Goal: Information Seeking & Learning: Learn about a topic

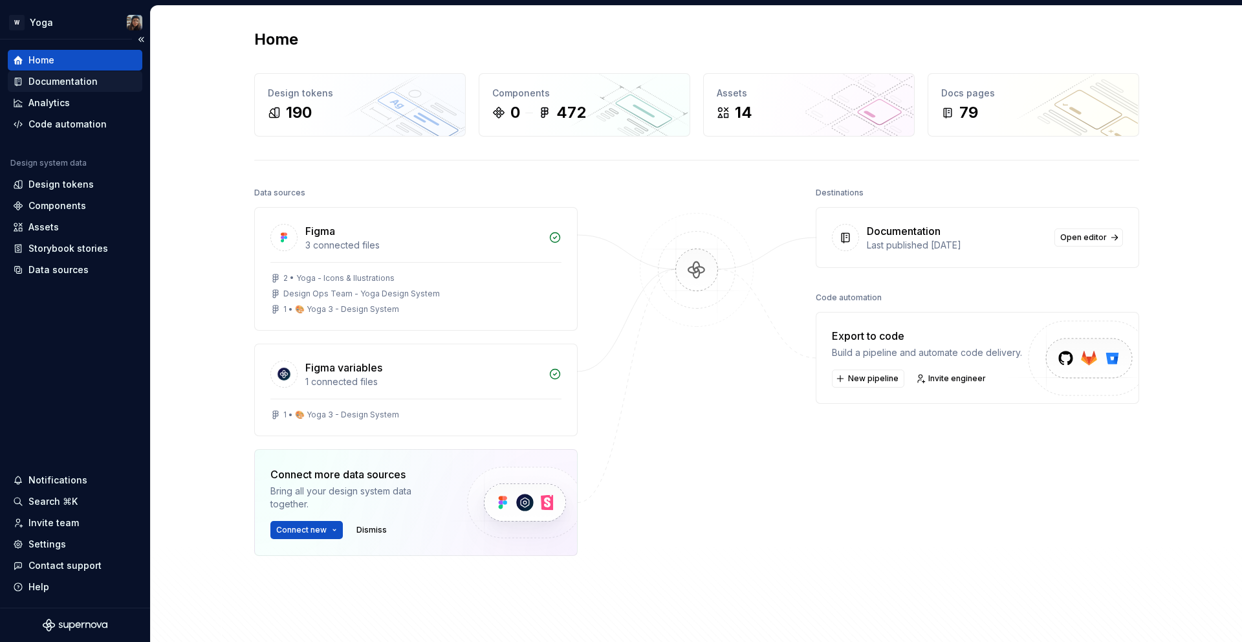
click at [50, 81] on div "Documentation" at bounding box center [62, 81] width 69 height 13
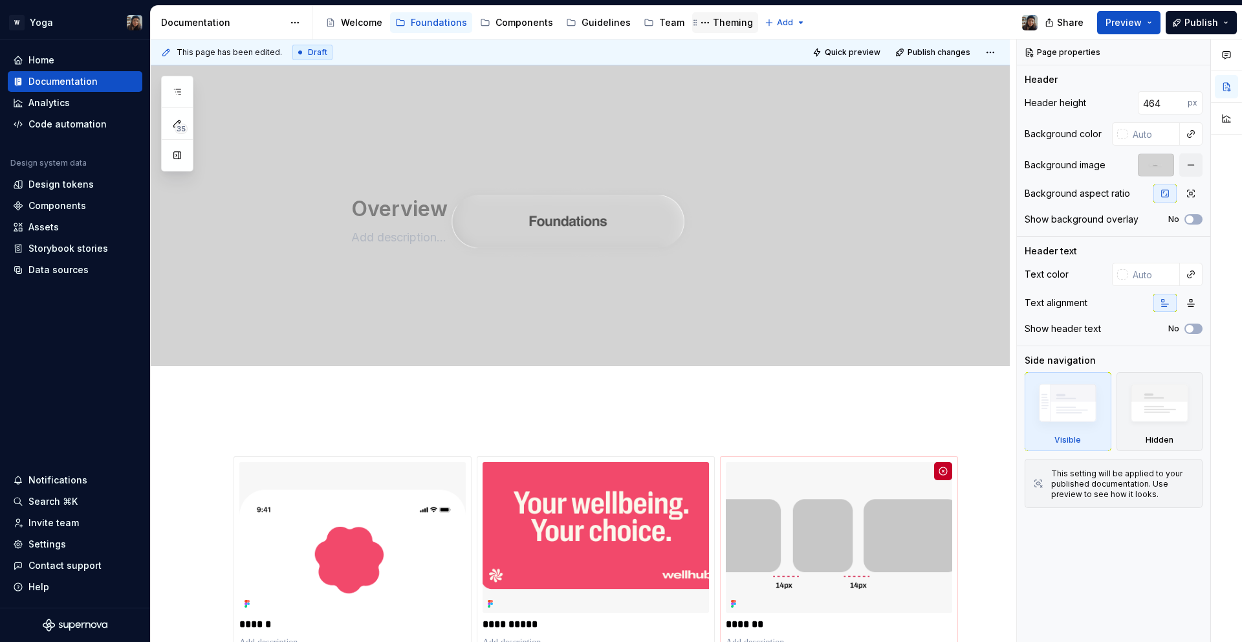
click at [713, 23] on div "Theming" at bounding box center [733, 22] width 40 height 13
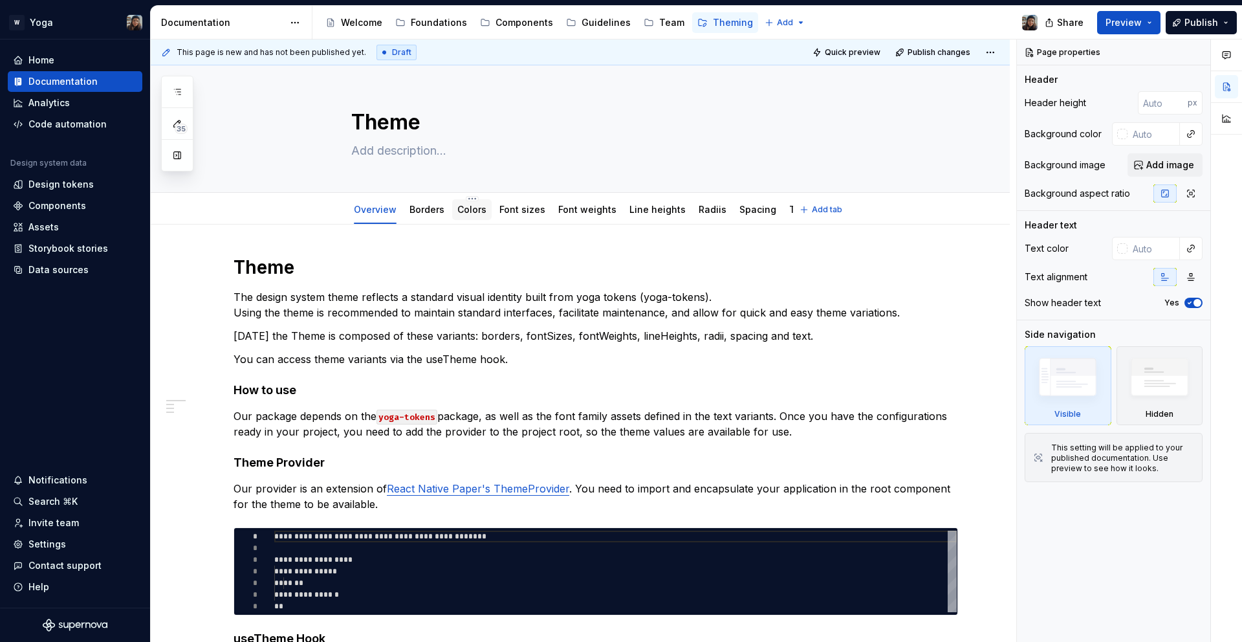
click at [465, 210] on link "Colors" at bounding box center [471, 209] width 29 height 11
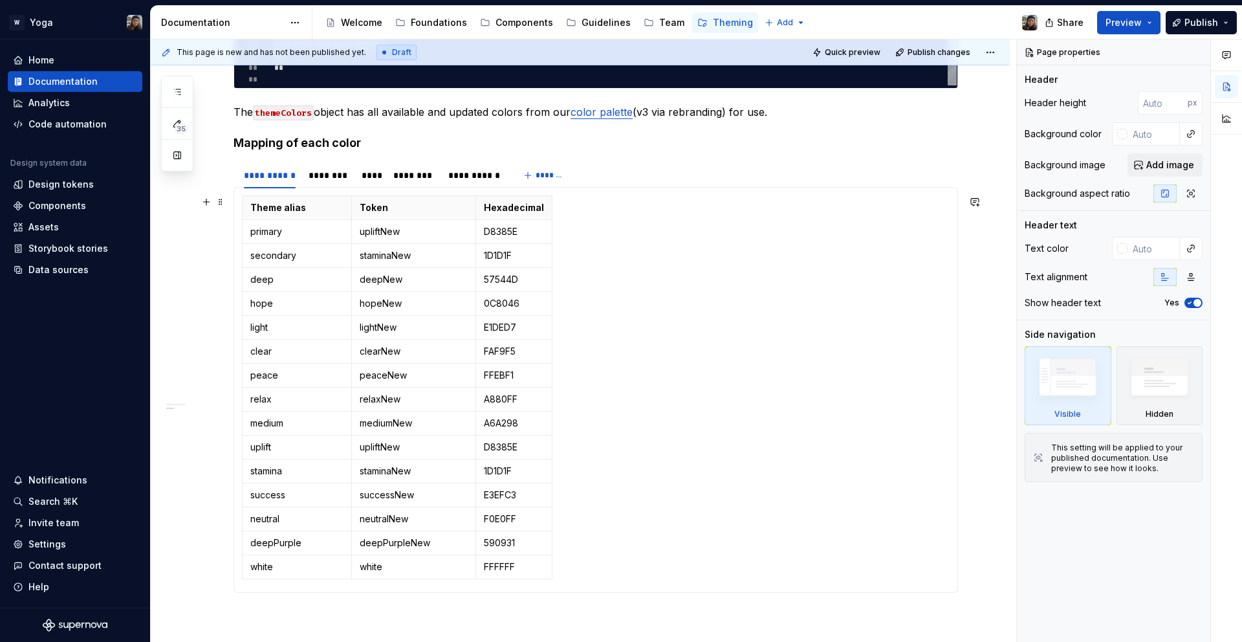
scroll to position [630, 0]
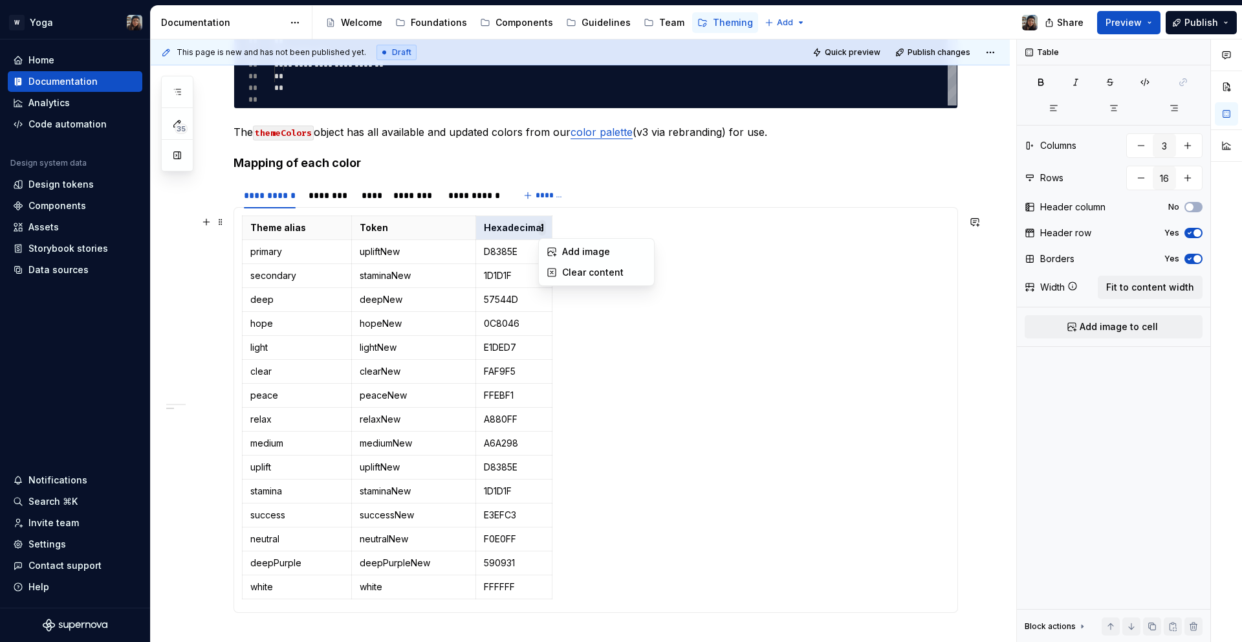
click at [542, 235] on html "W Yoga Home Documentation Analytics Code automation Design system data Design t…" at bounding box center [621, 321] width 1242 height 642
click at [524, 244] on html "W Yoga Home Documentation Analytics Code automation Design system data Design t…" at bounding box center [621, 321] width 1242 height 642
click at [505, 256] on p "D8385E" at bounding box center [514, 251] width 60 height 13
click at [221, 225] on span at bounding box center [220, 222] width 10 height 18
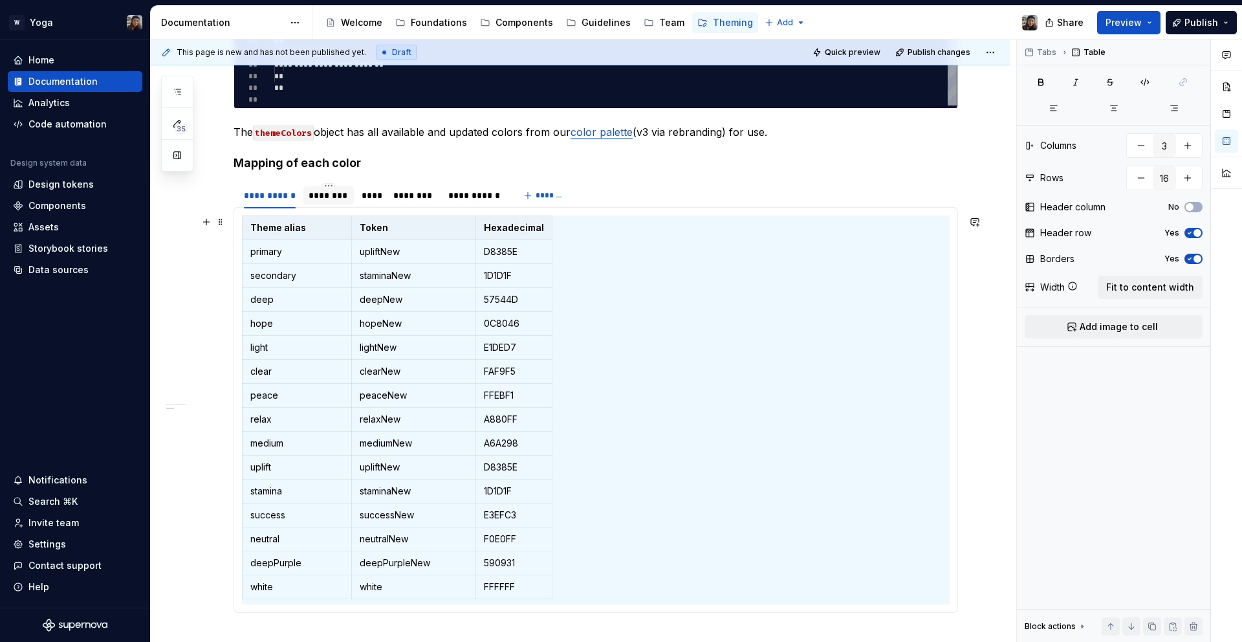
click at [329, 197] on div "********" at bounding box center [328, 195] width 39 height 13
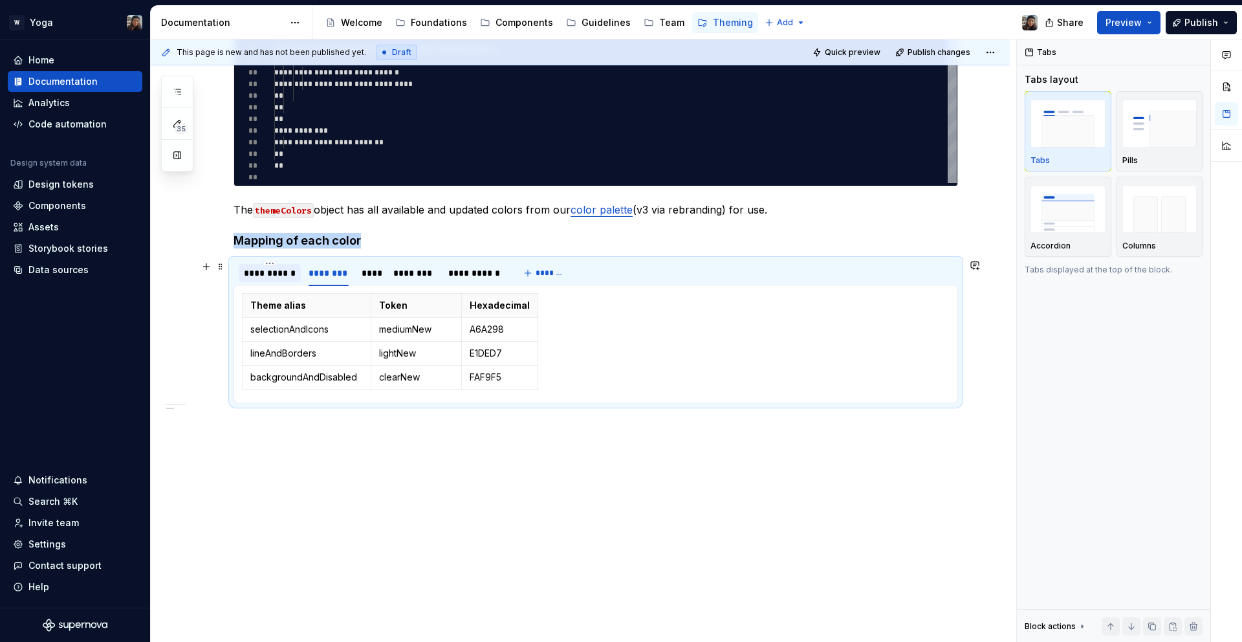
click at [265, 267] on div "**********" at bounding box center [270, 273] width 52 height 13
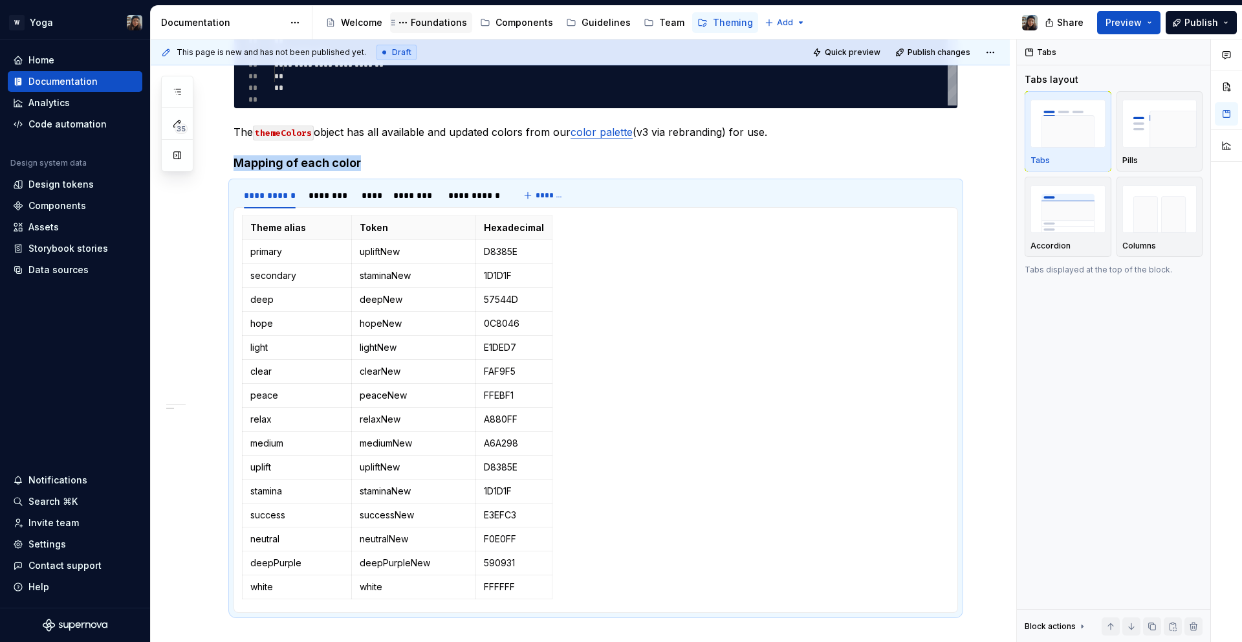
click at [438, 20] on div "Foundations" at bounding box center [439, 22] width 56 height 13
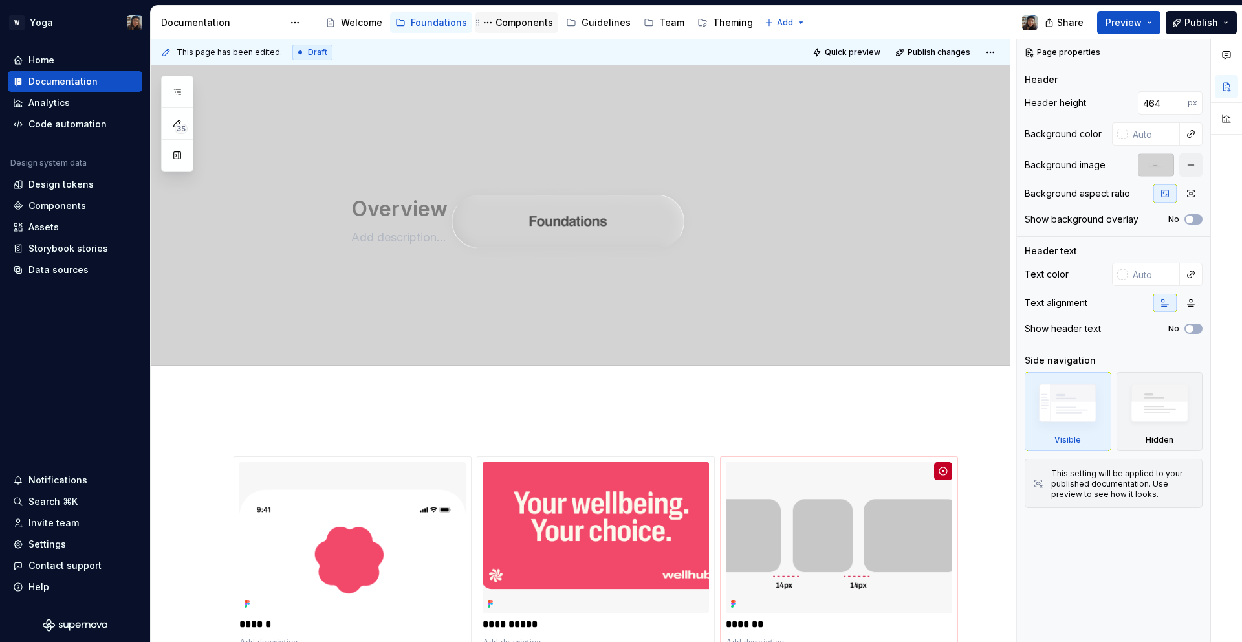
click at [494, 32] on div "Components" at bounding box center [516, 22] width 83 height 21
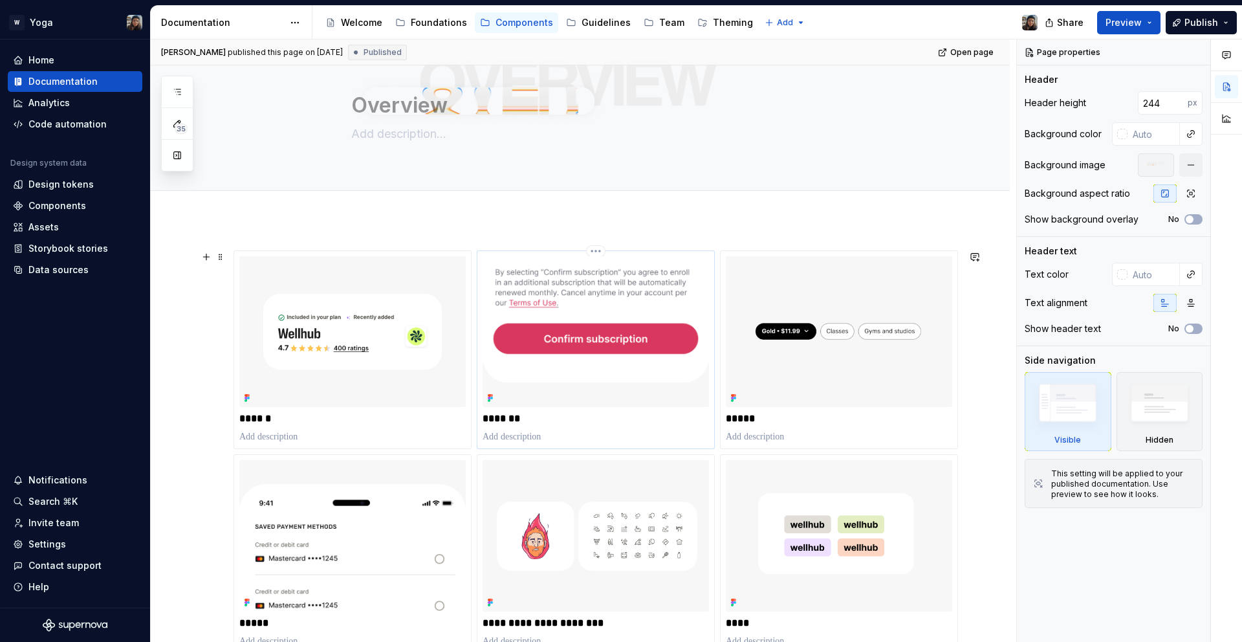
scroll to position [33, 0]
click at [627, 363] on img at bounding box center [596, 331] width 226 height 151
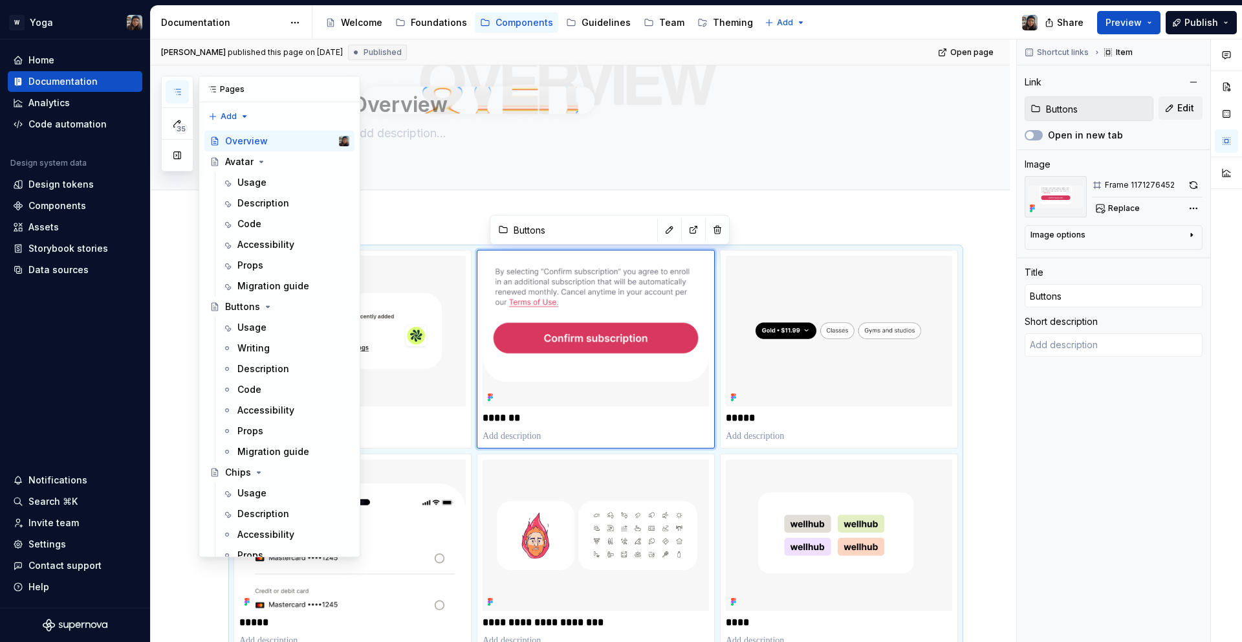
click at [177, 87] on icon "button" at bounding box center [177, 92] width 10 height 10
click at [234, 311] on div "Buttons" at bounding box center [242, 306] width 35 height 13
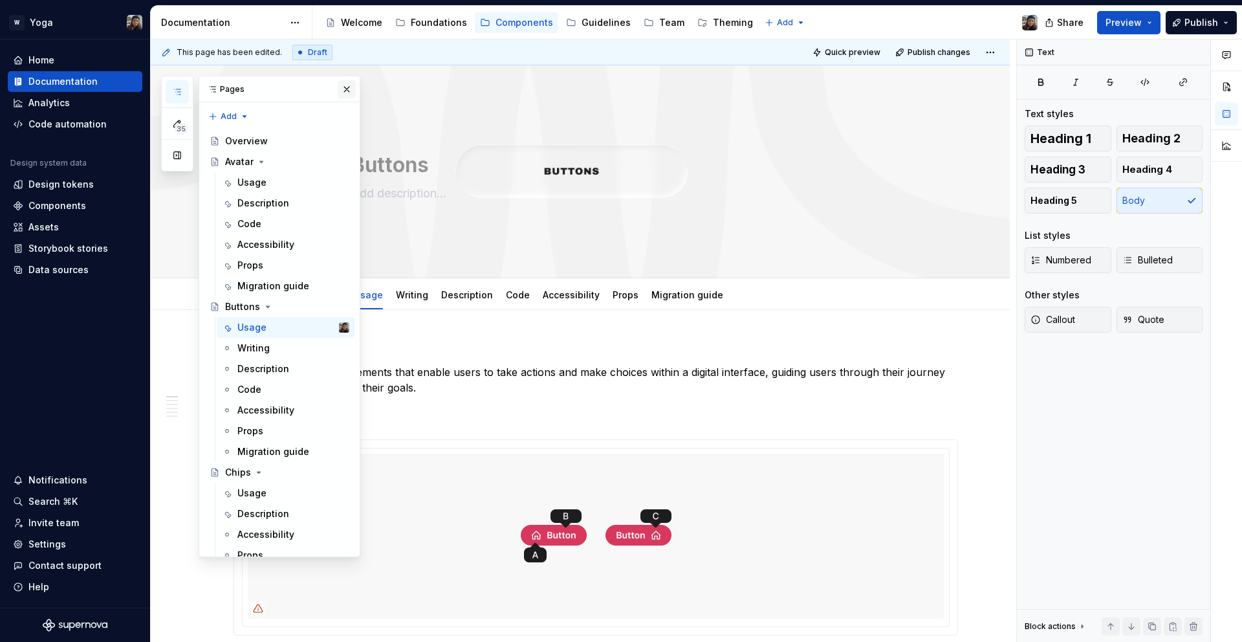
click at [338, 87] on button "button" at bounding box center [347, 89] width 18 height 18
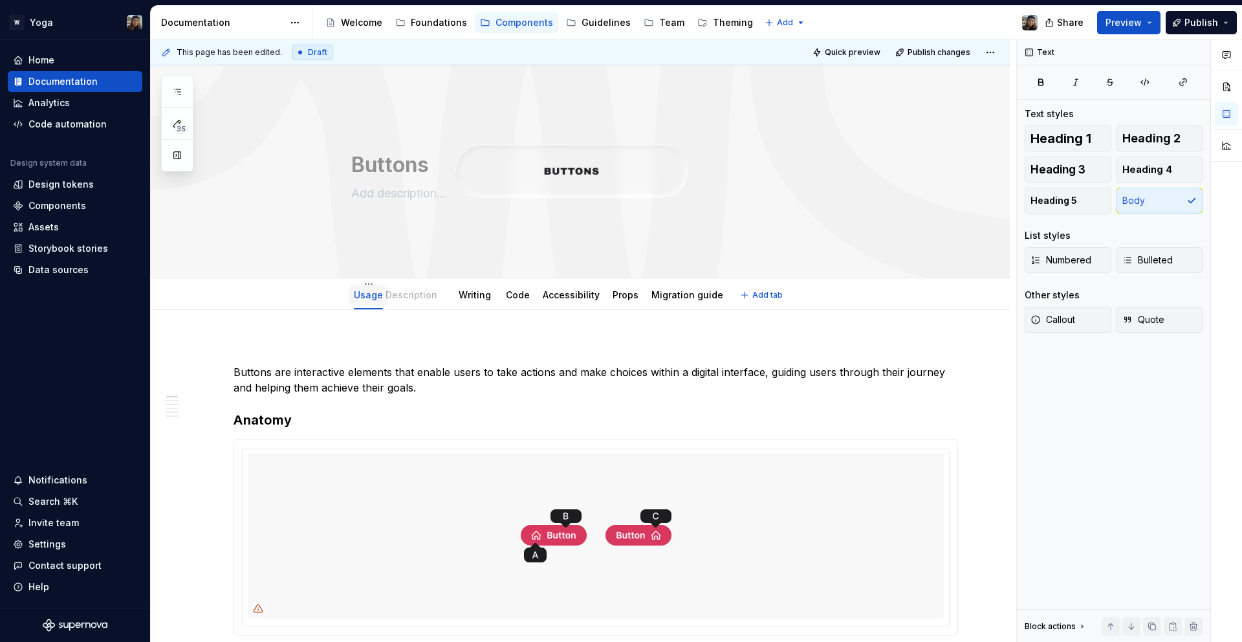
drag, startPoint x: 432, startPoint y: 296, endPoint x: 377, endPoint y: 298, distance: 55.7
click at [380, 298] on div "Description" at bounding box center [411, 295] width 62 height 21
click at [421, 297] on link "Description" at bounding box center [422, 294] width 52 height 11
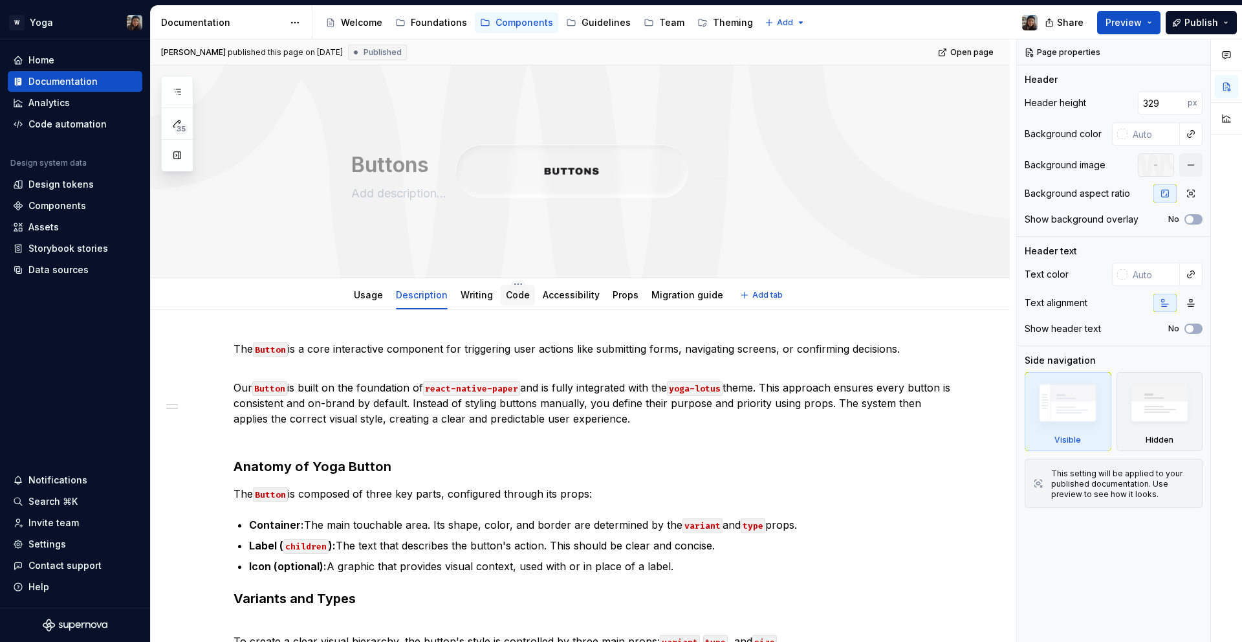
click at [508, 295] on link "Code" at bounding box center [518, 294] width 24 height 11
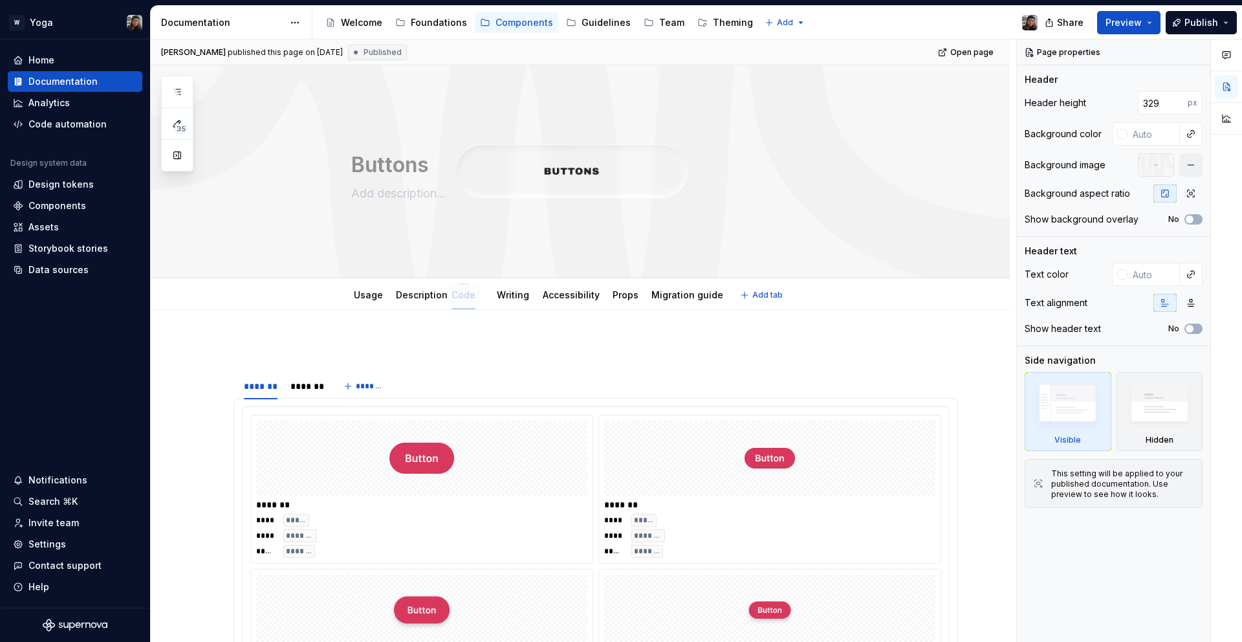
drag, startPoint x: 514, startPoint y: 298, endPoint x: 461, endPoint y: 298, distance: 53.1
click at [470, 283] on html "W Yoga Home Documentation Analytics Code automation Design system data Design t…" at bounding box center [621, 321] width 1242 height 642
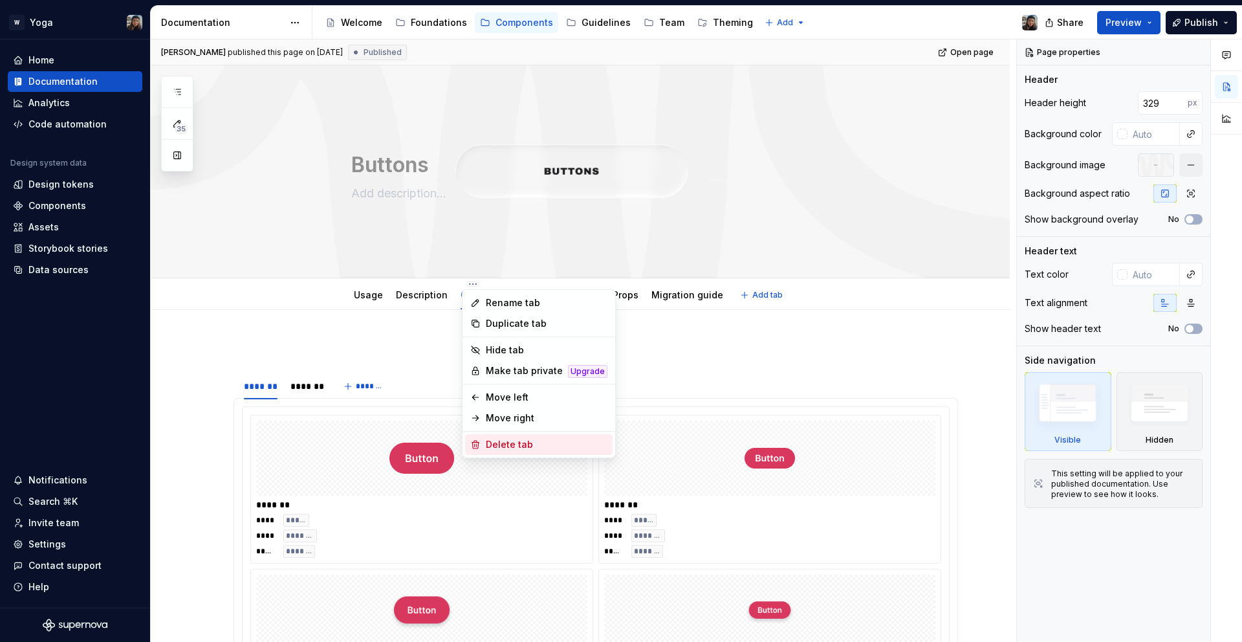
click at [507, 441] on div "Delete tab" at bounding box center [547, 444] width 122 height 13
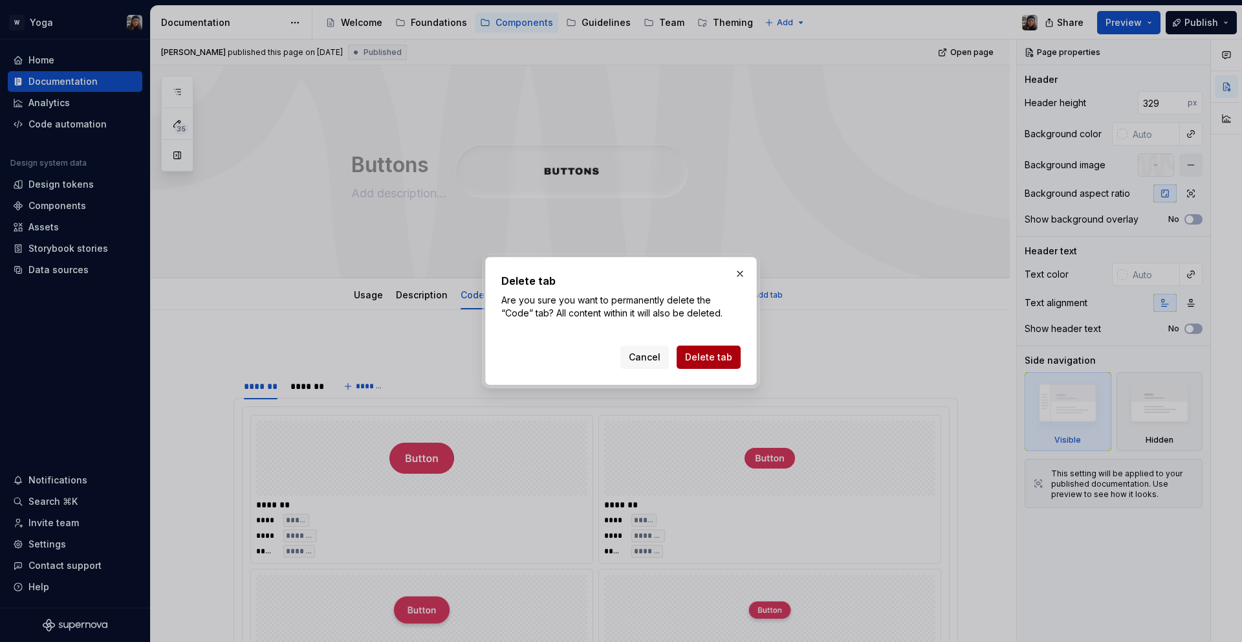
click at [699, 360] on span "Delete tab" at bounding box center [708, 357] width 47 height 13
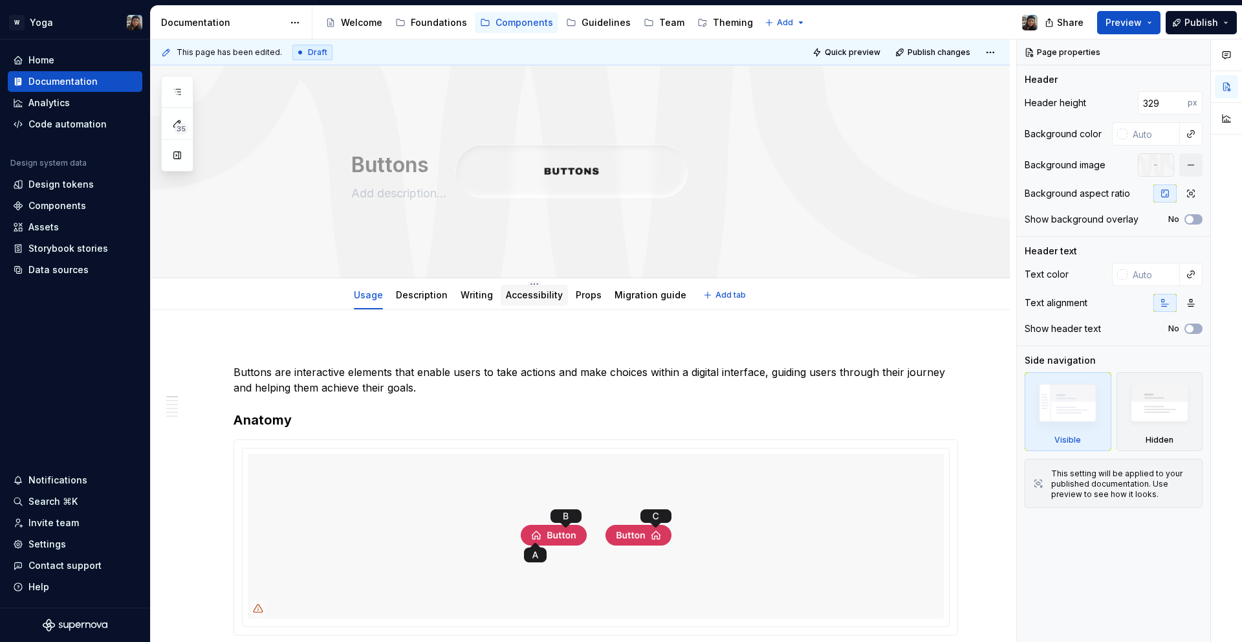
click at [513, 297] on link "Accessibility" at bounding box center [534, 294] width 57 height 11
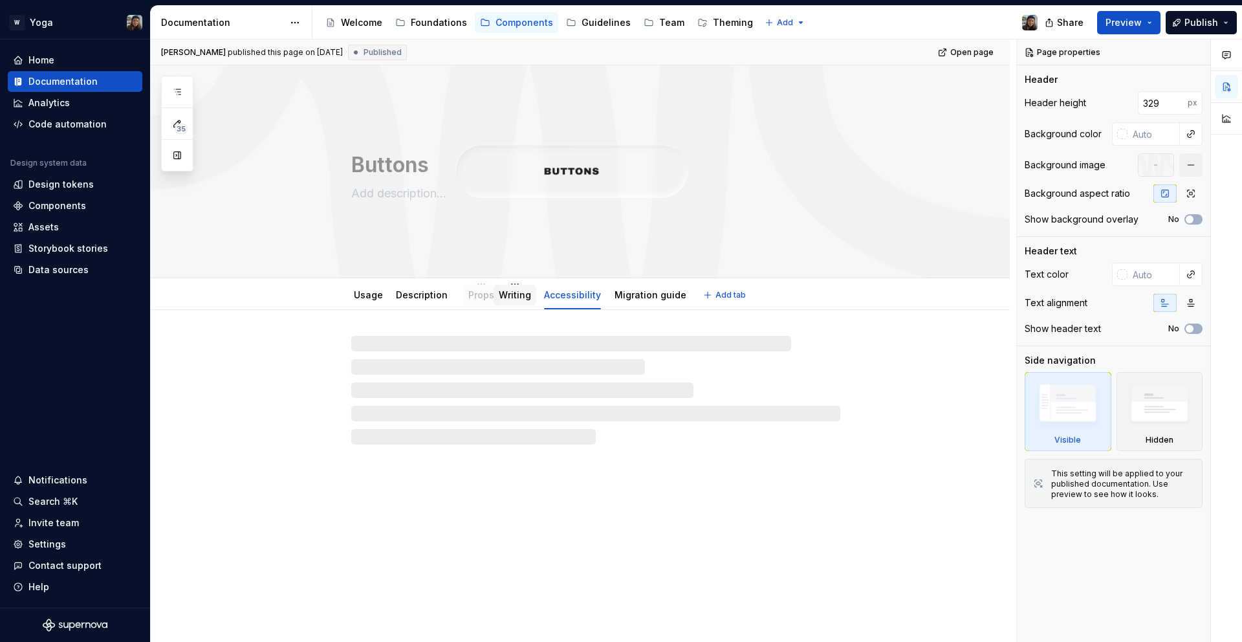
drag, startPoint x: 573, startPoint y: 296, endPoint x: 515, endPoint y: 302, distance: 58.5
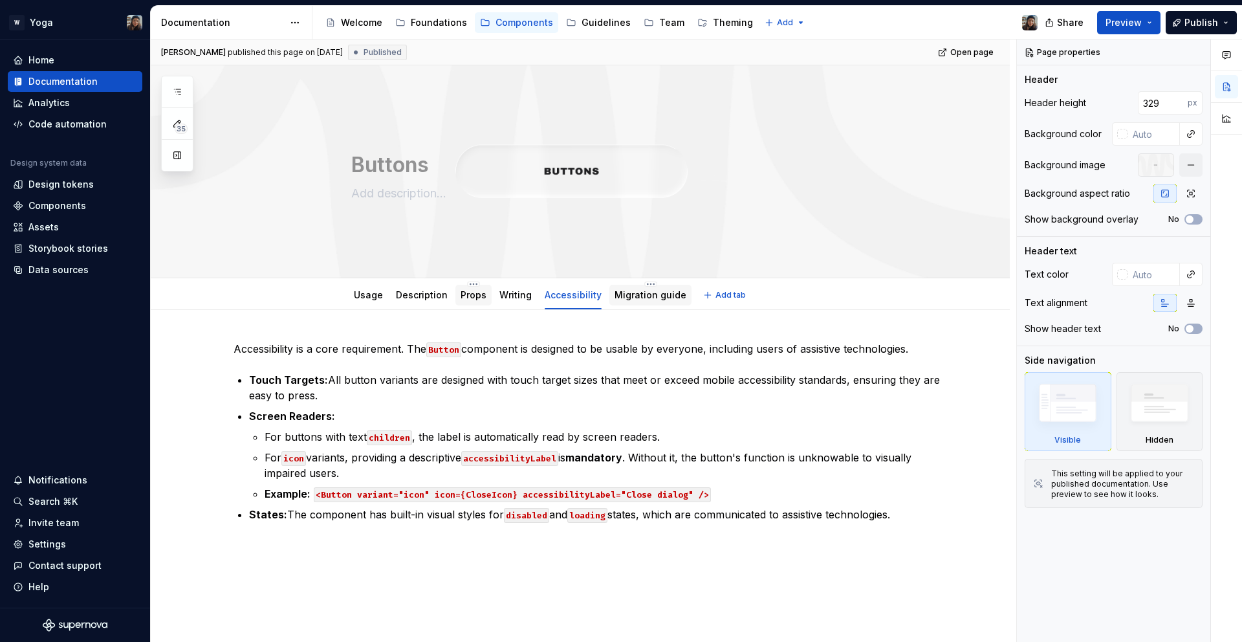
click at [617, 303] on div "Migration guide" at bounding box center [651, 295] width 82 height 21
drag, startPoint x: 633, startPoint y: 301, endPoint x: 552, endPoint y: 298, distance: 80.9
click at [552, 298] on div "Migration guide" at bounding box center [570, 295] width 72 height 13
drag, startPoint x: 594, startPoint y: 298, endPoint x: 552, endPoint y: 298, distance: 42.1
drag, startPoint x: 637, startPoint y: 295, endPoint x: 584, endPoint y: 294, distance: 53.1
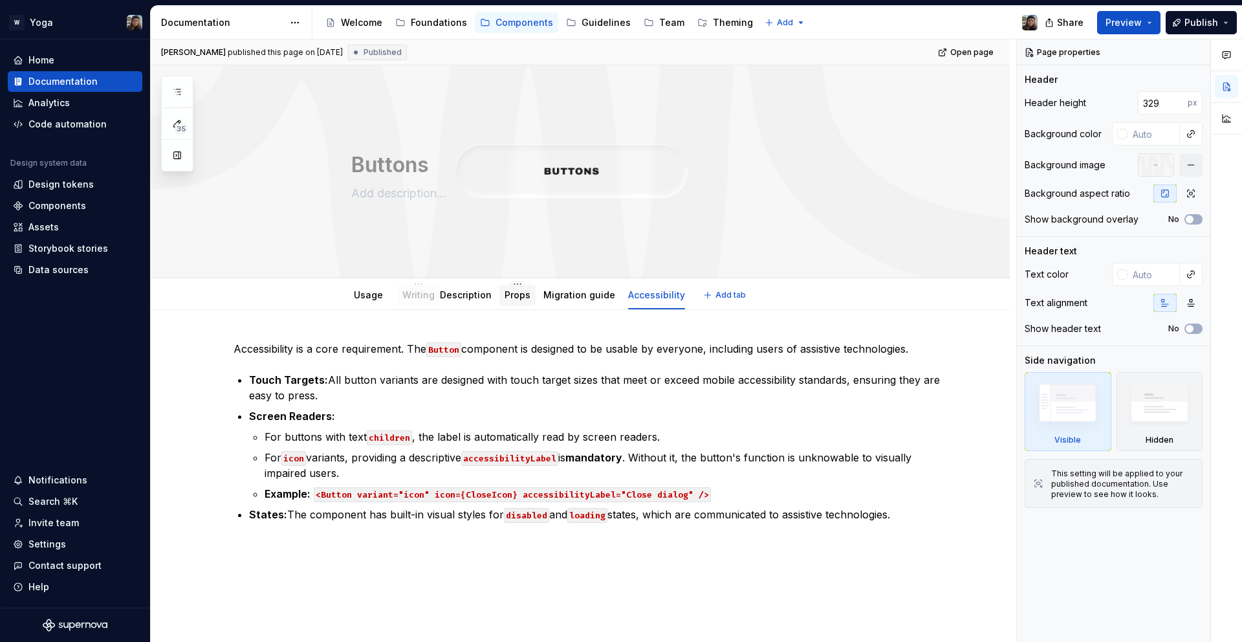
drag, startPoint x: 577, startPoint y: 297, endPoint x: 404, endPoint y: 300, distance: 172.8
drag, startPoint x: 408, startPoint y: 303, endPoint x: 647, endPoint y: 294, distance: 239.6
click at [464, 302] on div "Props" at bounding box center [474, 295] width 26 height 16
click at [470, 300] on link "Props" at bounding box center [474, 294] width 26 height 11
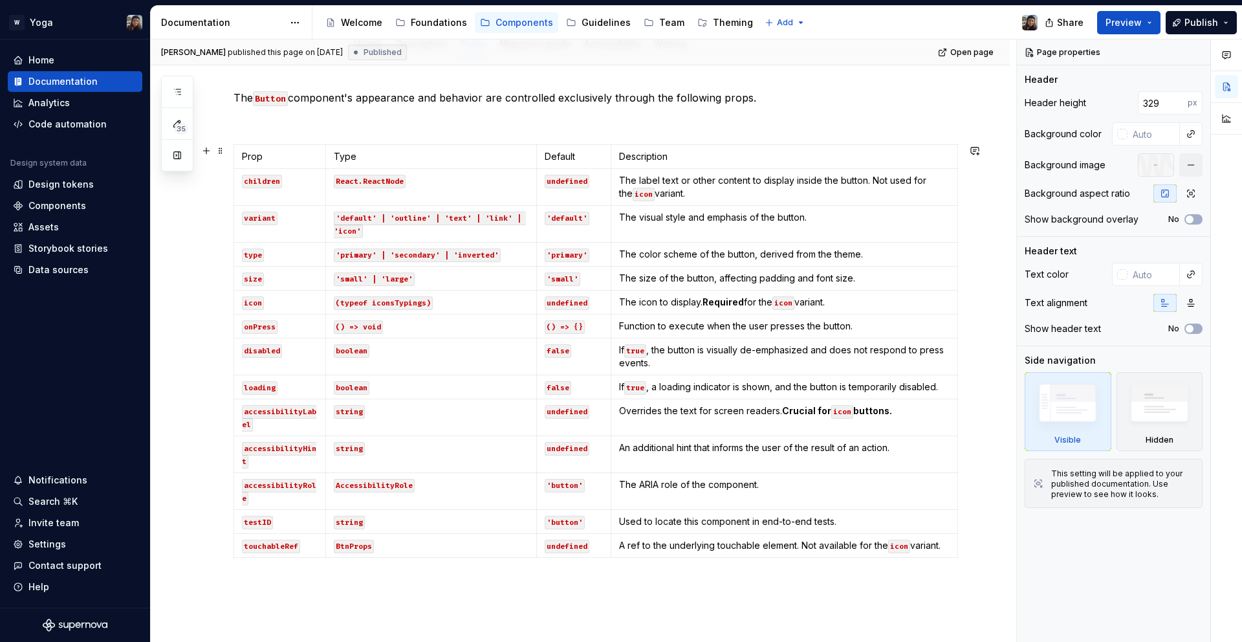
scroll to position [28, 0]
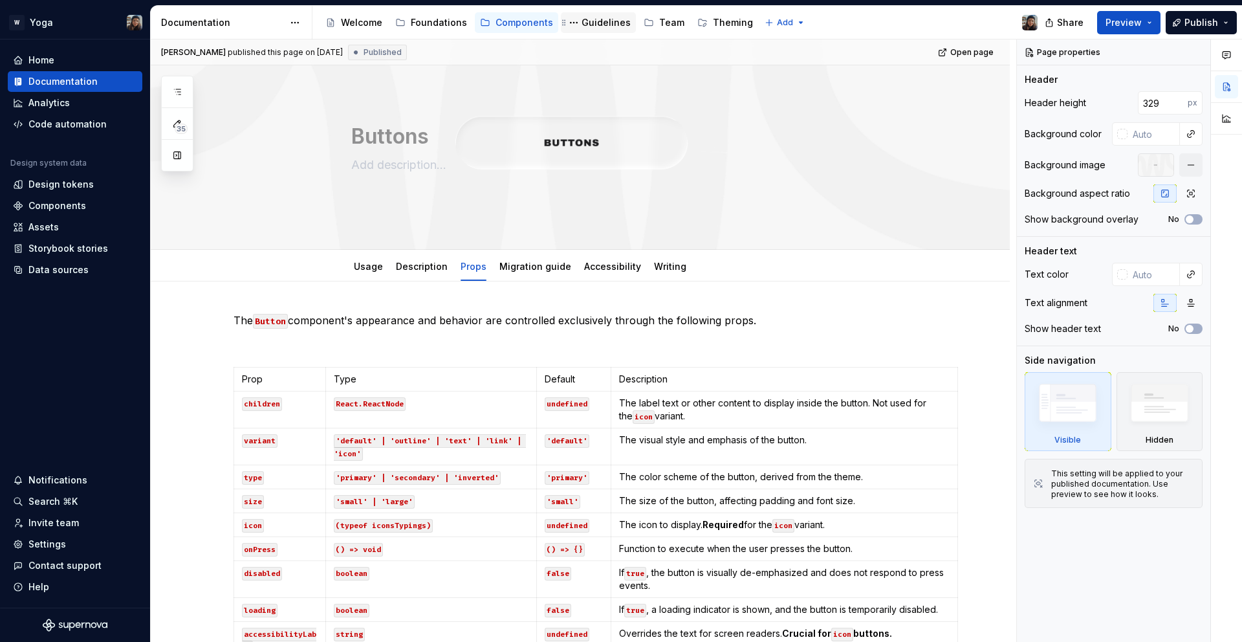
click at [589, 24] on div "Guidelines" at bounding box center [606, 22] width 49 height 13
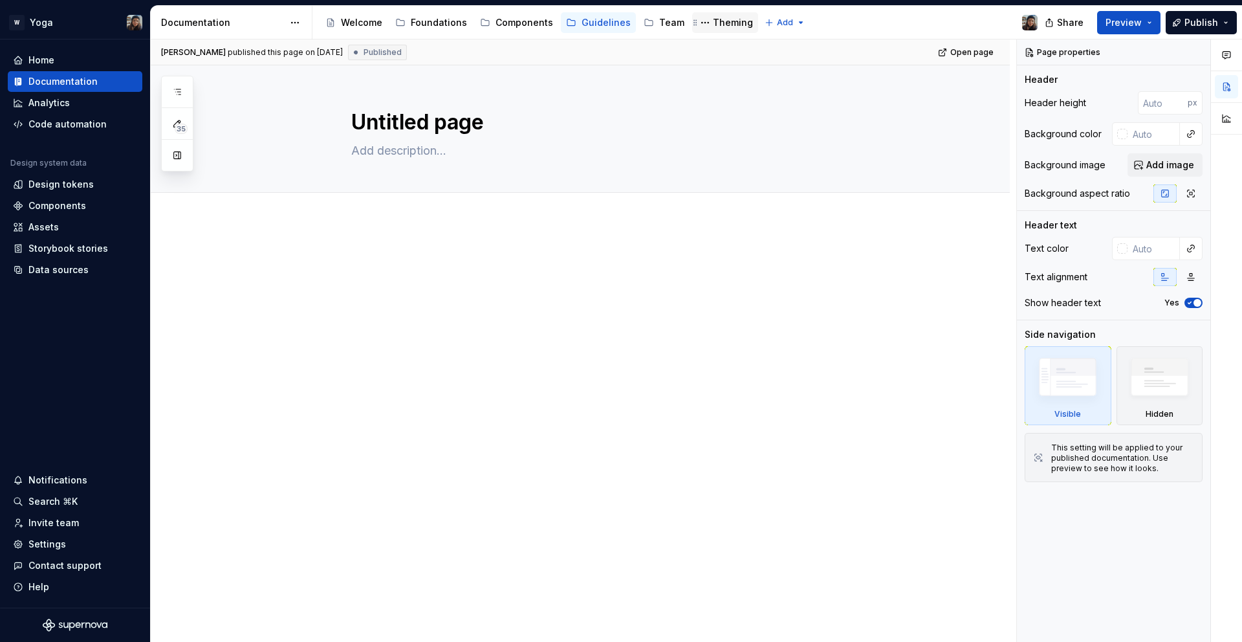
click at [714, 21] on div "Theming" at bounding box center [733, 22] width 40 height 13
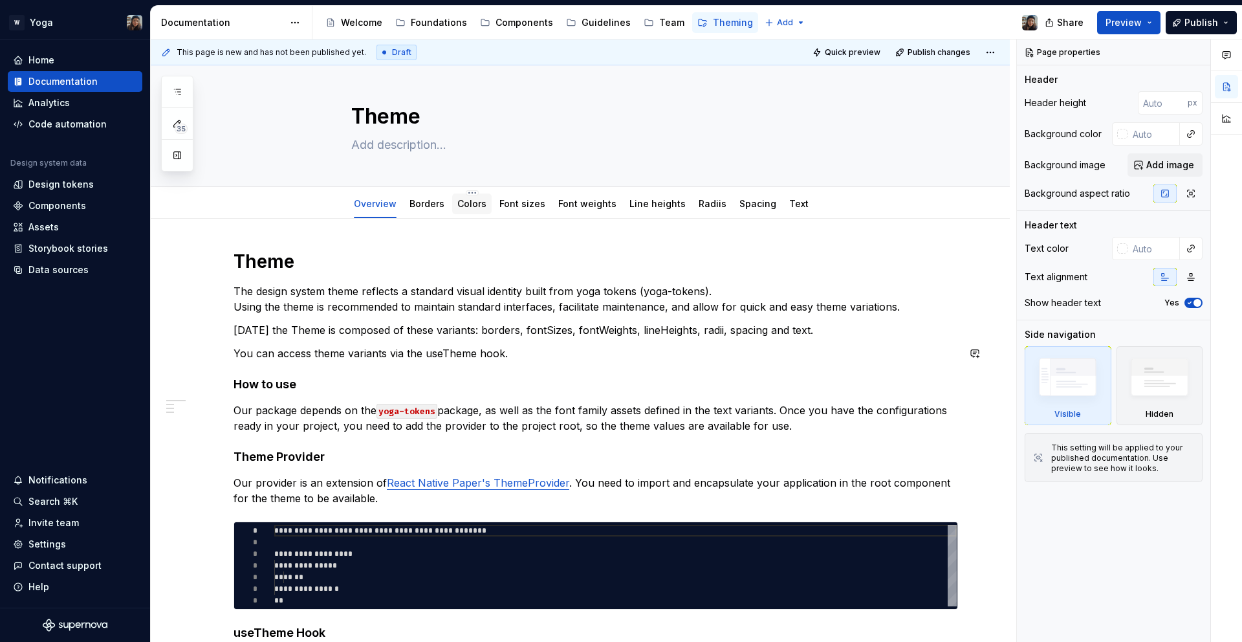
scroll to position [5, 0]
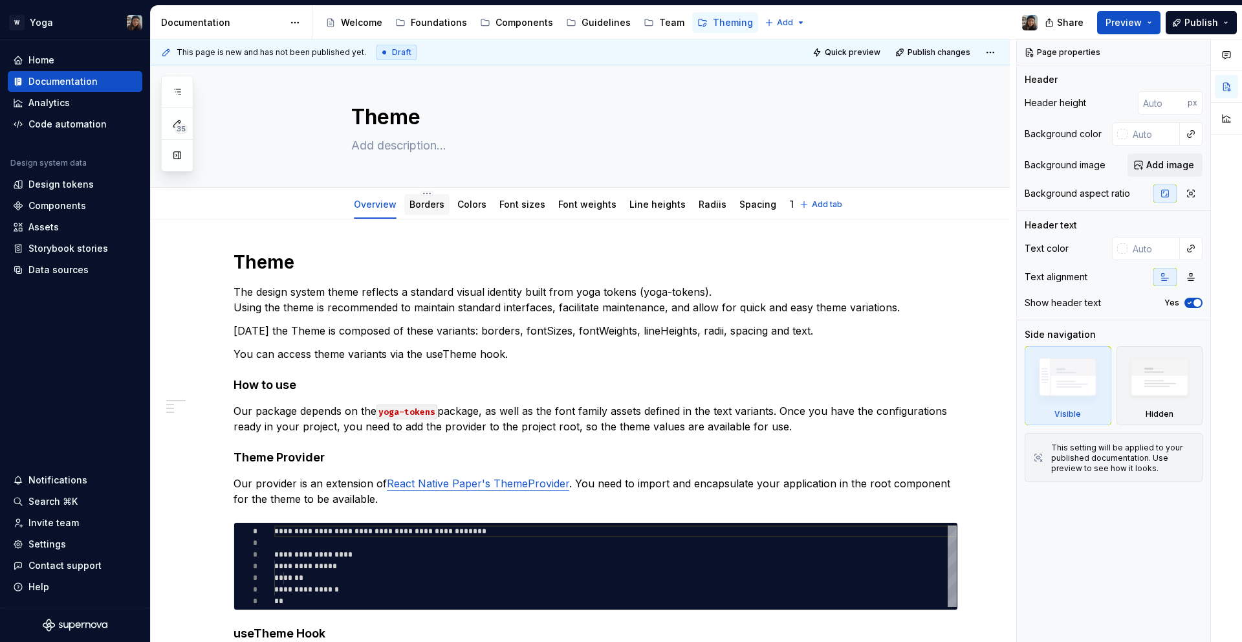
click at [421, 206] on link "Borders" at bounding box center [427, 204] width 35 height 11
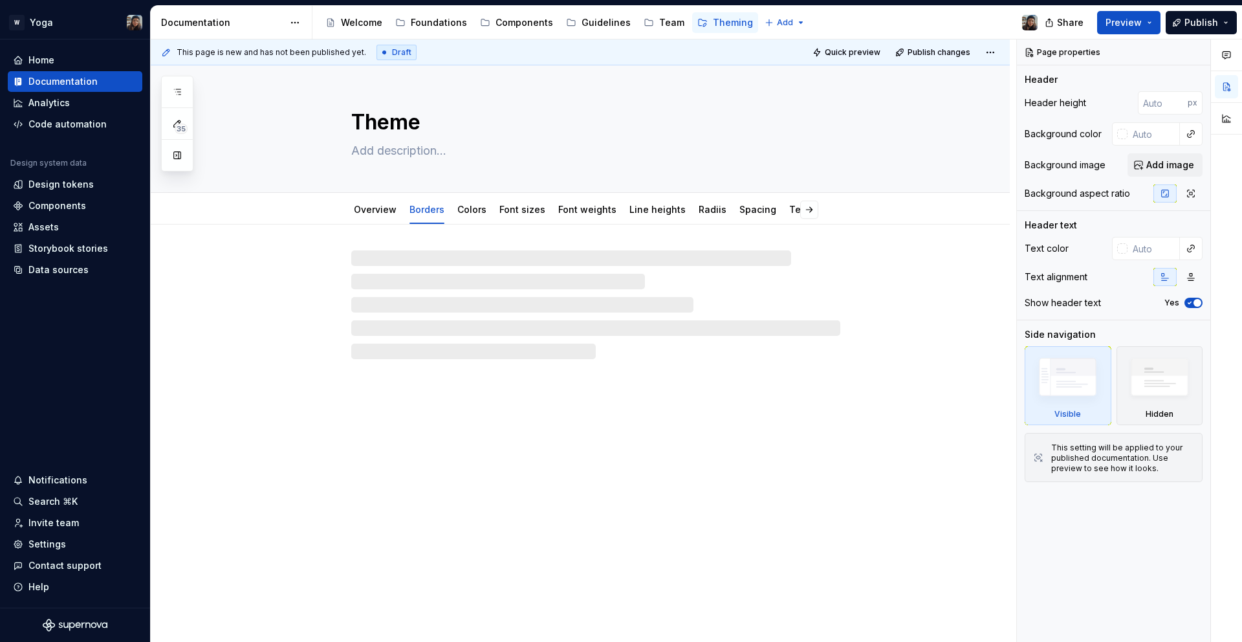
type textarea "*"
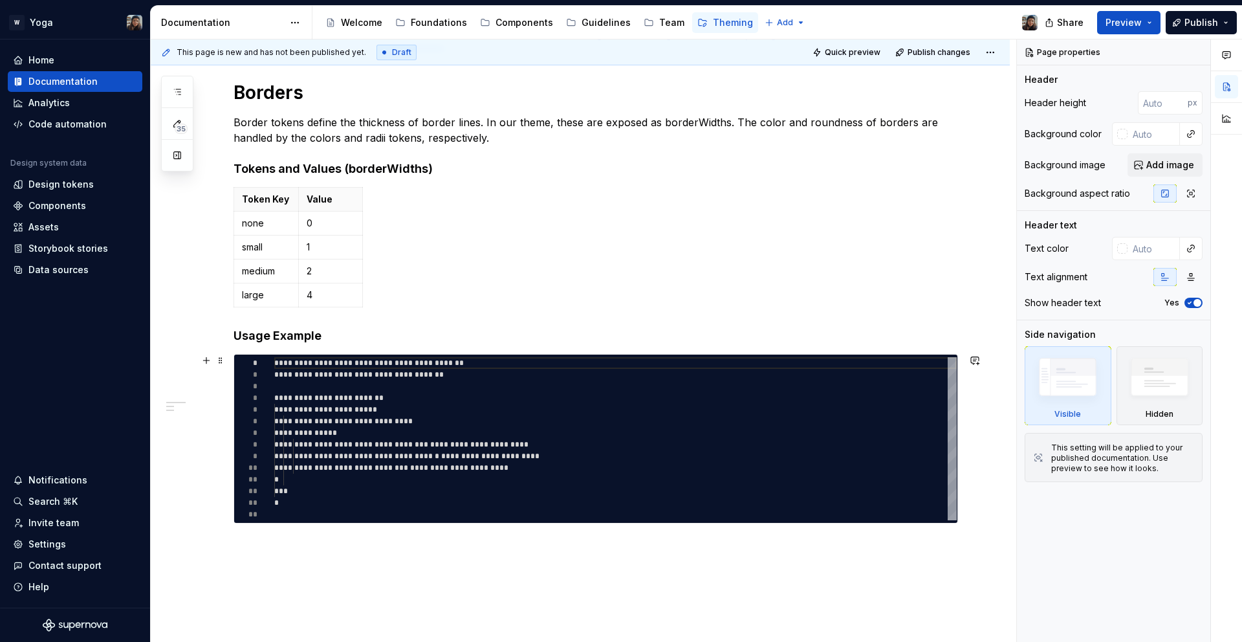
scroll to position [135, 0]
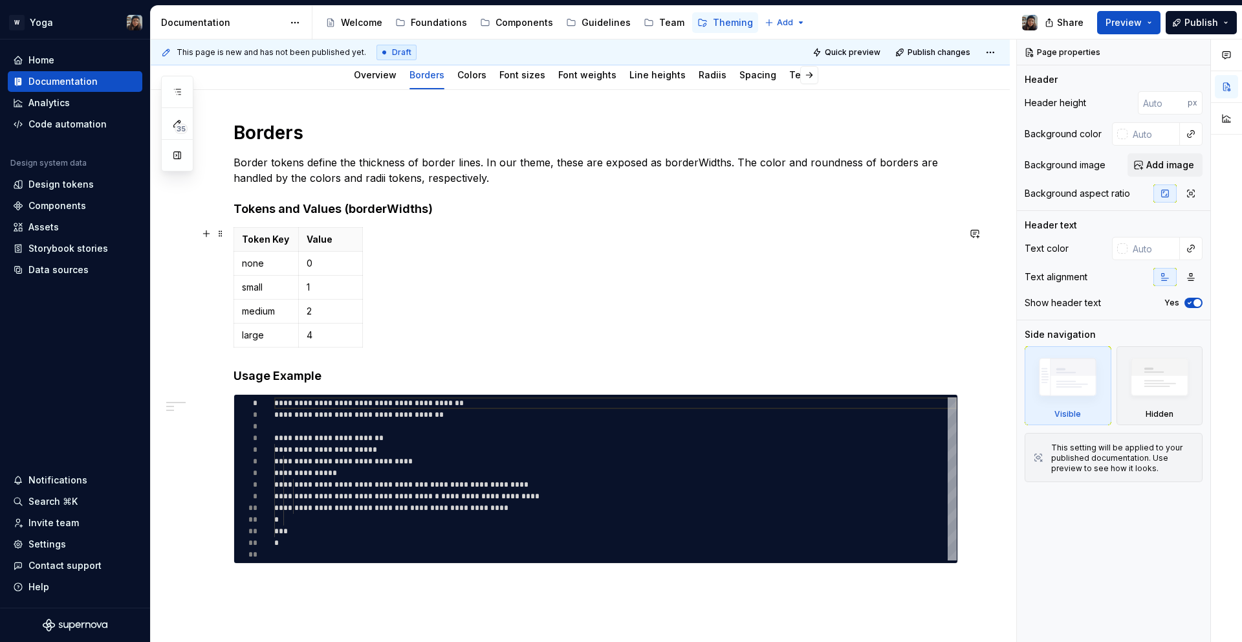
drag, startPoint x: 386, startPoint y: 346, endPoint x: 386, endPoint y: 306, distance: 40.1
click at [386, 346] on div "Token Key Value none 0 small 1 medium 2 large 4" at bounding box center [596, 290] width 725 height 126
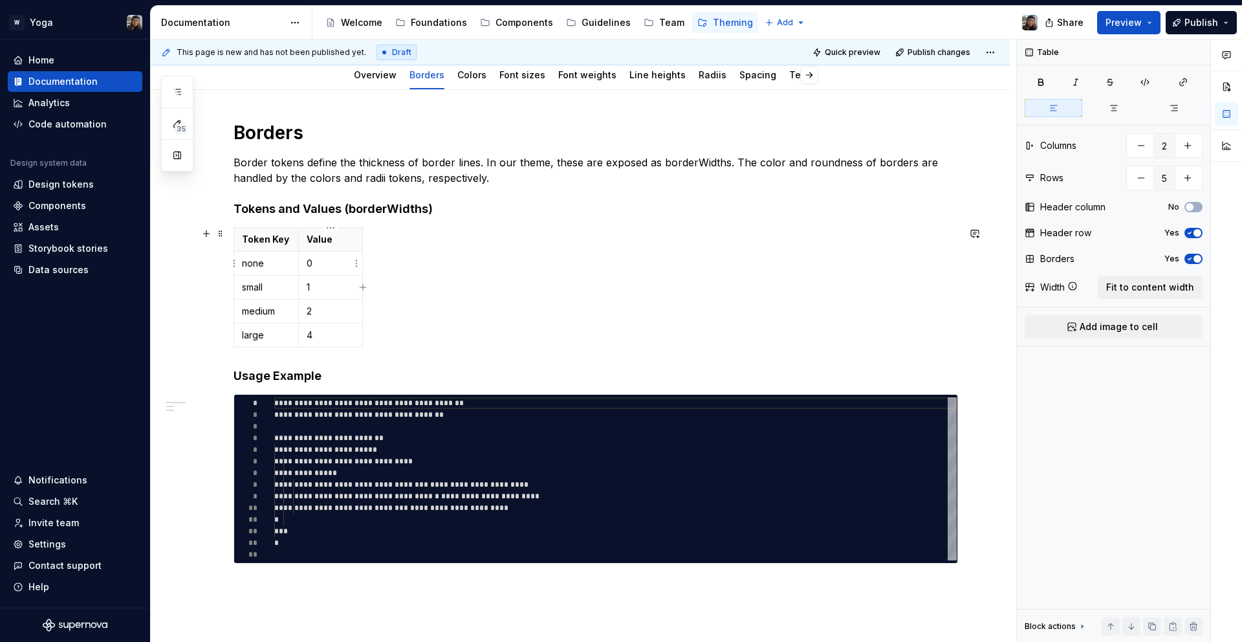
click at [317, 252] on td "0" at bounding box center [330, 264] width 65 height 24
click at [219, 231] on span at bounding box center [220, 234] width 10 height 18
click at [386, 276] on div "Token Key Value none 0 small 1 medium 2 large 4" at bounding box center [596, 290] width 725 height 126
click at [1191, 145] on button "button" at bounding box center [1187, 145] width 23 height 23
type input "3"
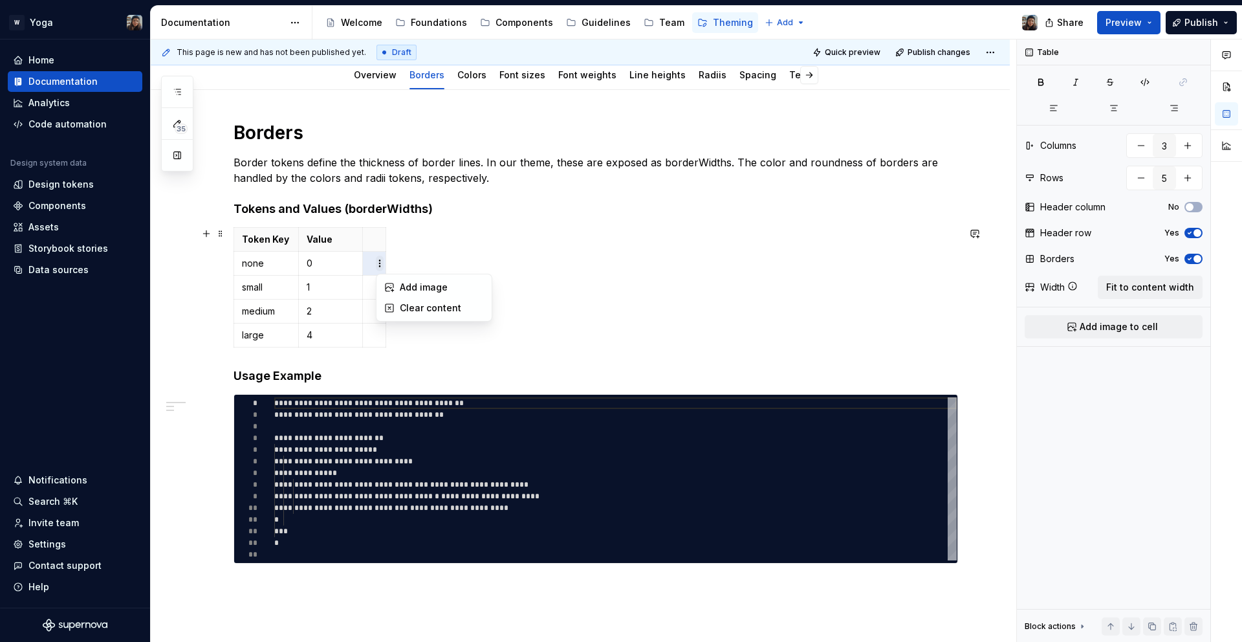
click at [381, 265] on html "W Yoga Home Documentation Analytics Code automation Design system data Design t…" at bounding box center [621, 321] width 1242 height 642
click at [372, 263] on html "W Yoga Home Documentation Analytics Code automation Design system data Design t…" at bounding box center [621, 321] width 1242 height 642
click at [382, 263] on html "W Yoga Home Documentation Analytics Code automation Design system data Design t…" at bounding box center [621, 321] width 1242 height 642
click at [408, 283] on div "Add image" at bounding box center [442, 287] width 84 height 13
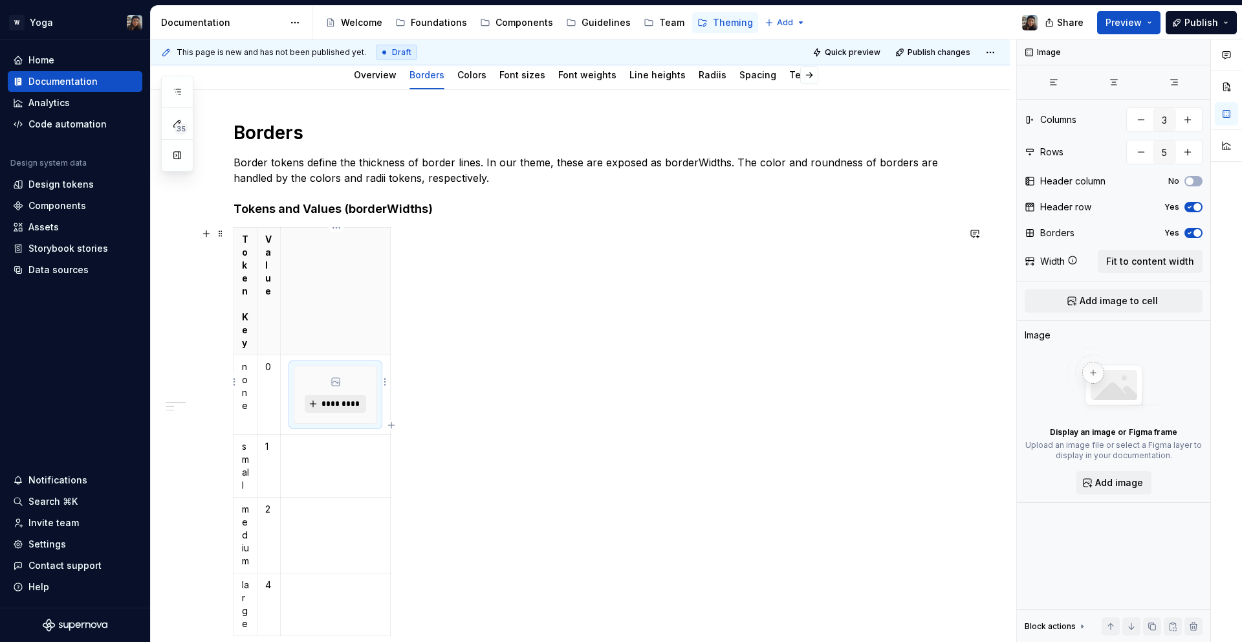
click at [333, 399] on span "*********" at bounding box center [340, 404] width 39 height 10
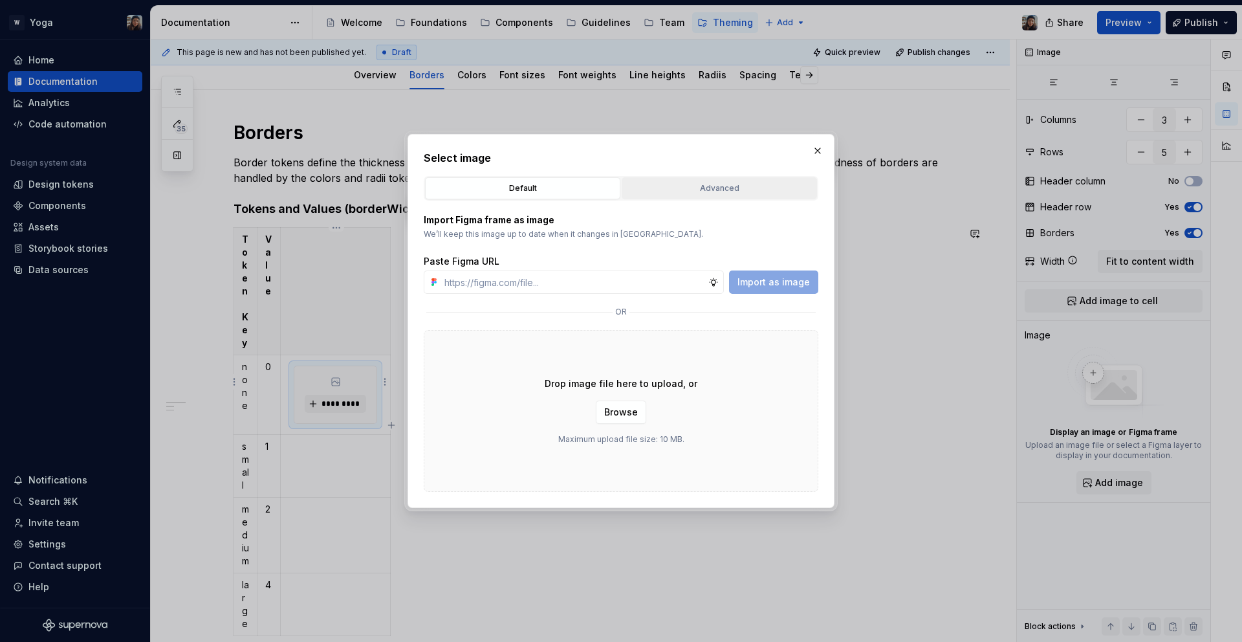
click at [703, 184] on div "Advanced" at bounding box center [719, 188] width 186 height 13
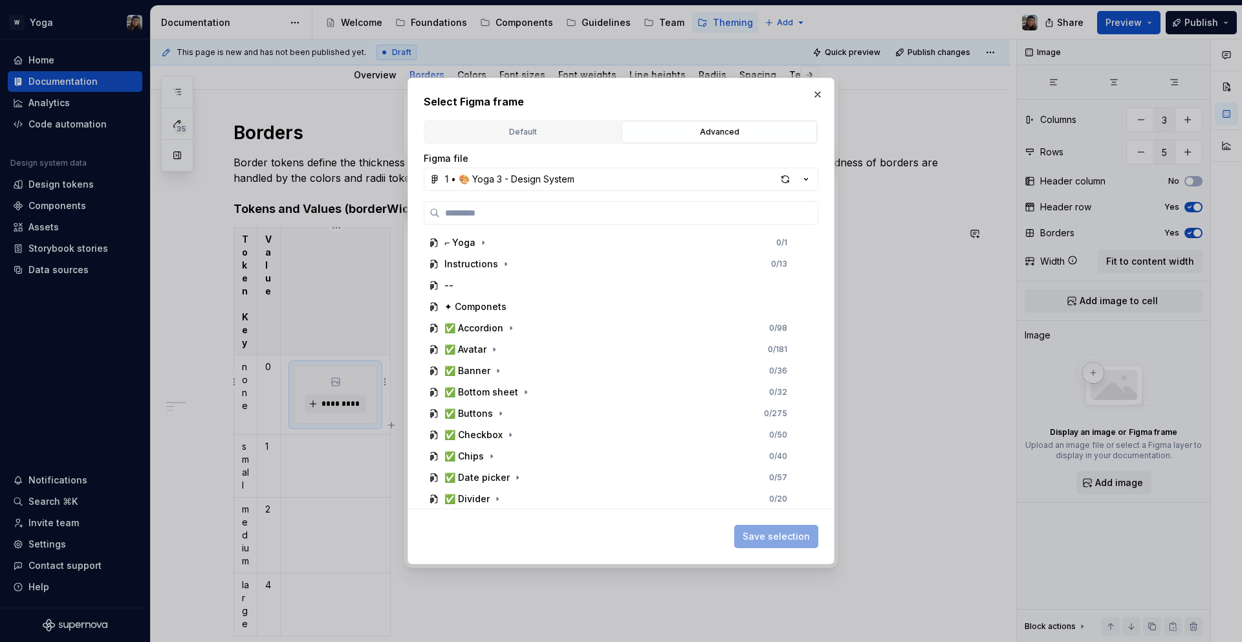
type textarea "*"
click at [522, 209] on input "search" at bounding box center [629, 212] width 378 height 13
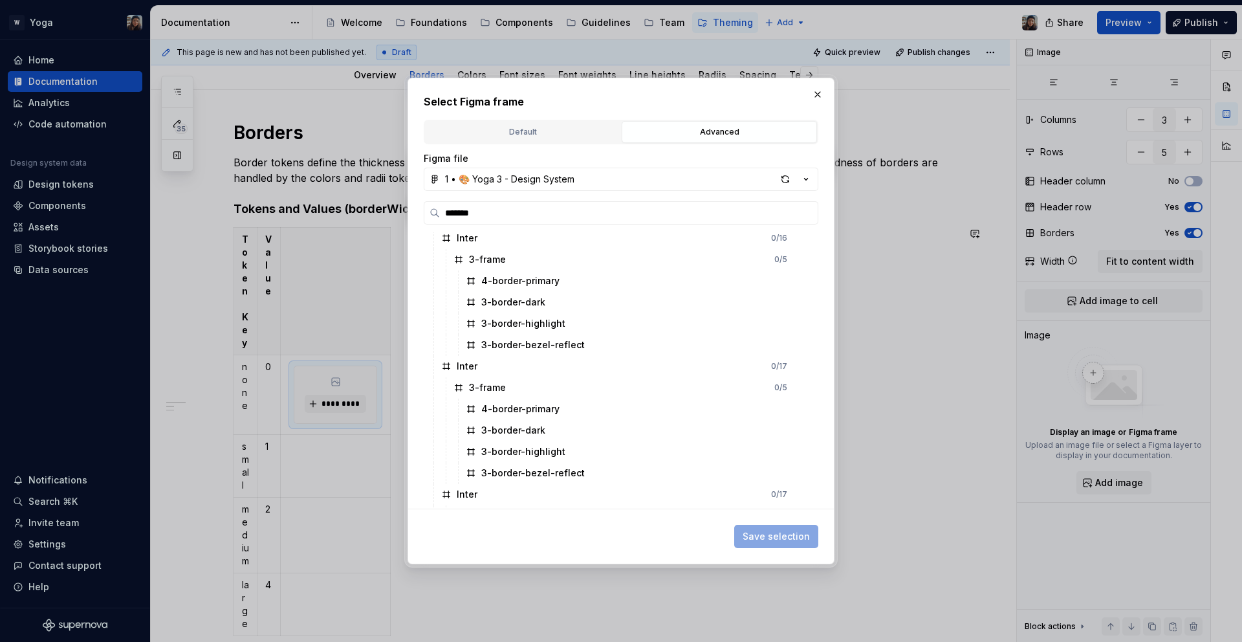
scroll to position [0, 0]
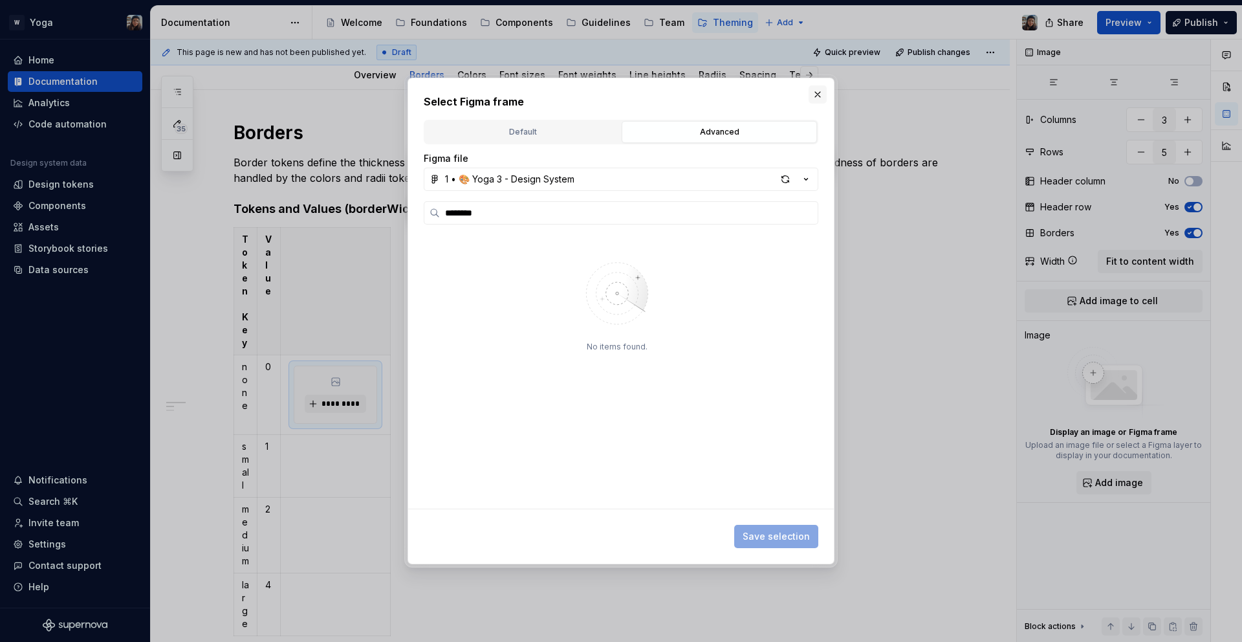
type input "********"
click at [822, 96] on button "button" at bounding box center [818, 94] width 18 height 18
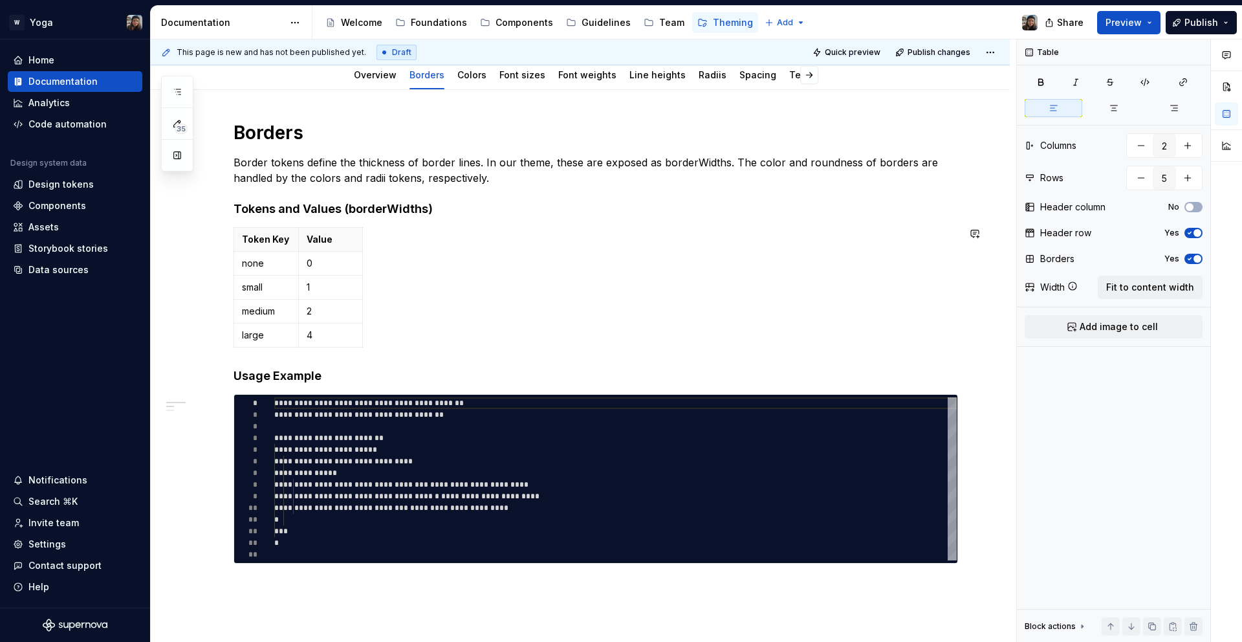
click at [716, 445] on div "**********" at bounding box center [596, 342] width 725 height 443
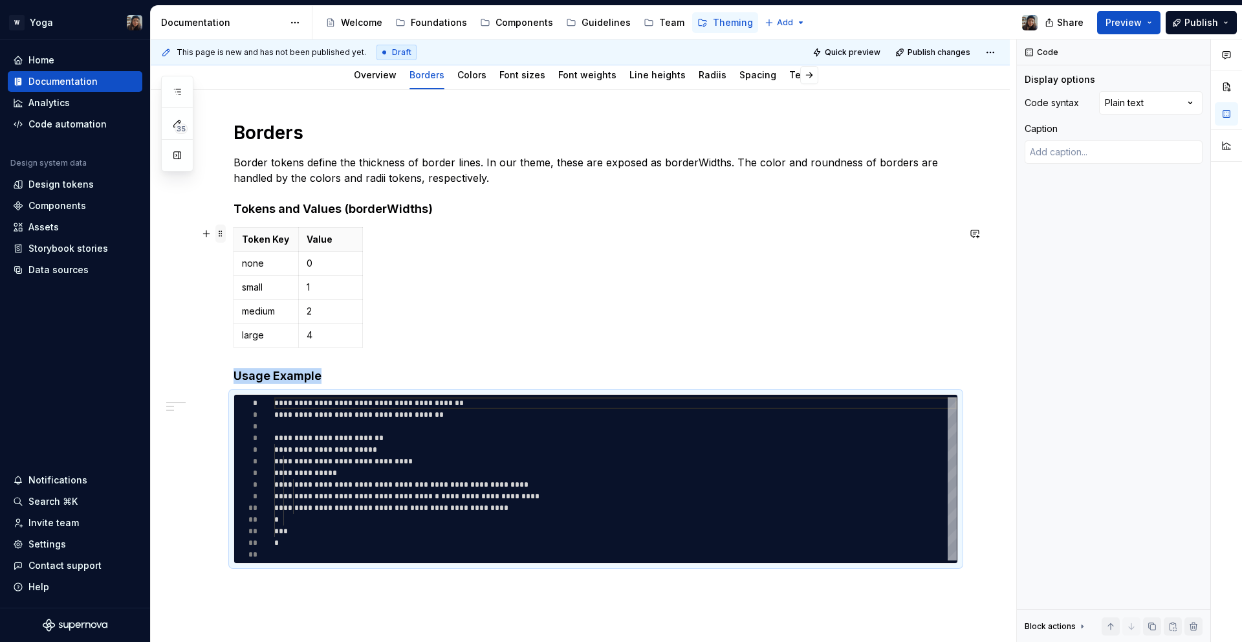
click at [220, 232] on span at bounding box center [220, 234] width 10 height 18
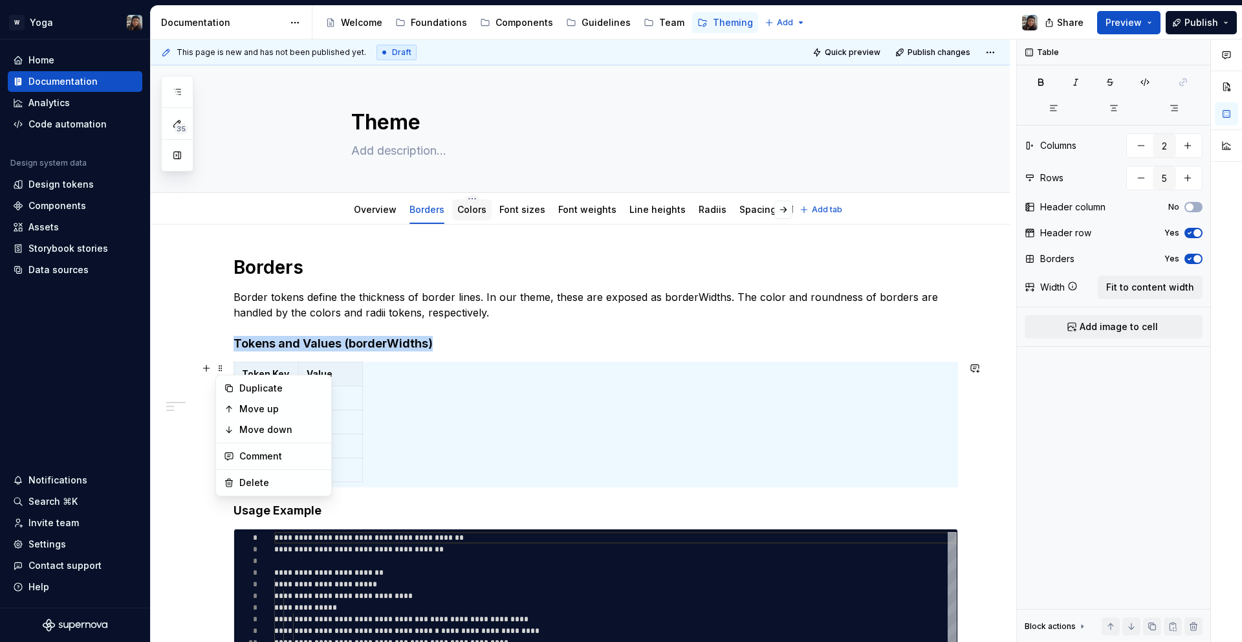
click at [481, 218] on div "Colors" at bounding box center [471, 209] width 39 height 21
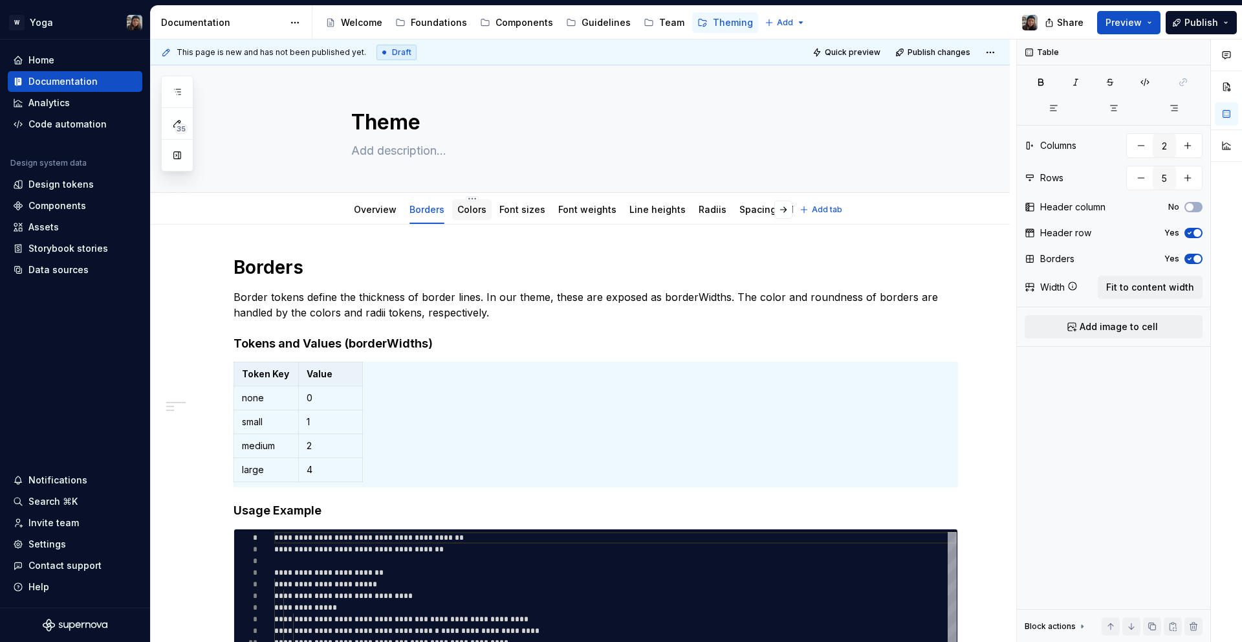
click at [471, 215] on div "Colors" at bounding box center [471, 209] width 29 height 13
click at [469, 206] on link "Colors" at bounding box center [471, 209] width 29 height 11
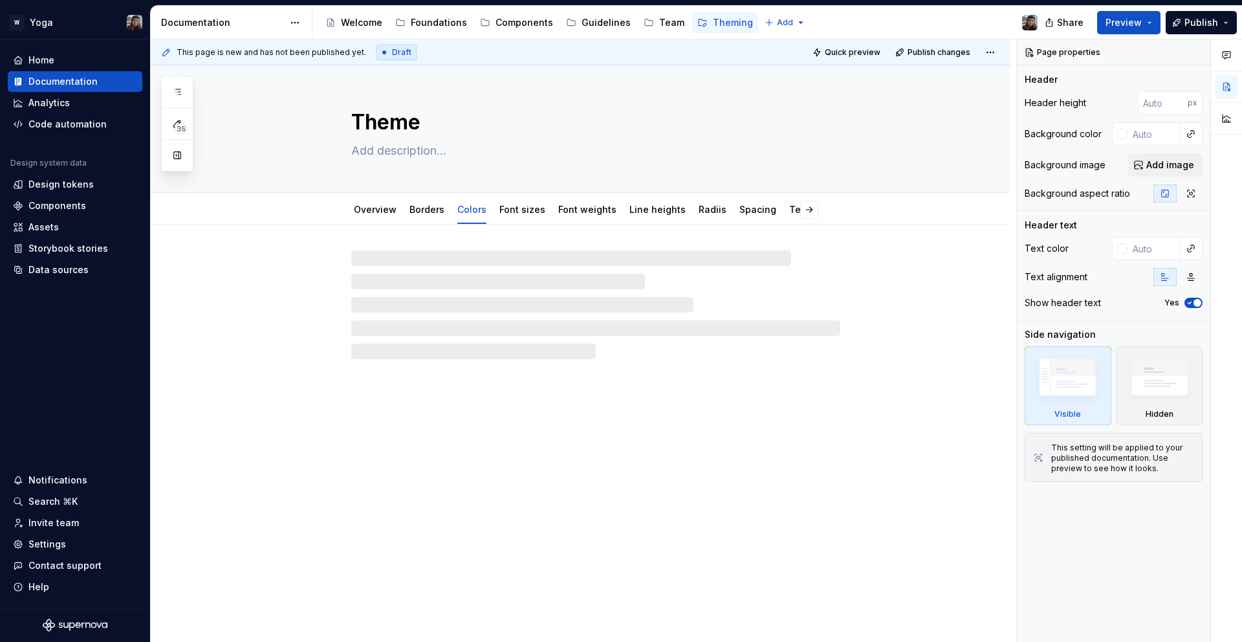
type textarea "*"
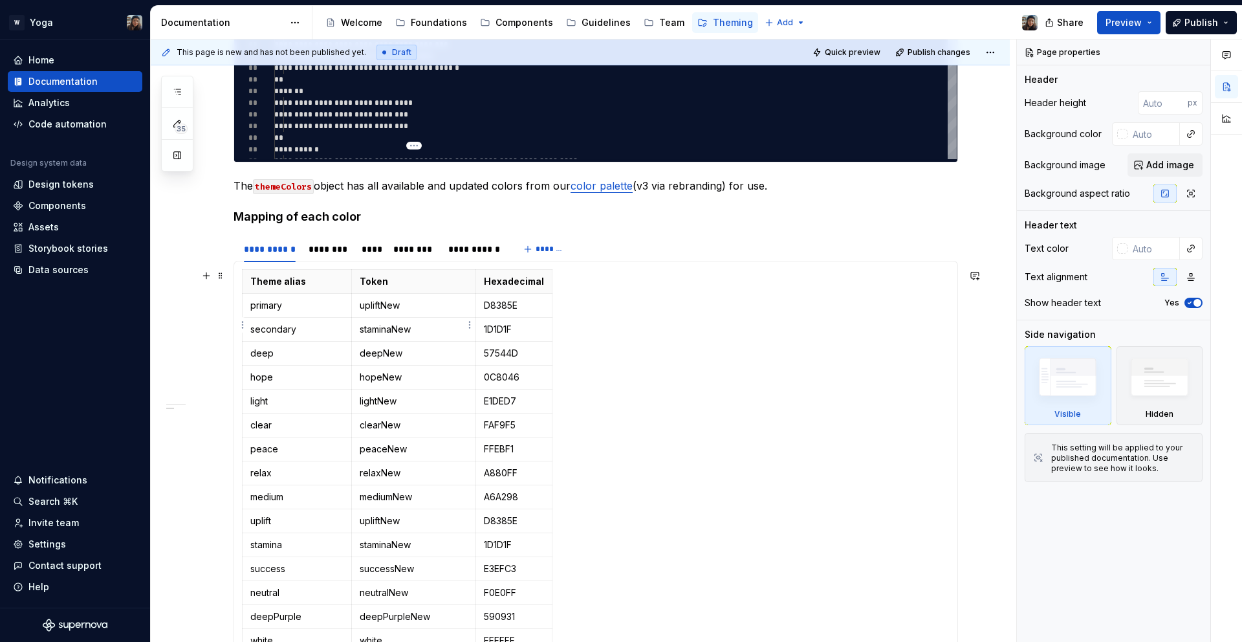
scroll to position [705, 0]
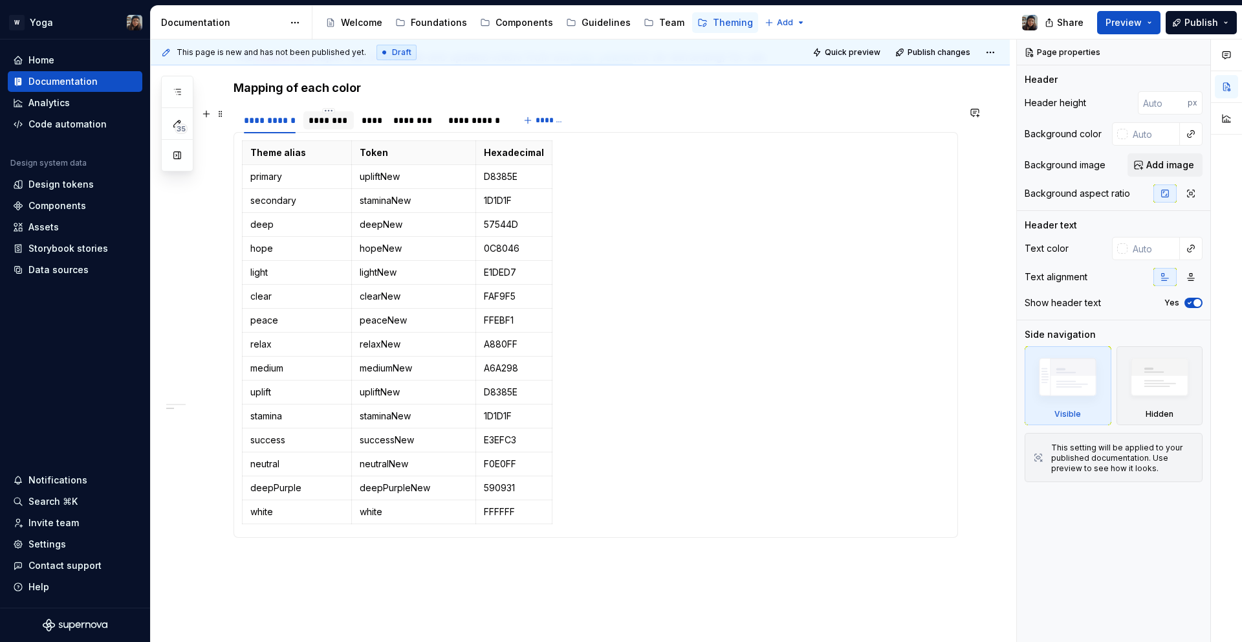
click at [318, 128] on div "********" at bounding box center [328, 120] width 50 height 18
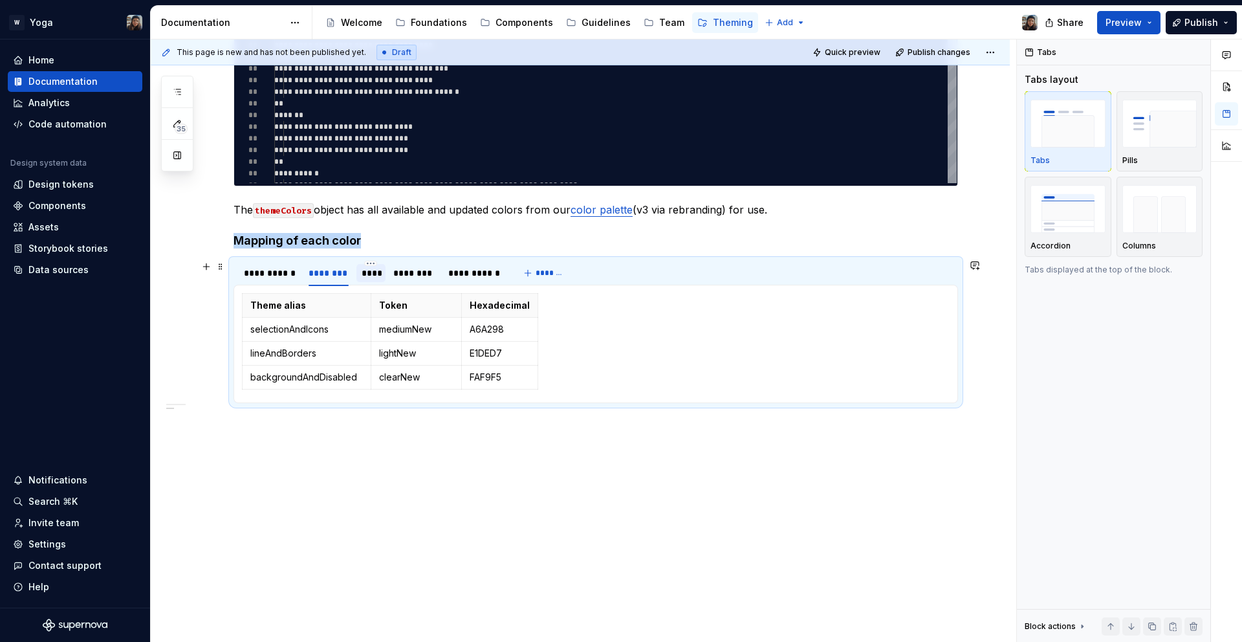
click at [374, 273] on div "****" at bounding box center [371, 273] width 19 height 13
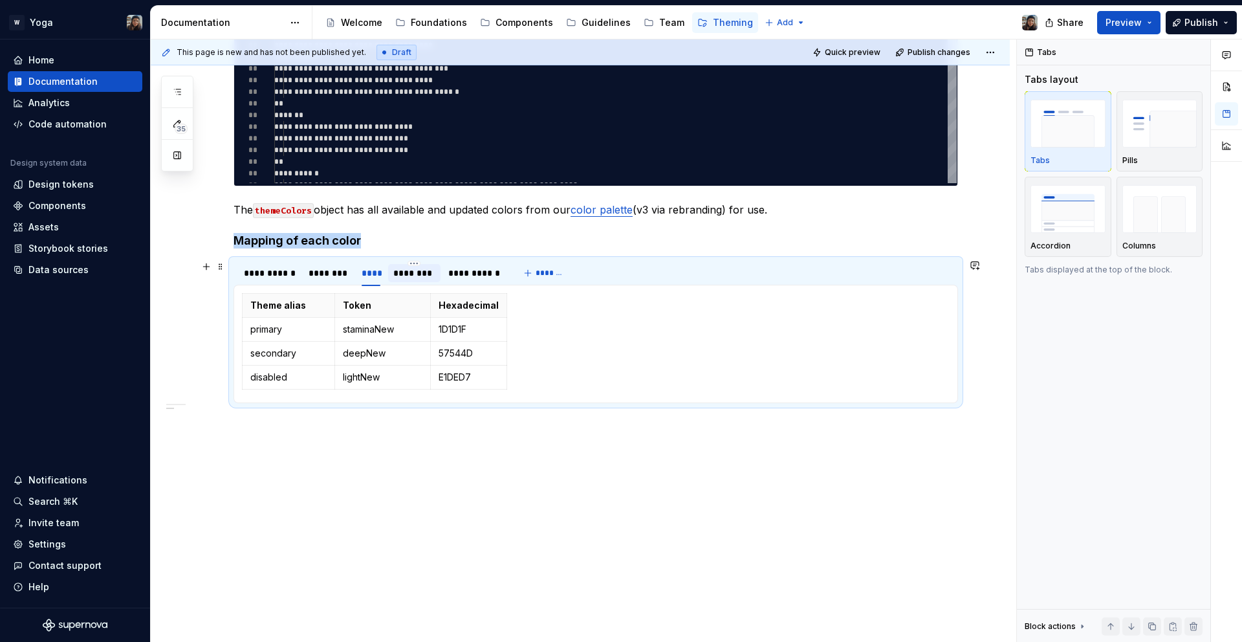
click at [395, 276] on div "********" at bounding box center [414, 273] width 43 height 13
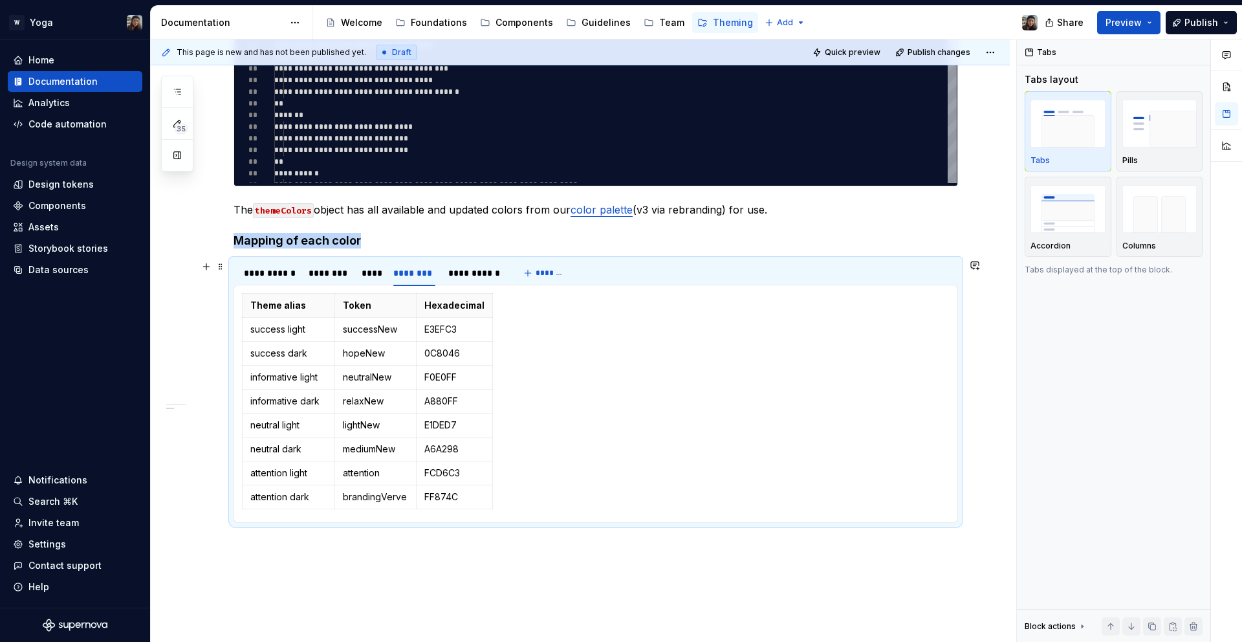
scroll to position [672, 0]
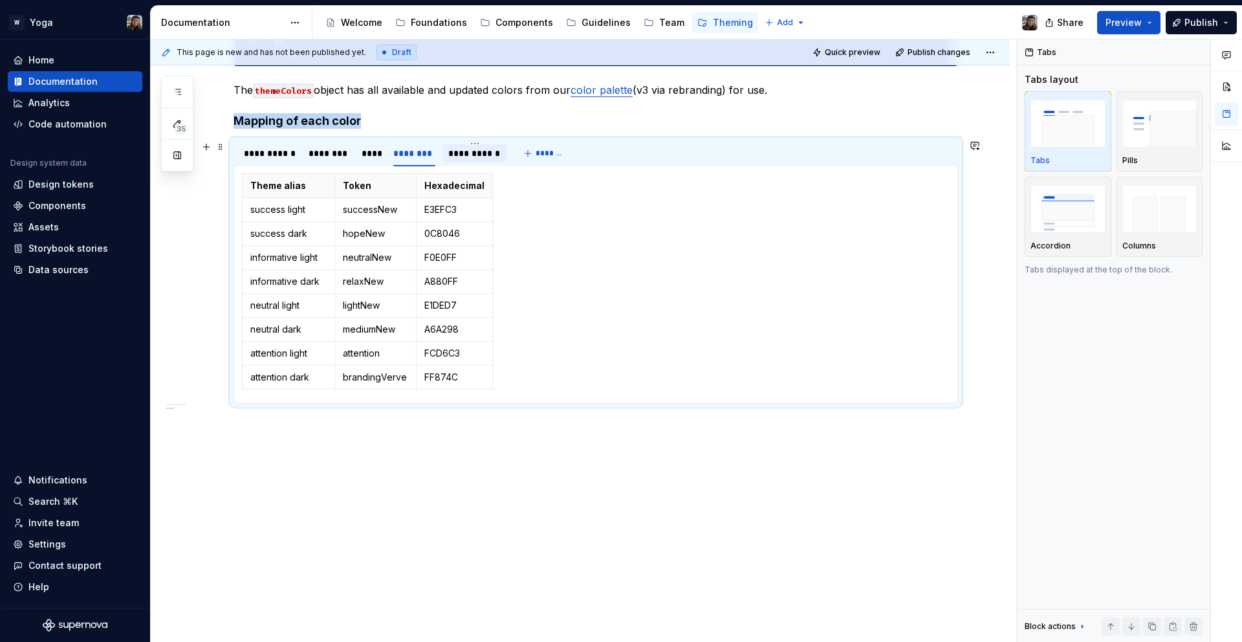
click at [470, 157] on div "**********" at bounding box center [474, 153] width 53 height 13
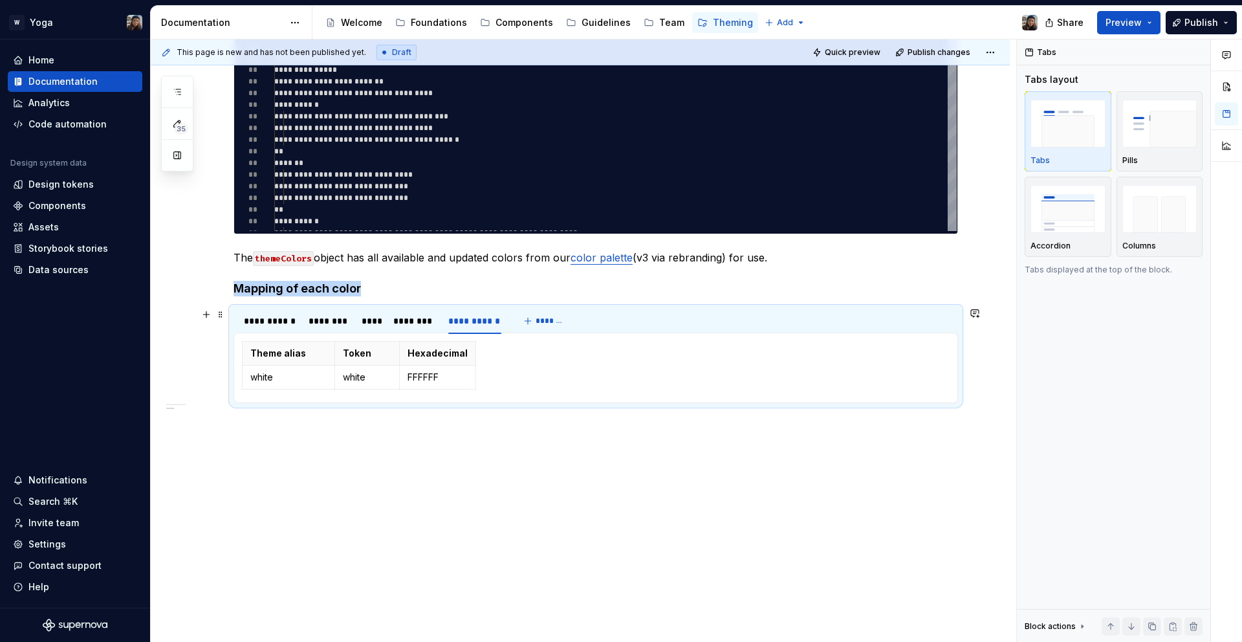
scroll to position [504, 0]
click at [264, 327] on div "**********" at bounding box center [270, 320] width 52 height 13
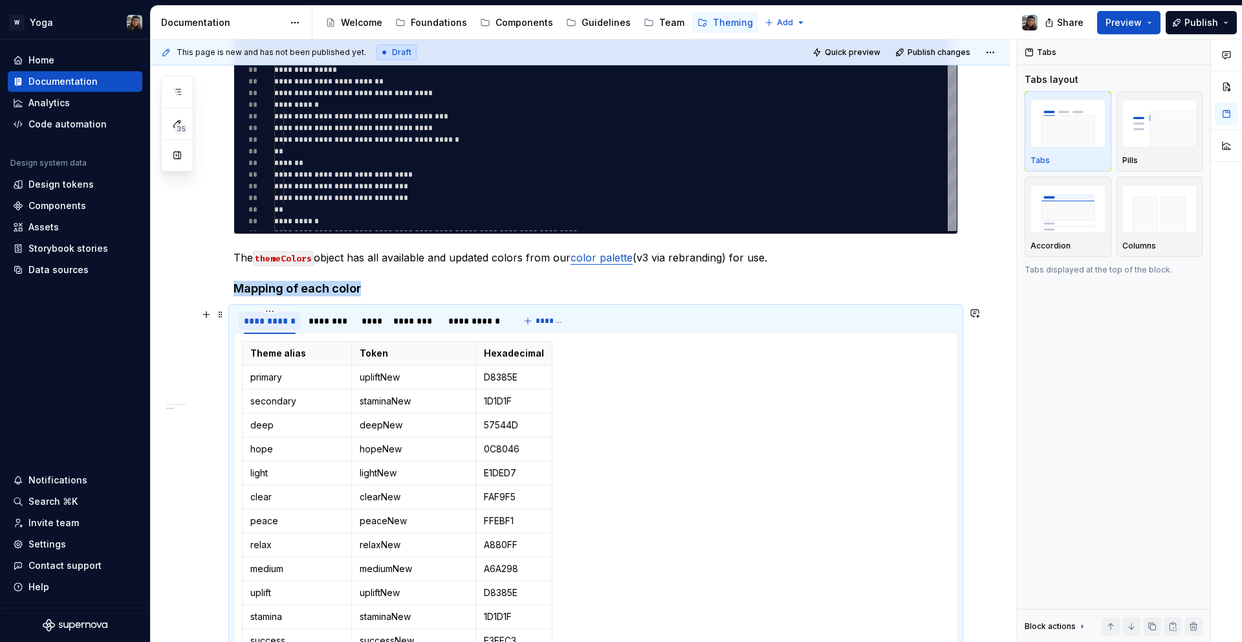
scroll to position [705, 0]
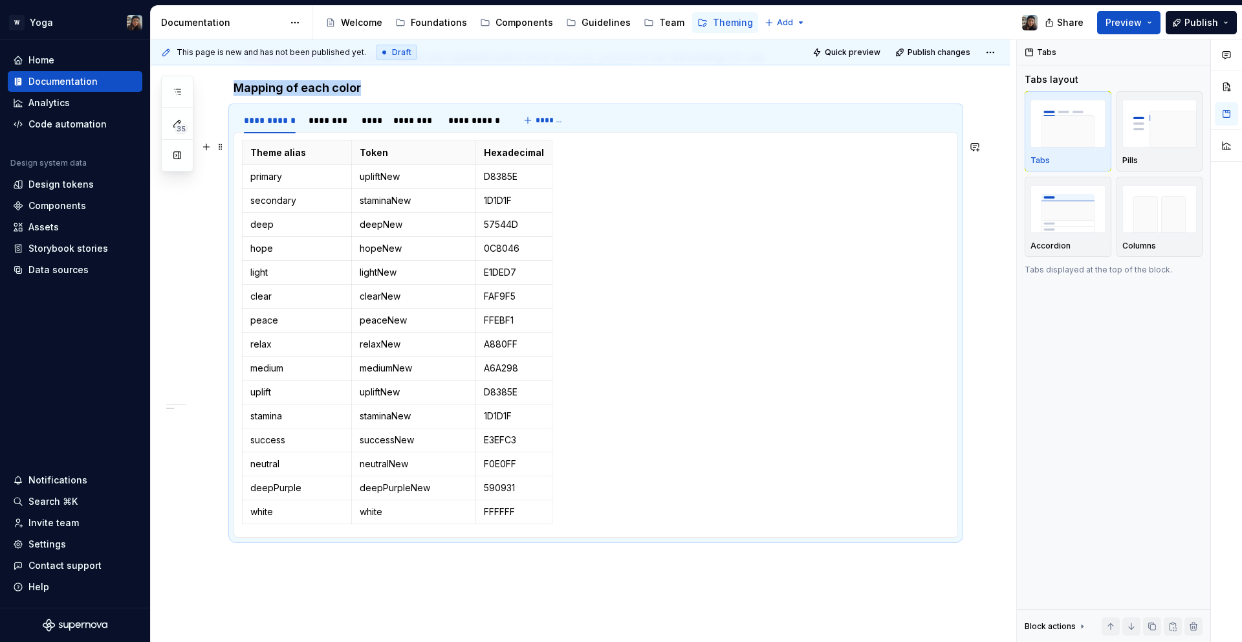
click at [604, 186] on div "Theme alias Token Hexadecimal primary upliftNew D8385E secondary staminaNew 1D1…" at bounding box center [596, 334] width 708 height 389
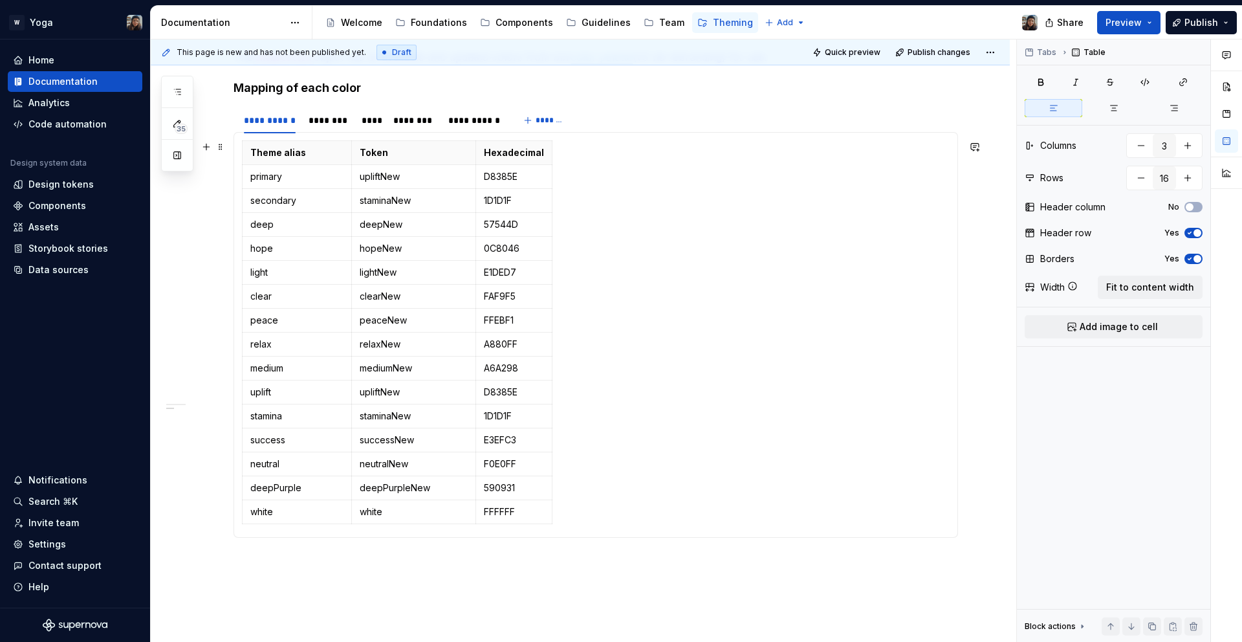
click at [909, 381] on div "Theme alias Token Hexadecimal primary upliftNew D8385E secondary staminaNew 1D1…" at bounding box center [596, 334] width 708 height 389
click at [205, 147] on button "button" at bounding box center [206, 147] width 18 height 18
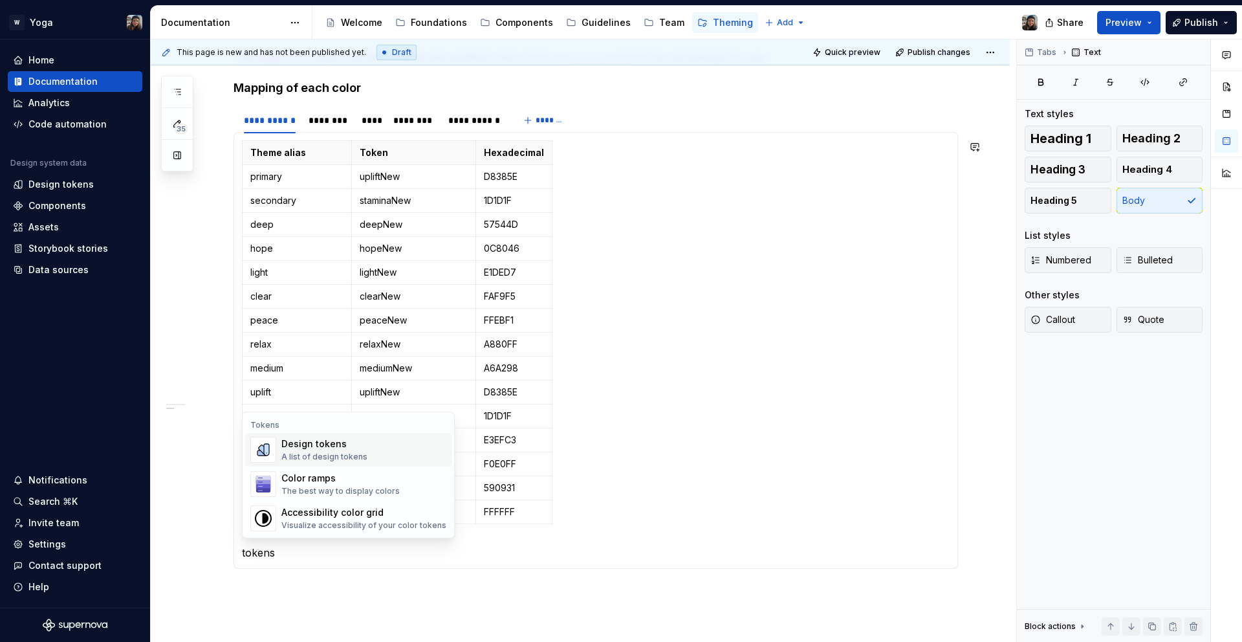
click at [300, 444] on div "Design tokens" at bounding box center [324, 443] width 86 height 13
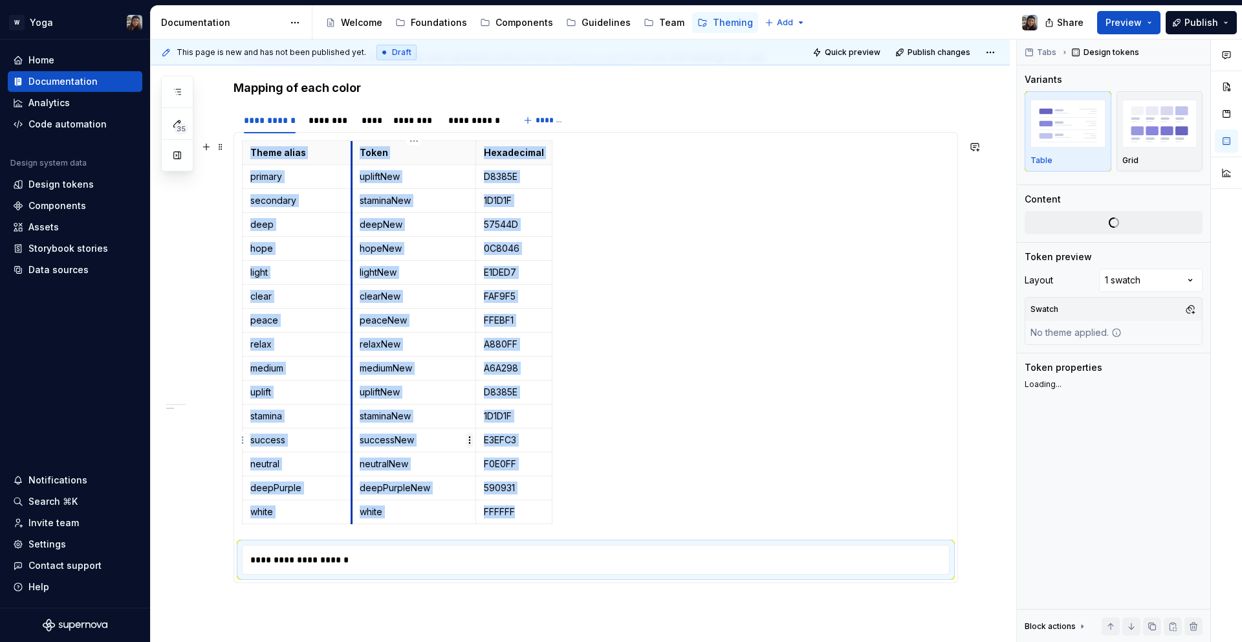
type textarea "*"
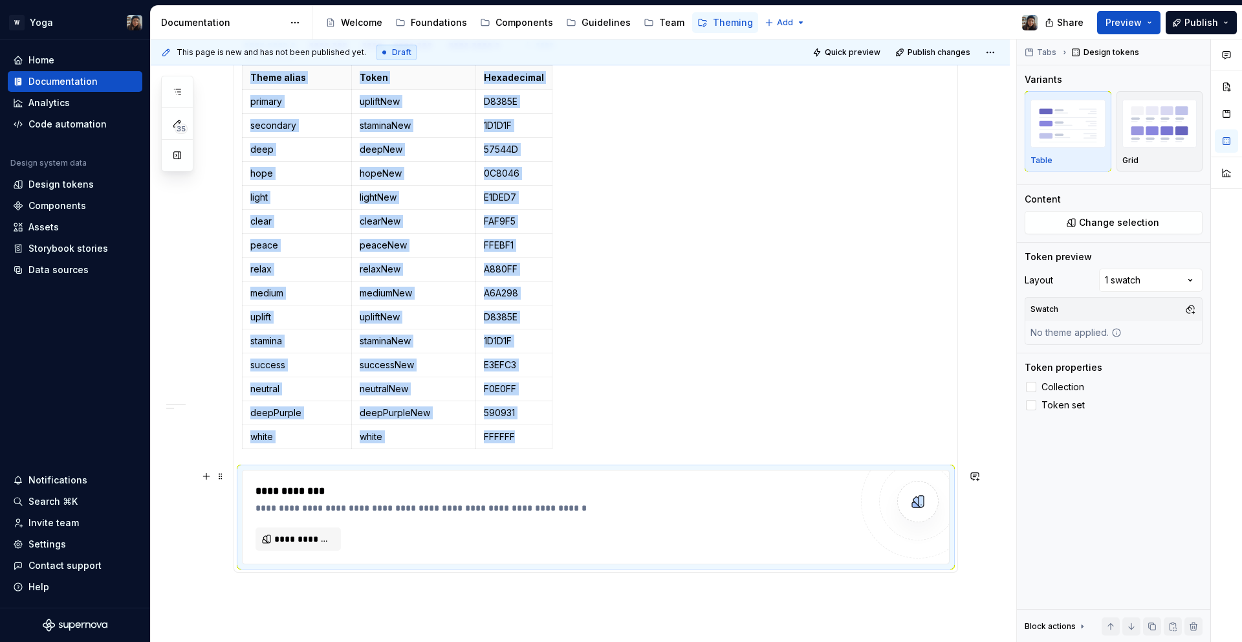
scroll to position [781, 0]
click at [325, 540] on span "**********" at bounding box center [303, 537] width 58 height 13
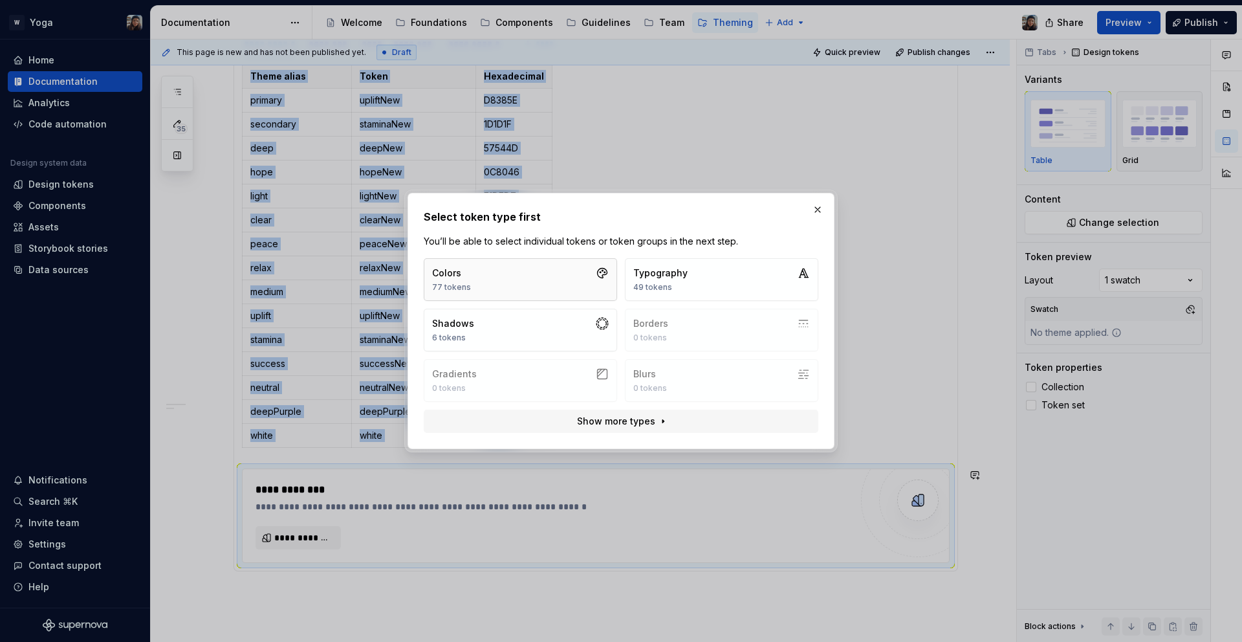
click at [563, 270] on button "Colors 77 tokens" at bounding box center [520, 279] width 193 height 43
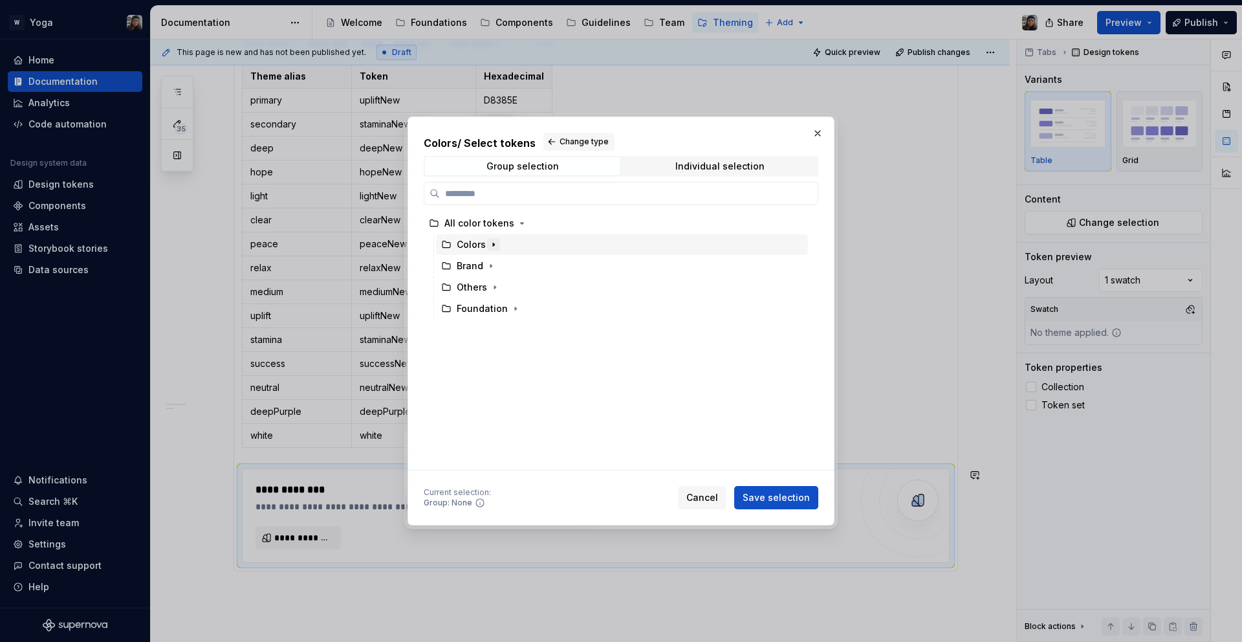
click at [495, 245] on icon "button" at bounding box center [494, 244] width 10 height 10
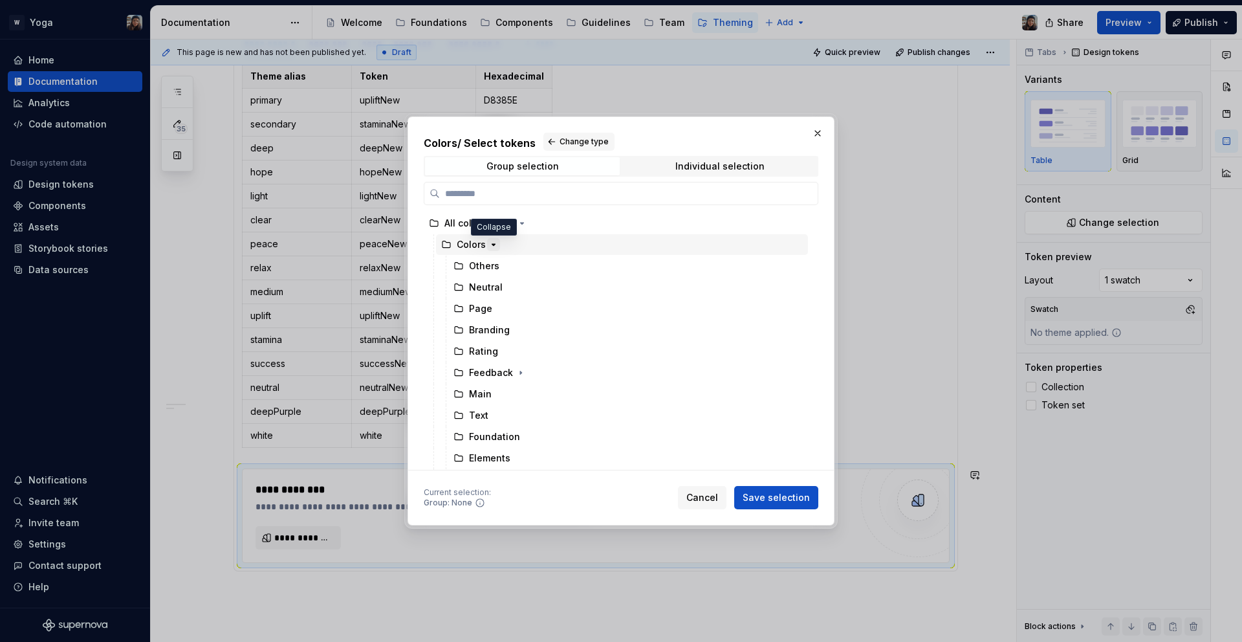
click at [495, 245] on icon "button" at bounding box center [494, 244] width 10 height 10
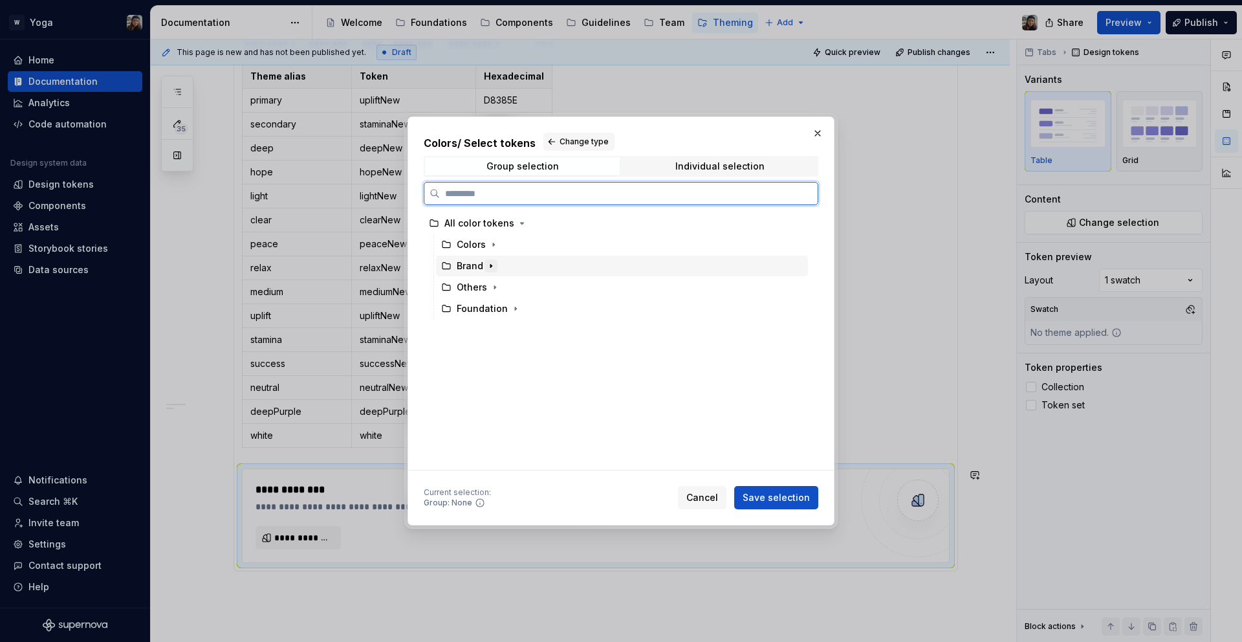
click at [496, 267] on div "Brand" at bounding box center [622, 266] width 372 height 21
click at [494, 266] on icon "button" at bounding box center [491, 266] width 10 height 10
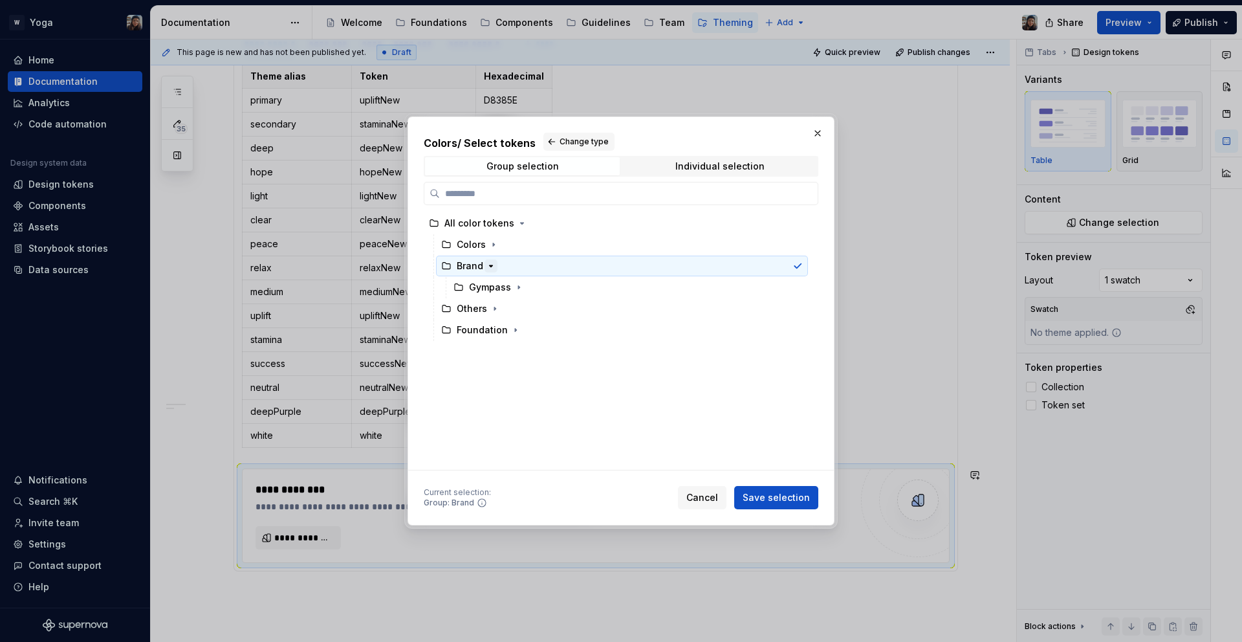
click at [494, 266] on icon "button" at bounding box center [491, 266] width 10 height 10
click at [487, 267] on icon "button" at bounding box center [491, 266] width 10 height 10
click at [521, 287] on icon "button" at bounding box center [519, 287] width 10 height 10
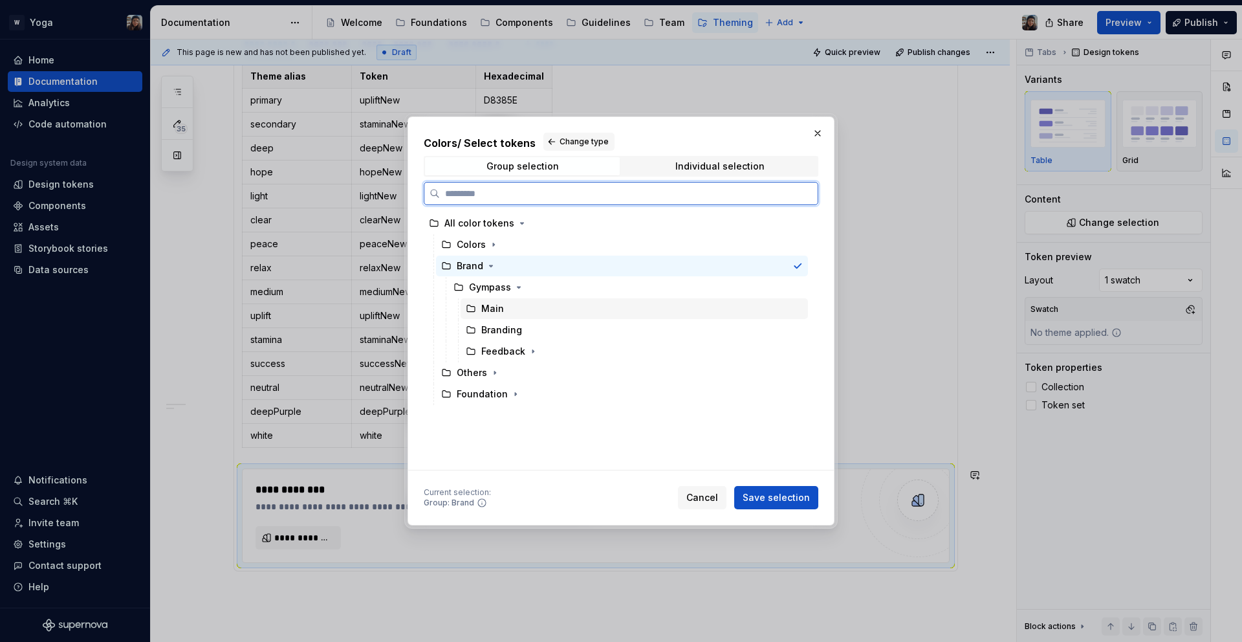
click at [507, 312] on div "Main" at bounding box center [634, 308] width 347 height 21
click at [490, 379] on div "Others" at bounding box center [622, 372] width 372 height 21
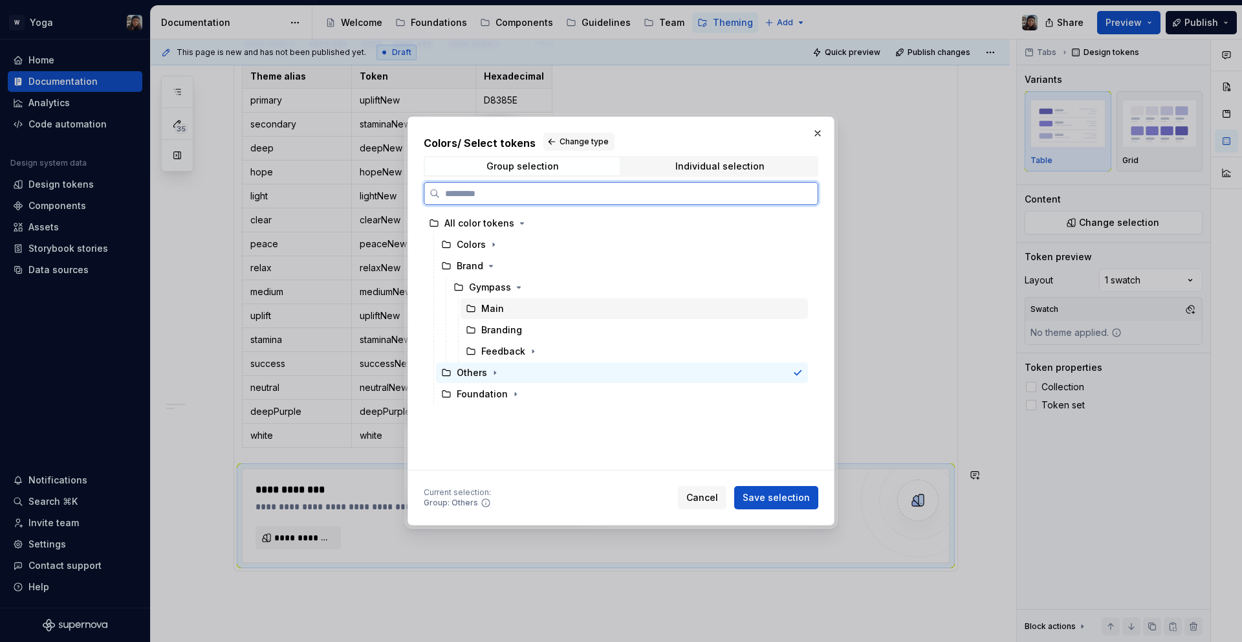
click at [508, 316] on div "Main" at bounding box center [634, 308] width 347 height 21
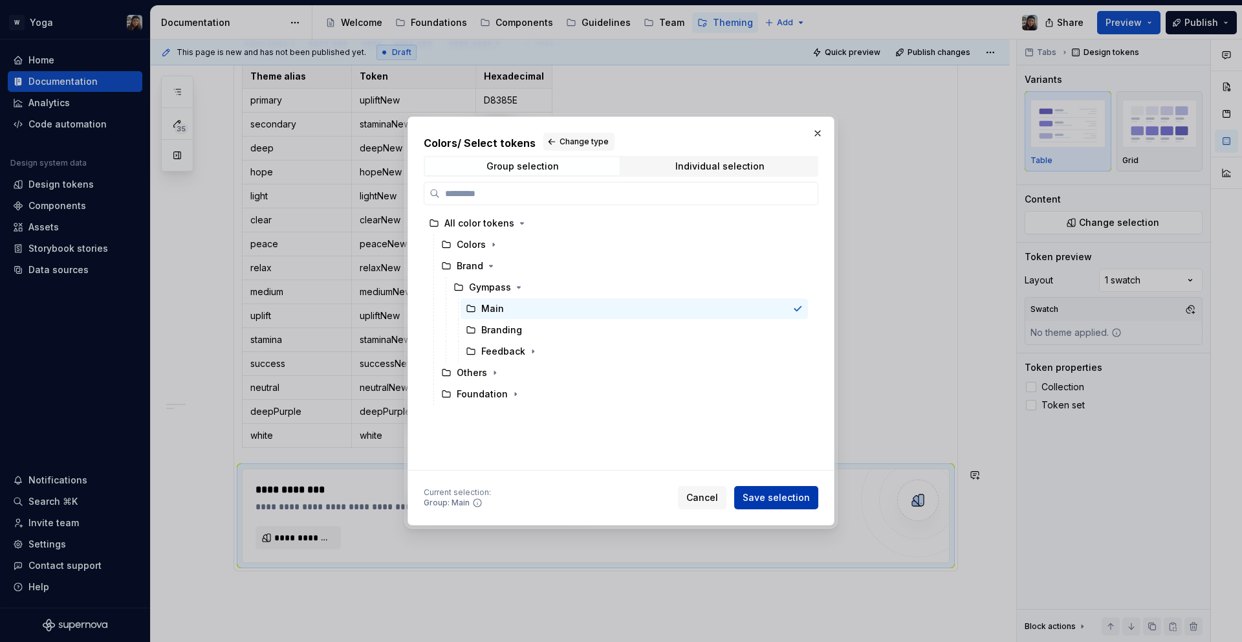
click at [777, 491] on span "Save selection" at bounding box center [776, 497] width 67 height 13
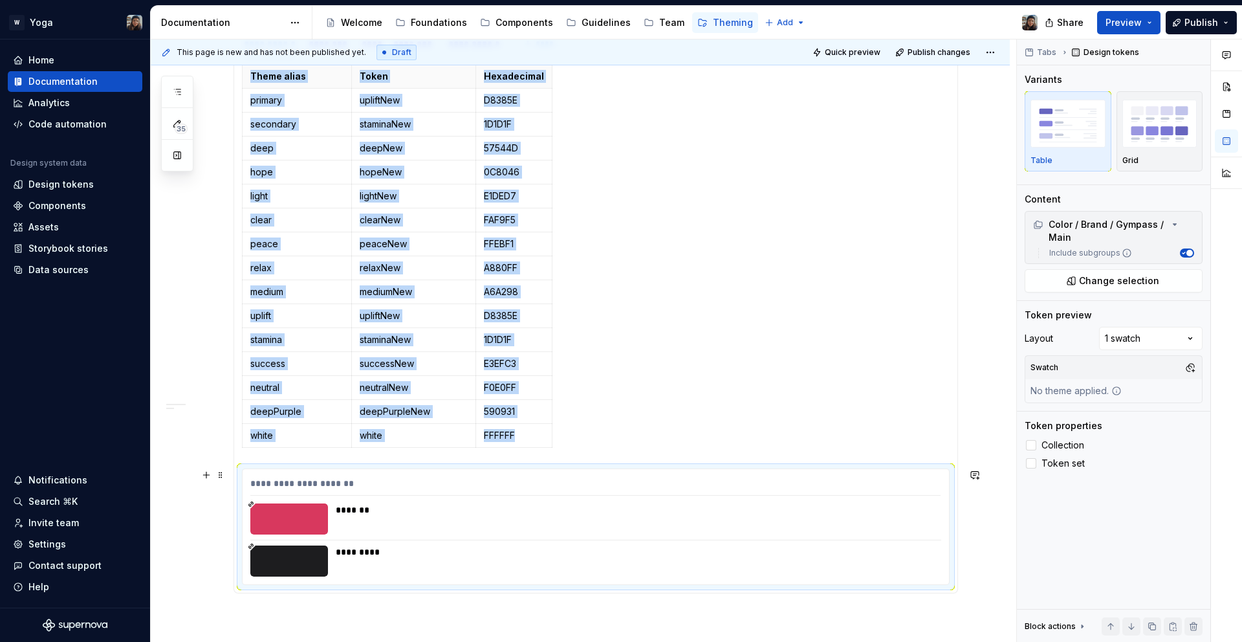
click at [482, 551] on div "*********" at bounding box center [634, 551] width 597 height 13
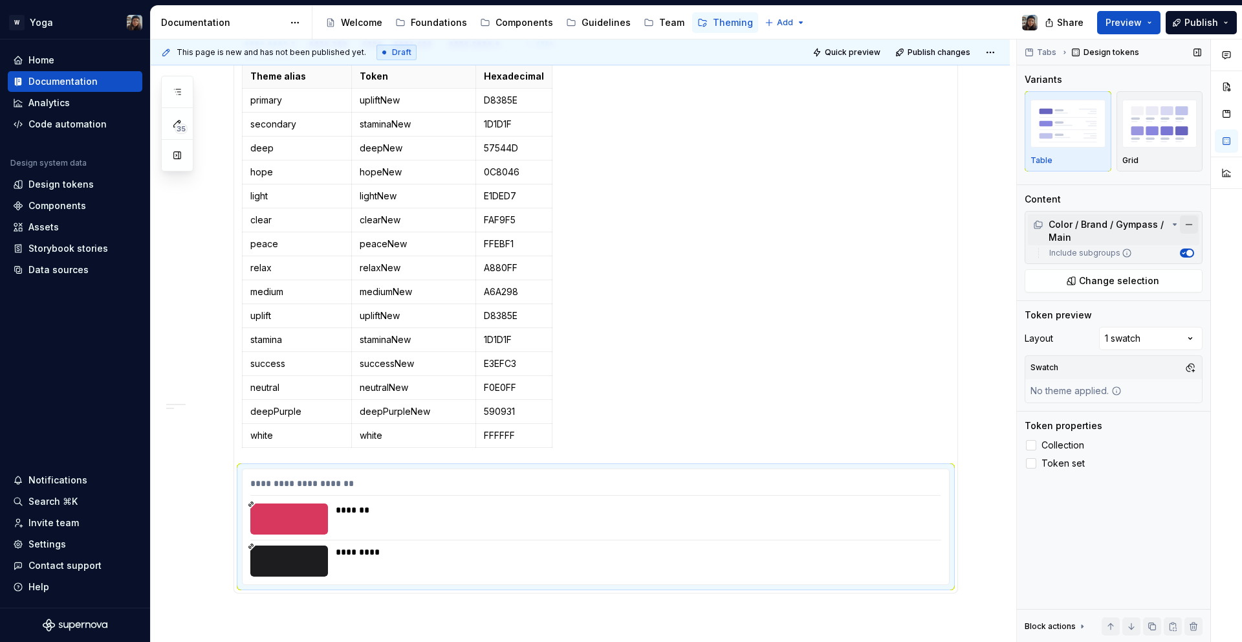
click at [1192, 228] on button "button" at bounding box center [1189, 224] width 18 height 18
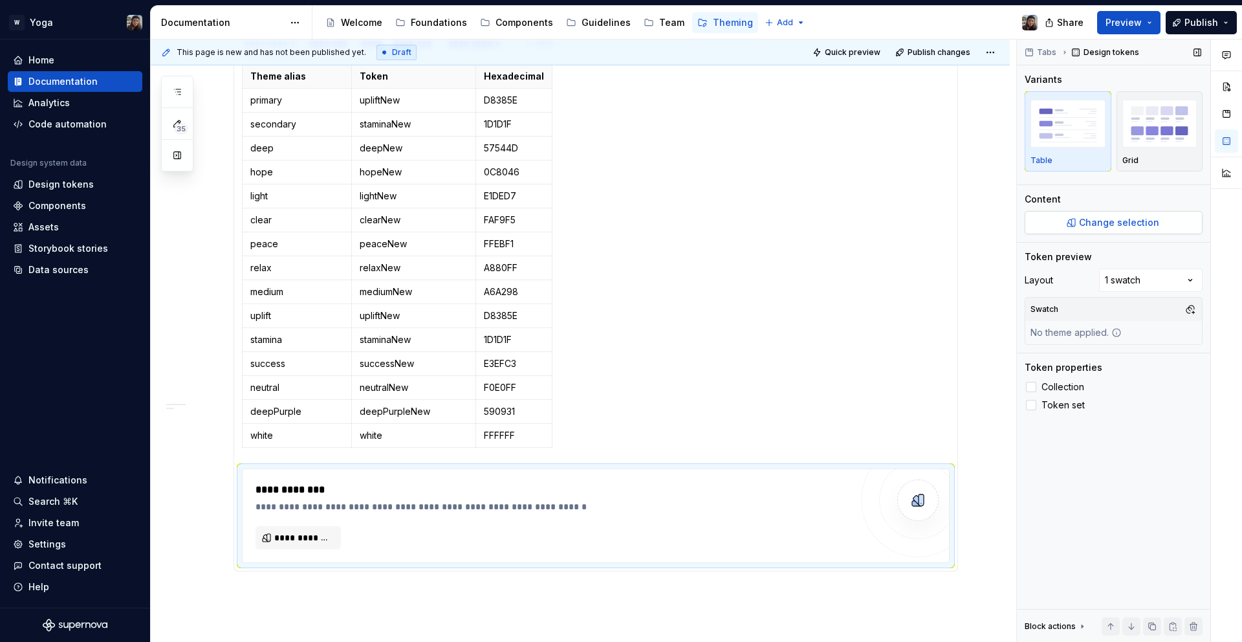
click at [1114, 223] on span "Change selection" at bounding box center [1119, 222] width 80 height 13
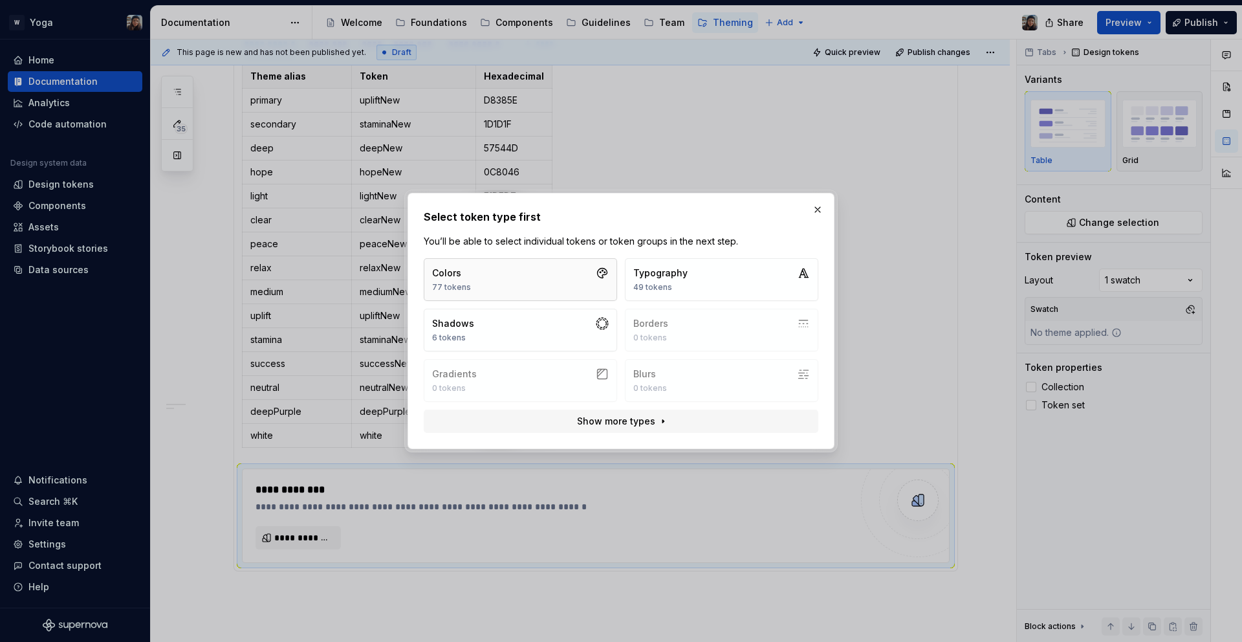
click at [518, 287] on button "Colors 77 tokens" at bounding box center [520, 279] width 193 height 43
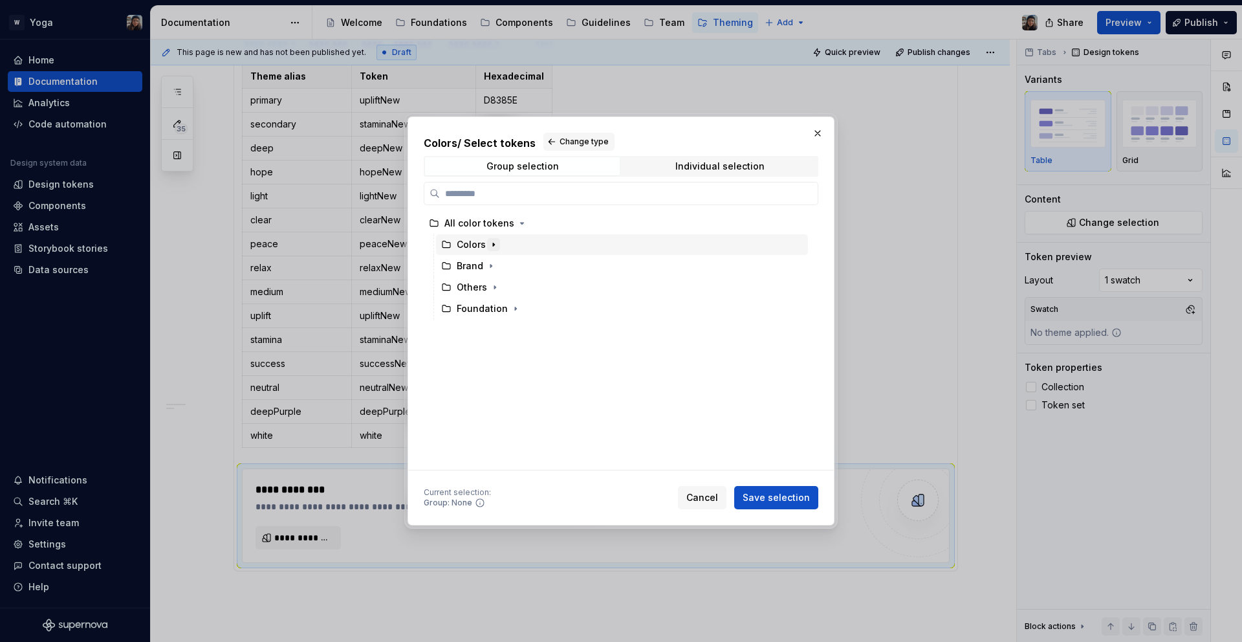
click at [489, 239] on icon "button" at bounding box center [494, 244] width 10 height 10
click at [494, 203] on label at bounding box center [621, 193] width 395 height 23
click at [494, 200] on input "search" at bounding box center [629, 193] width 378 height 13
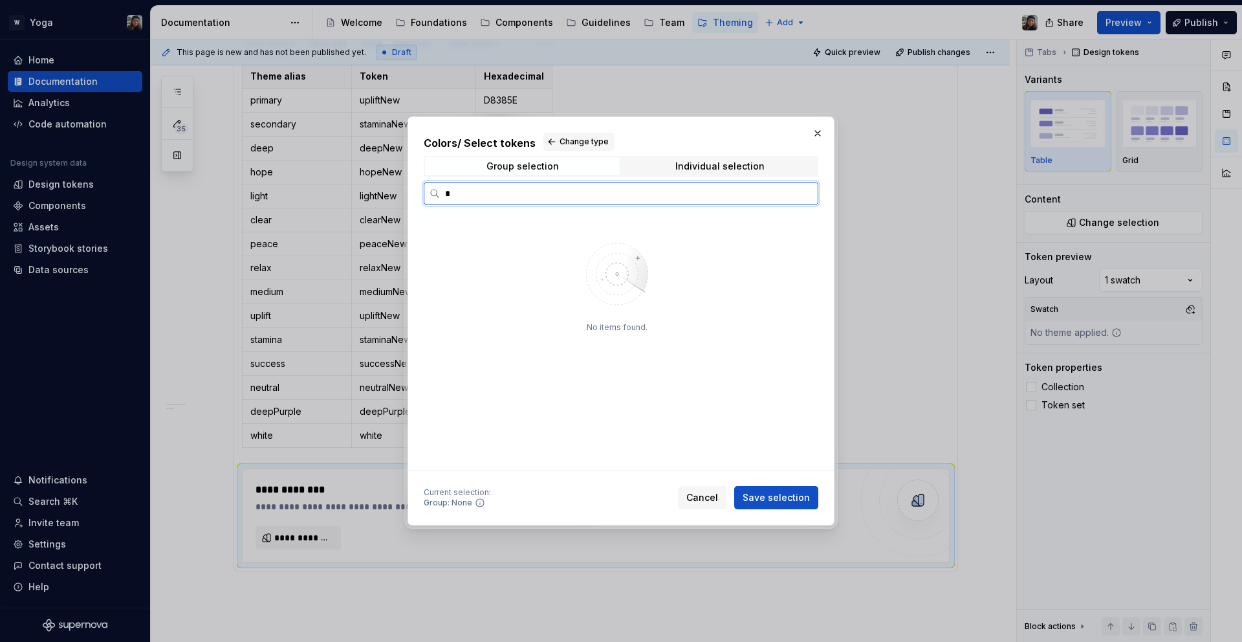
type input "*"
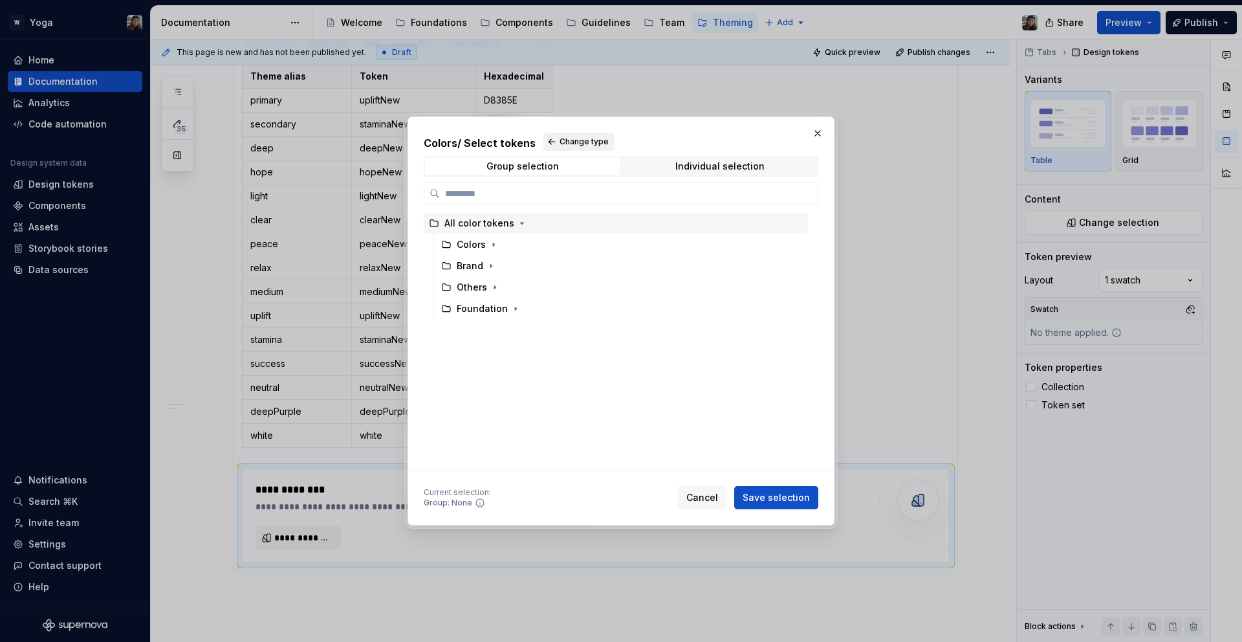
drag, startPoint x: 487, startPoint y: 134, endPoint x: 570, endPoint y: 133, distance: 83.5
click at [570, 133] on h2 "Colors / Select tokens Change type" at bounding box center [621, 142] width 395 height 18
type textarea "*"
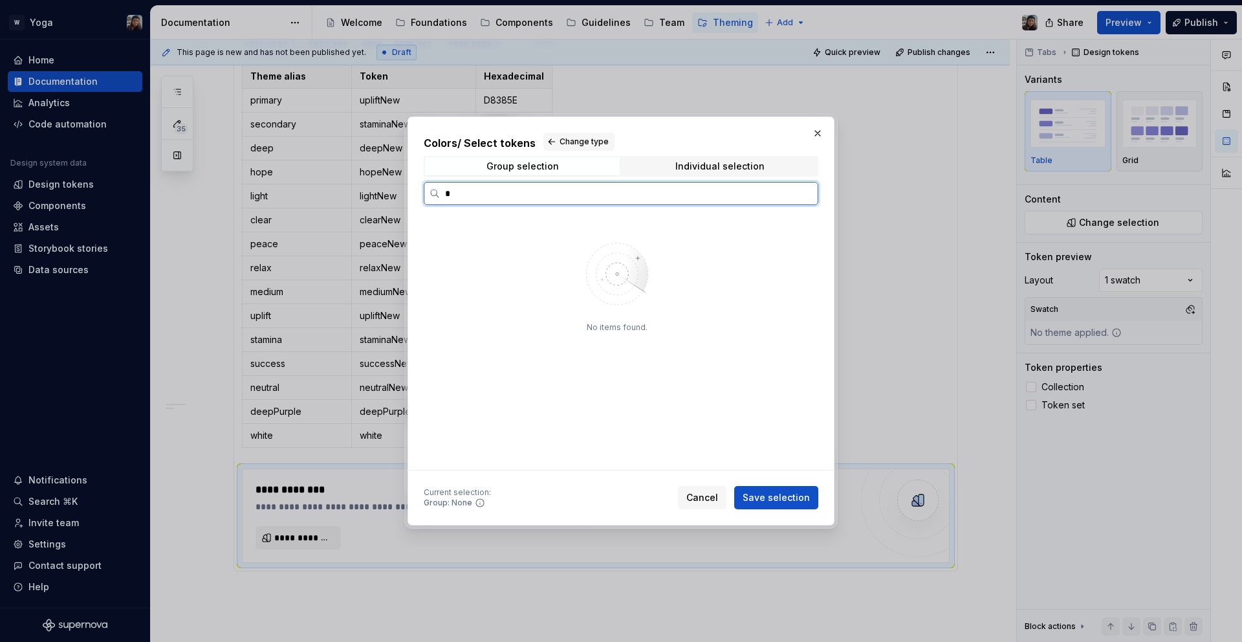
type input "*"
click at [470, 250] on div "Colors" at bounding box center [471, 244] width 29 height 13
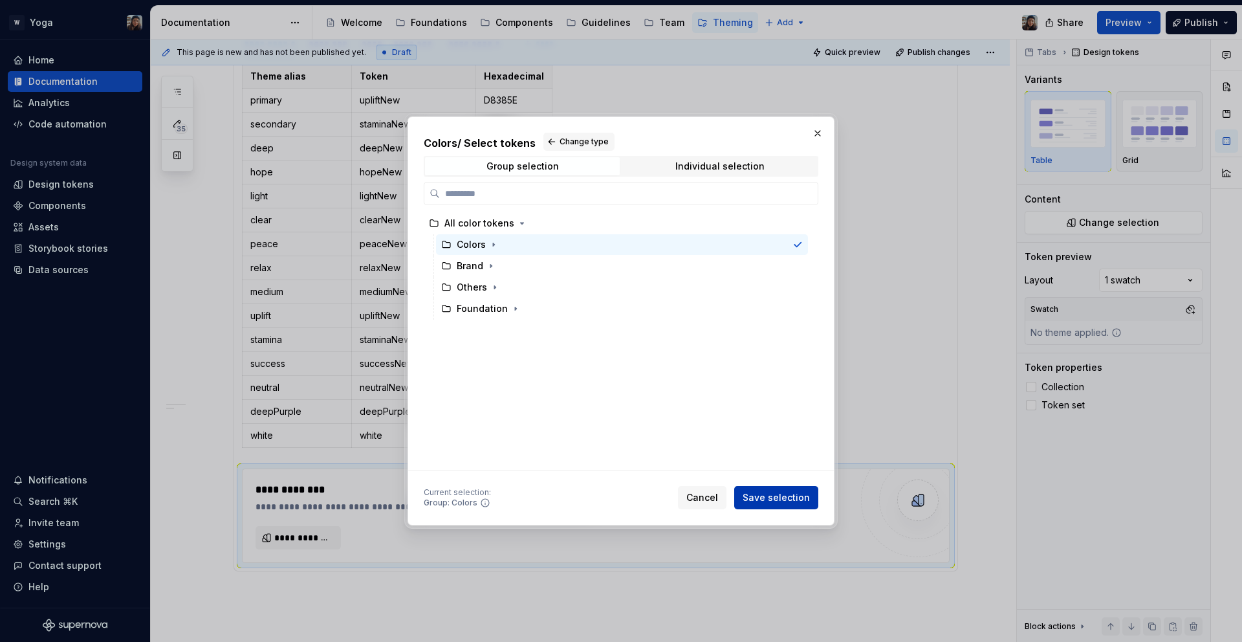
click at [790, 505] on button "Save selection" at bounding box center [776, 497] width 84 height 23
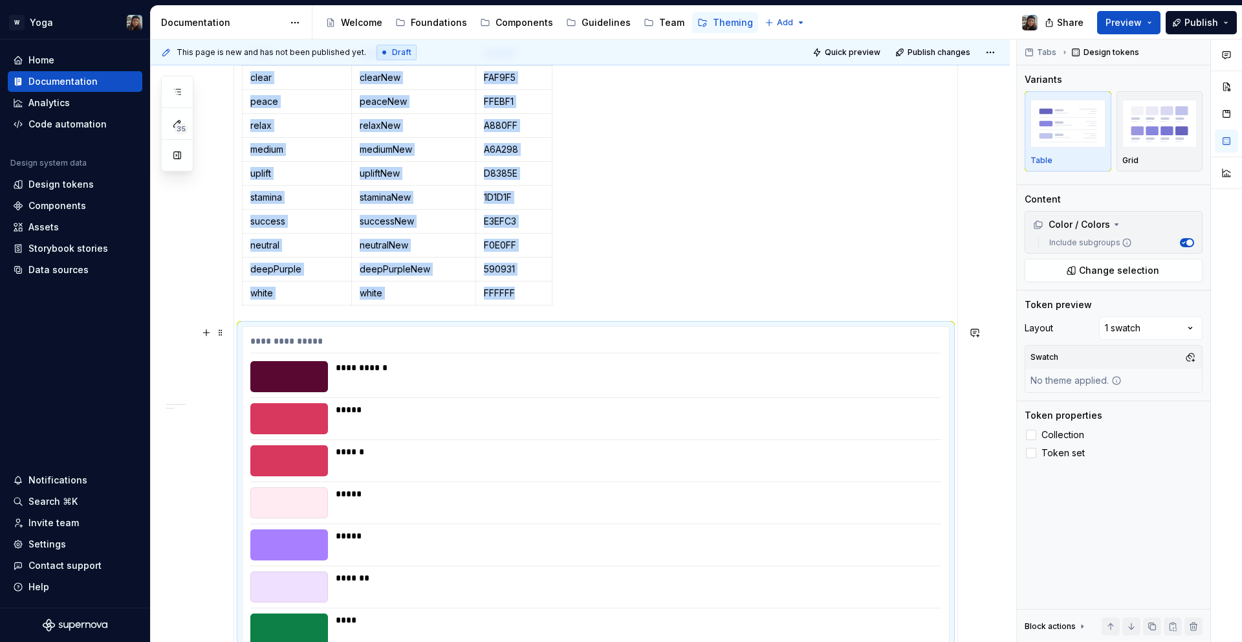
scroll to position [924, 0]
click at [348, 406] on div "*****" at bounding box center [634, 408] width 597 height 13
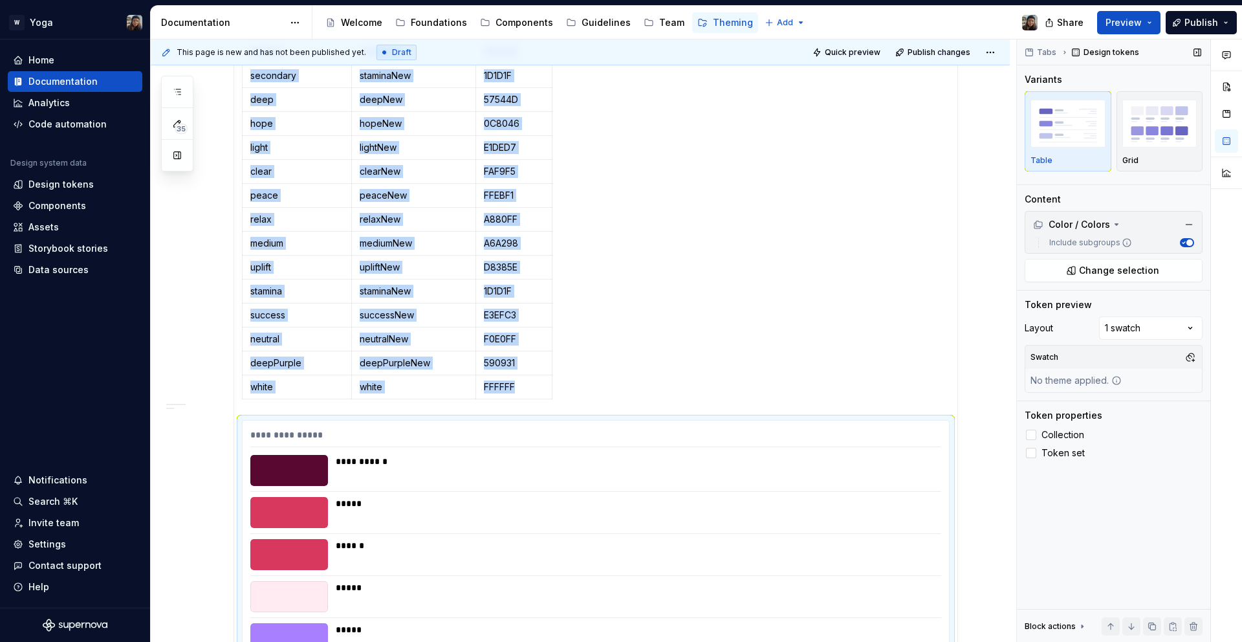
scroll to position [819, 0]
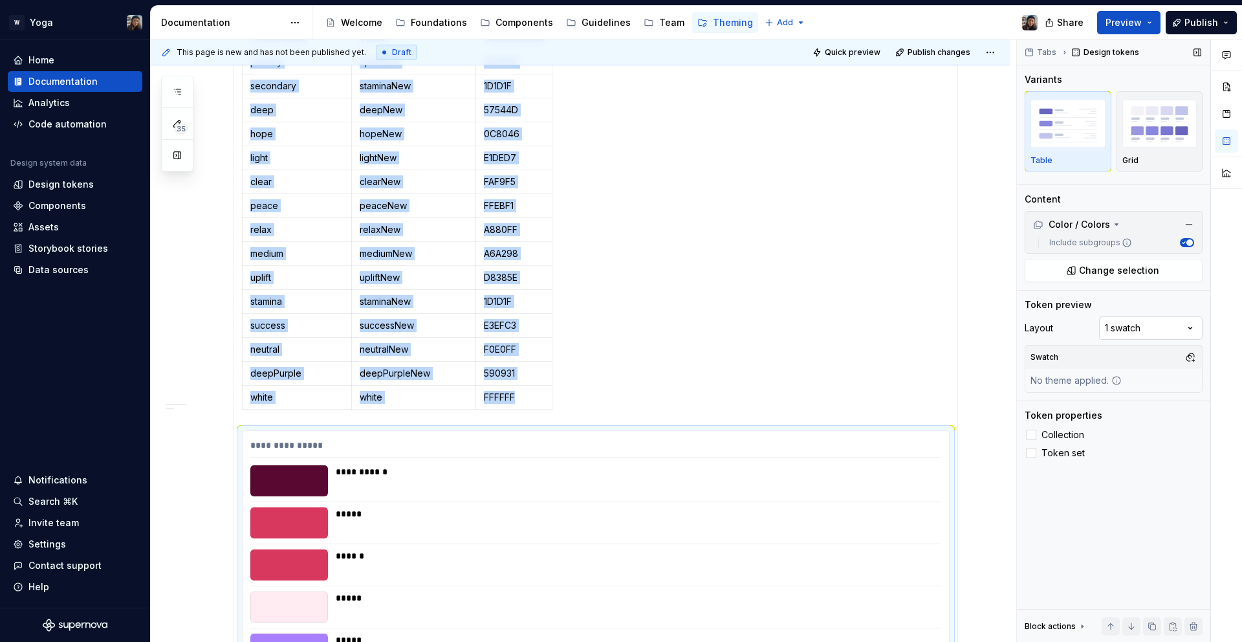
click at [1170, 328] on div "Comments Open comments No comments yet Select ‘Comment’ from the block context …" at bounding box center [1129, 340] width 225 height 603
click at [1135, 335] on div "Comments Open comments No comments yet Select ‘Comment’ from the block context …" at bounding box center [1129, 340] width 225 height 603
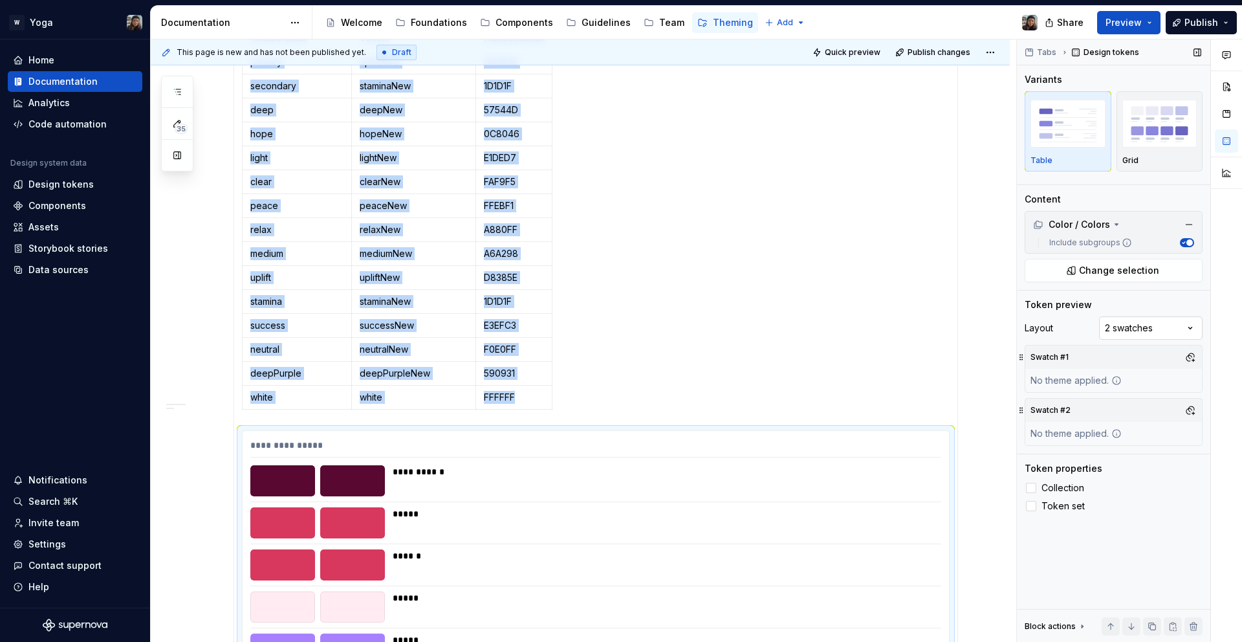
click at [1132, 327] on div "Comments Open comments No comments yet Select ‘Comment’ from the block context …" at bounding box center [1129, 340] width 225 height 603
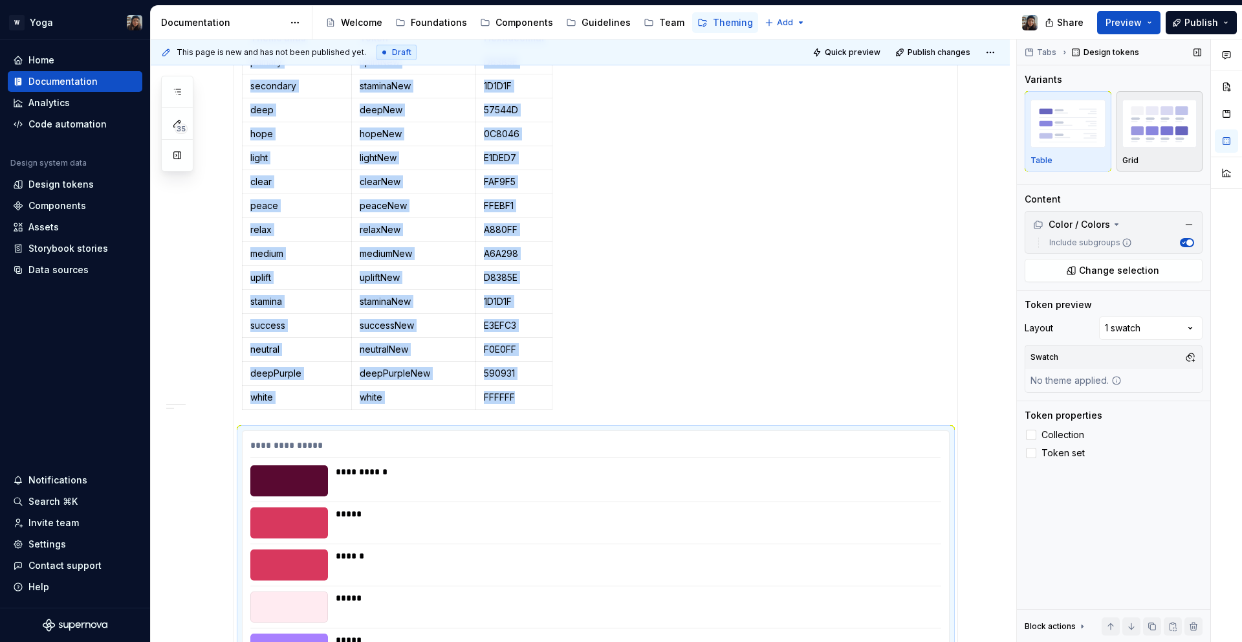
click at [1147, 127] on img "button" at bounding box center [1160, 123] width 75 height 47
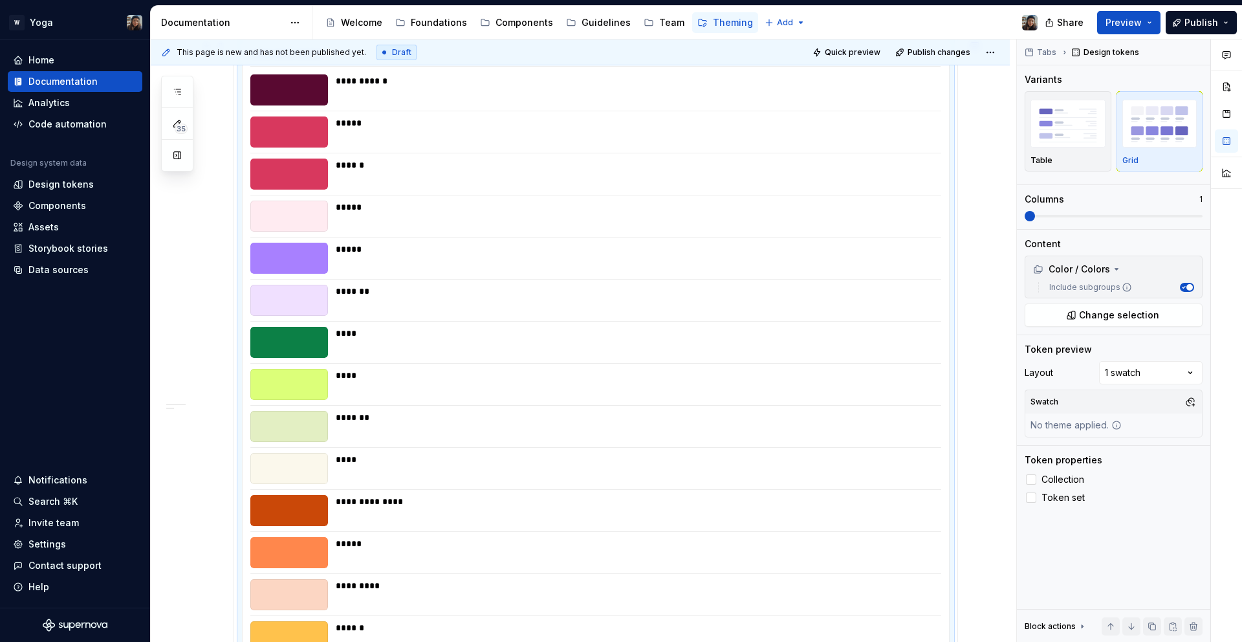
type textarea "*"
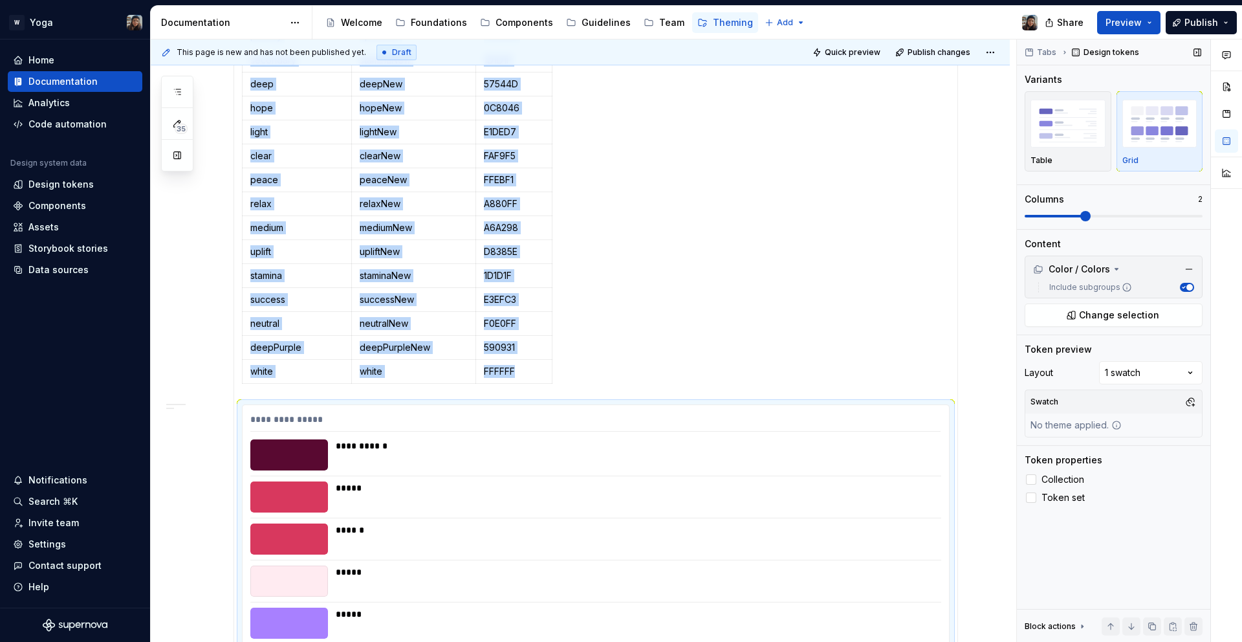
scroll to position [1210, 0]
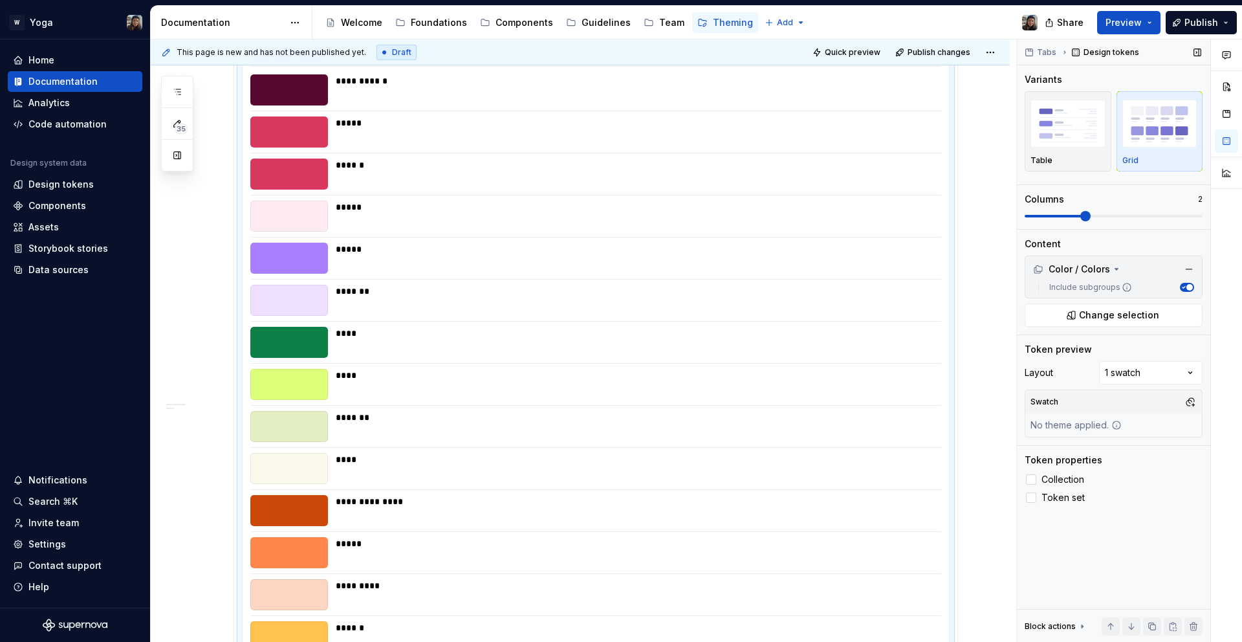
click at [1101, 215] on span at bounding box center [1114, 216] width 178 height 10
click at [1074, 148] on div "button" at bounding box center [1068, 123] width 75 height 53
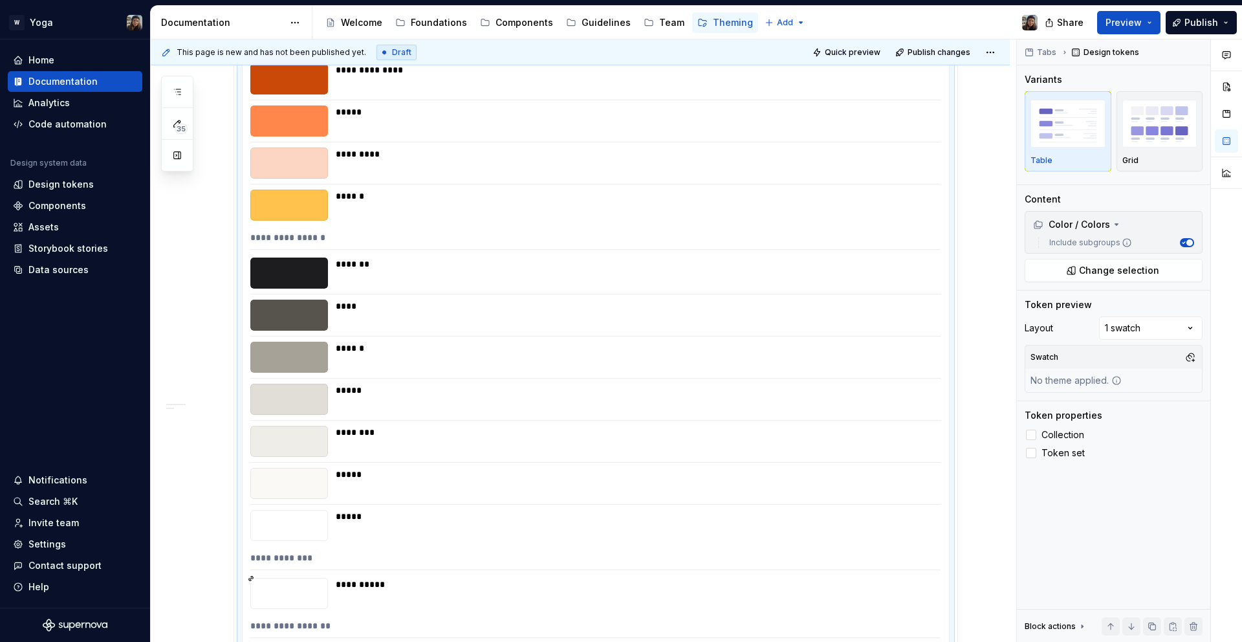
scroll to position [1854, 0]
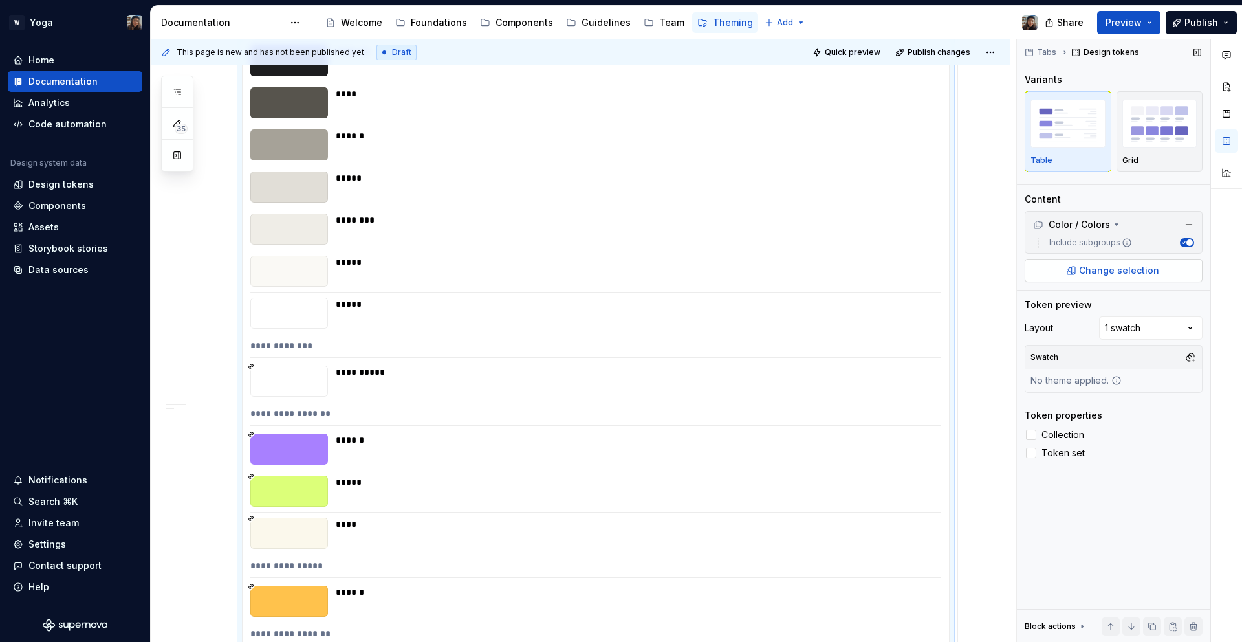
click at [1107, 261] on button "Change selection" at bounding box center [1114, 270] width 178 height 23
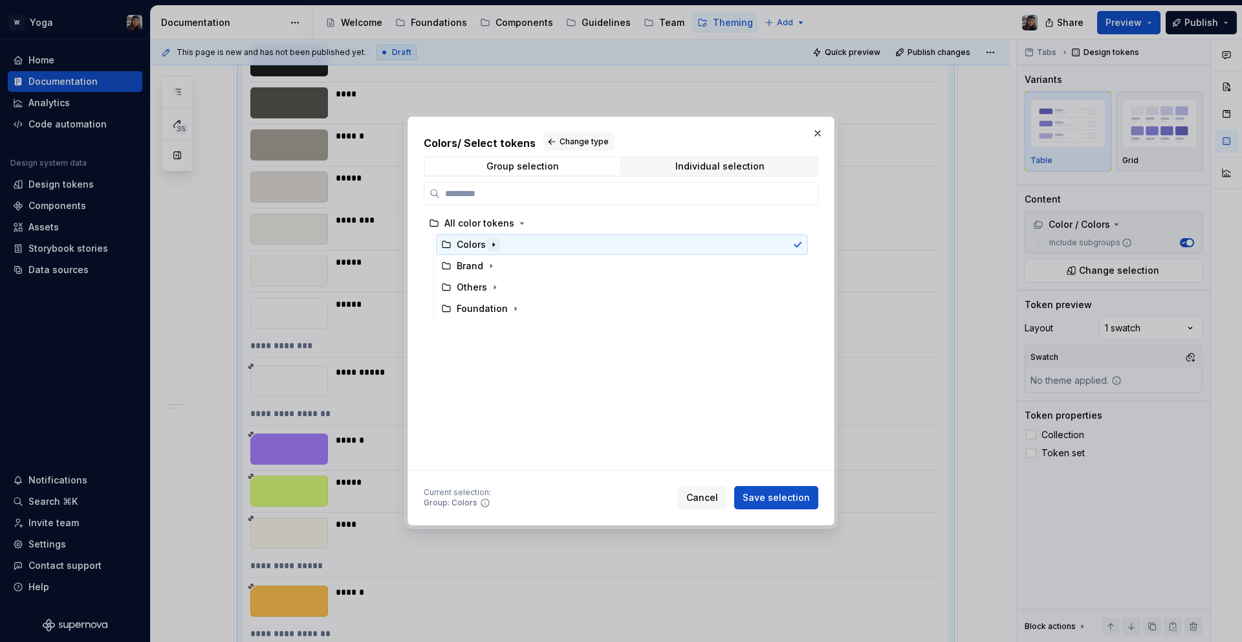
click at [495, 241] on icon "button" at bounding box center [494, 244] width 10 height 10
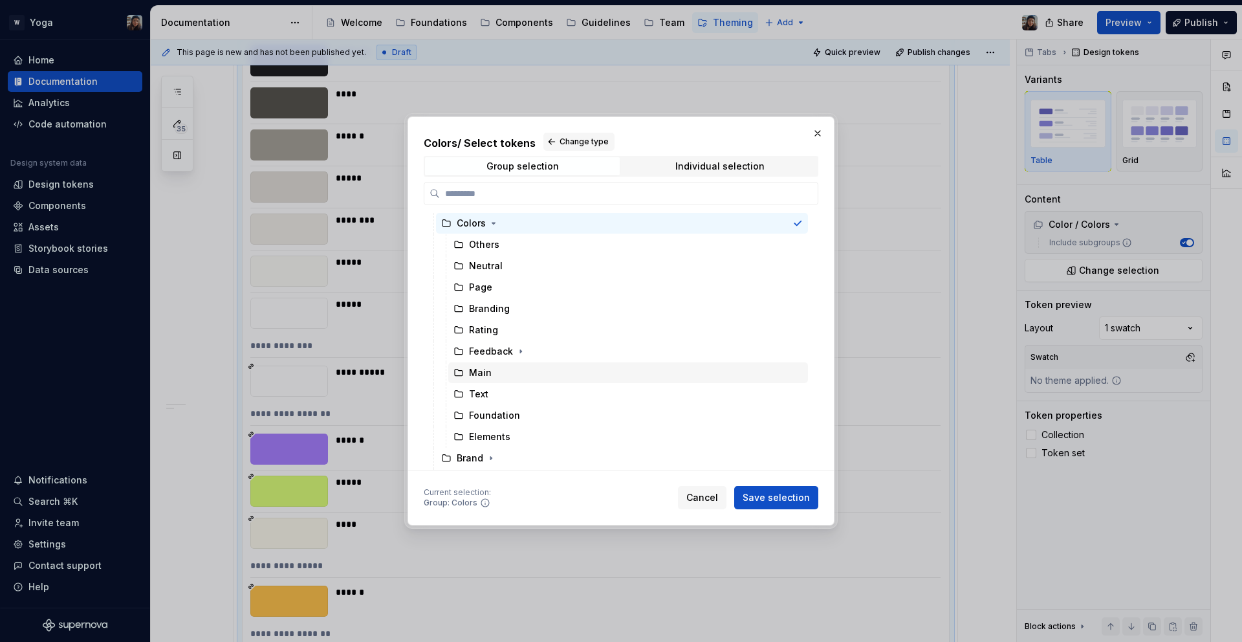
scroll to position [0, 0]
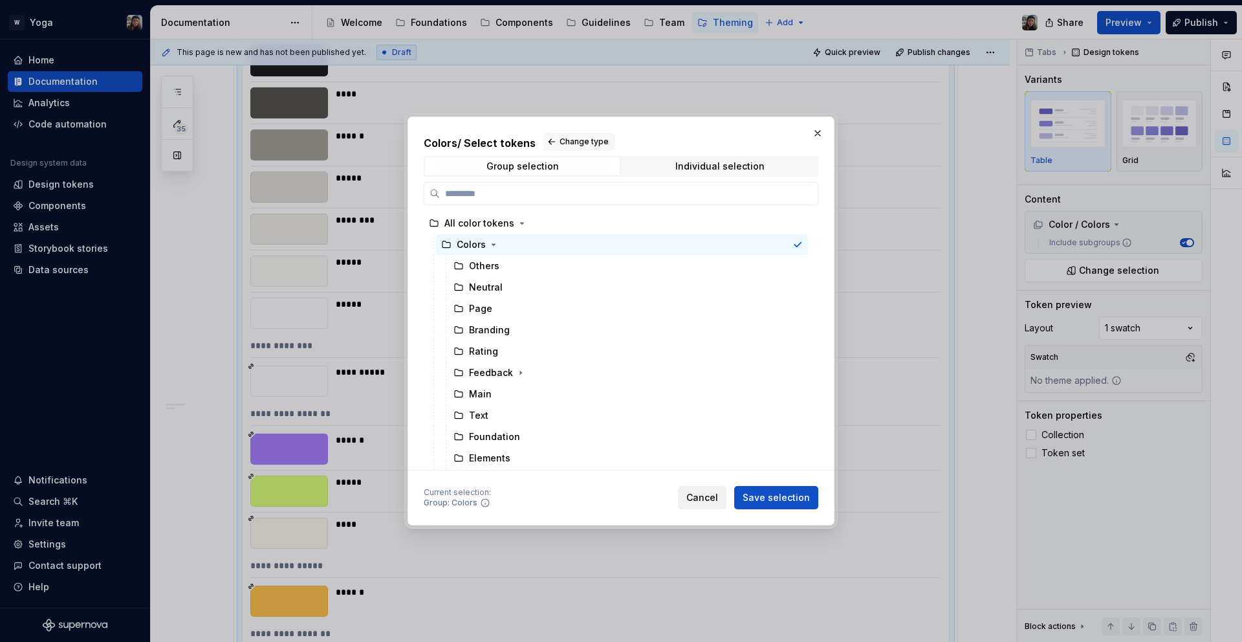
click at [703, 504] on button "Cancel" at bounding box center [702, 497] width 49 height 23
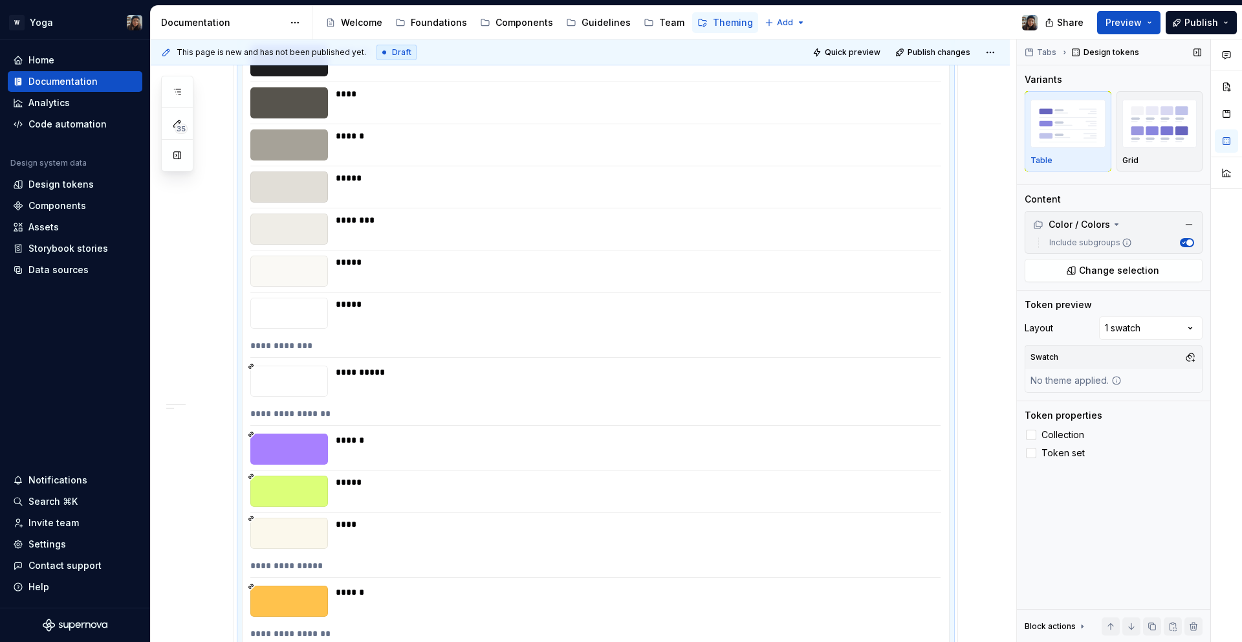
click at [1153, 342] on div "Layout 1 swatch Swatch No theme applied." at bounding box center [1114, 354] width 178 height 76
click at [1143, 329] on div "Comments Open comments No comments yet Select ‘Comment’ from the block context …" at bounding box center [1129, 340] width 225 height 603
drag, startPoint x: 1024, startPoint y: 305, endPoint x: 1118, endPoint y: 280, distance: 97.2
click at [1029, 303] on div "Comments Open comments No comments yet Select ‘Comment’ from the block context …" at bounding box center [1129, 340] width 225 height 603
click at [1191, 227] on button "button" at bounding box center [1189, 224] width 18 height 18
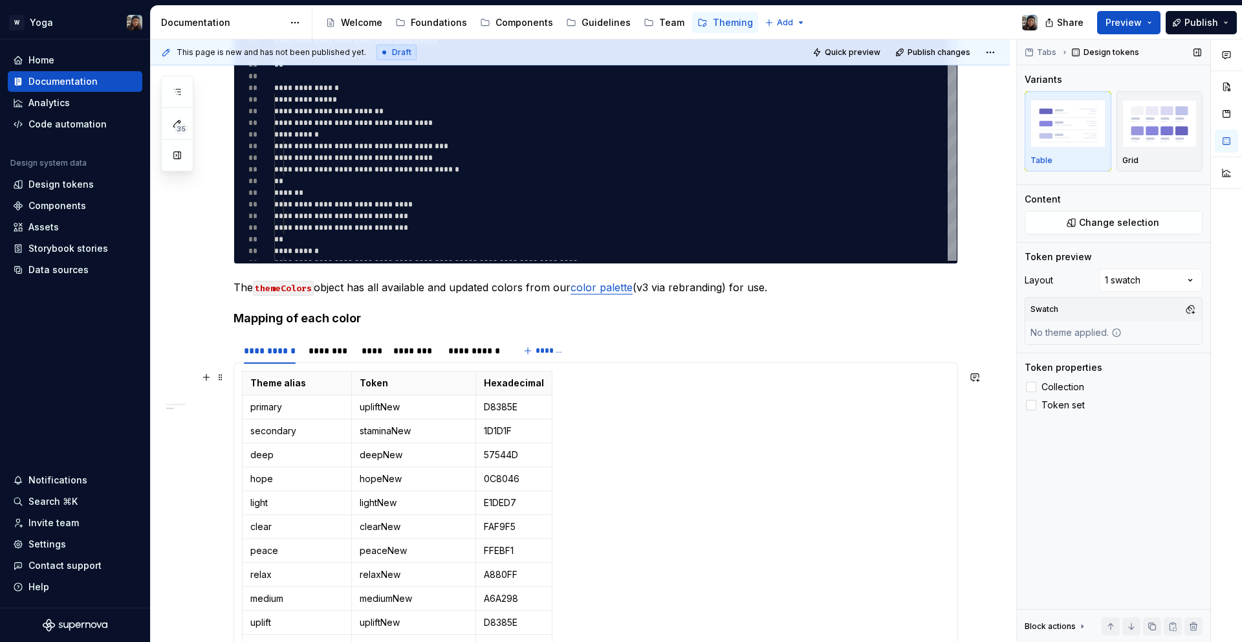
scroll to position [912, 0]
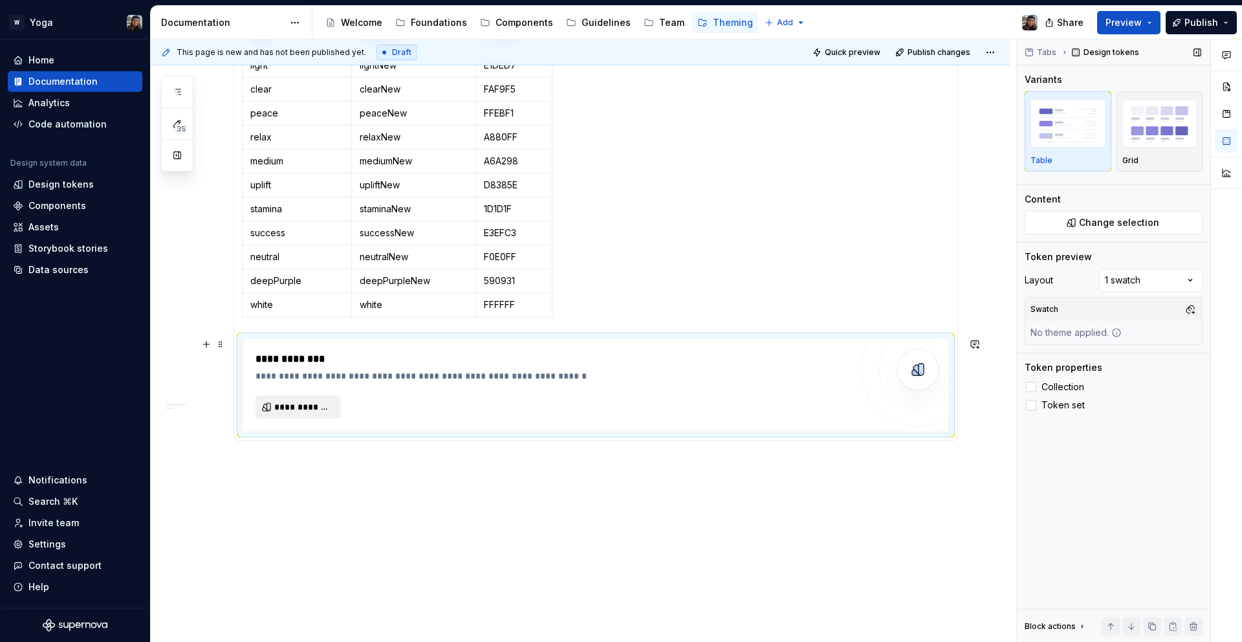
click at [305, 404] on span "**********" at bounding box center [303, 407] width 58 height 13
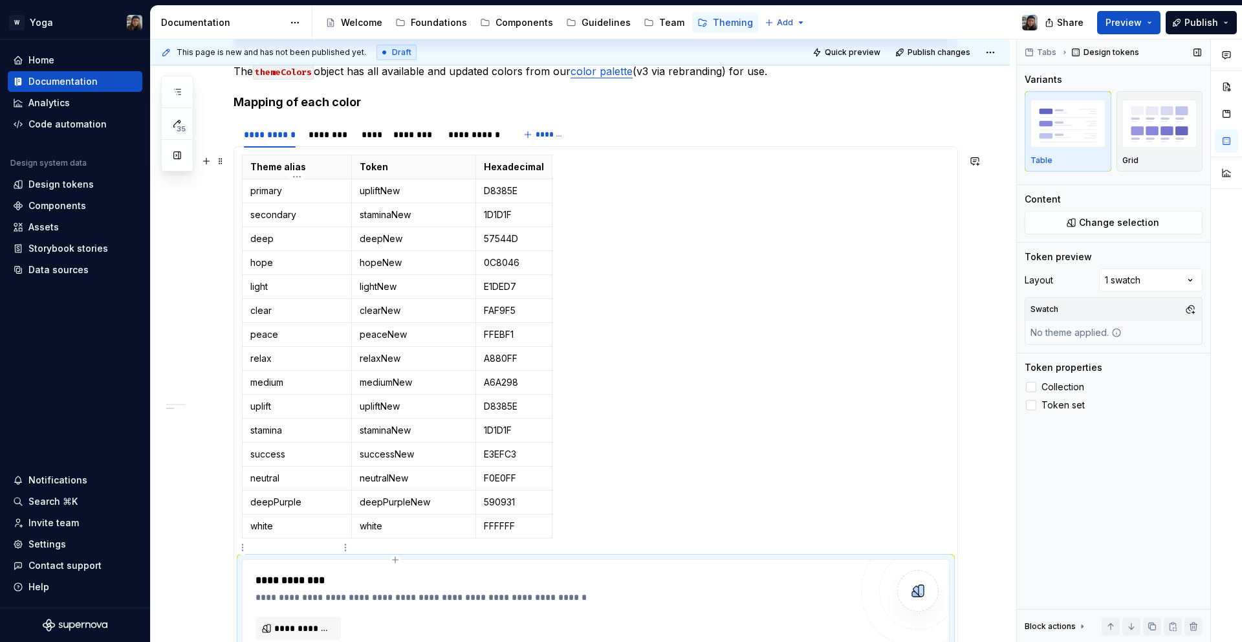
scroll to position [701, 0]
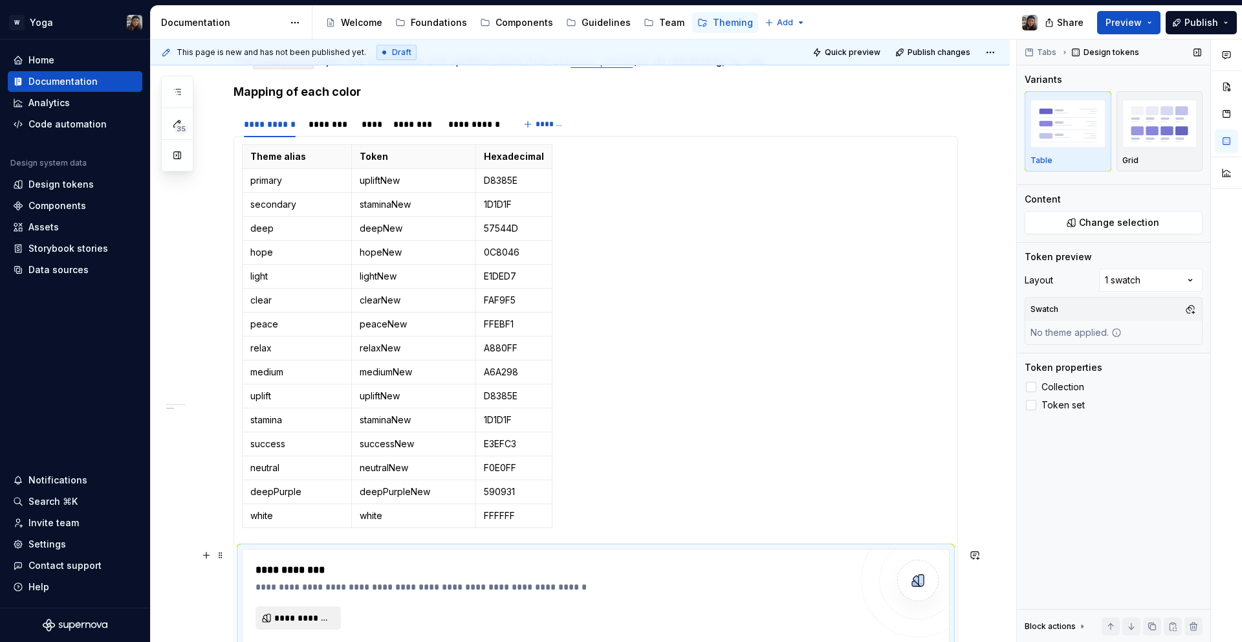
click at [285, 620] on span "**********" at bounding box center [303, 617] width 58 height 13
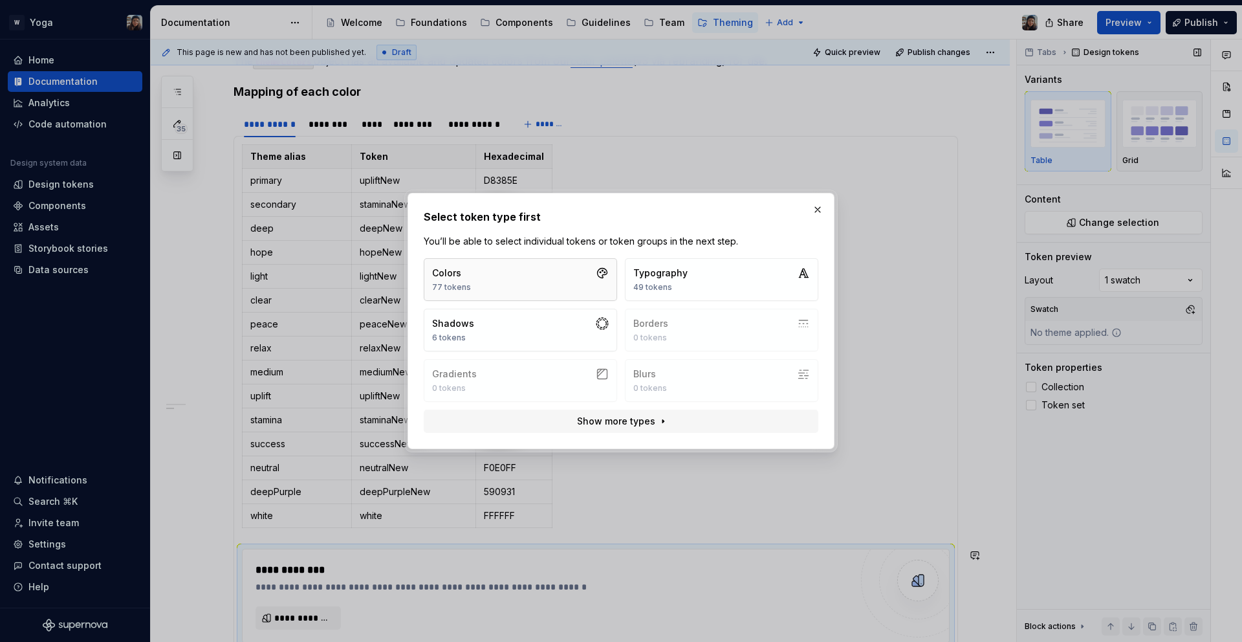
click at [538, 283] on button "Colors 77 tokens" at bounding box center [520, 279] width 193 height 43
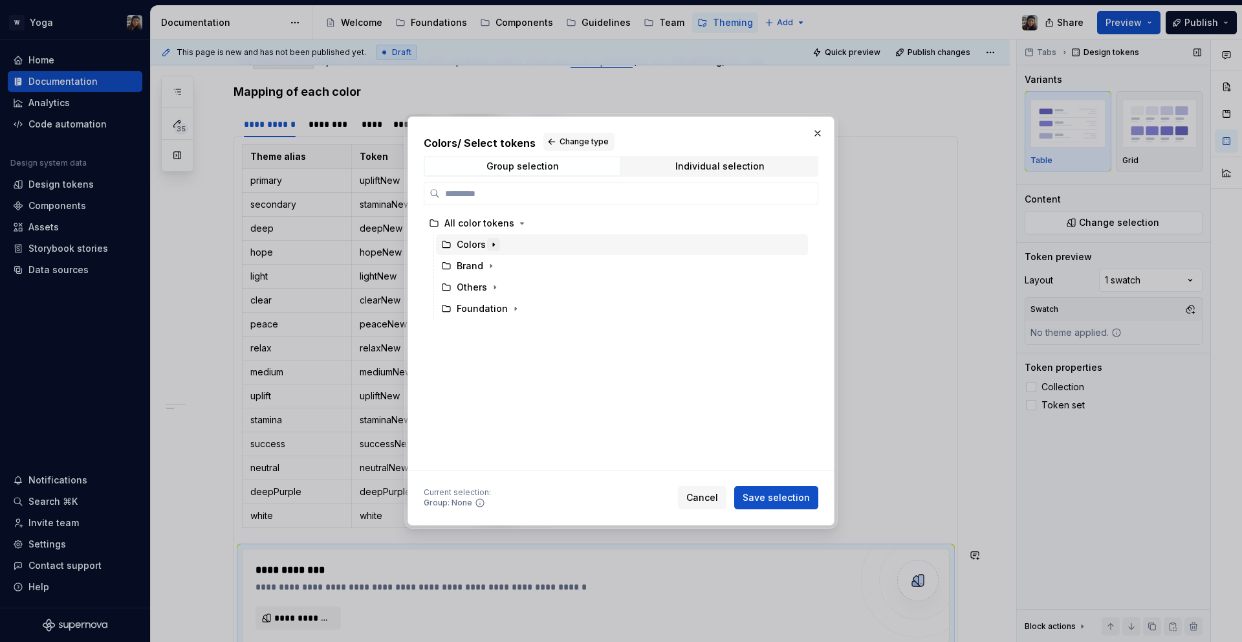
click at [494, 240] on icon "button" at bounding box center [494, 244] width 10 height 10
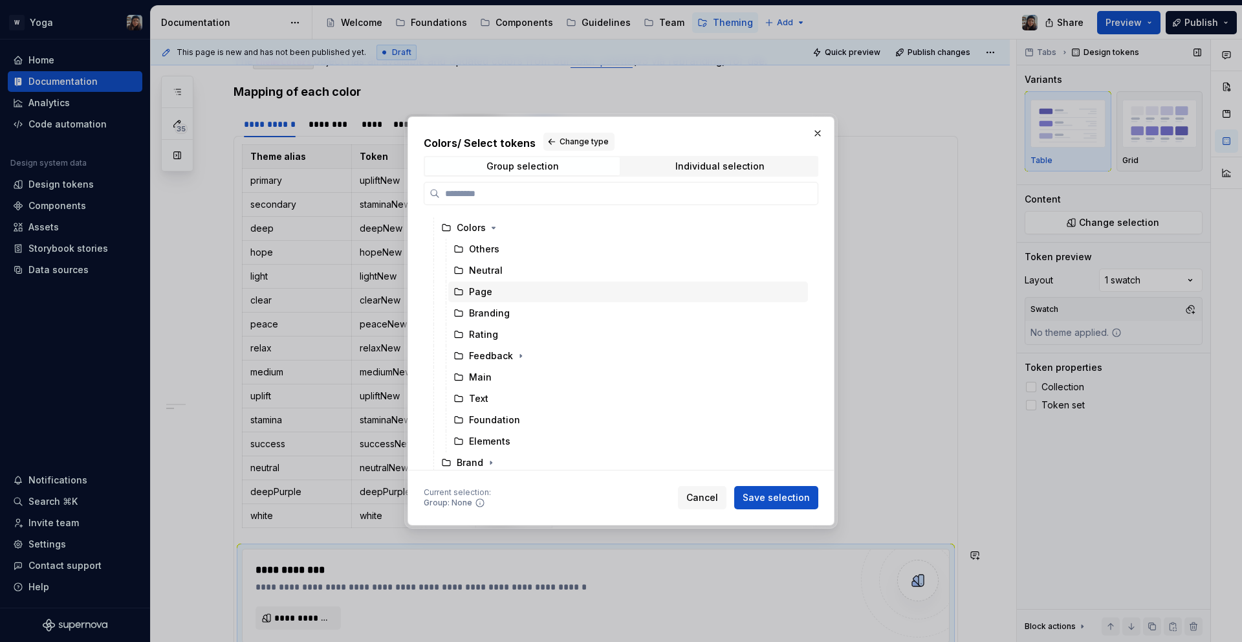
scroll to position [17, 0]
click at [512, 250] on div "Others" at bounding box center [628, 248] width 360 height 21
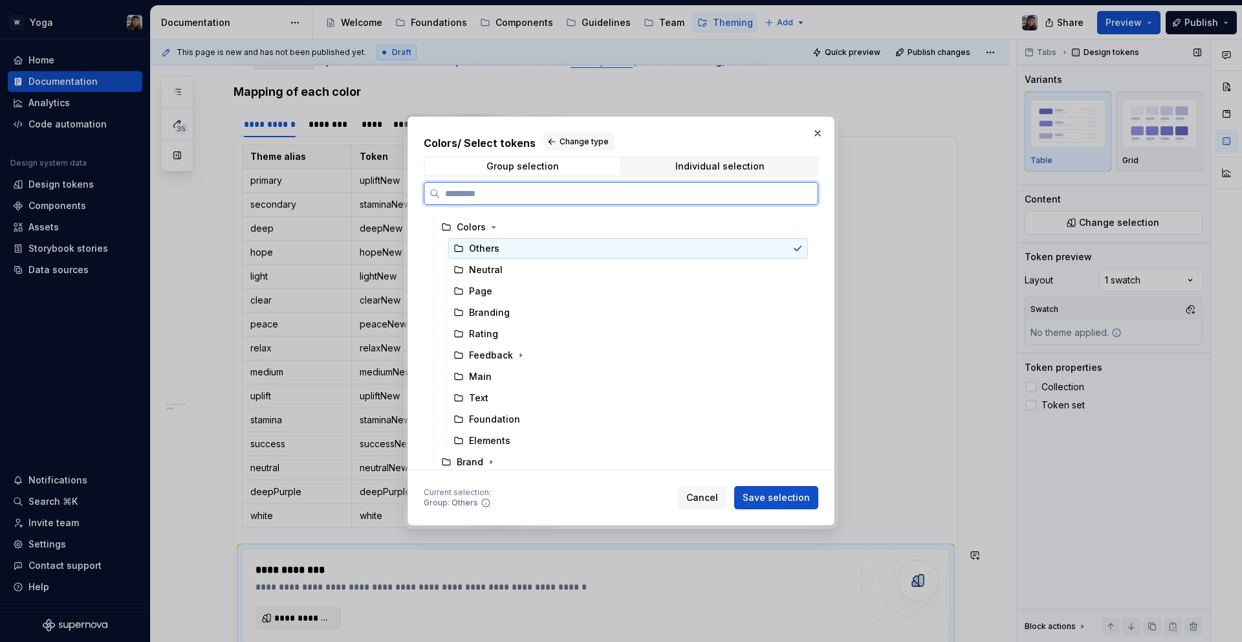
click at [498, 250] on div "Others" at bounding box center [628, 248] width 360 height 21
click at [505, 268] on div "Neutral" at bounding box center [628, 269] width 360 height 21
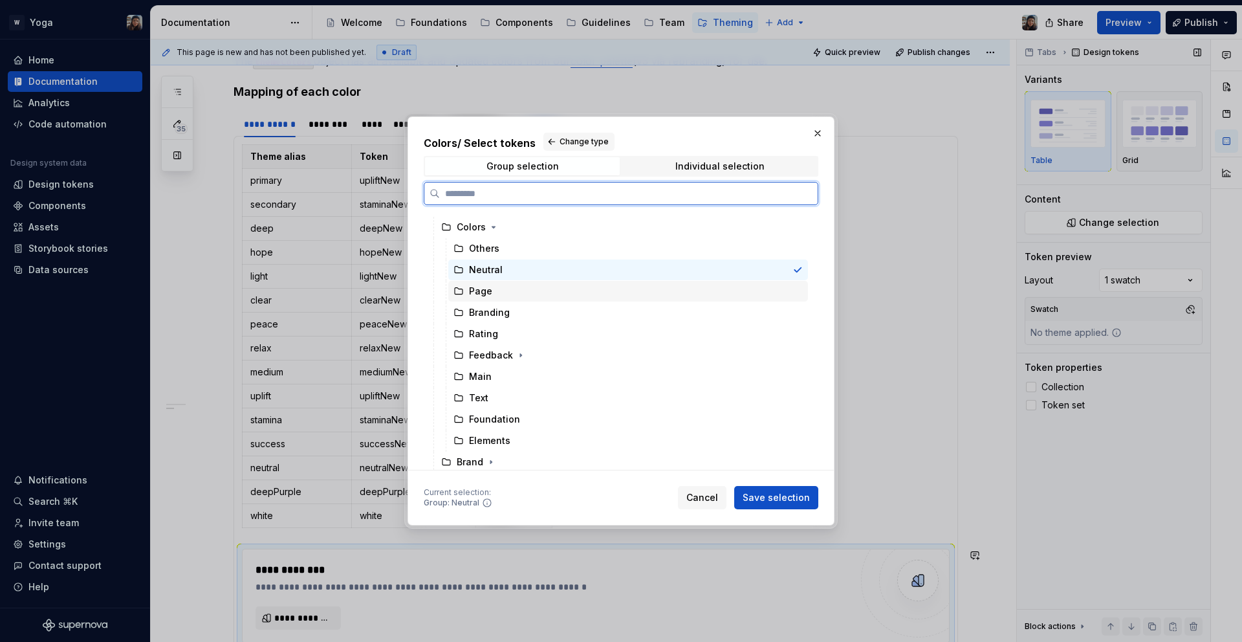
click at [532, 288] on div "Page" at bounding box center [628, 291] width 360 height 21
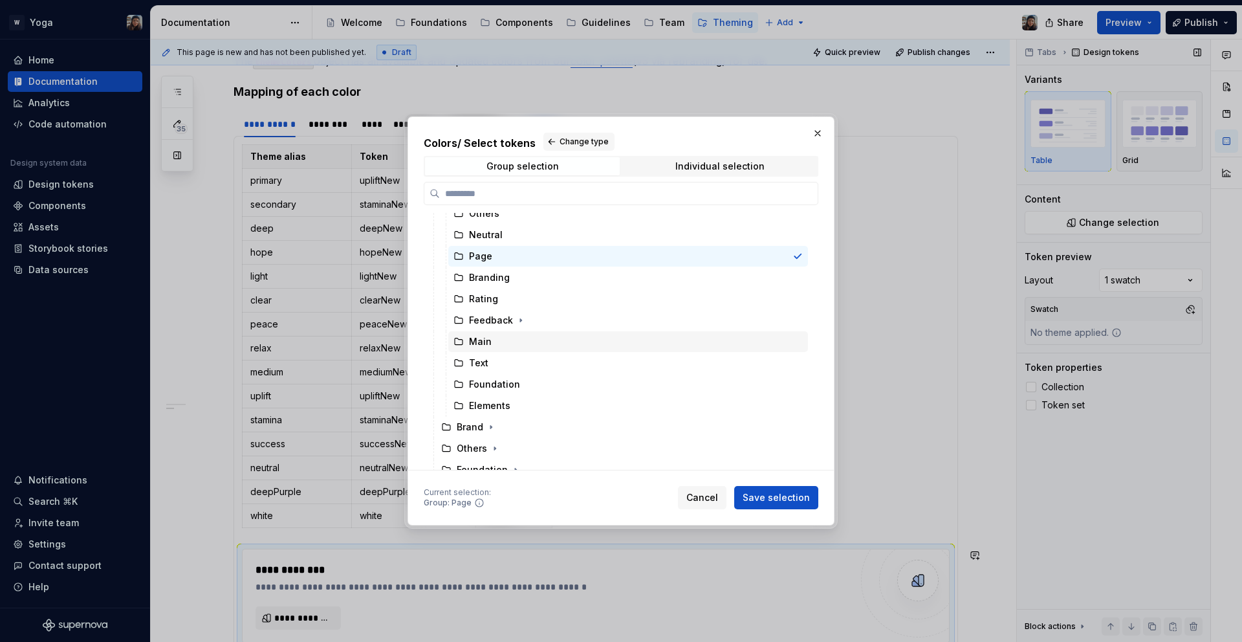
scroll to position [54, 0]
click at [518, 426] on div "Brand" at bounding box center [622, 425] width 372 height 21
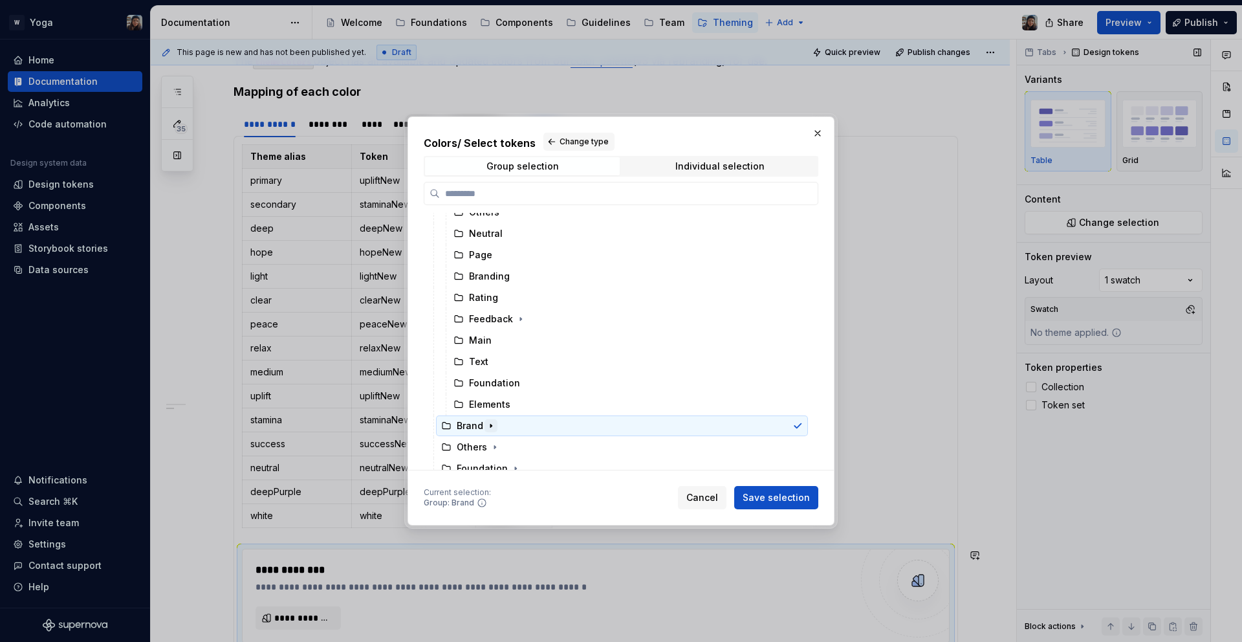
click at [489, 431] on button "button" at bounding box center [491, 425] width 13 height 13
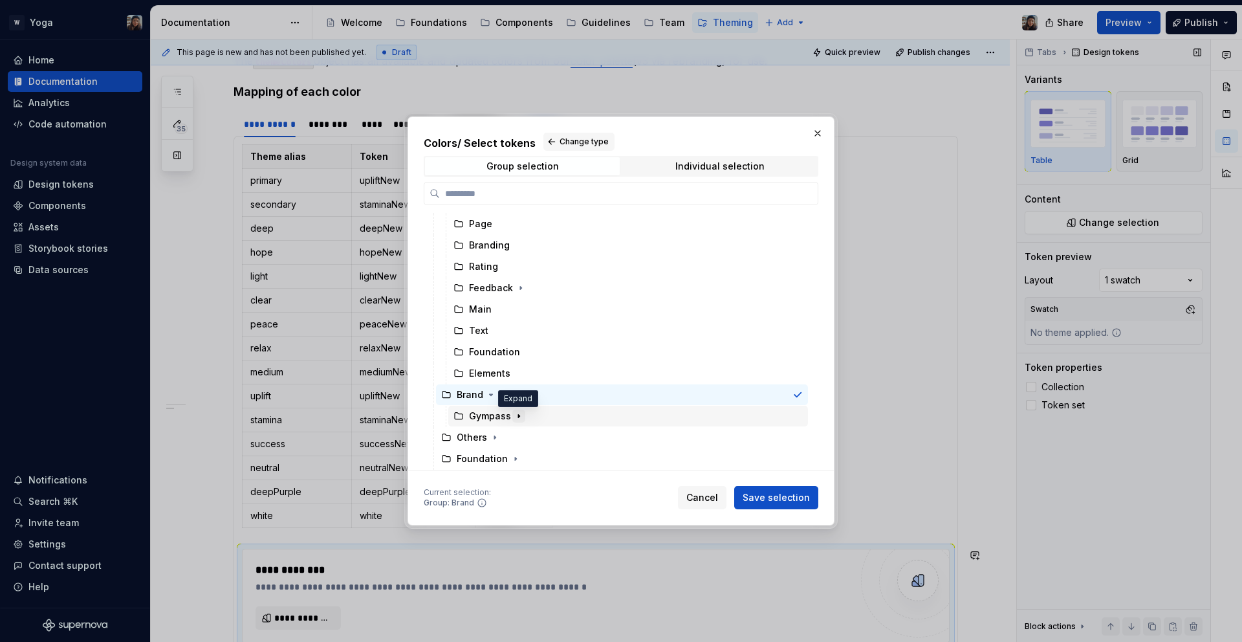
click at [512, 420] on button "button" at bounding box center [518, 416] width 13 height 13
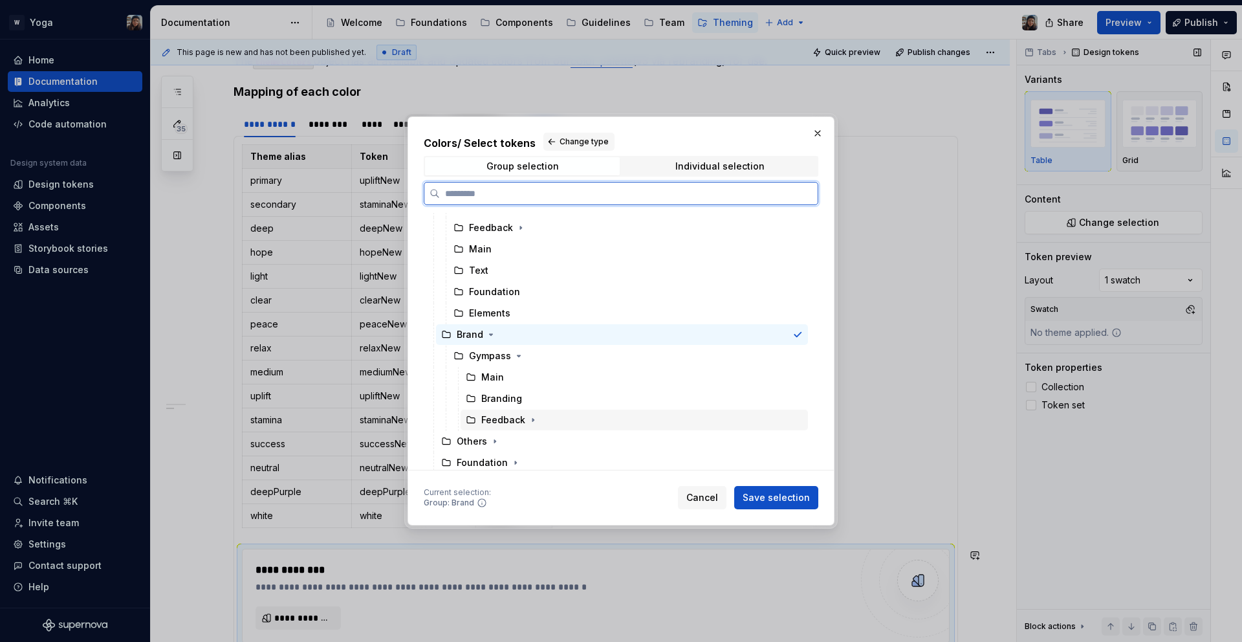
scroll to position [149, 0]
click at [541, 421] on div "Feedback" at bounding box center [634, 416] width 347 height 21
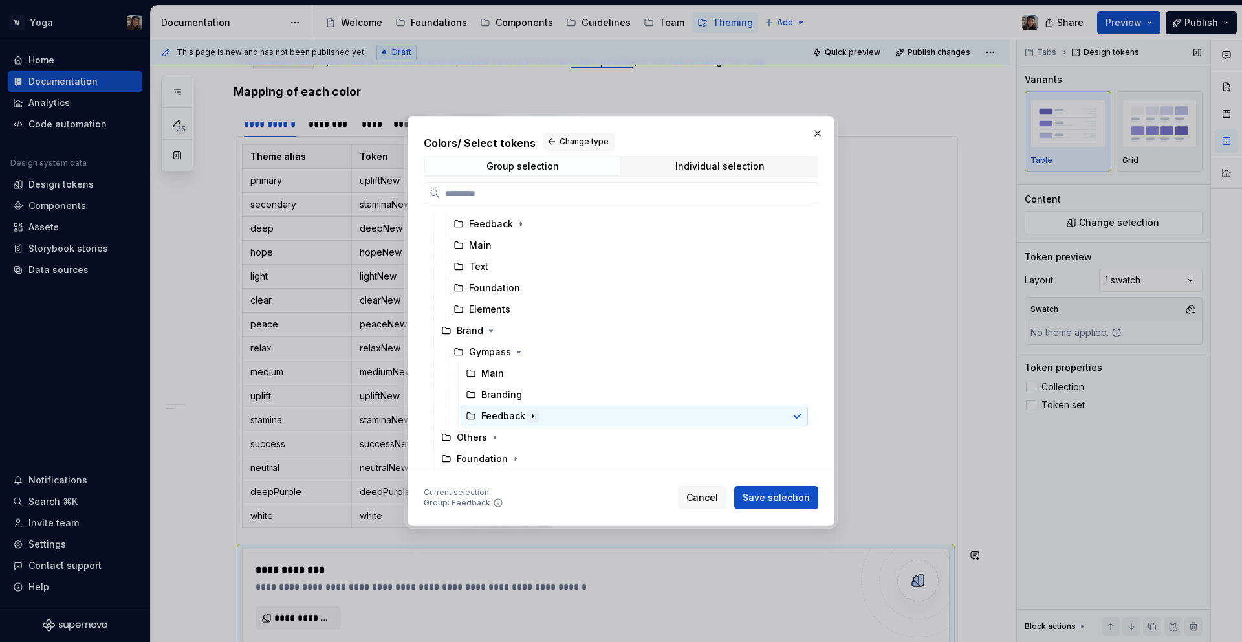
click at [535, 417] on icon "button" at bounding box center [533, 416] width 10 height 10
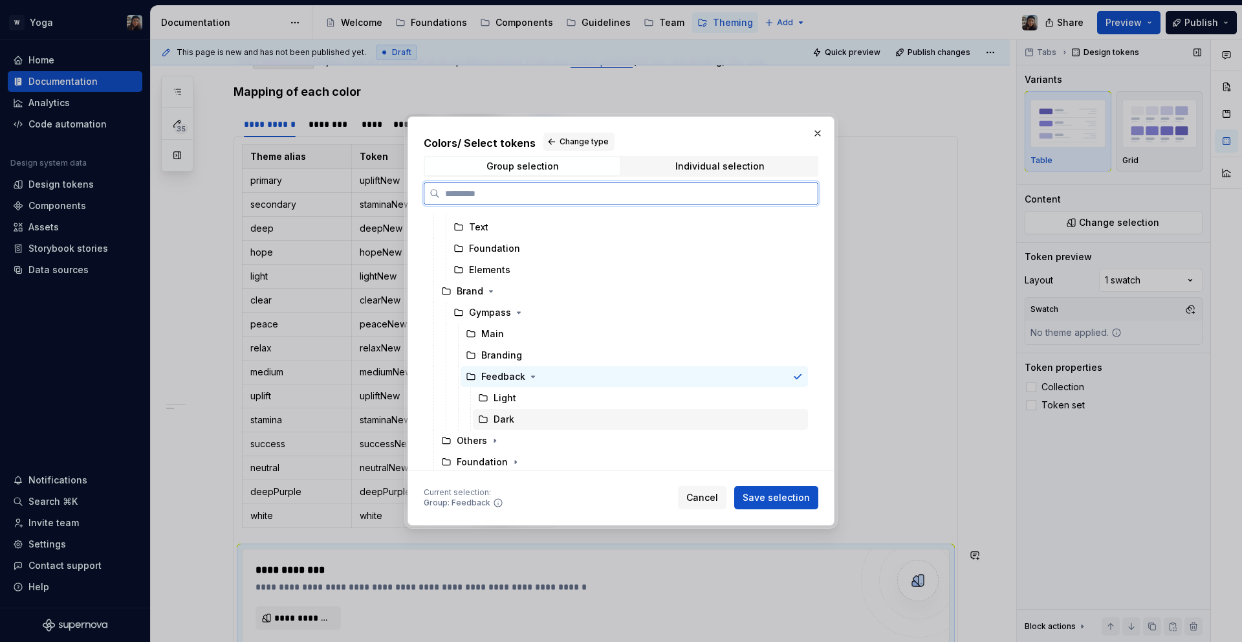
scroll to position [192, 0]
click at [500, 435] on div "Others" at bounding box center [622, 437] width 372 height 21
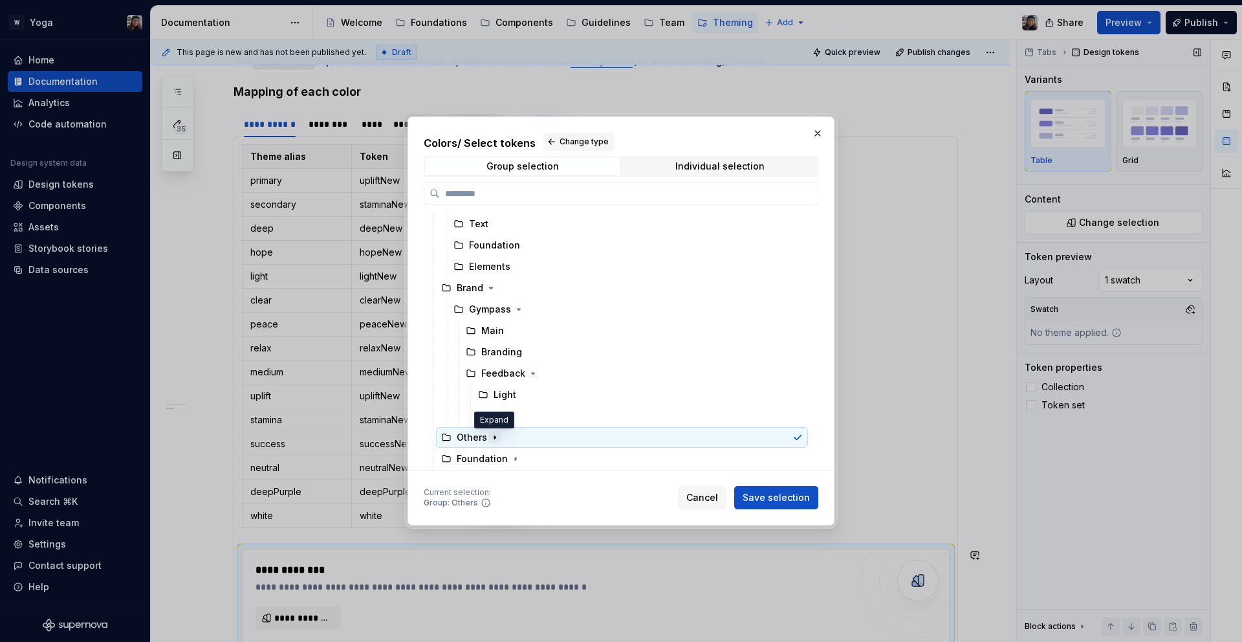
click at [497, 434] on icon "button" at bounding box center [495, 437] width 10 height 10
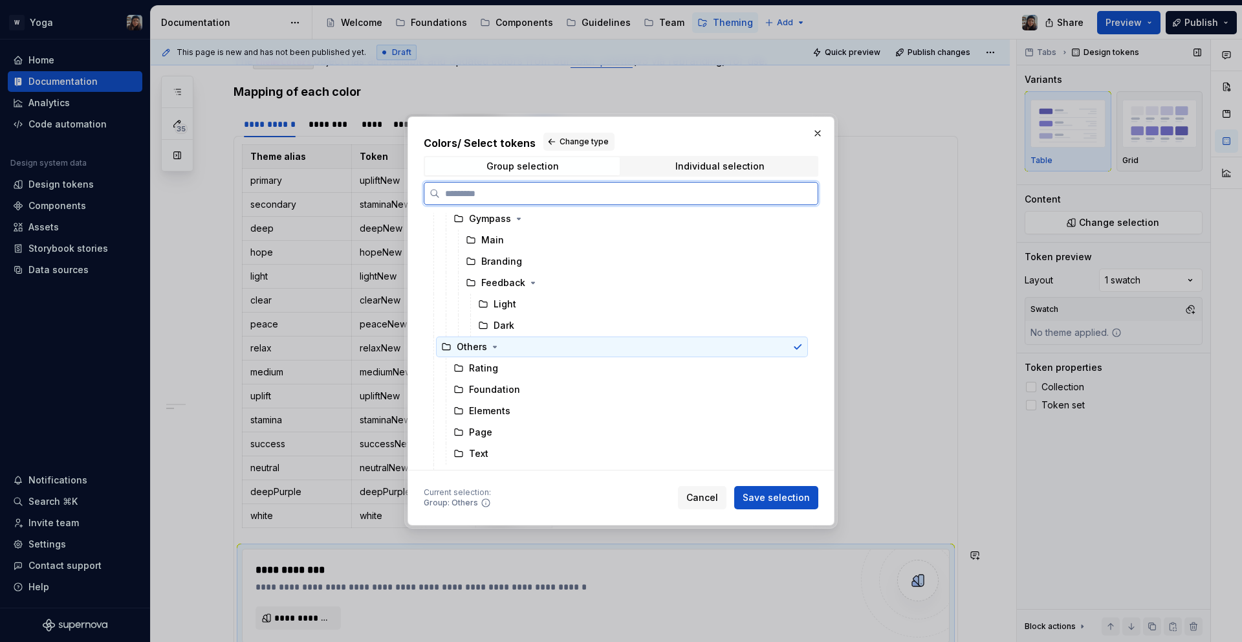
scroll to position [298, 0]
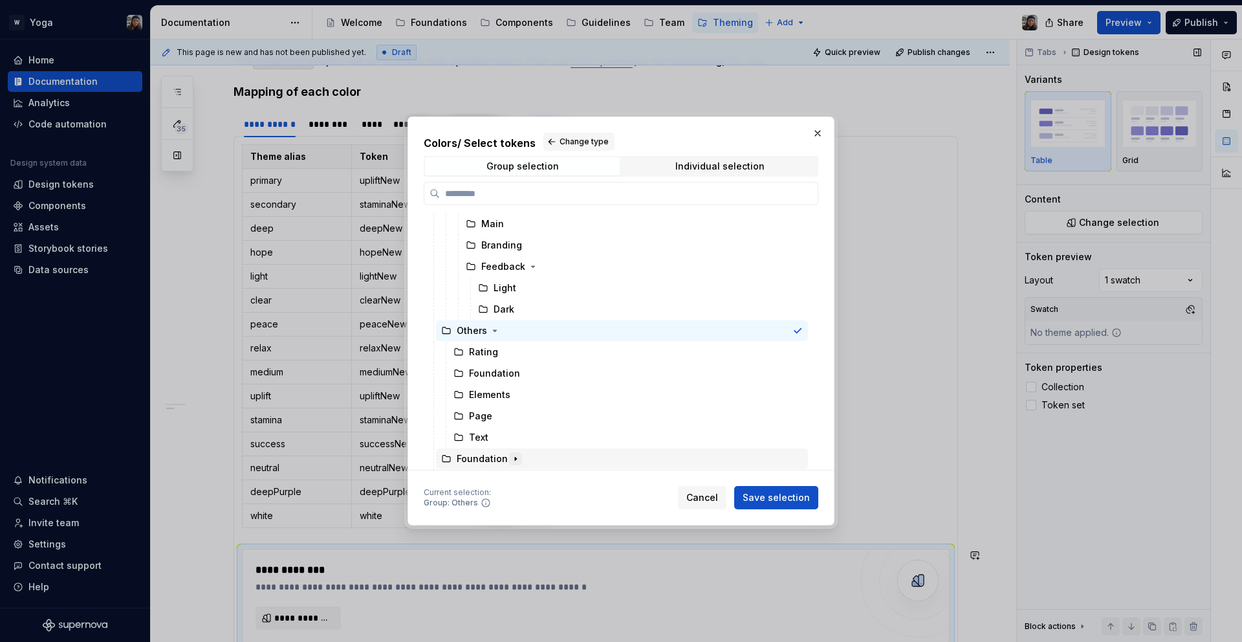
click at [514, 456] on icon "button" at bounding box center [516, 459] width 10 height 10
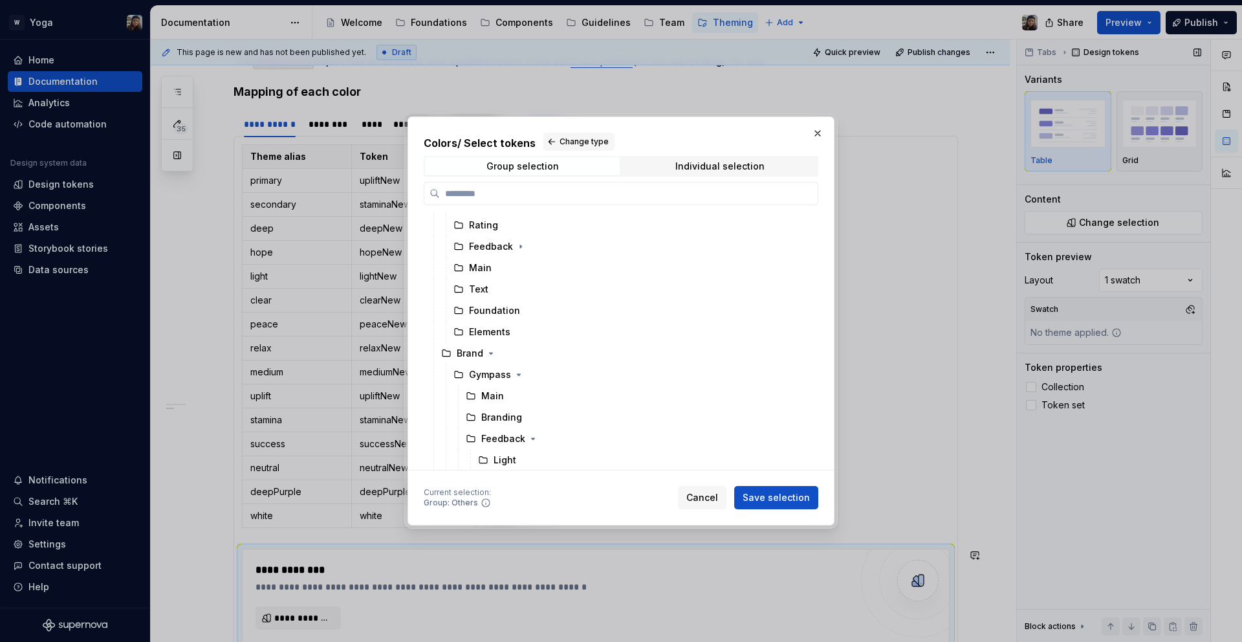
scroll to position [0, 0]
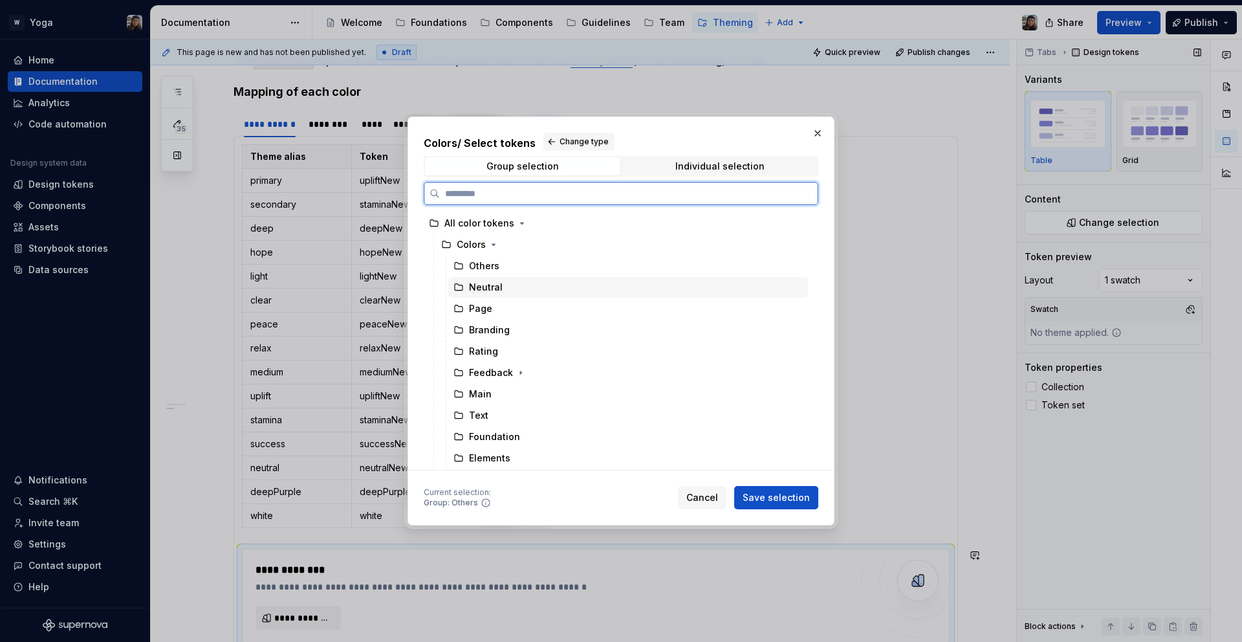
click at [512, 285] on div "Neutral" at bounding box center [628, 287] width 360 height 21
click at [512, 311] on div "Page" at bounding box center [628, 308] width 360 height 21
click at [554, 293] on div "Neutral" at bounding box center [628, 287] width 360 height 21
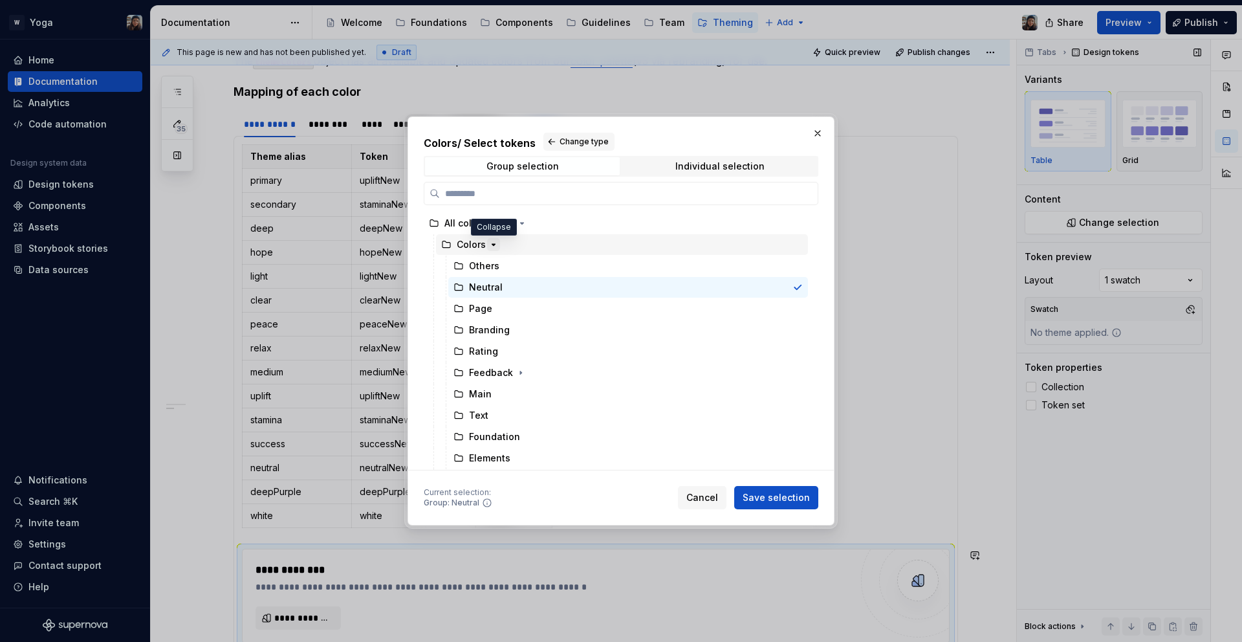
click at [494, 244] on icon "button" at bounding box center [494, 244] width 10 height 10
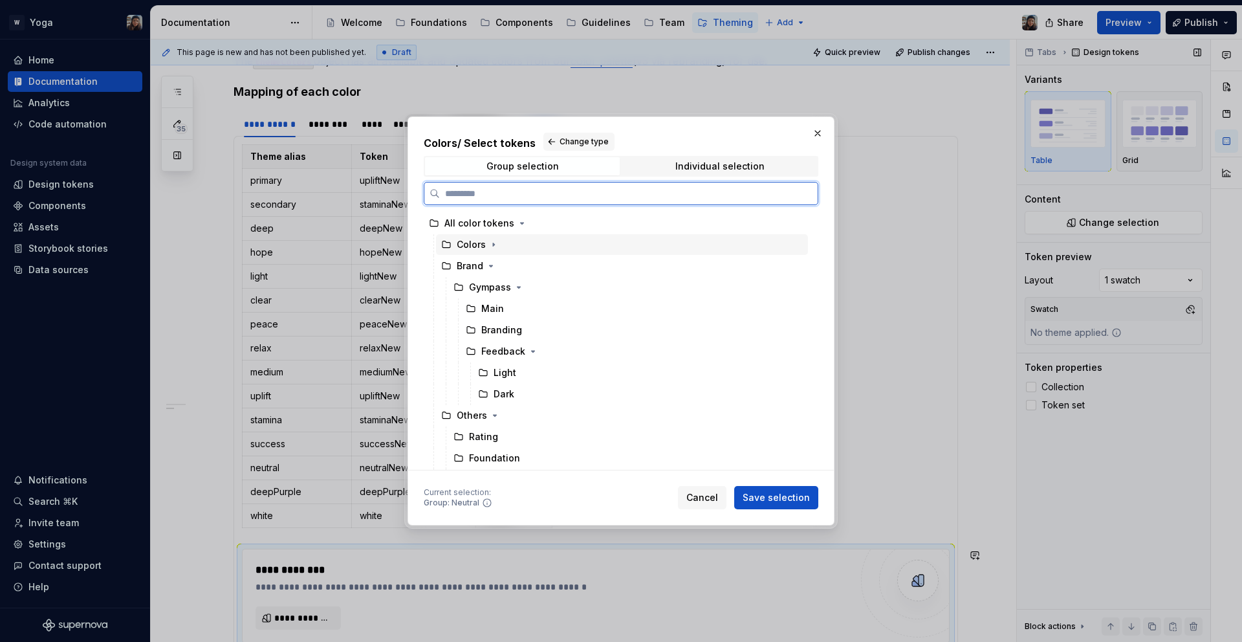
click at [511, 245] on div "Colors" at bounding box center [622, 244] width 372 height 21
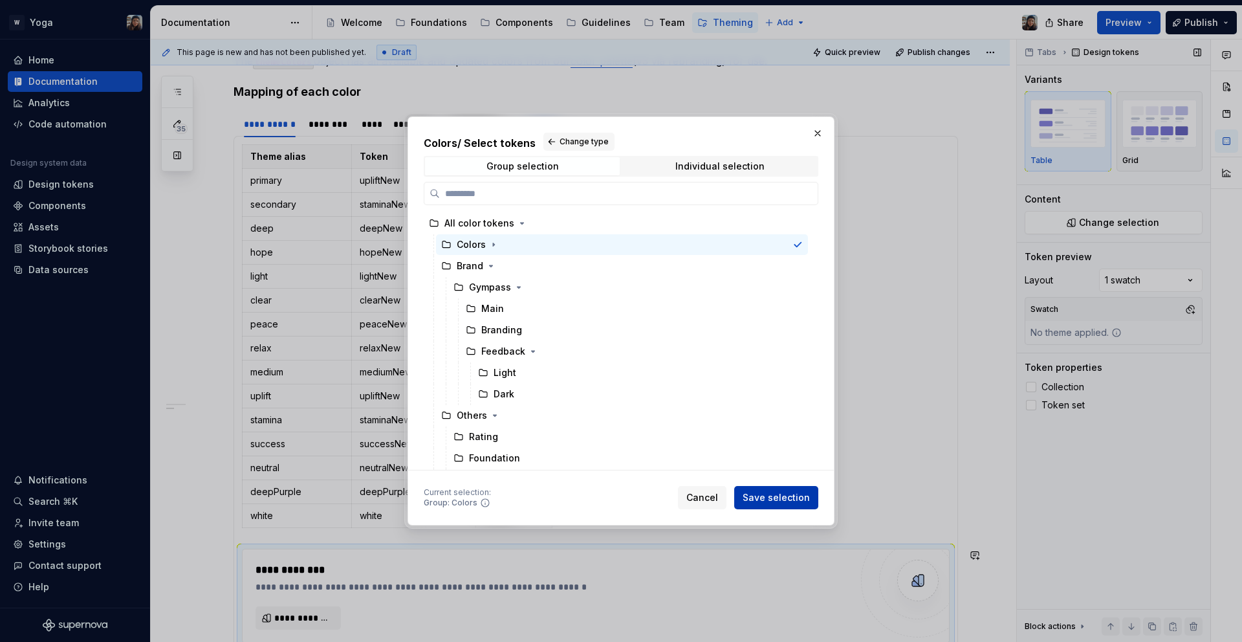
click at [760, 493] on span "Save selection" at bounding box center [776, 497] width 67 height 13
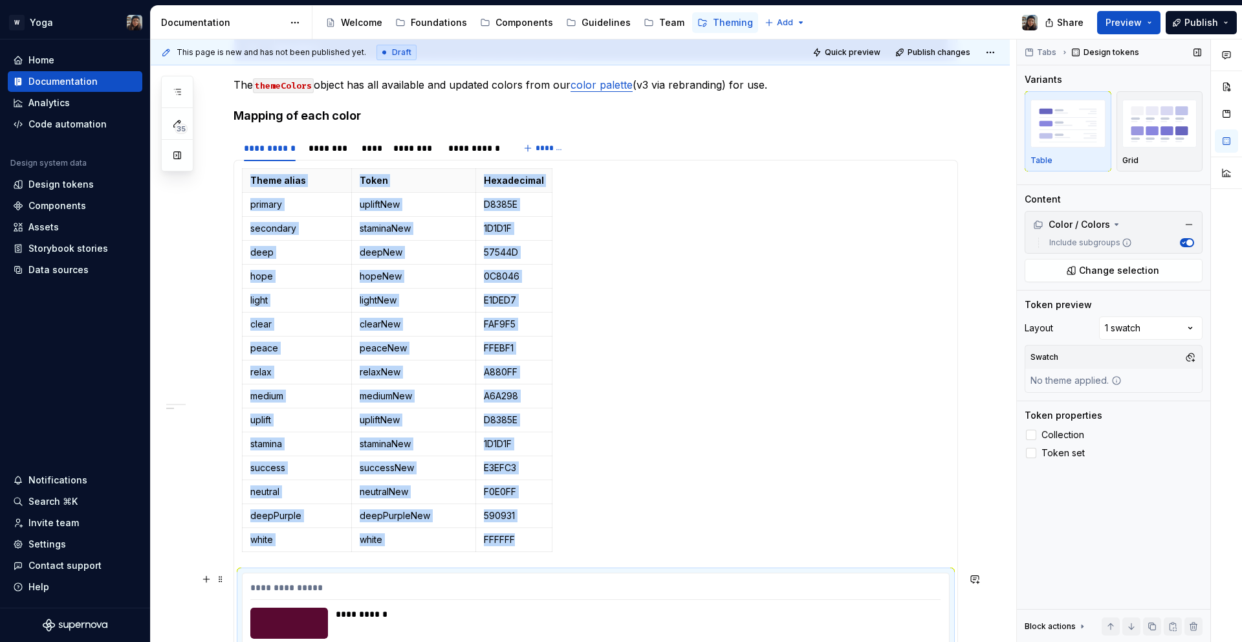
scroll to position [1169, 0]
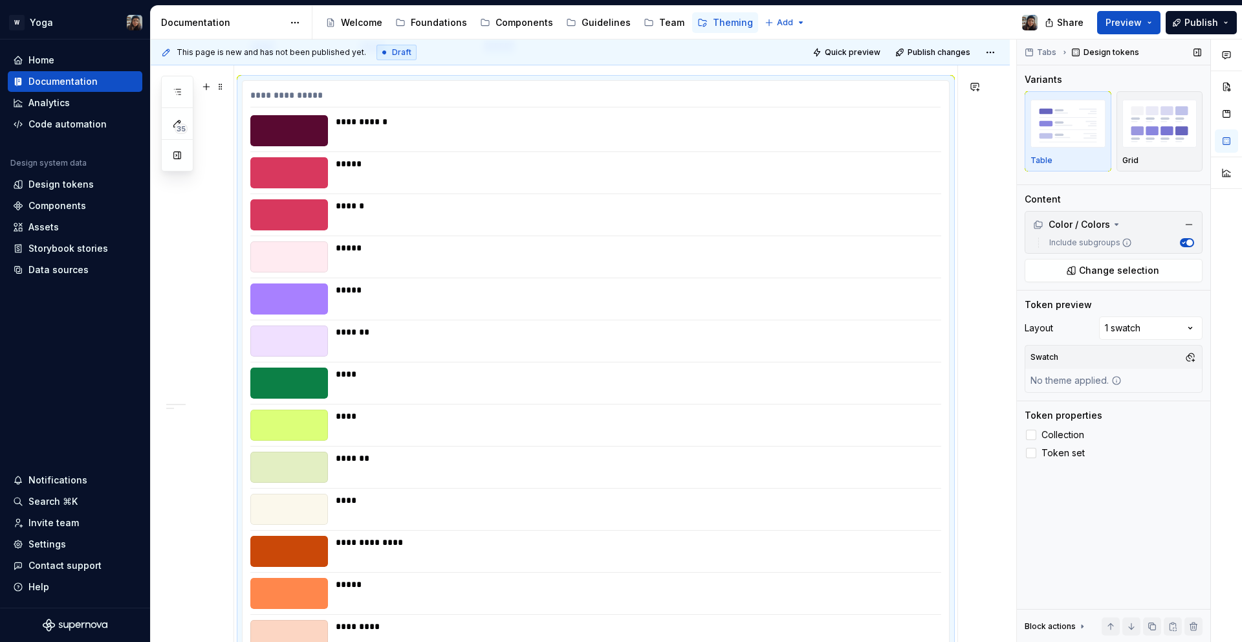
click at [404, 470] on div "*******" at bounding box center [635, 467] width 598 height 31
click at [1150, 264] on span "Change selection" at bounding box center [1119, 270] width 80 height 13
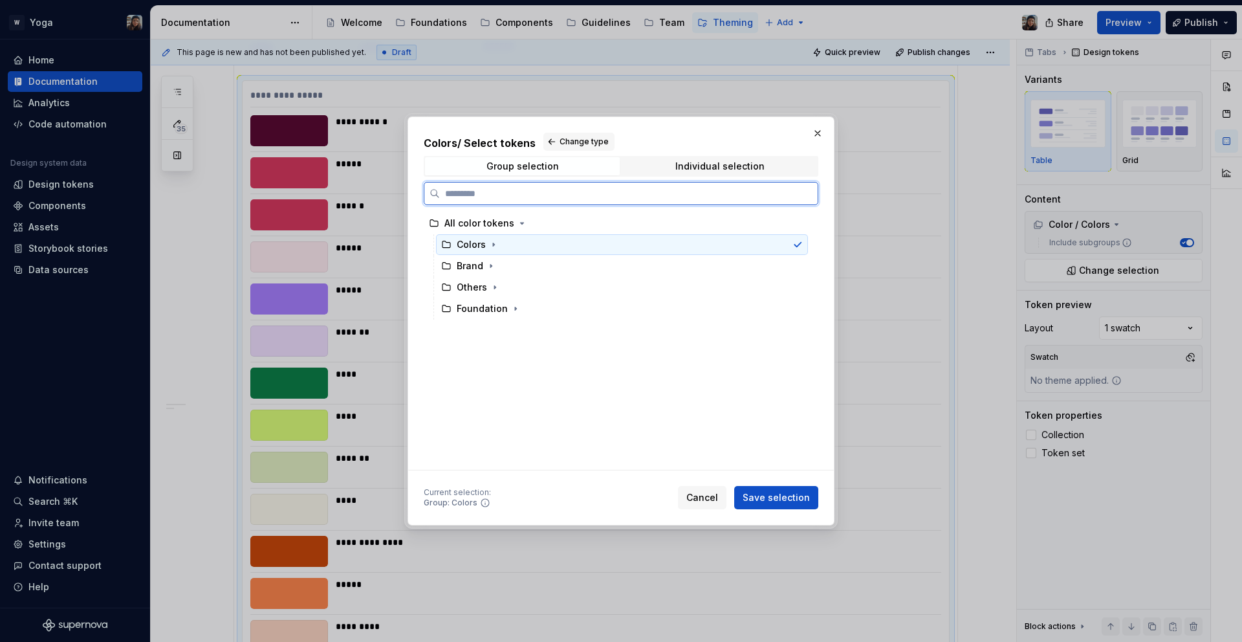
click at [500, 247] on div "Colors" at bounding box center [622, 244] width 372 height 21
click at [493, 244] on icon "button" at bounding box center [493, 244] width 1 height 3
click at [507, 283] on div "Neutral" at bounding box center [628, 287] width 360 height 21
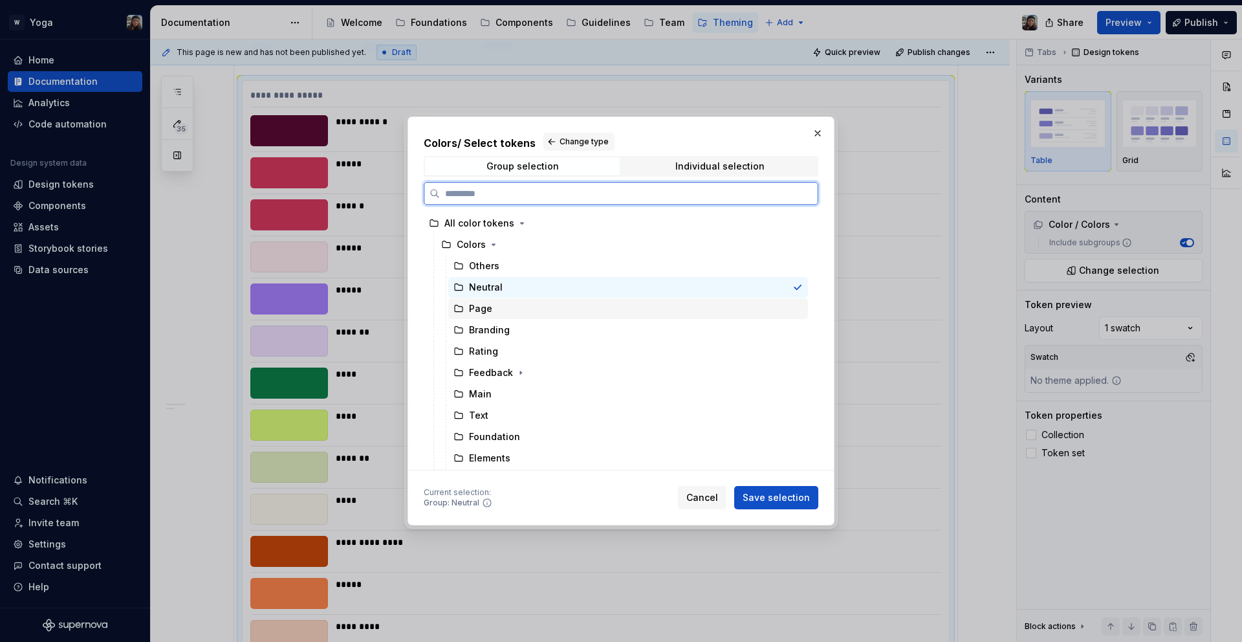
click at [579, 315] on div "Page" at bounding box center [628, 308] width 360 height 21
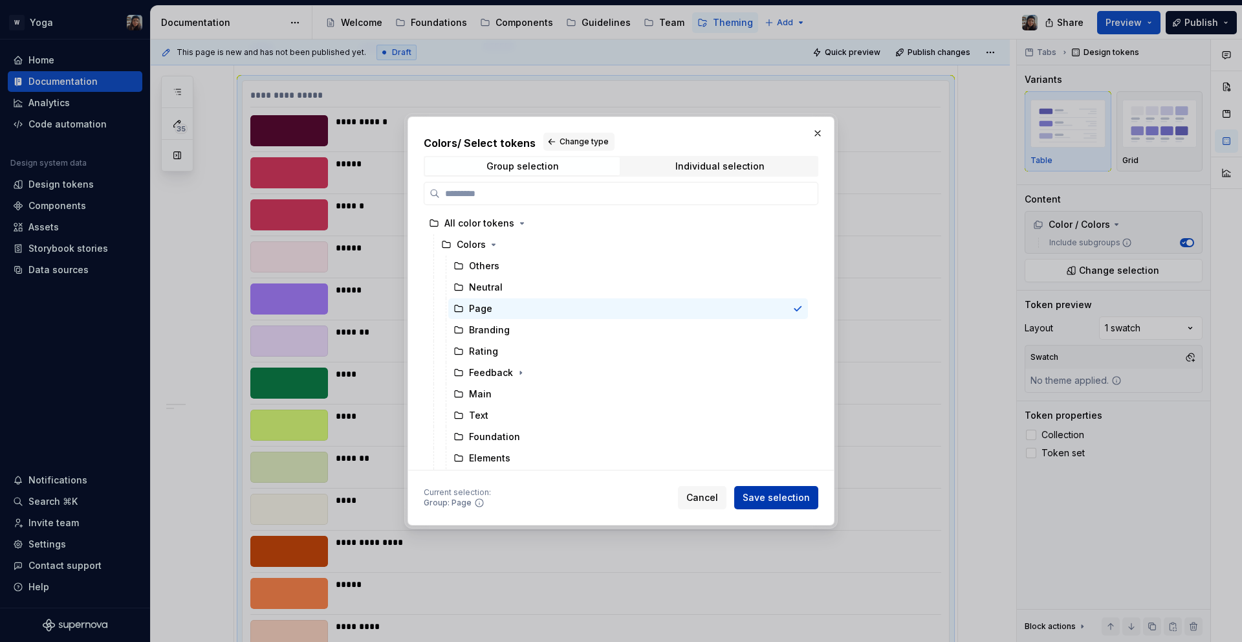
click at [784, 491] on span "Save selection" at bounding box center [776, 497] width 67 height 13
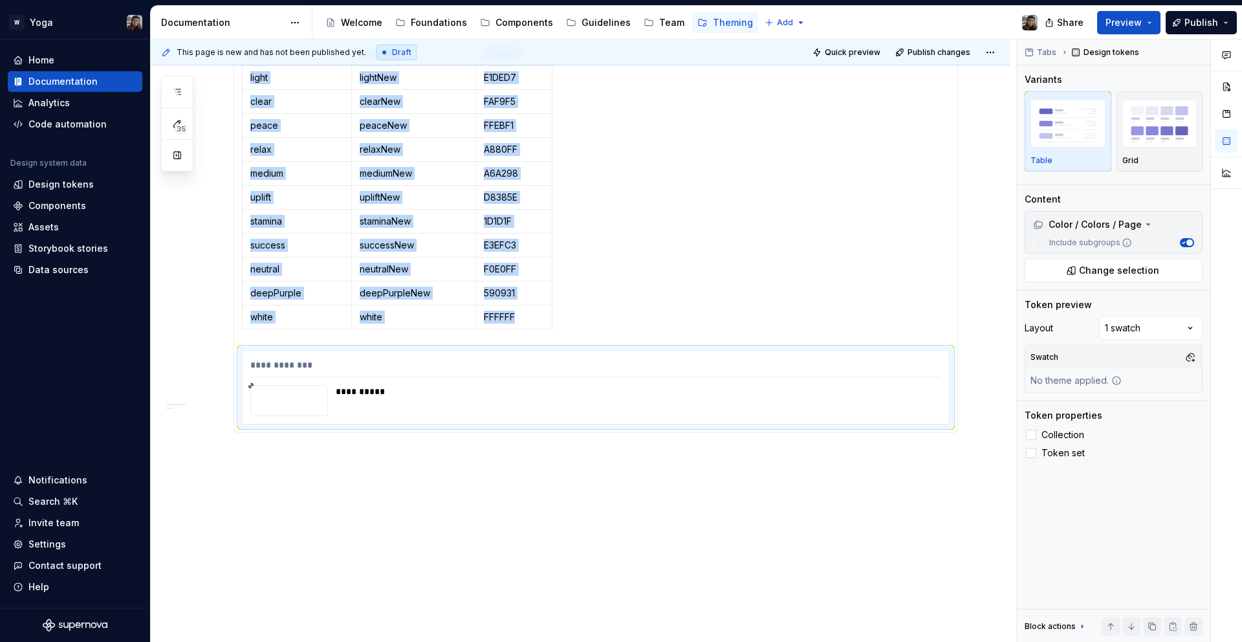
scroll to position [864, 0]
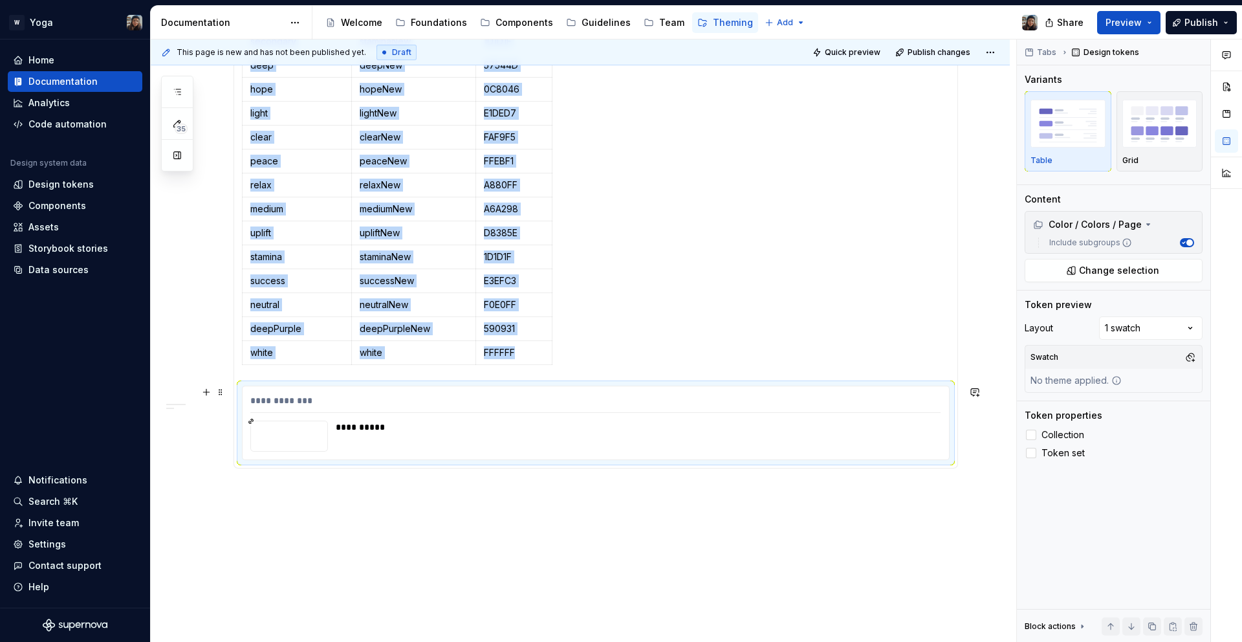
click at [500, 456] on div "**********" at bounding box center [596, 422] width 707 height 73
click at [324, 437] on div at bounding box center [289, 436] width 78 height 31
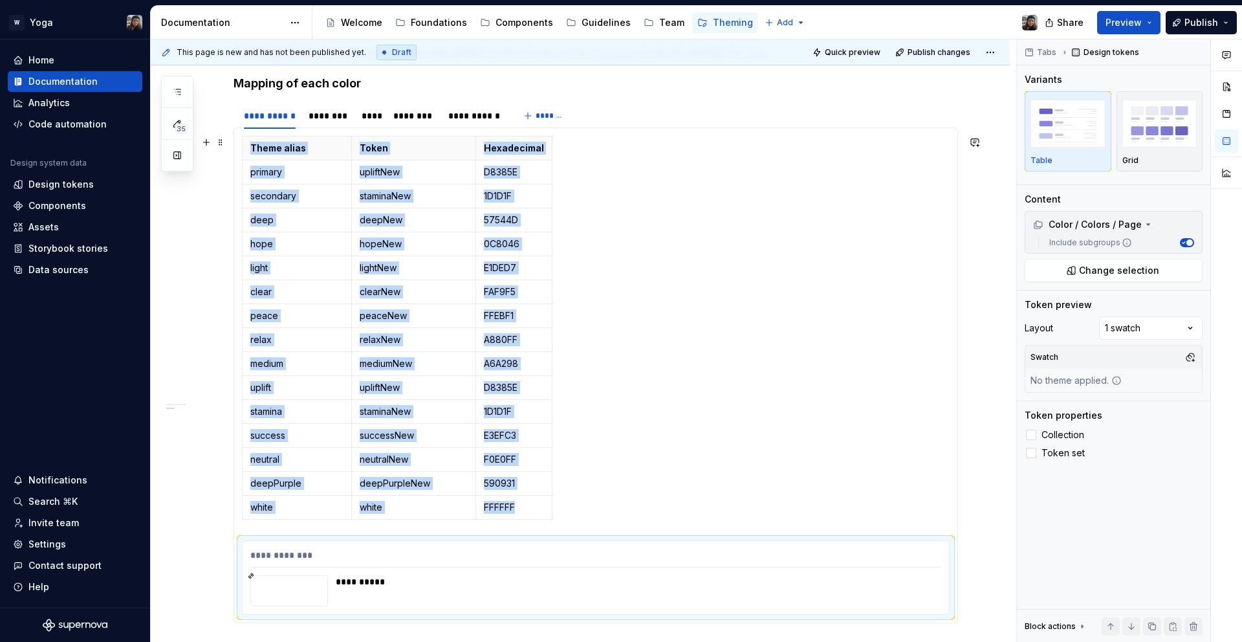
scroll to position [699, 0]
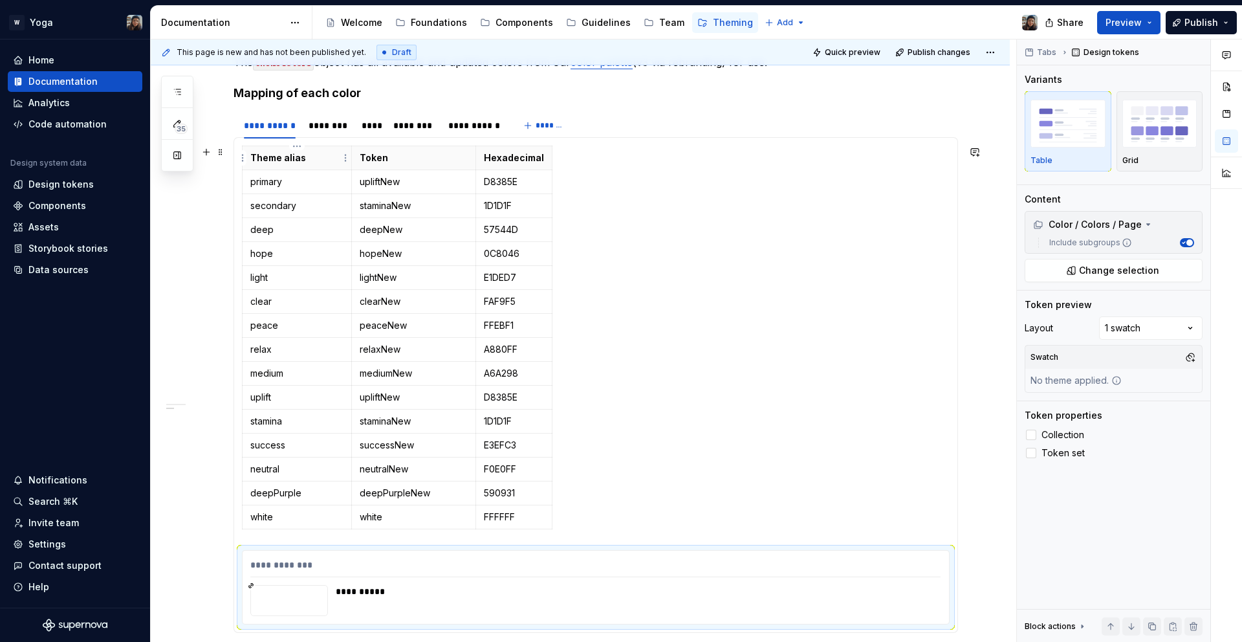
click at [255, 154] on p "Theme alias" at bounding box center [296, 157] width 93 height 13
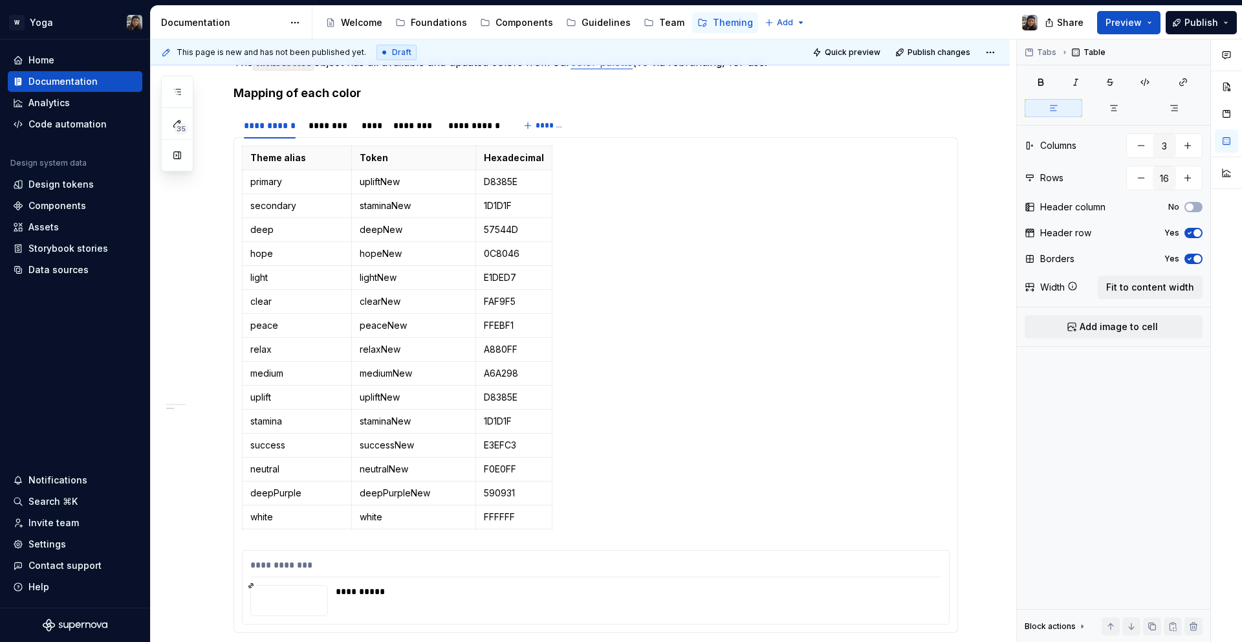
click at [1211, 146] on div at bounding box center [1226, 115] width 31 height 153
click at [1184, 142] on button "button" at bounding box center [1187, 145] width 23 height 23
type input "4"
click at [560, 186] on p at bounding box center [563, 181] width 7 height 13
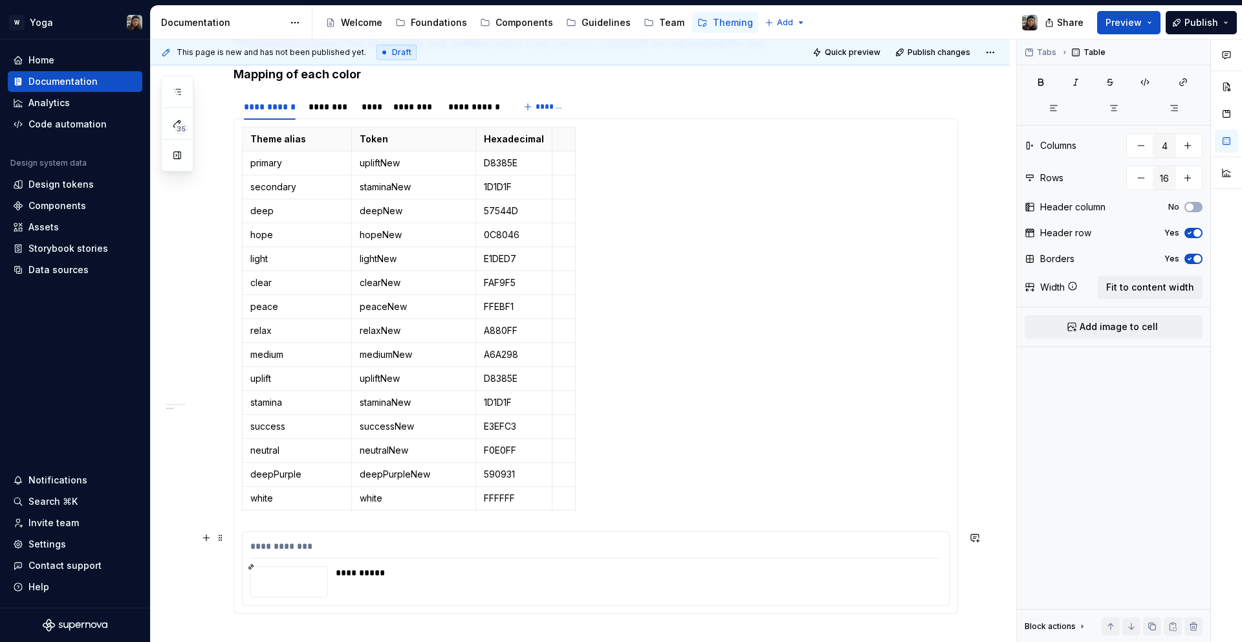
scroll to position [721, 0]
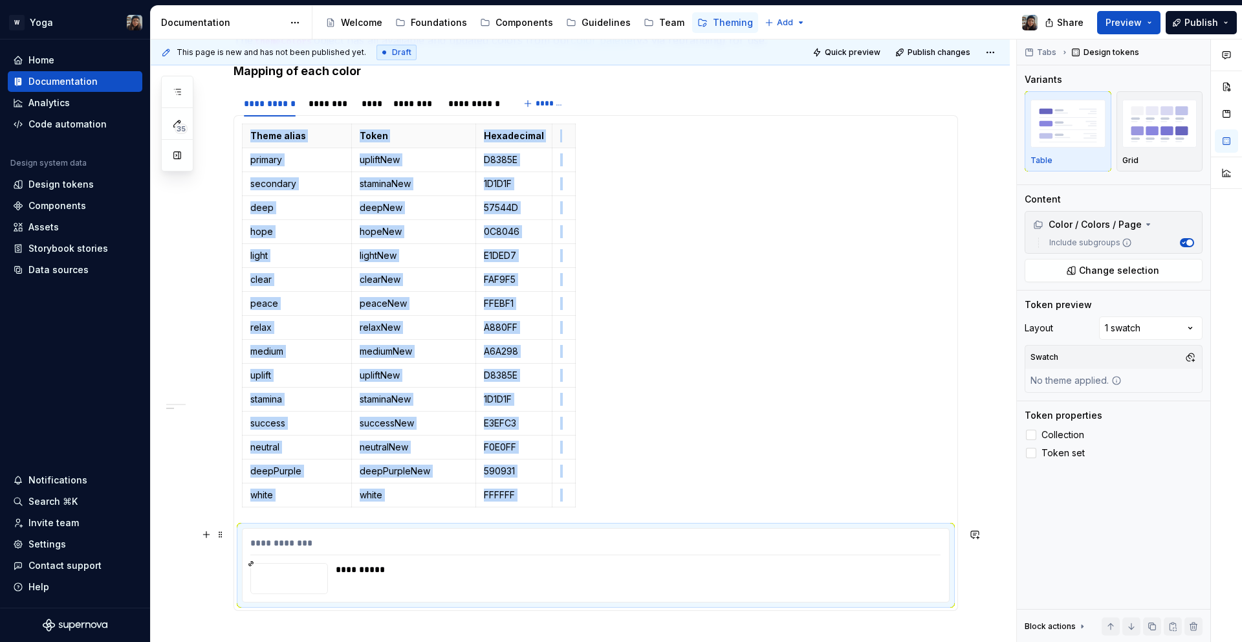
click at [394, 570] on div "**********" at bounding box center [634, 569] width 597 height 13
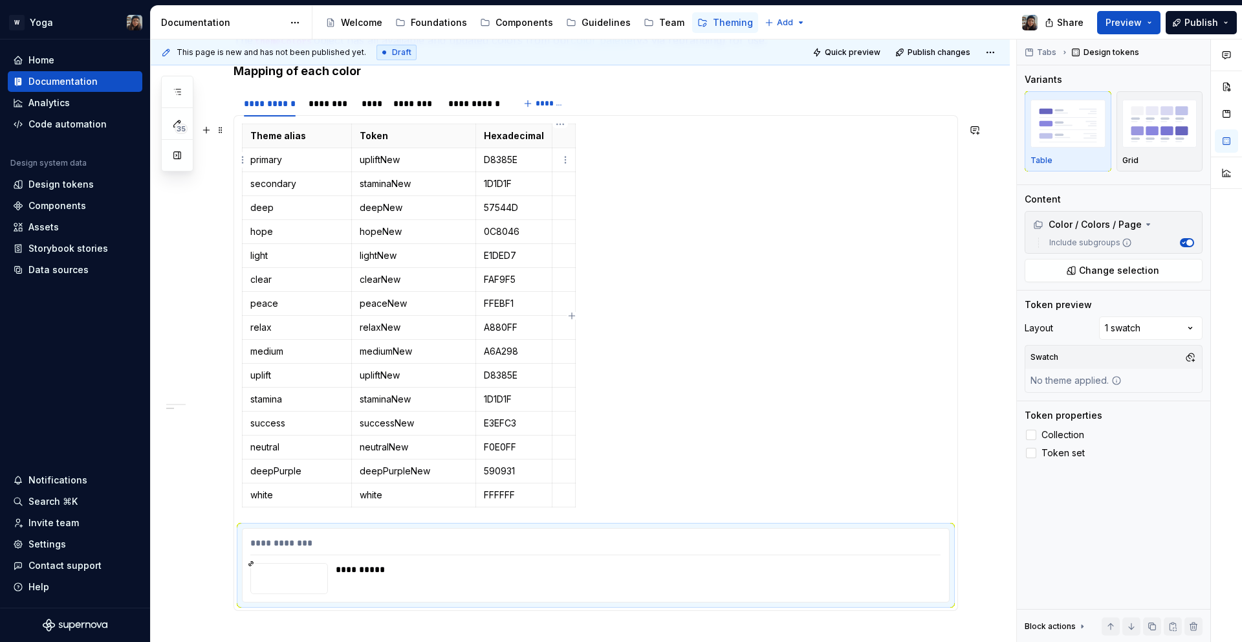
click at [560, 155] on p at bounding box center [563, 159] width 7 height 13
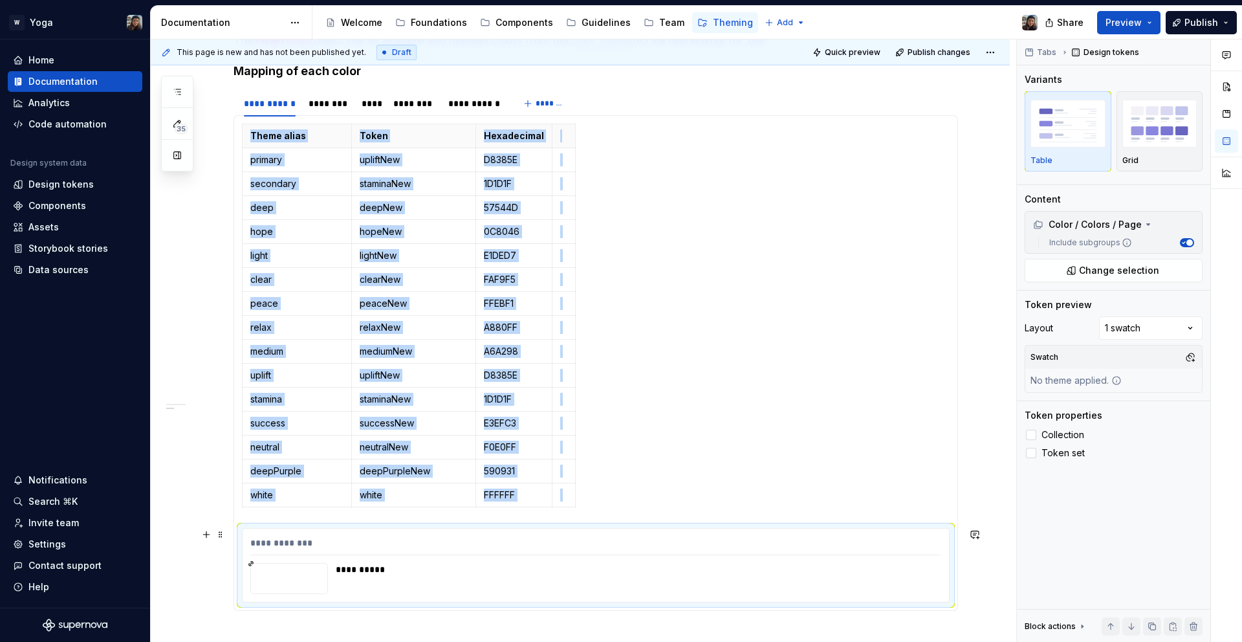
click at [258, 579] on div at bounding box center [289, 578] width 78 height 31
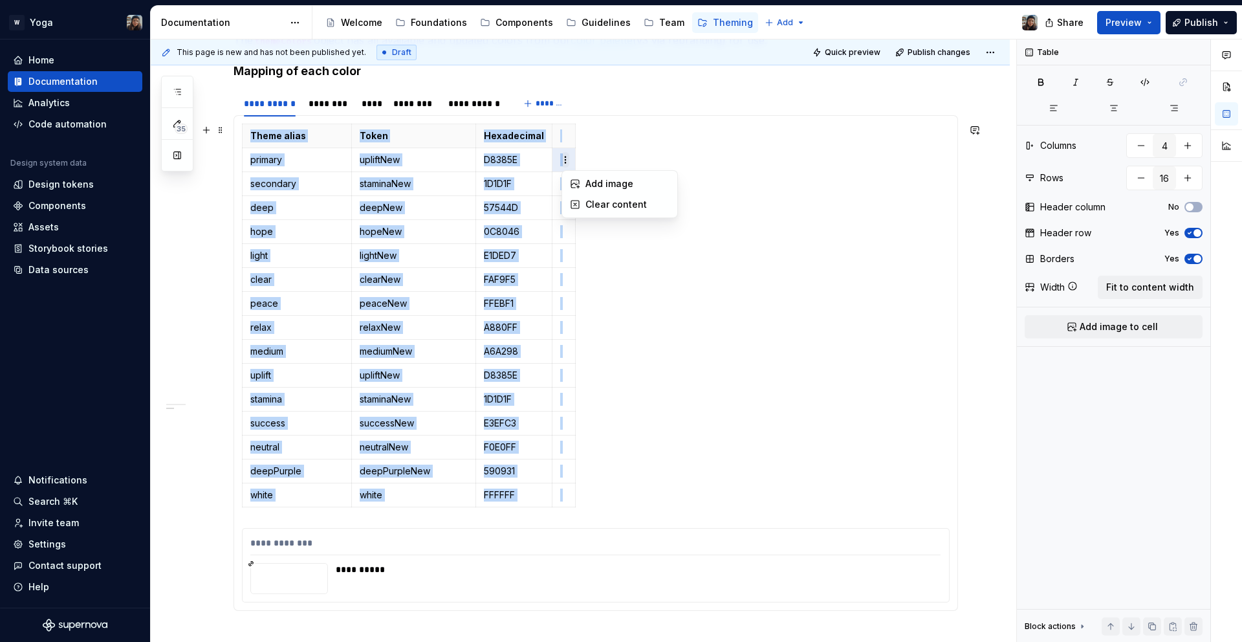
click at [567, 153] on html "W Yoga Home Documentation Analytics Code automation Design system data Design t…" at bounding box center [621, 321] width 1242 height 642
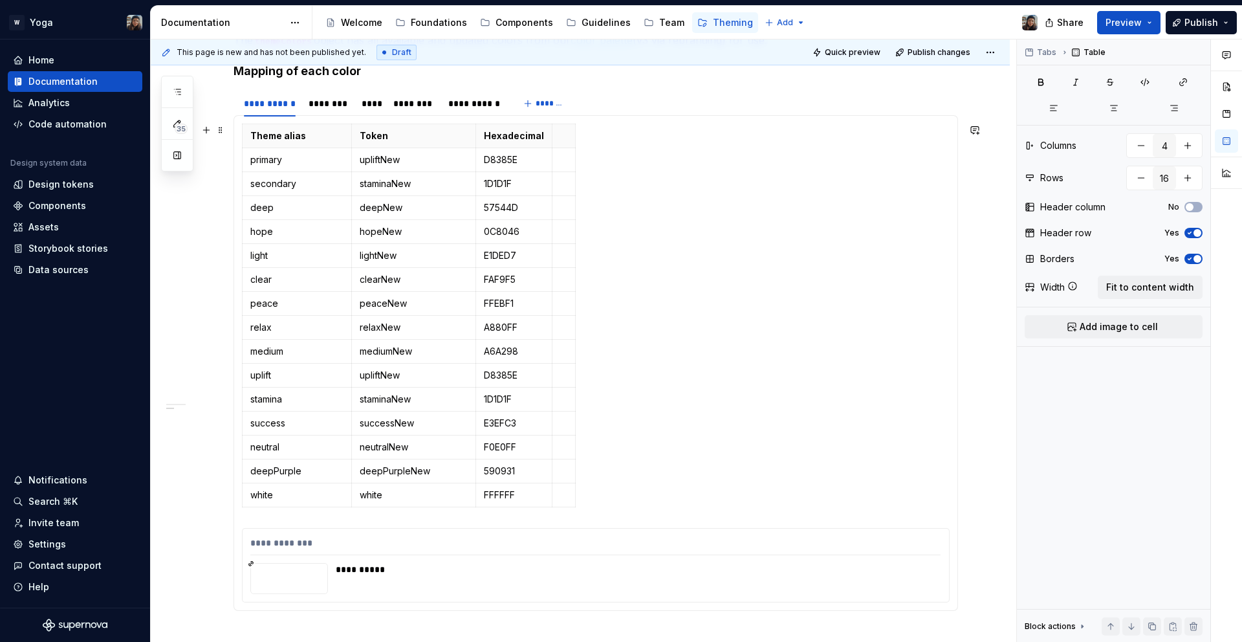
click at [559, 157] on html "W Yoga Home Documentation Analytics Code automation Design system data Design t…" at bounding box center [621, 321] width 1242 height 642
click at [560, 159] on p at bounding box center [563, 159] width 7 height 13
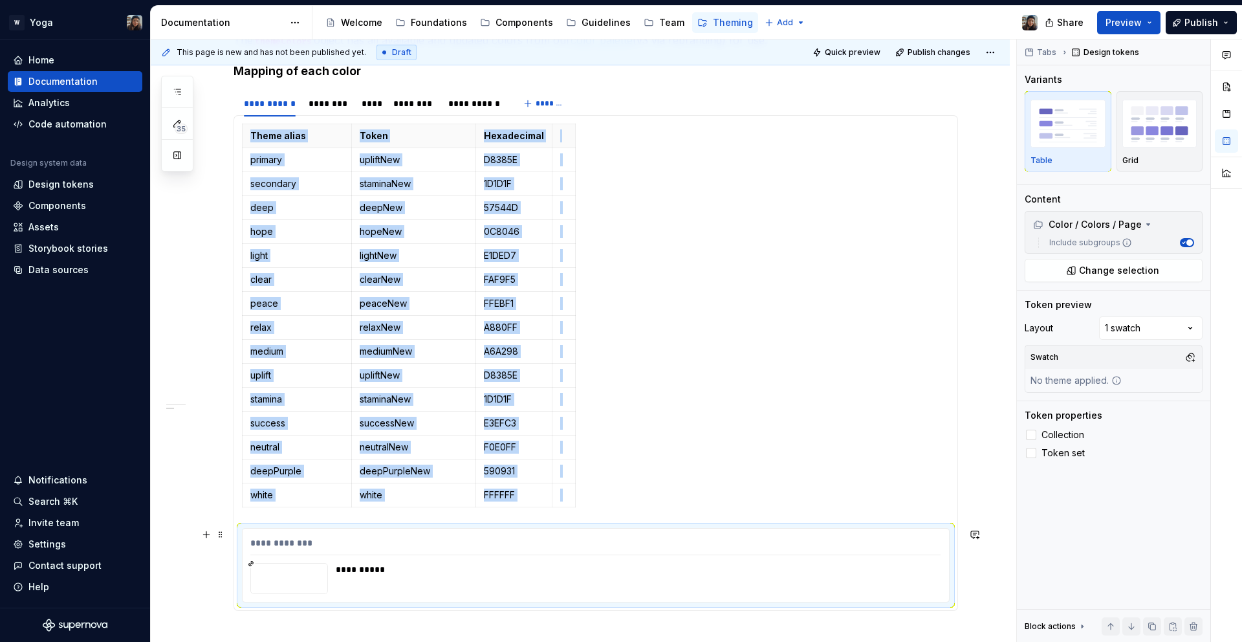
click at [426, 591] on div "**********" at bounding box center [635, 578] width 598 height 31
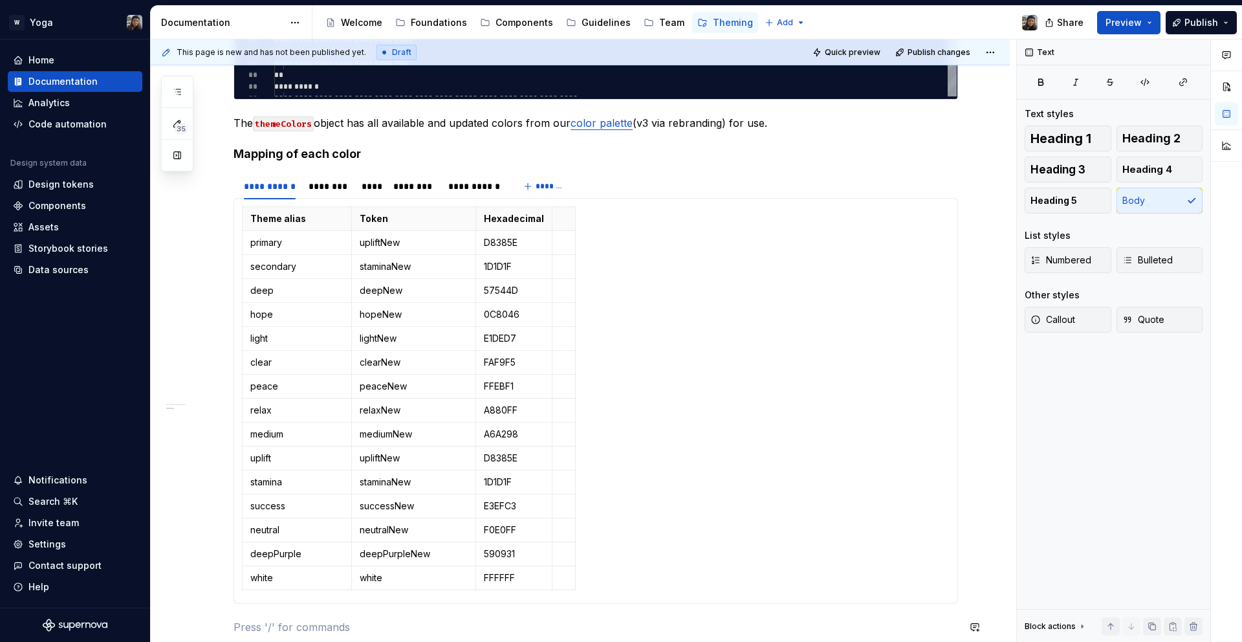
scroll to position [512, 0]
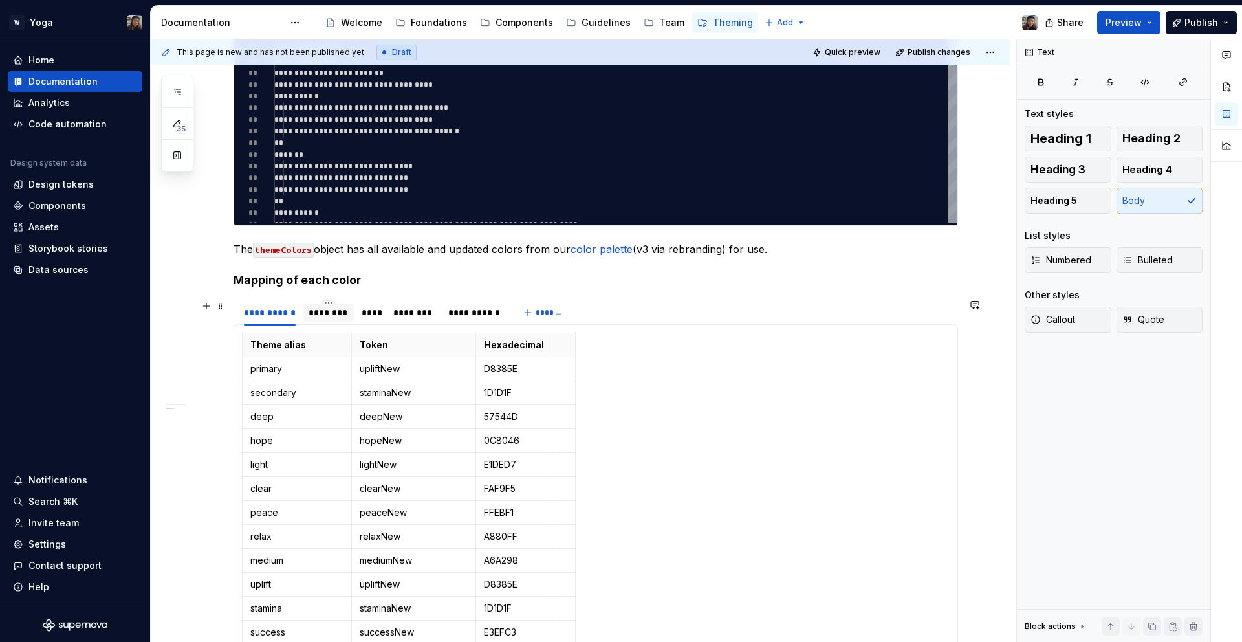
click at [336, 311] on div "********" at bounding box center [328, 312] width 39 height 13
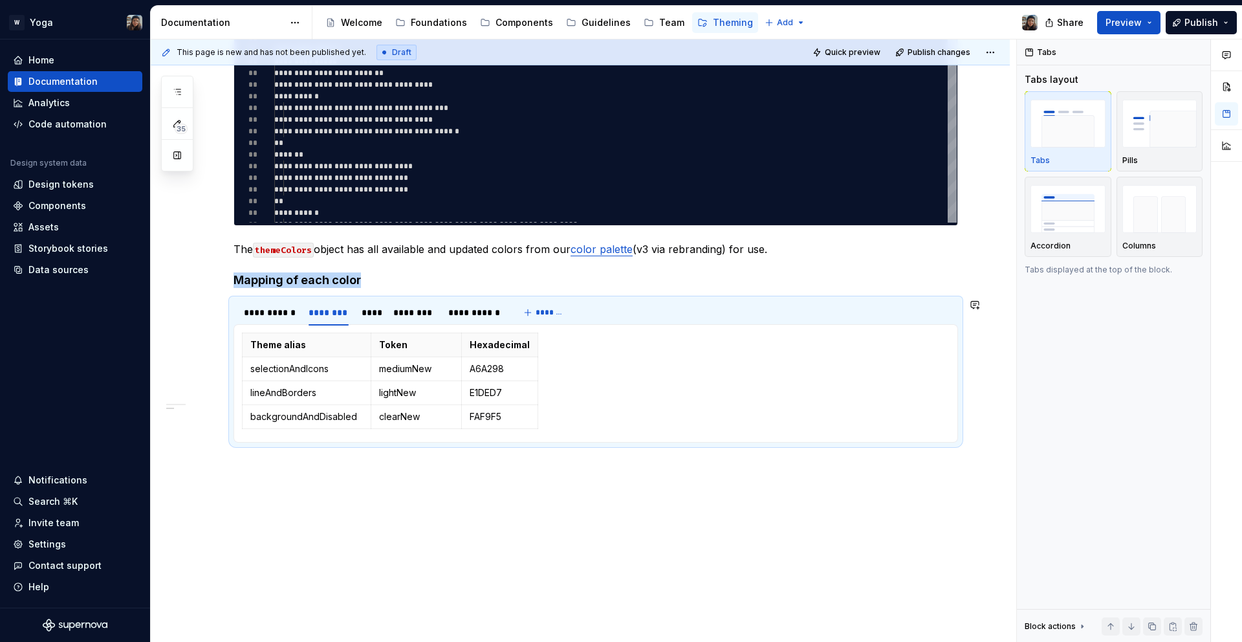
scroll to position [552, 0]
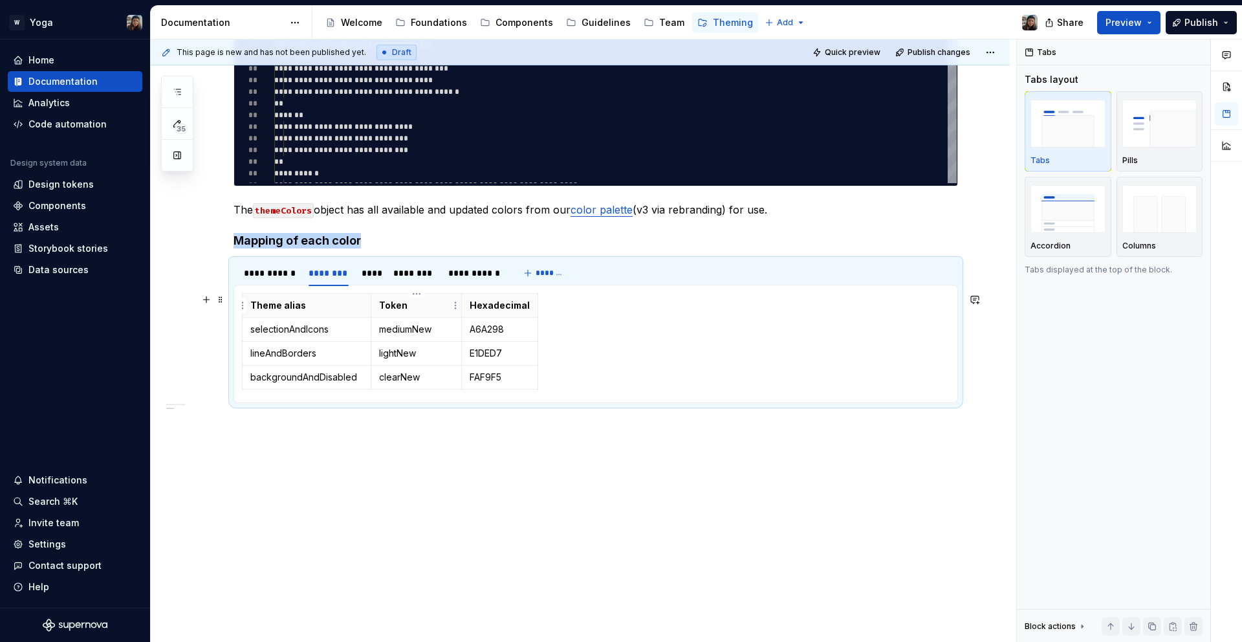
click at [439, 303] on p "Token" at bounding box center [416, 305] width 74 height 13
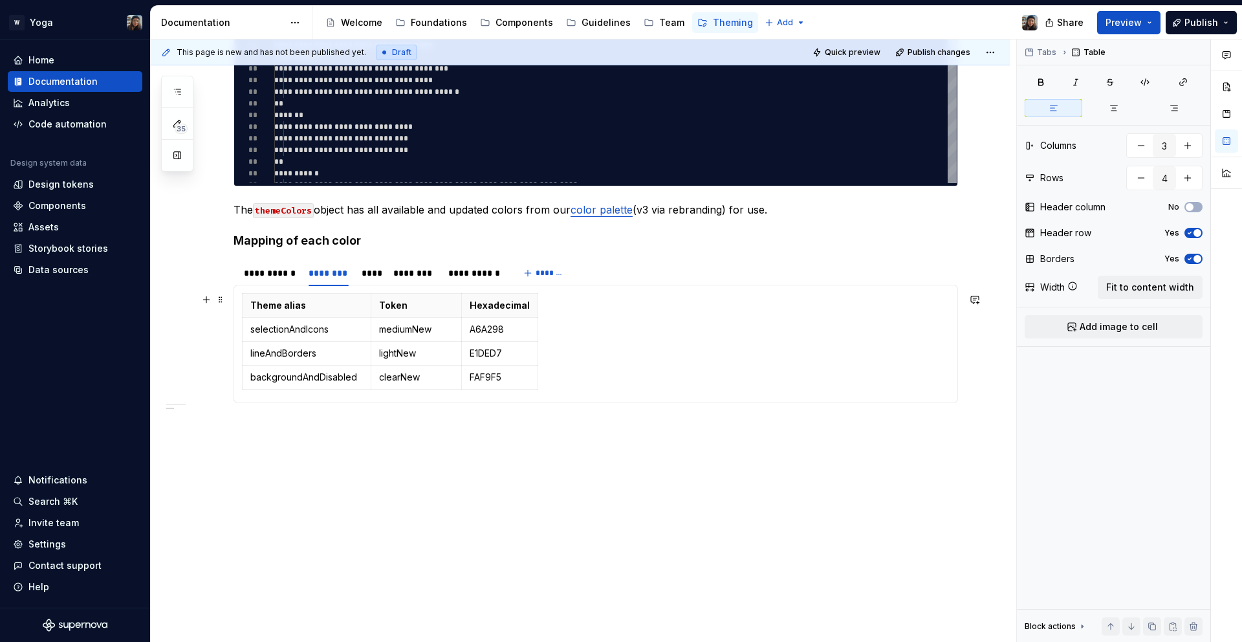
click at [564, 332] on div "Theme alias Token Hexadecimal selectionAndIcons mediumNew A6A298 lineAndBorders…" at bounding box center [596, 344] width 708 height 102
click at [1156, 322] on button "Add image to cell" at bounding box center [1114, 326] width 178 height 23
click at [576, 364] on div "Theme alias Token Hexadecimal selectionAndIcons mediumNew A6A298 lineAndBorders…" at bounding box center [596, 344] width 708 height 102
click at [197, 301] on button "button" at bounding box center [206, 300] width 18 height 18
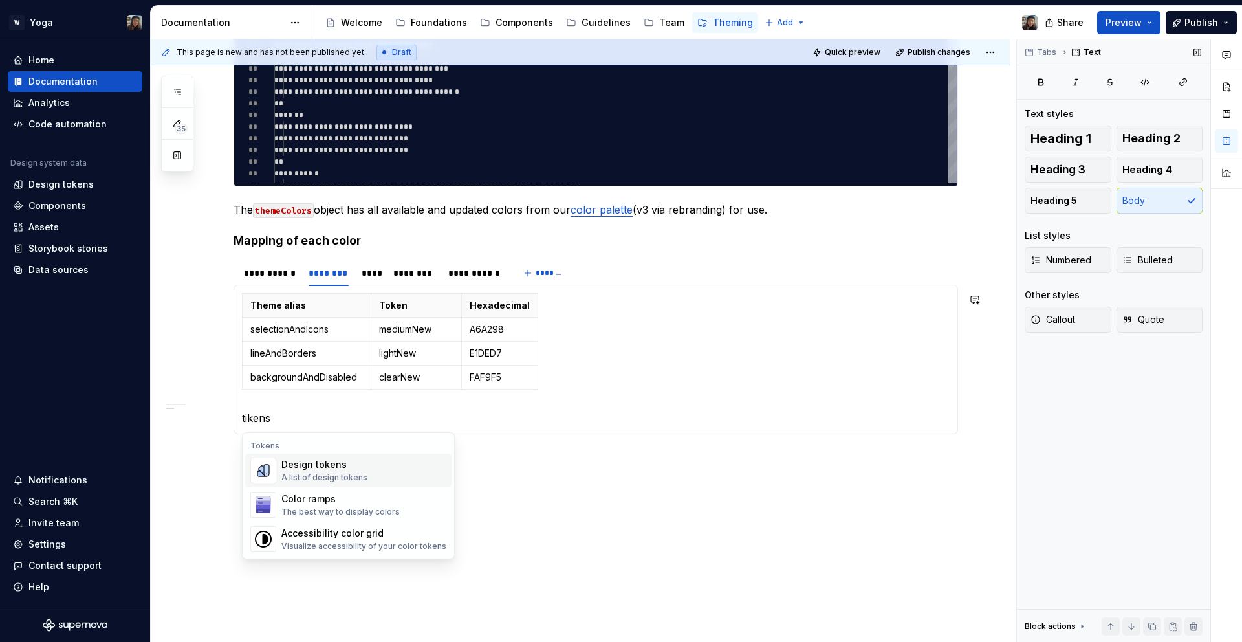
click at [340, 475] on div "A list of design tokens" at bounding box center [324, 477] width 86 height 10
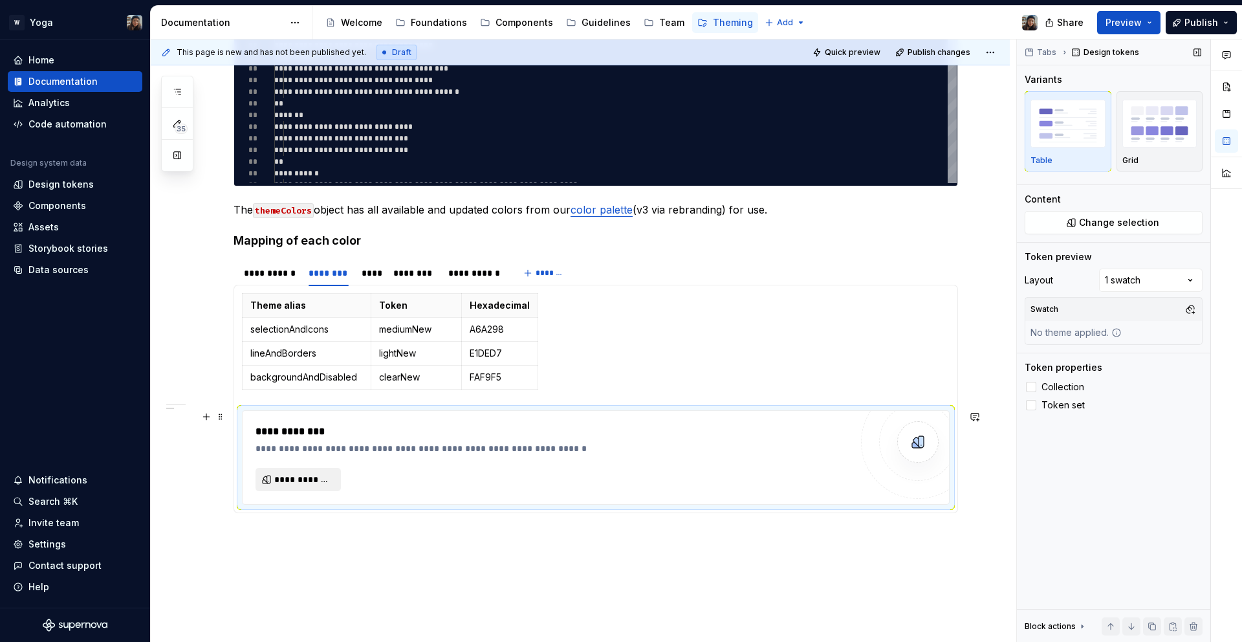
click at [278, 471] on button "**********" at bounding box center [298, 479] width 85 height 23
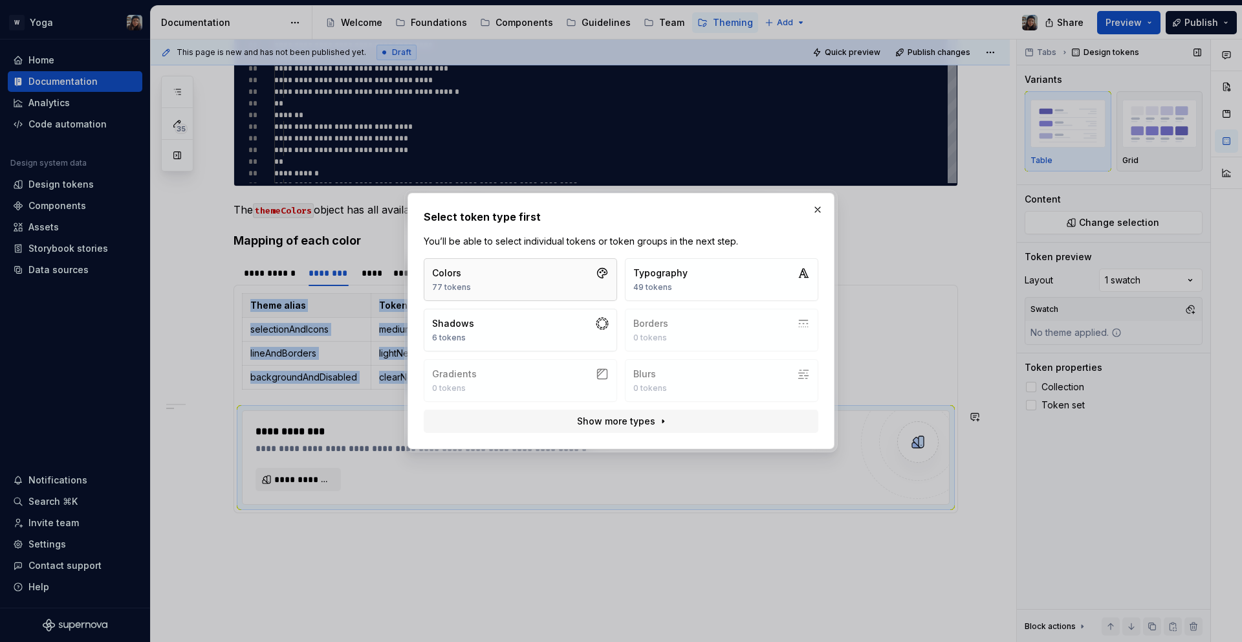
click at [529, 277] on button "Colors 77 tokens" at bounding box center [520, 279] width 193 height 43
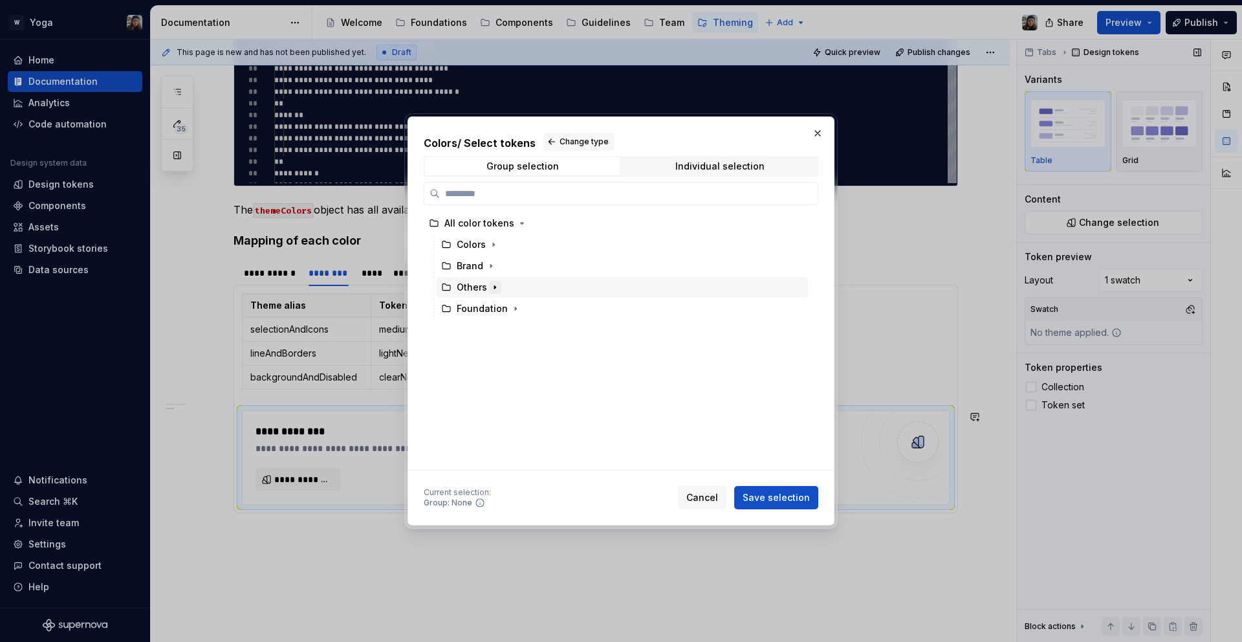
click at [490, 291] on icon "button" at bounding box center [495, 287] width 10 height 10
drag, startPoint x: 603, startPoint y: 129, endPoint x: 665, endPoint y: 152, distance: 66.1
click at [679, 129] on div "Colors / Select tokens Change type Group selection Individual selection All col…" at bounding box center [621, 320] width 427 height 409
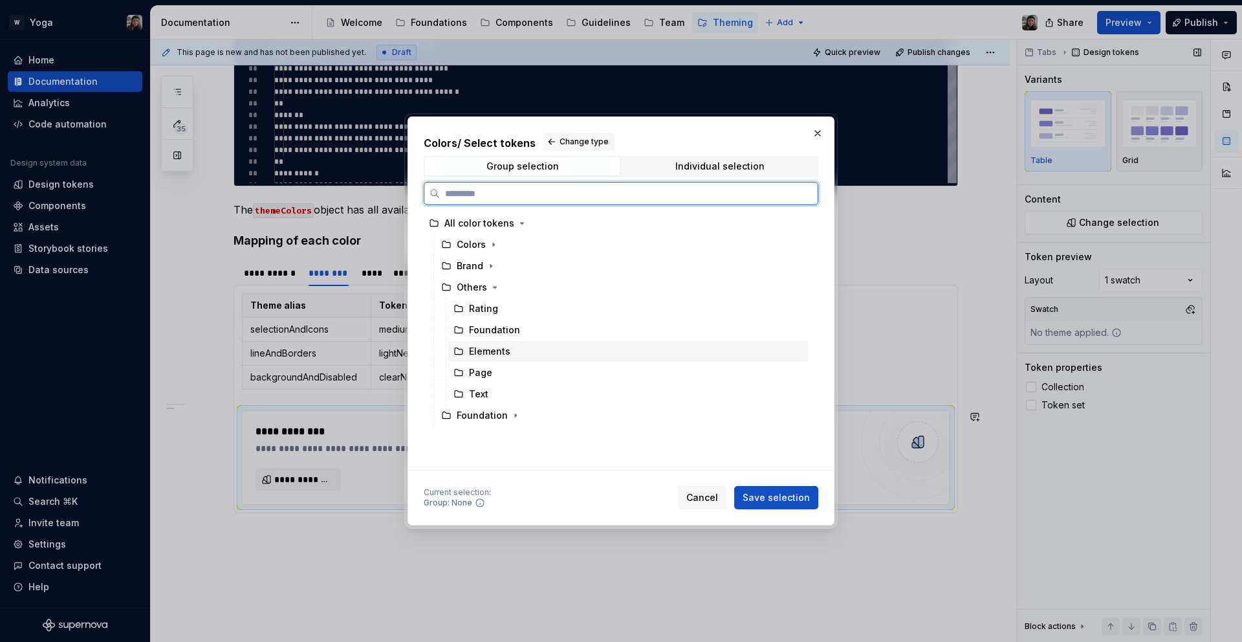
click at [490, 347] on div "Elements" at bounding box center [489, 351] width 41 height 13
click at [802, 510] on div "Colors / Select tokens Change type Group selection Individual selection All col…" at bounding box center [621, 320] width 427 height 409
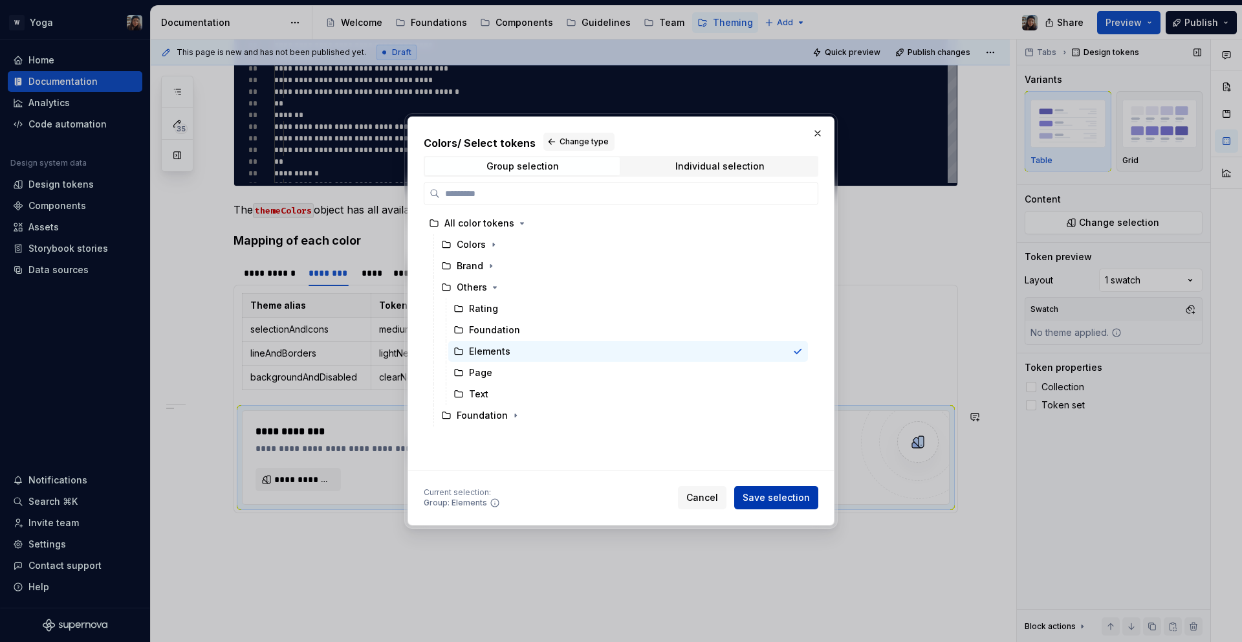
click at [796, 503] on span "Save selection" at bounding box center [776, 497] width 67 height 13
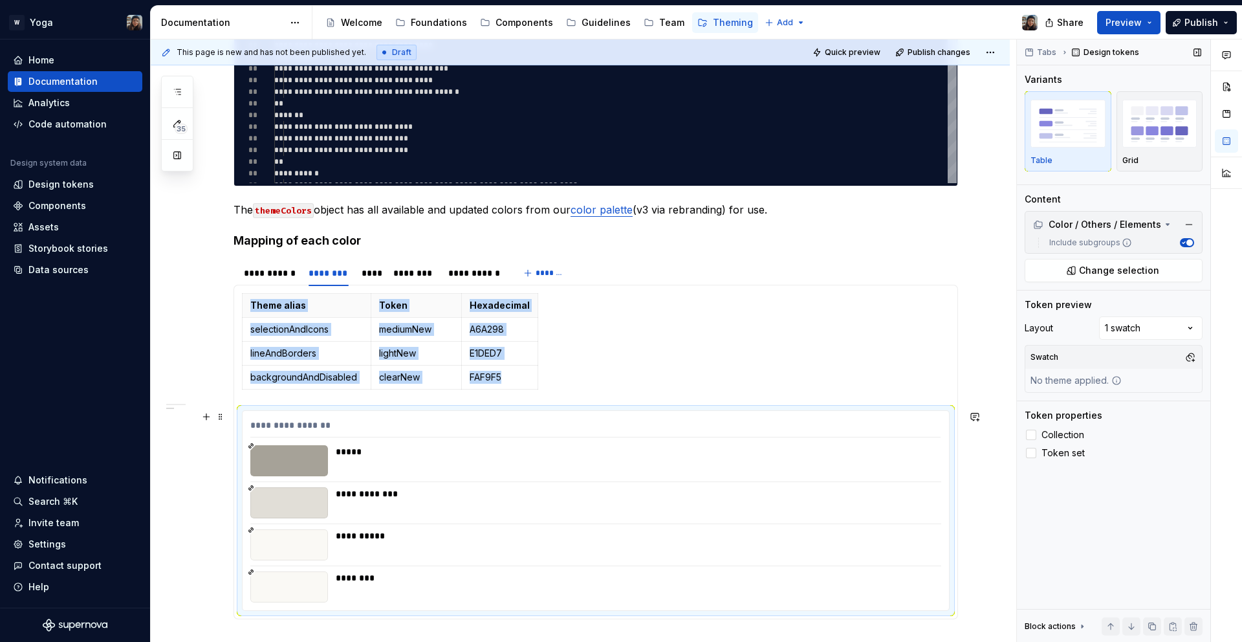
click at [383, 566] on div "**********" at bounding box center [596, 510] width 707 height 199
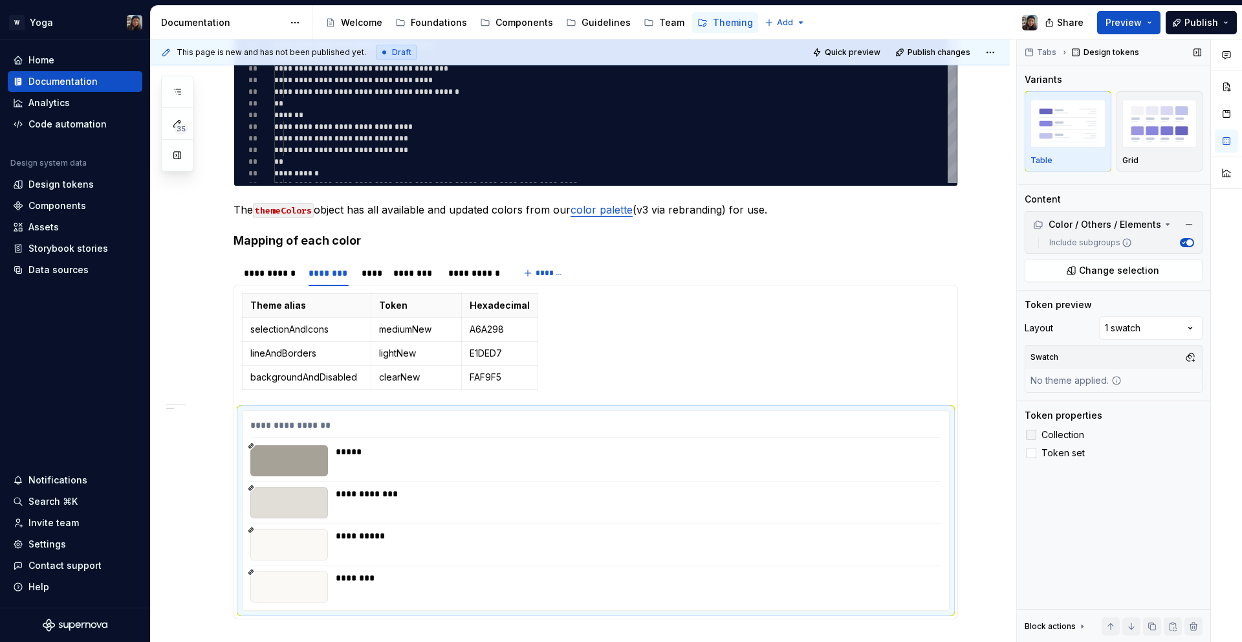
click at [1068, 434] on span "Collection" at bounding box center [1063, 435] width 43 height 10
click at [1070, 451] on span "Token set" at bounding box center [1063, 453] width 43 height 10
click at [1073, 443] on div "Collection Token set" at bounding box center [1114, 444] width 178 height 34
click at [1056, 440] on label "Collection" at bounding box center [1114, 435] width 178 height 16
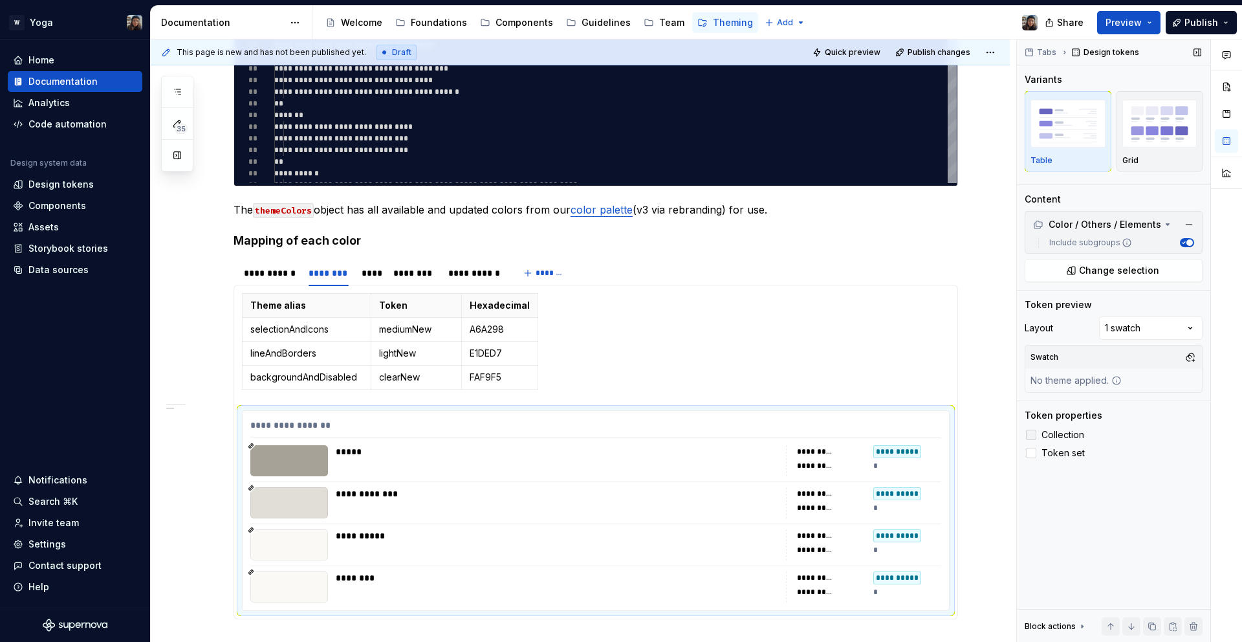
click at [1057, 432] on span "Collection" at bounding box center [1063, 435] width 43 height 10
click at [1060, 450] on span "Token set" at bounding box center [1063, 453] width 43 height 10
click at [1059, 424] on div "Token properties Collection Token set" at bounding box center [1114, 435] width 178 height 52
click at [1059, 434] on span "Collection" at bounding box center [1063, 435] width 43 height 10
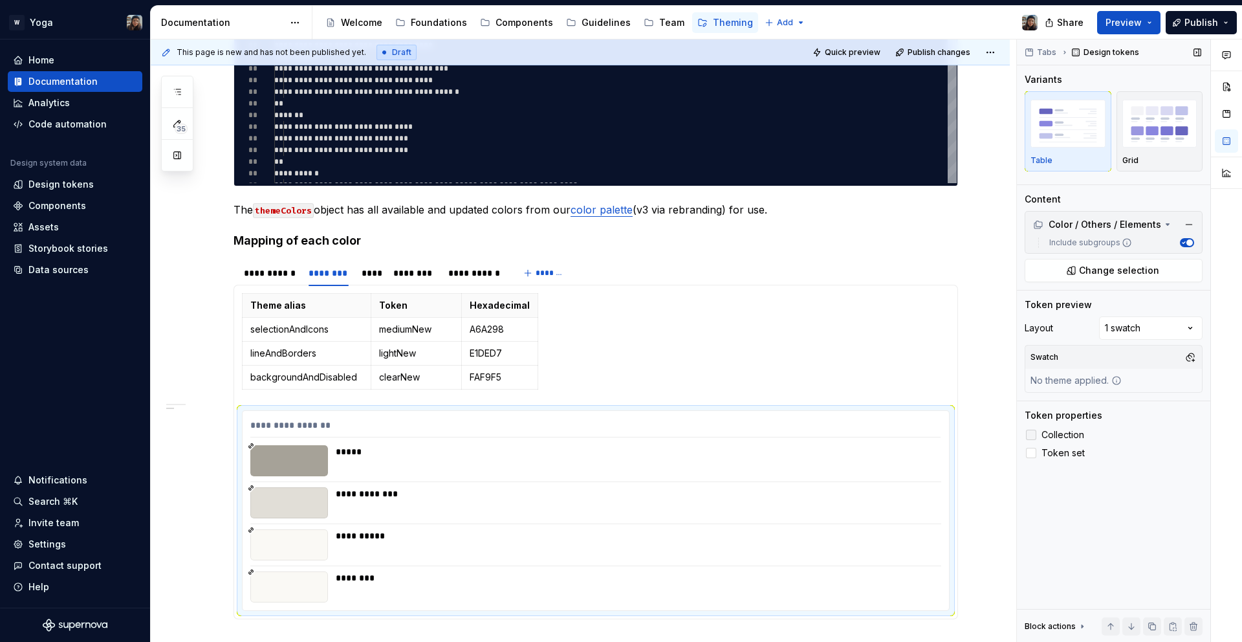
click at [1072, 431] on span "Collection" at bounding box center [1063, 435] width 43 height 10
click at [1057, 450] on span "Token set" at bounding box center [1063, 453] width 43 height 10
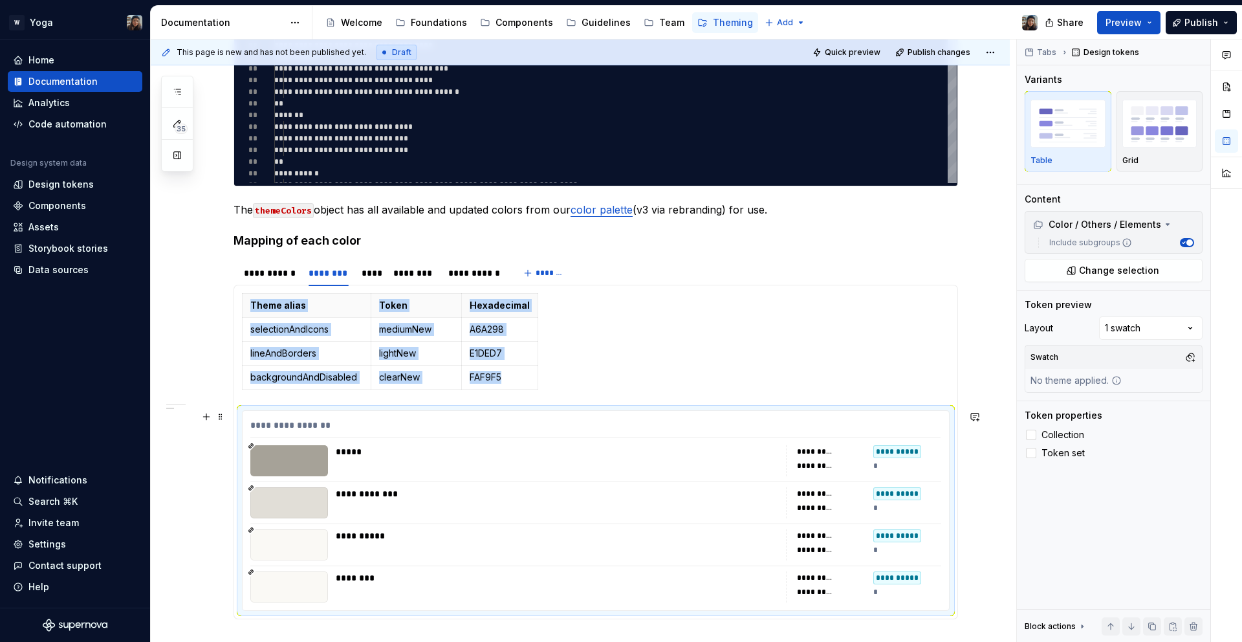
click at [326, 456] on div at bounding box center [289, 460] width 78 height 31
click at [1135, 25] on span "Preview" at bounding box center [1124, 22] width 36 height 13
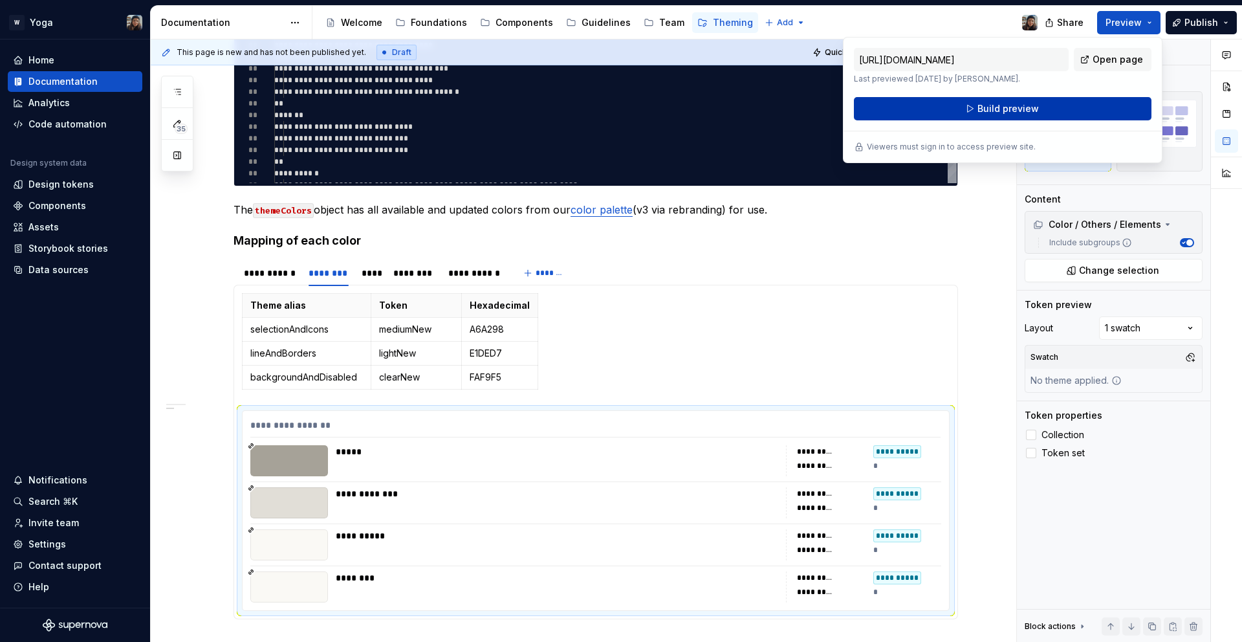
click at [1032, 115] on button "Build preview" at bounding box center [1003, 108] width 298 height 23
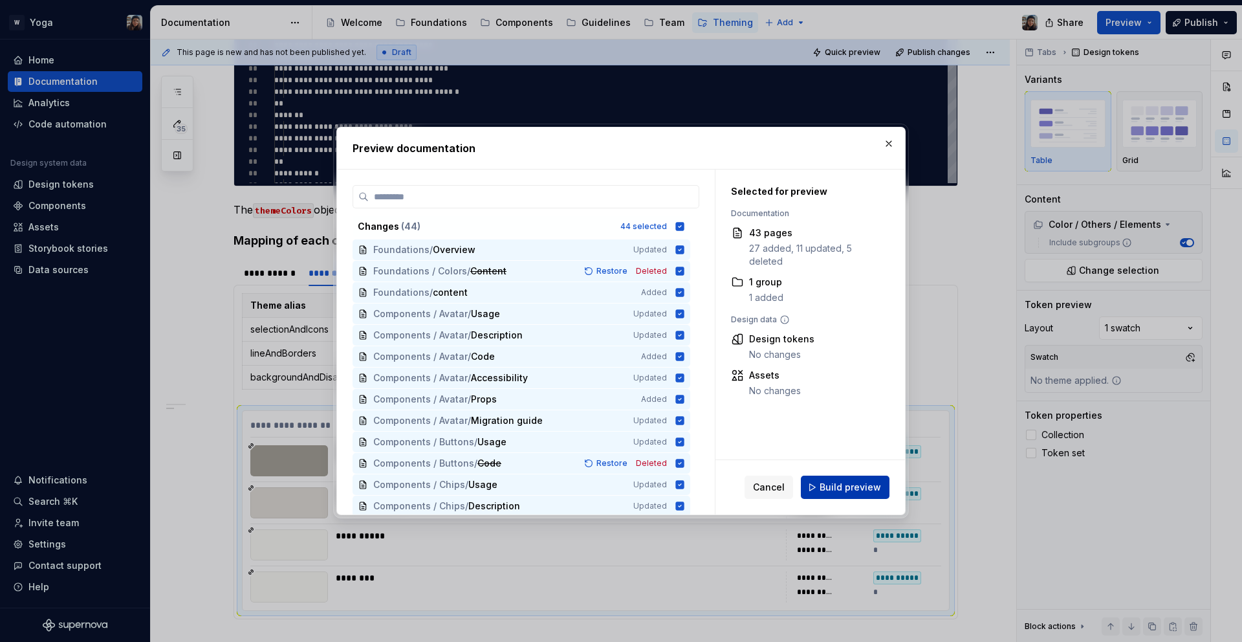
click at [837, 477] on button "Build preview" at bounding box center [845, 487] width 89 height 23
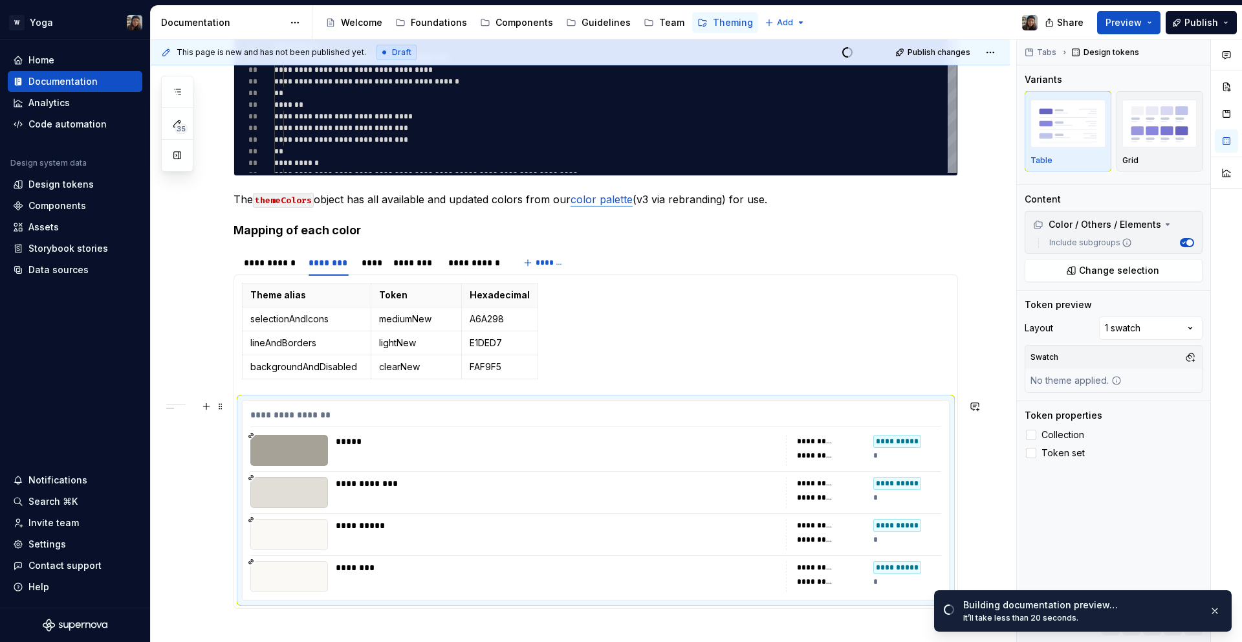
scroll to position [396, 0]
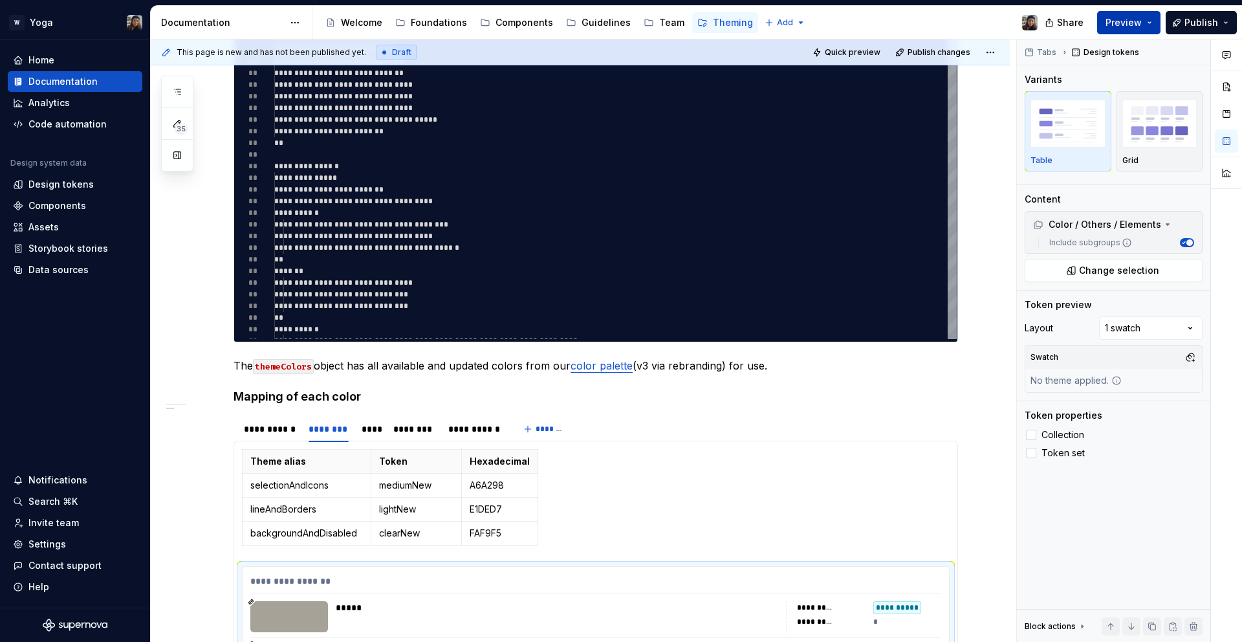
click at [1137, 21] on span "Preview" at bounding box center [1124, 22] width 36 height 13
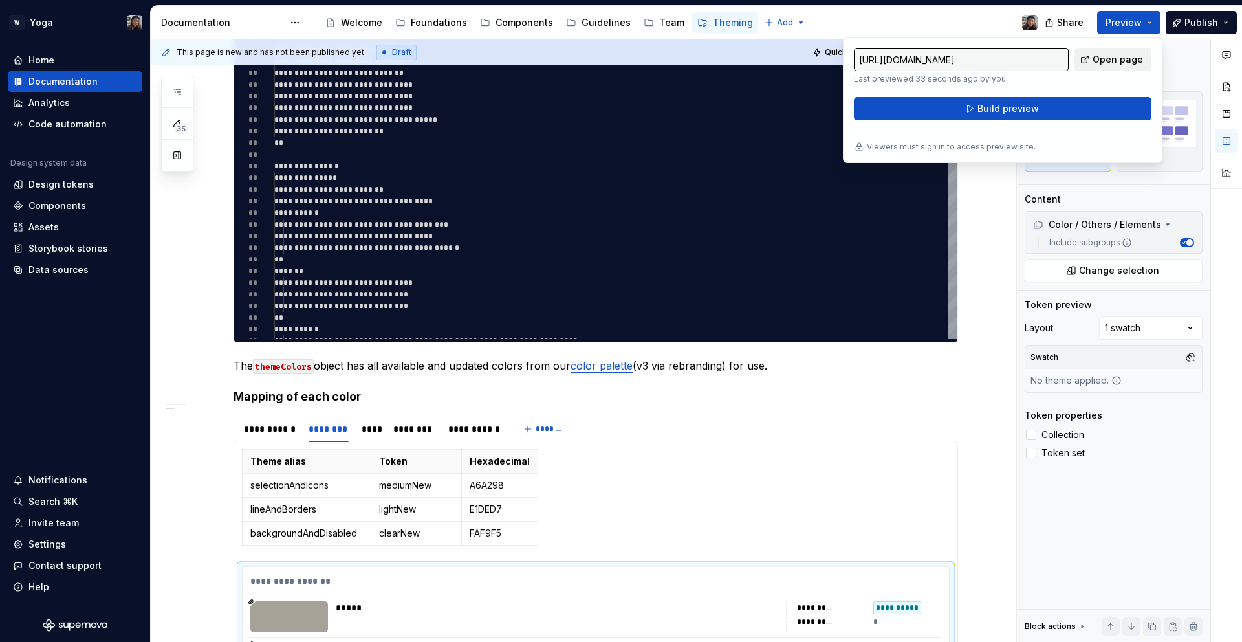
click at [1121, 59] on span "Open page" at bounding box center [1118, 59] width 50 height 13
click at [603, 505] on div "Theme alias Token Hexadecimal selectionAndIcons mediumNew A6A298 lineAndBorders…" at bounding box center [596, 500] width 708 height 102
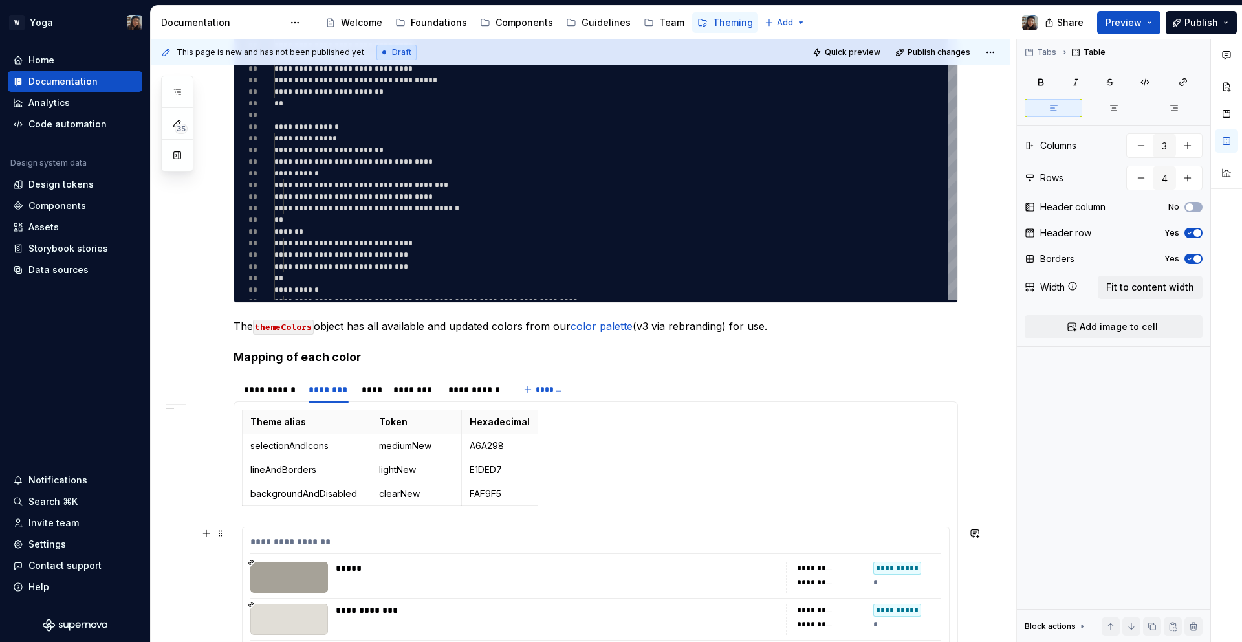
click at [569, 569] on div "*****" at bounding box center [557, 568] width 442 height 13
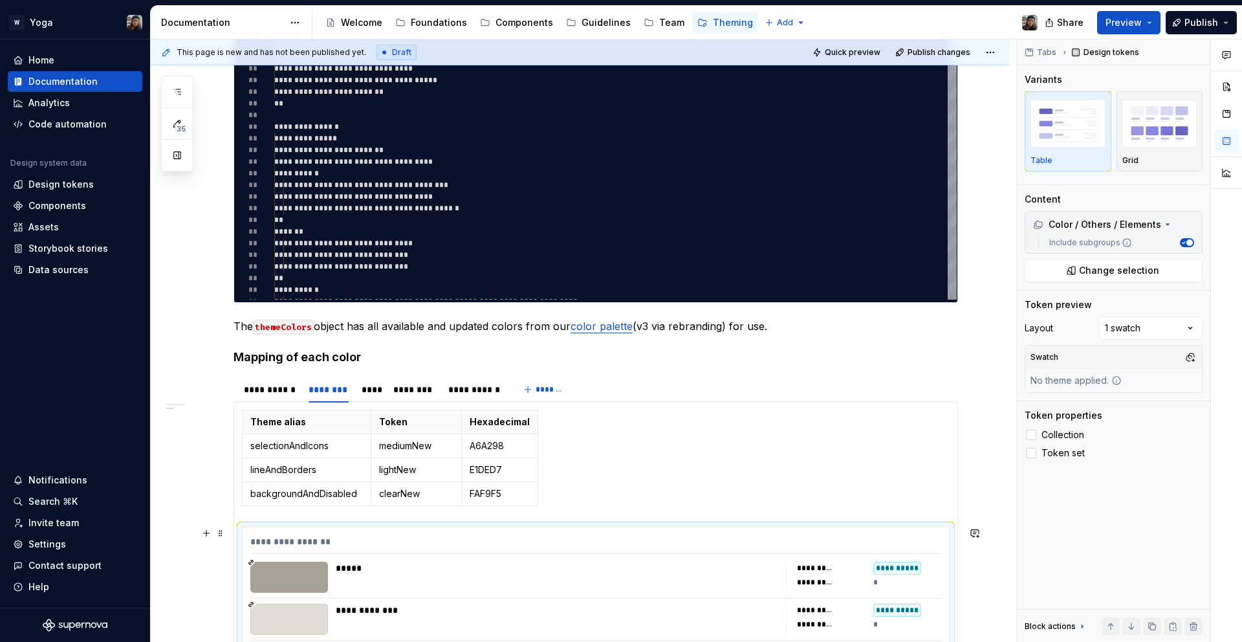
scroll to position [474, 0]
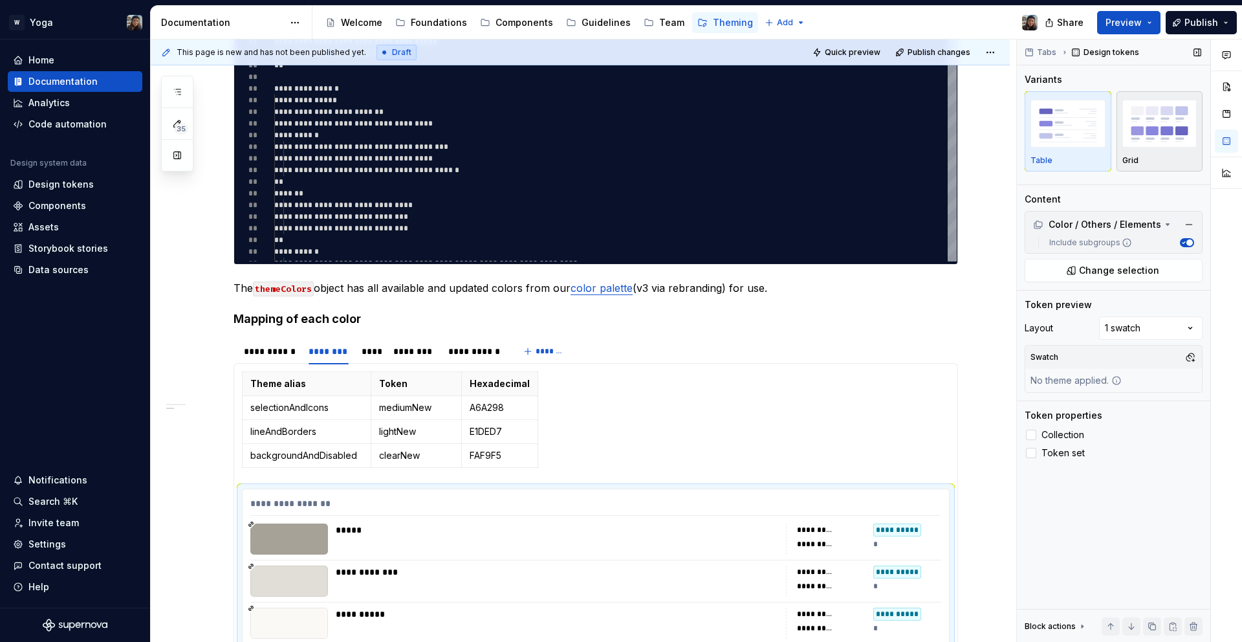
click at [1168, 131] on img "button" at bounding box center [1160, 123] width 75 height 47
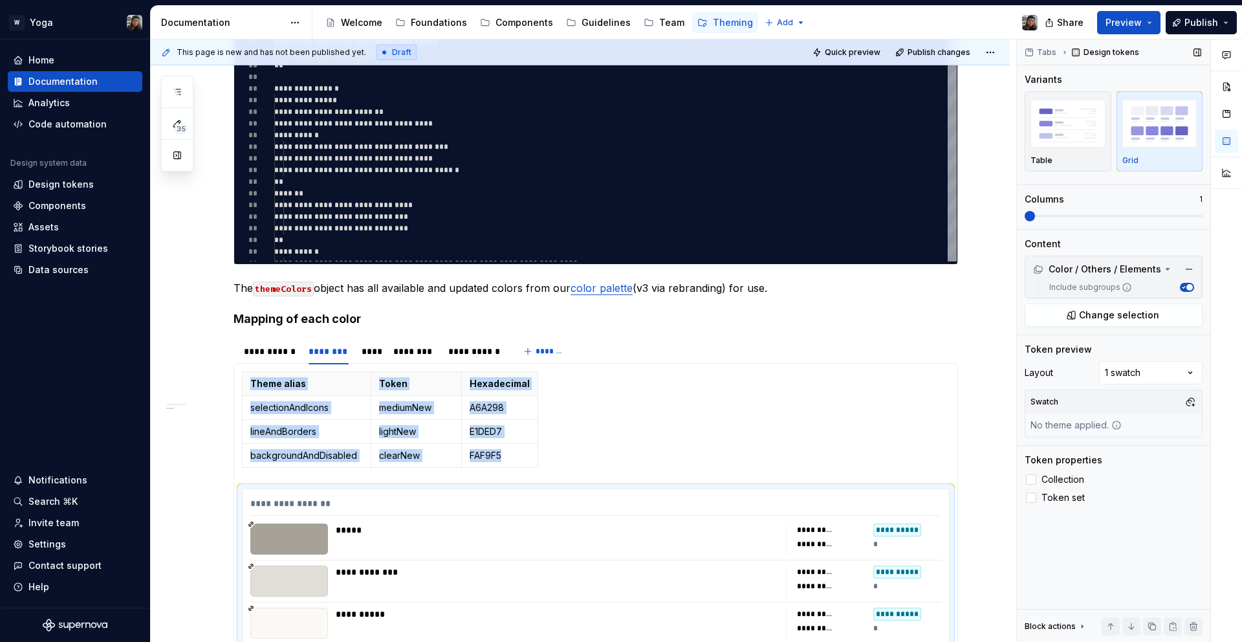
scroll to position [520, 0]
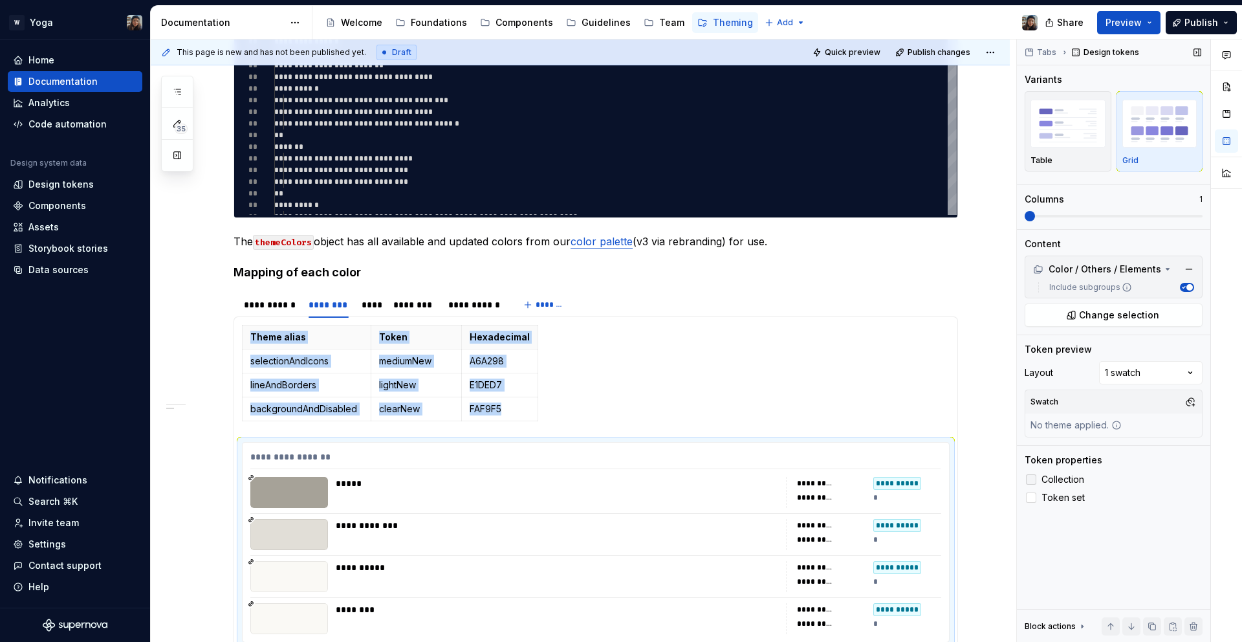
click at [1036, 476] on div at bounding box center [1031, 479] width 10 height 10
click at [1027, 505] on label "Token set" at bounding box center [1114, 498] width 178 height 16
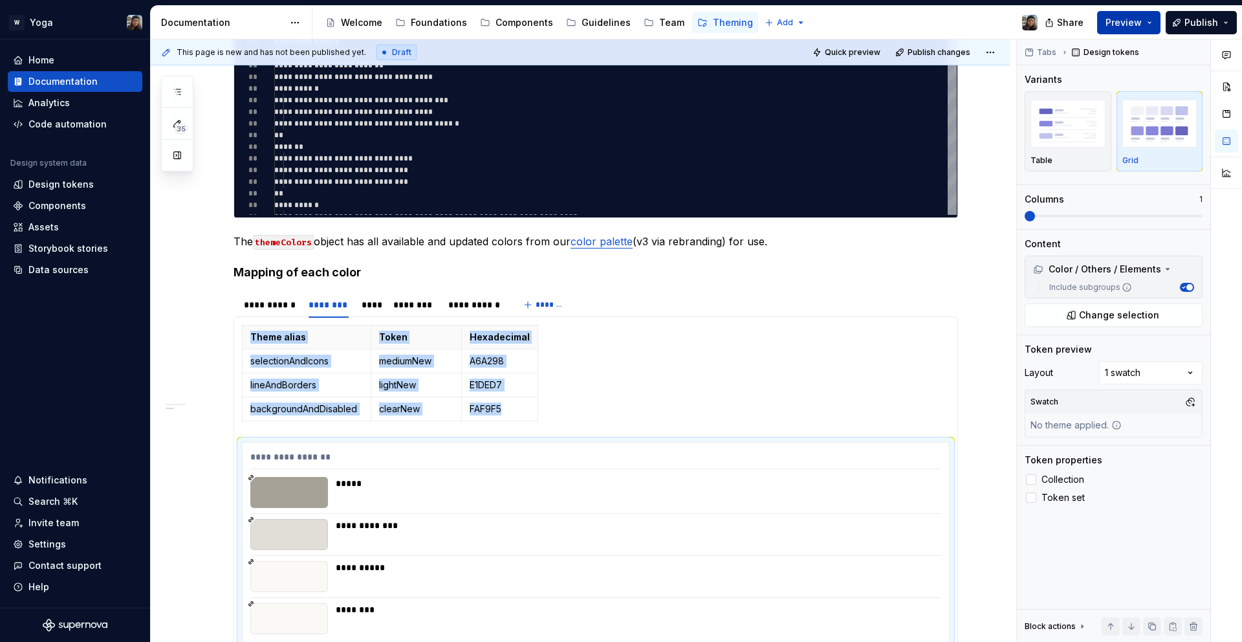
click at [1112, 26] on span "Preview" at bounding box center [1124, 22] width 36 height 13
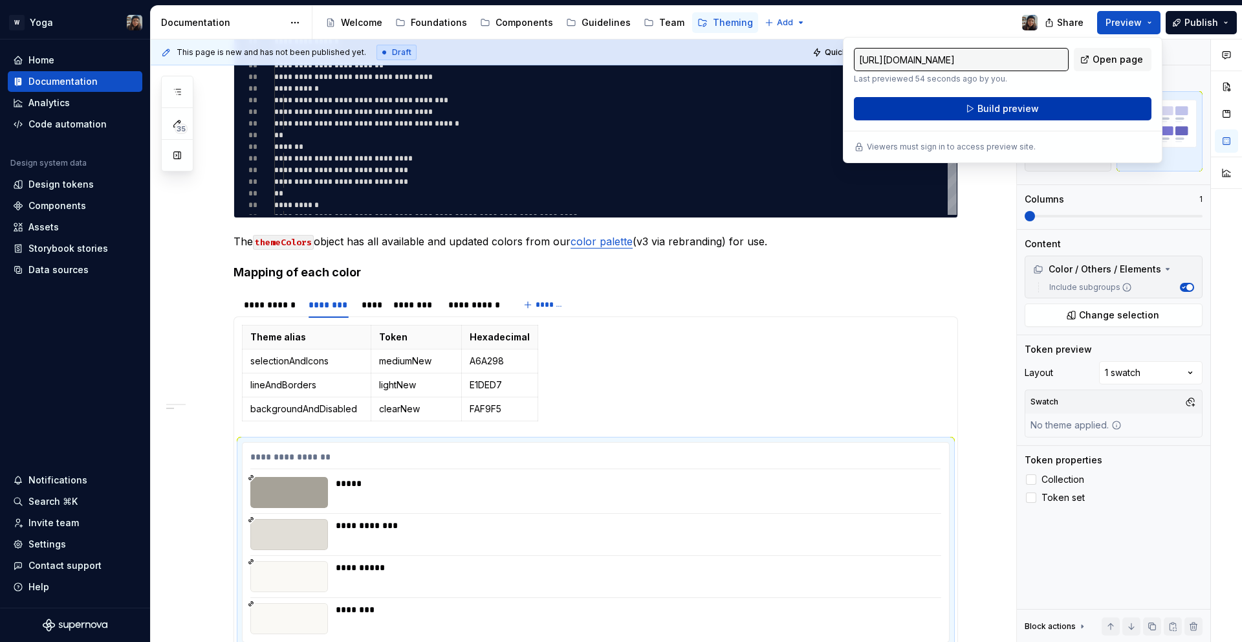
click at [1002, 112] on span "Build preview" at bounding box center [1008, 108] width 61 height 13
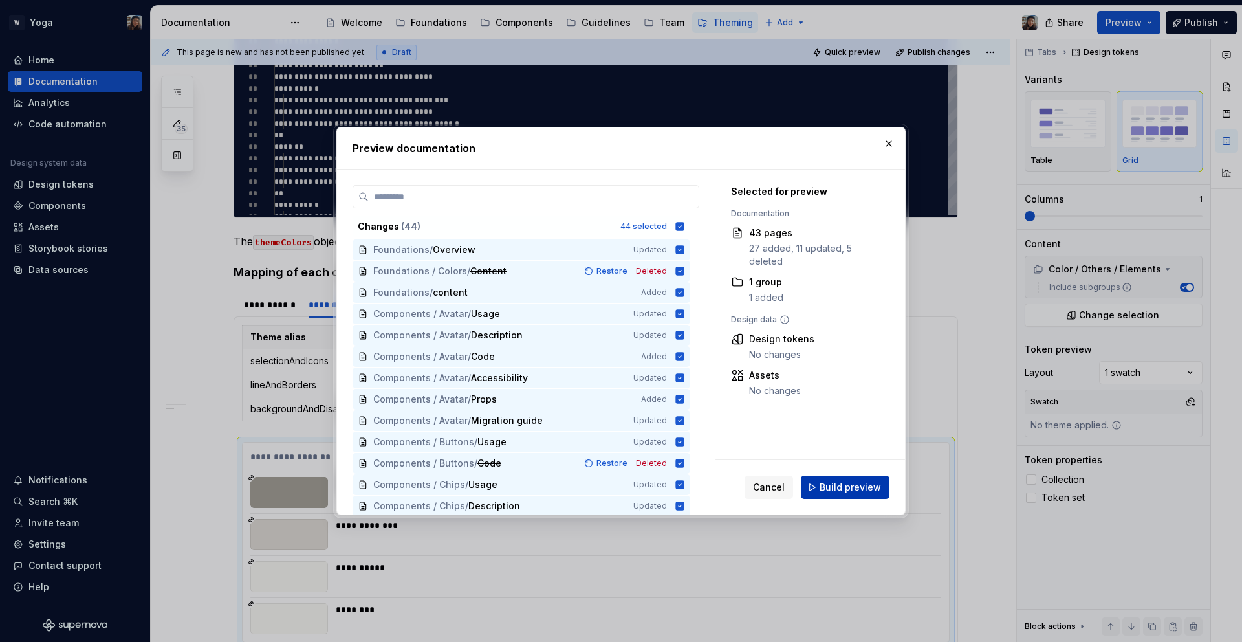
click at [844, 489] on span "Build preview" at bounding box center [850, 487] width 61 height 13
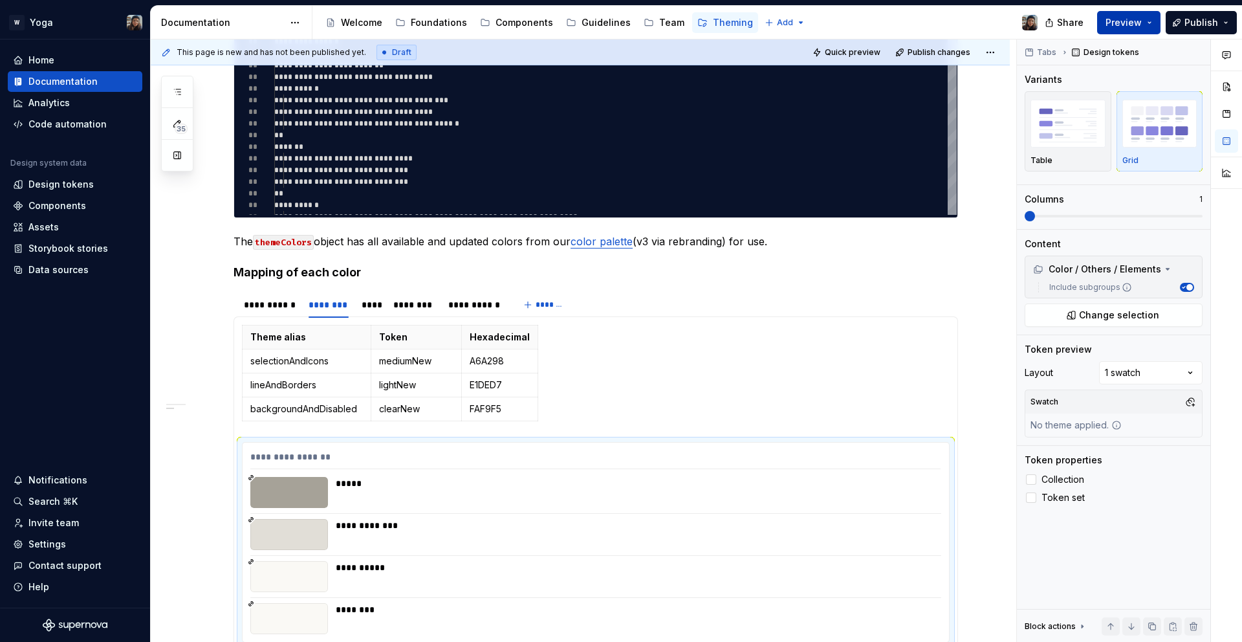
click at [1134, 27] on span "Preview" at bounding box center [1124, 22] width 36 height 13
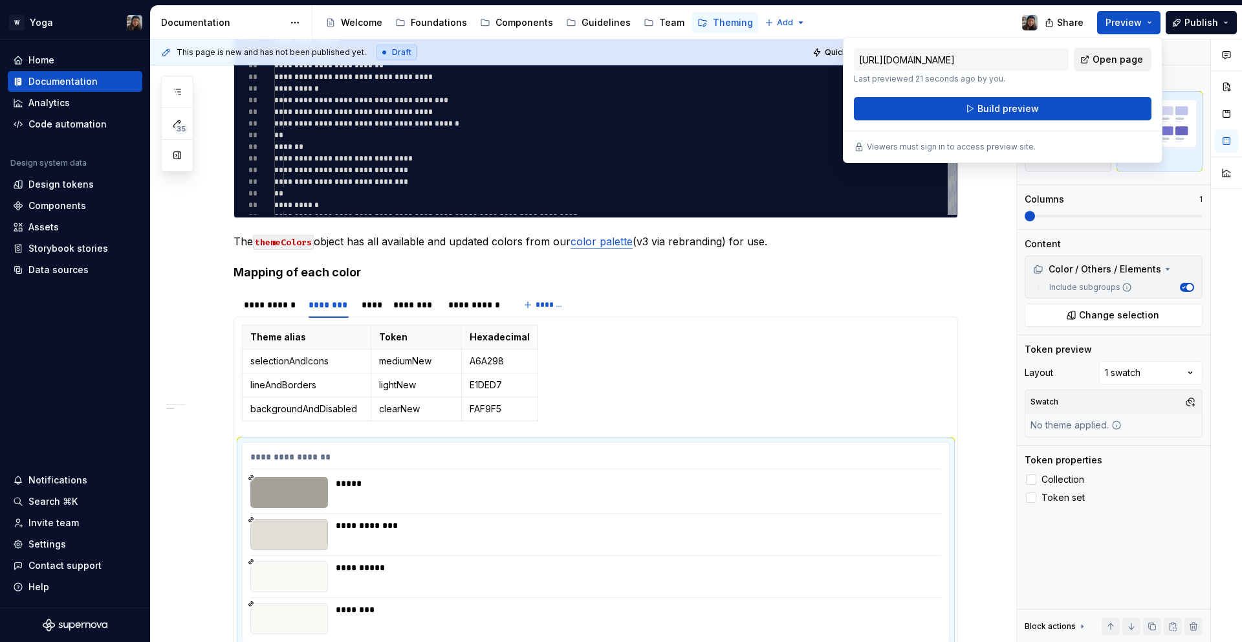
click at [1132, 48] on link "Open page" at bounding box center [1113, 59] width 78 height 23
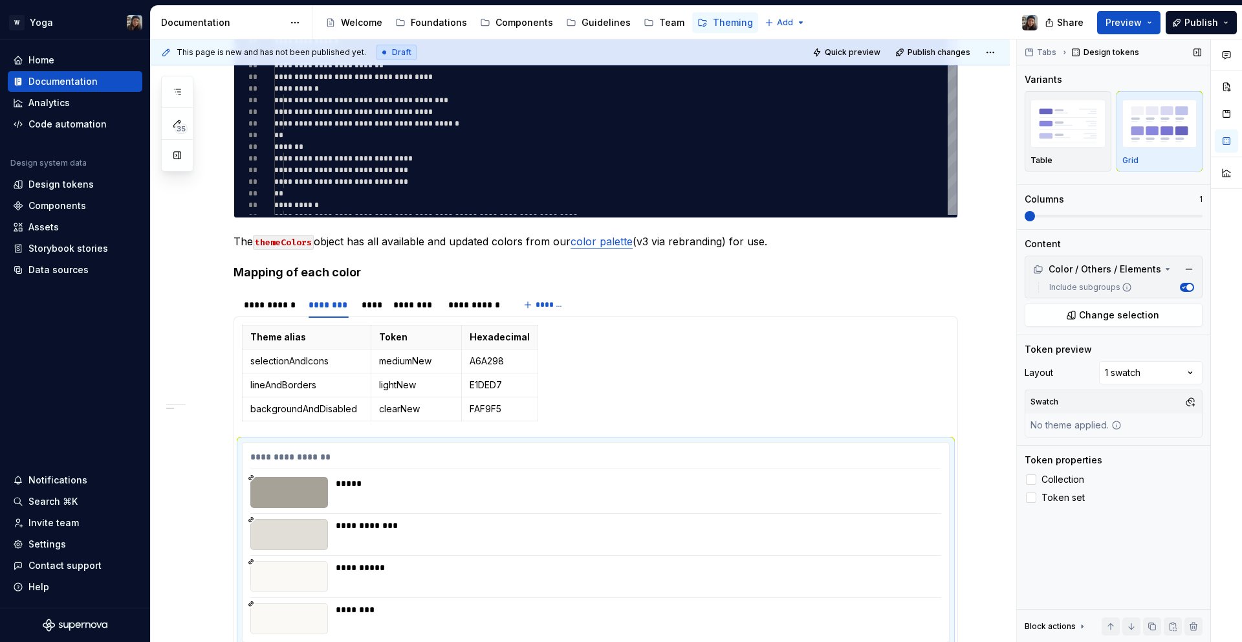
drag, startPoint x: 1126, startPoint y: 220, endPoint x: 1147, endPoint y: 217, distance: 21.6
click at [1146, 218] on div "Variants Table Grid Columns 1" at bounding box center [1114, 151] width 178 height 156
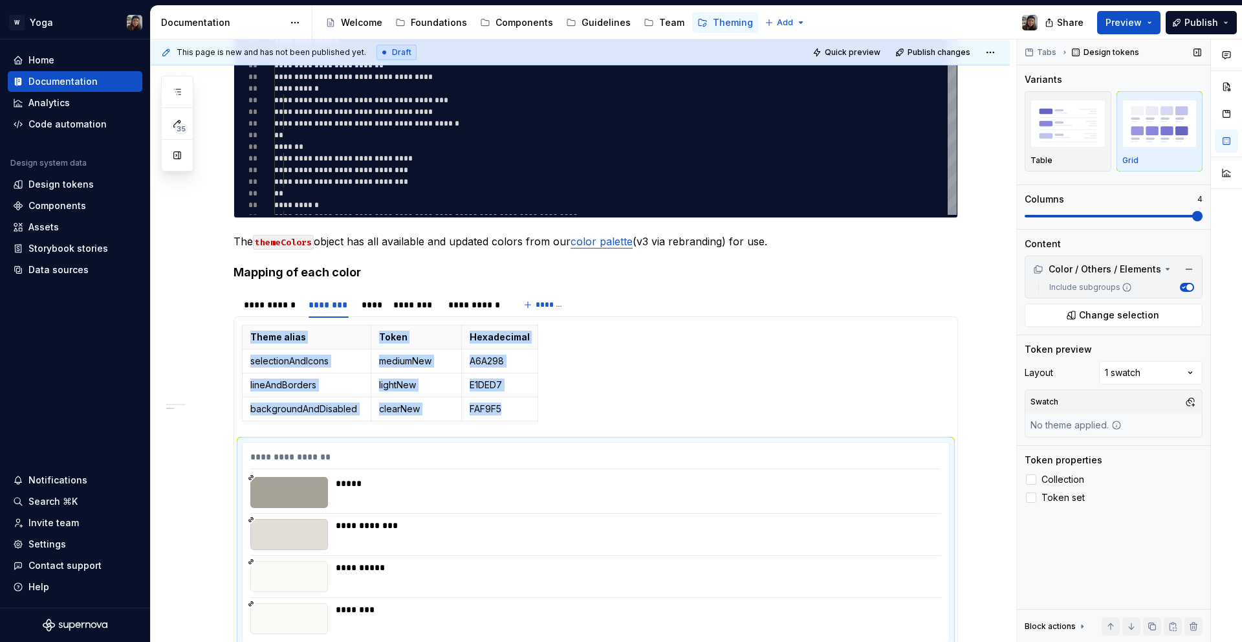
click at [1186, 215] on span at bounding box center [1114, 216] width 178 height 3
drag, startPoint x: 1138, startPoint y: 14, endPoint x: 1133, endPoint y: 34, distance: 20.7
click at [1139, 14] on button "Preview" at bounding box center [1128, 22] width 63 height 23
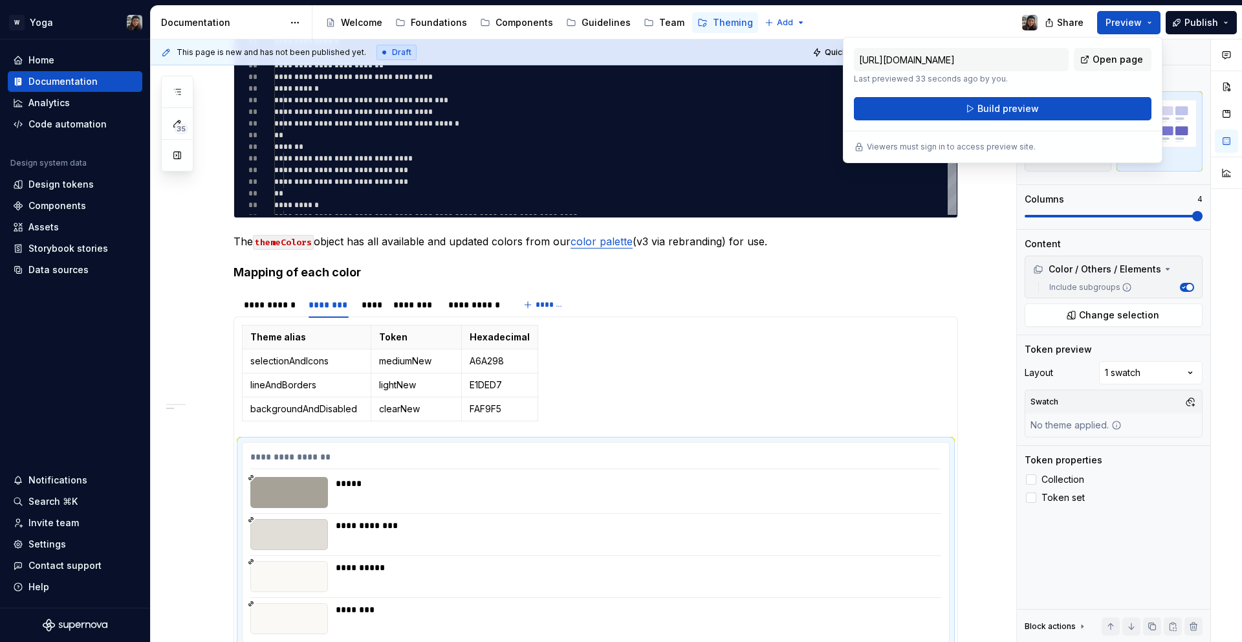
click at [1049, 124] on div "[URL][DOMAIN_NAME] Last previewed 33 seconds ago by you. Open page Build previe…" at bounding box center [1003, 100] width 320 height 126
click at [1050, 113] on button "Build preview" at bounding box center [1003, 108] width 298 height 23
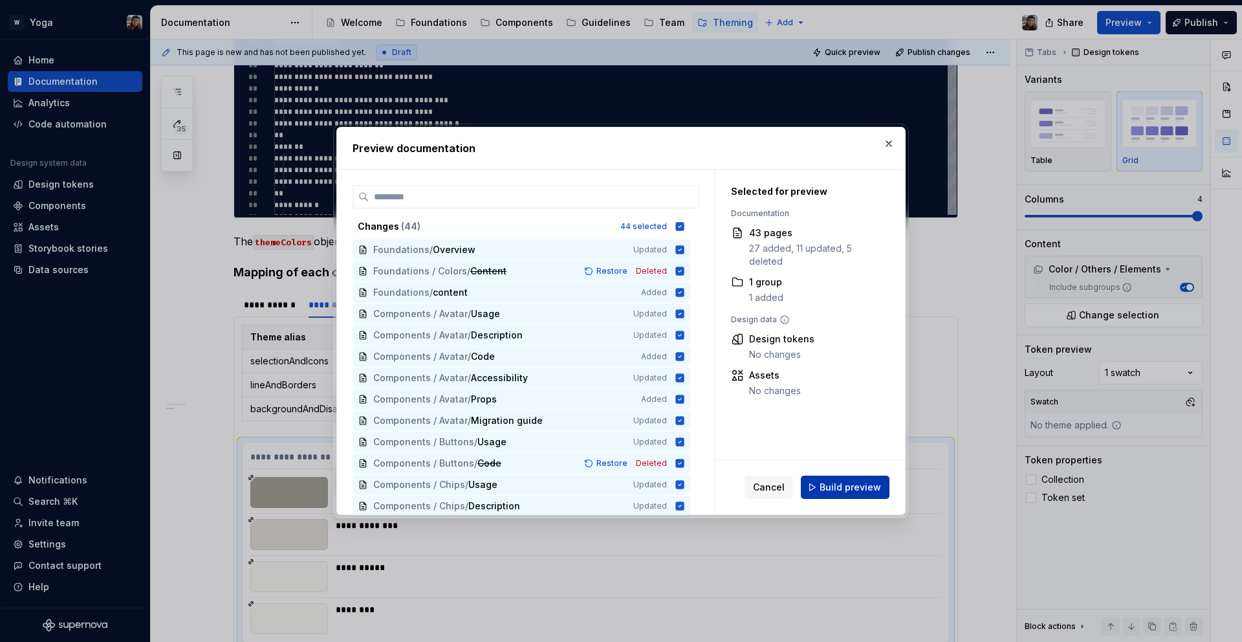
click at [838, 481] on span "Build preview" at bounding box center [850, 487] width 61 height 13
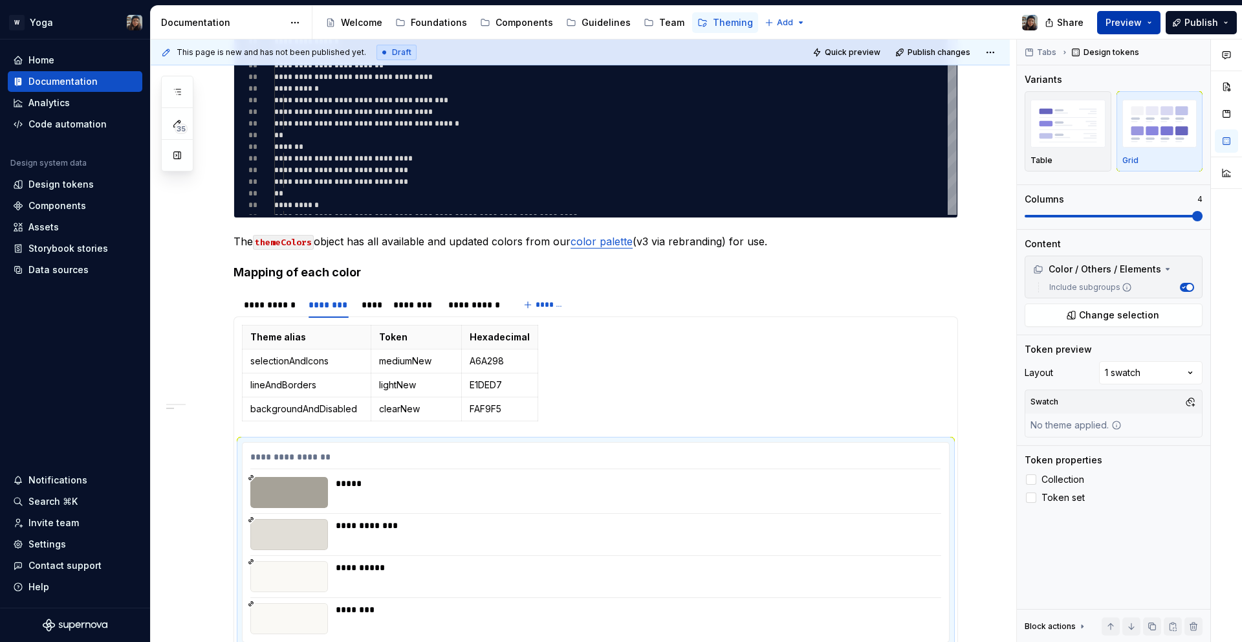
click at [1136, 22] on span "Preview" at bounding box center [1124, 22] width 36 height 13
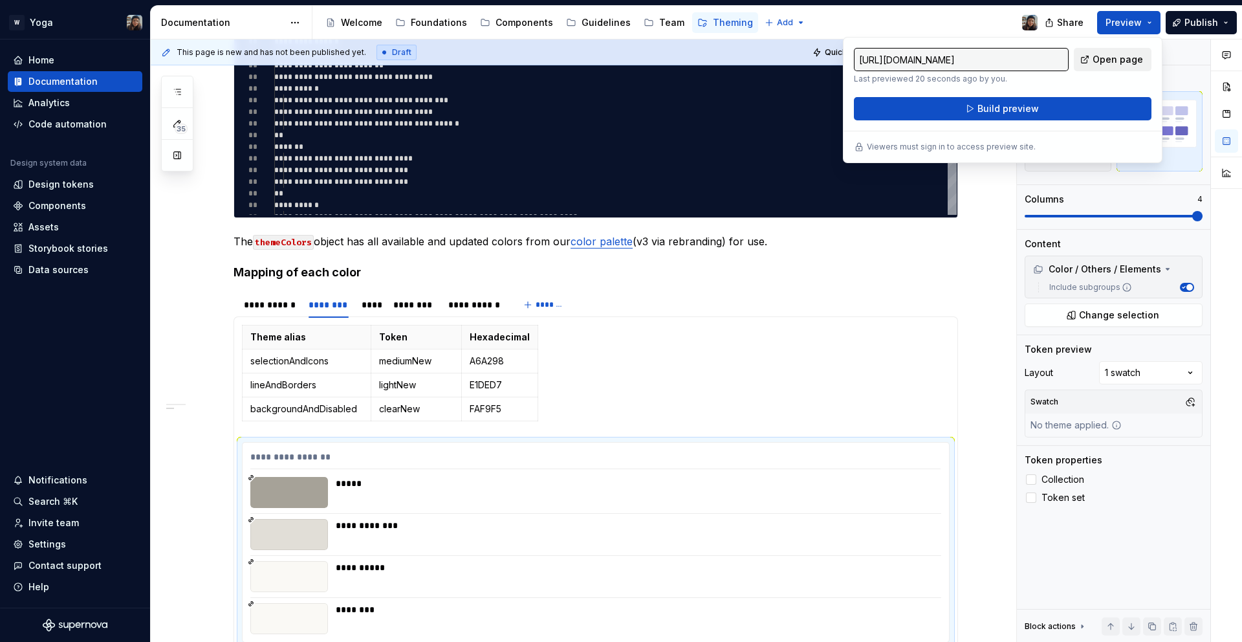
click at [1119, 56] on span "Open page" at bounding box center [1118, 59] width 50 height 13
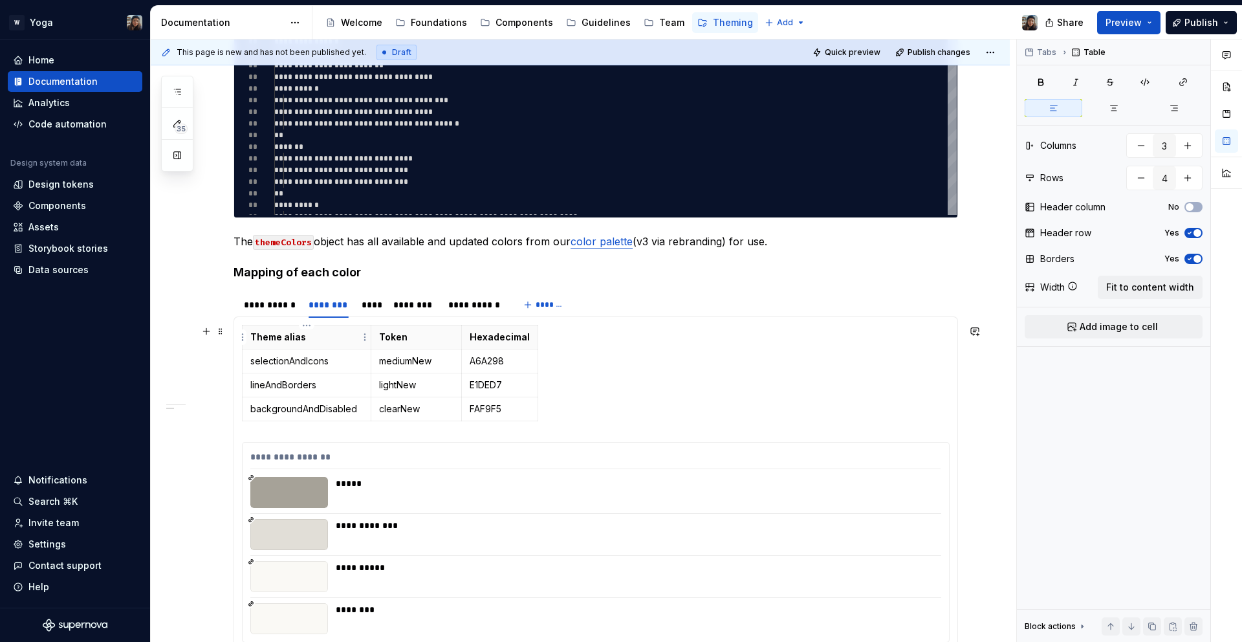
click at [277, 333] on p "Theme alias" at bounding box center [306, 337] width 113 height 13
click at [1152, 292] on span "Fit to content width" at bounding box center [1150, 287] width 88 height 13
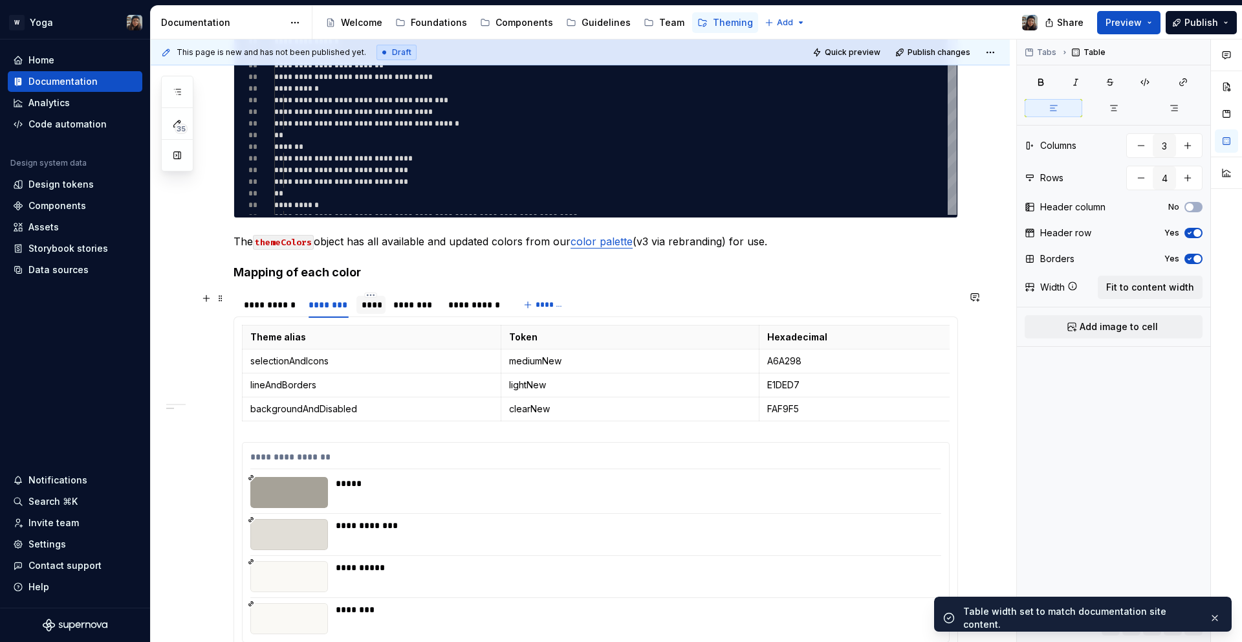
click at [362, 311] on div "****" at bounding box center [371, 304] width 19 height 13
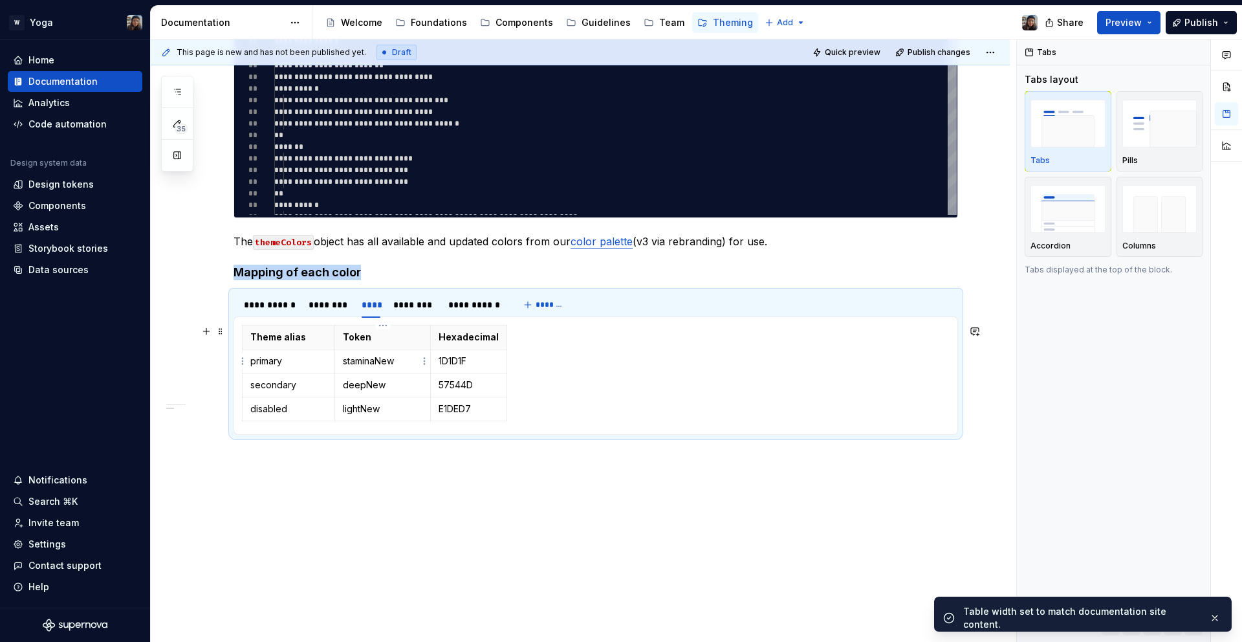
click at [425, 351] on td "staminaNew" at bounding box center [383, 361] width 96 height 24
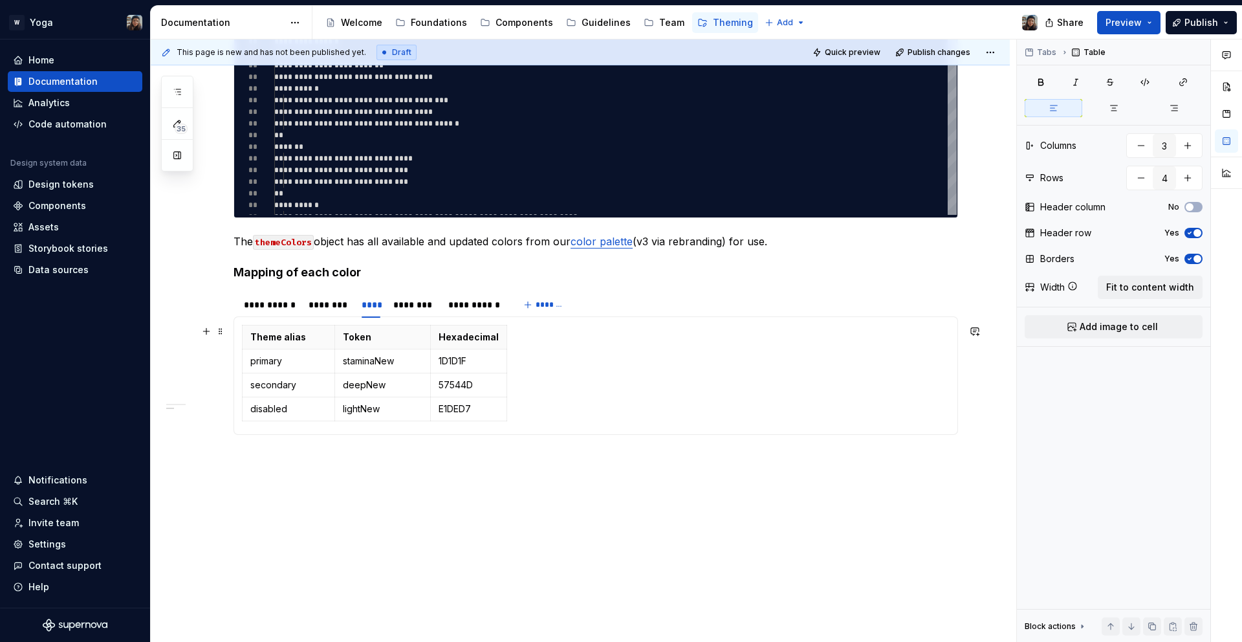
click at [241, 332] on div "**********" at bounding box center [596, 375] width 725 height 118
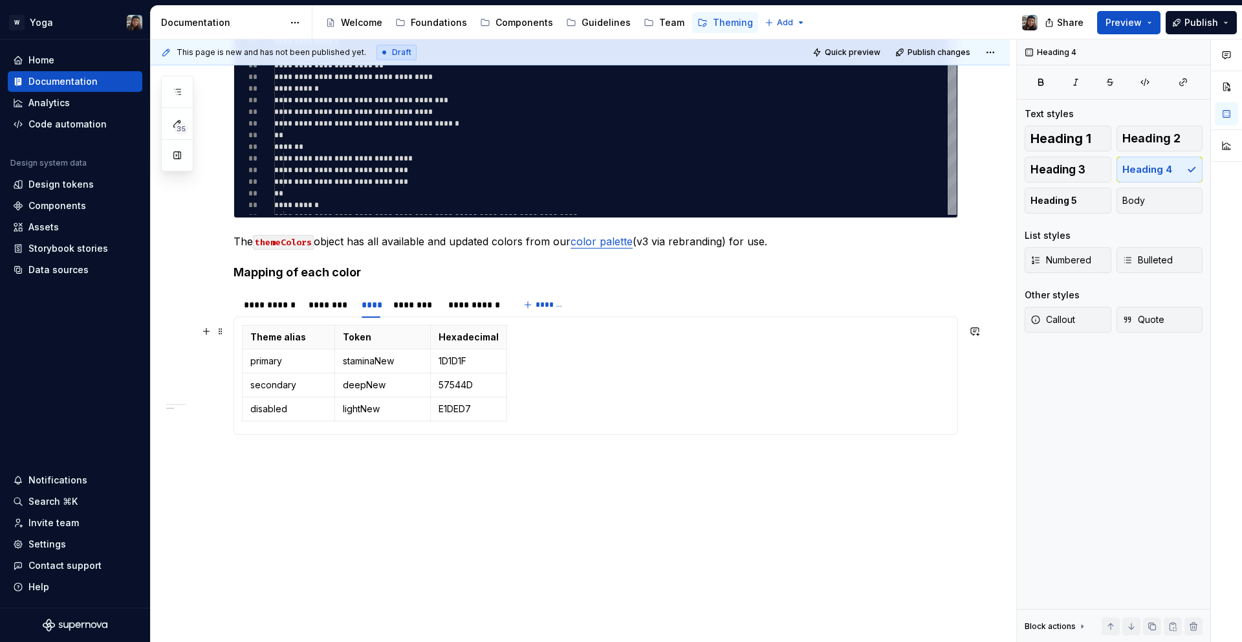
click at [439, 349] on td "1D1D1F" at bounding box center [469, 361] width 76 height 24
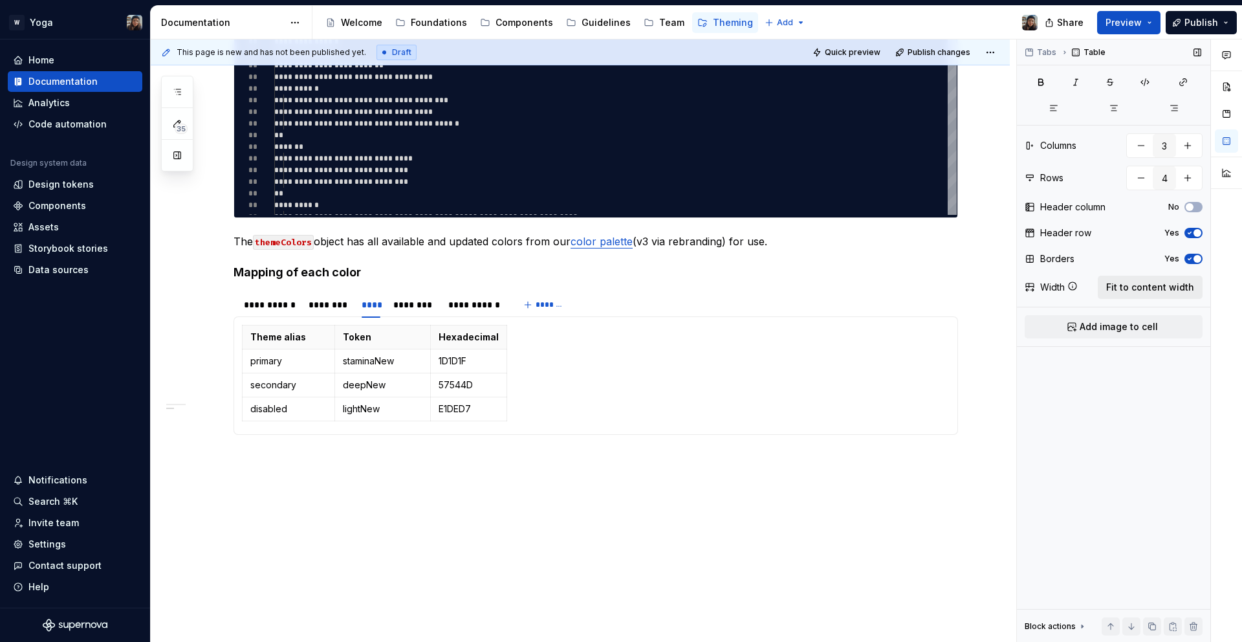
click at [1152, 278] on button "Fit to content width" at bounding box center [1150, 287] width 105 height 23
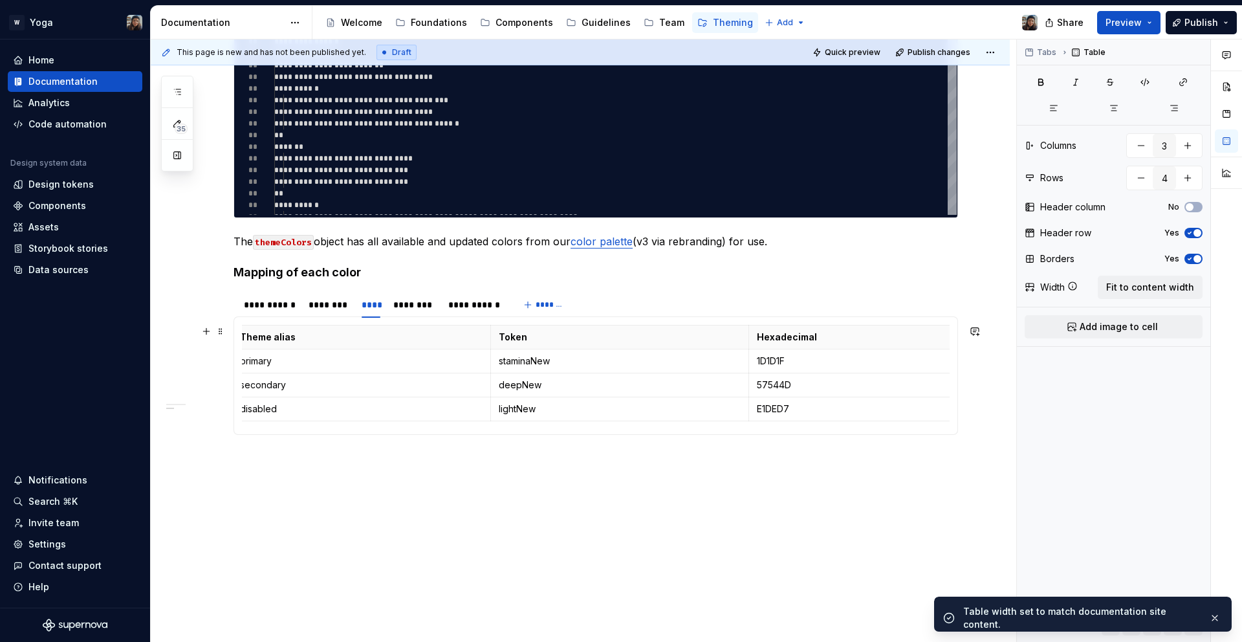
scroll to position [0, 0]
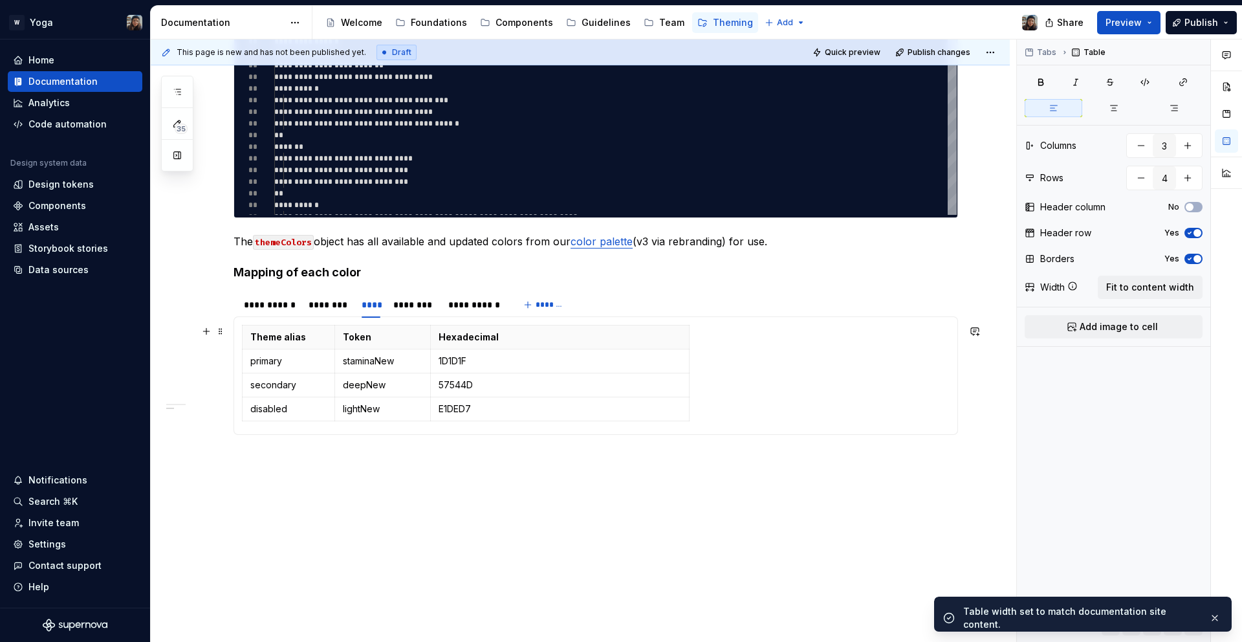
click at [770, 406] on div "Theme alias Token Hexadecimal primary staminaNew 1D1D1F secondary deepNew 57544…" at bounding box center [596, 376] width 708 height 102
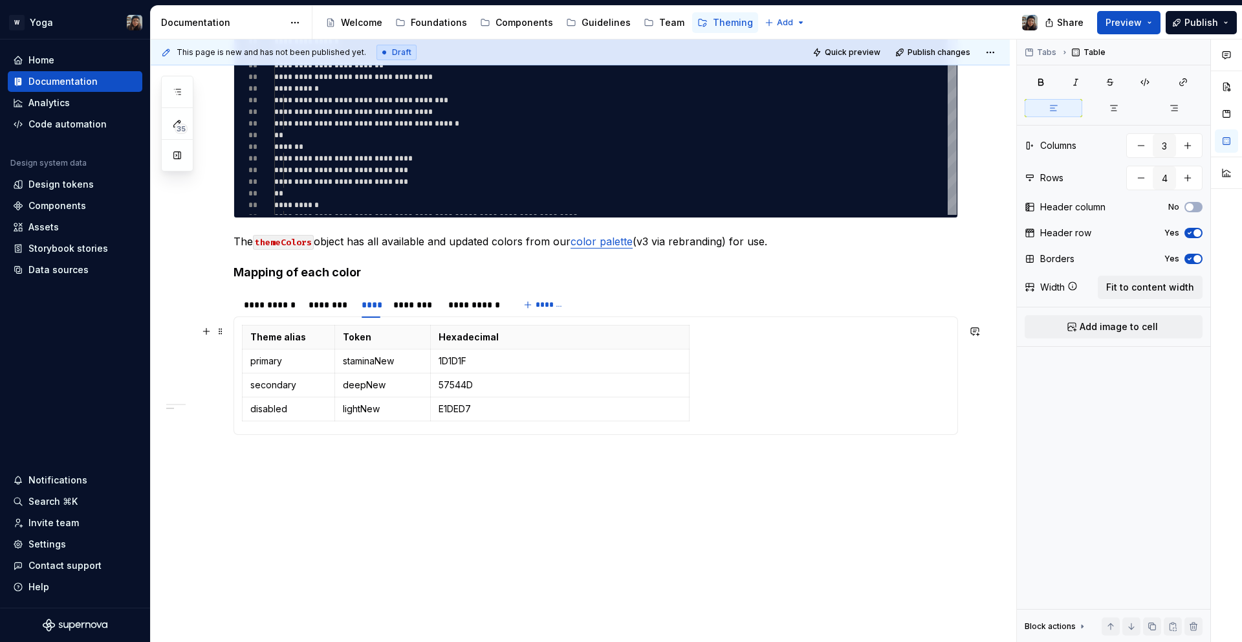
click at [740, 415] on div "Theme alias Token Hexadecimal primary staminaNew 1D1D1F secondary deepNew 57544…" at bounding box center [596, 376] width 708 height 102
click at [201, 333] on button "button" at bounding box center [206, 331] width 18 height 18
drag, startPoint x: 278, startPoint y: 452, endPoint x: 241, endPoint y: 452, distance: 36.2
click at [278, 452] on p "figma to" at bounding box center [596, 450] width 708 height 16
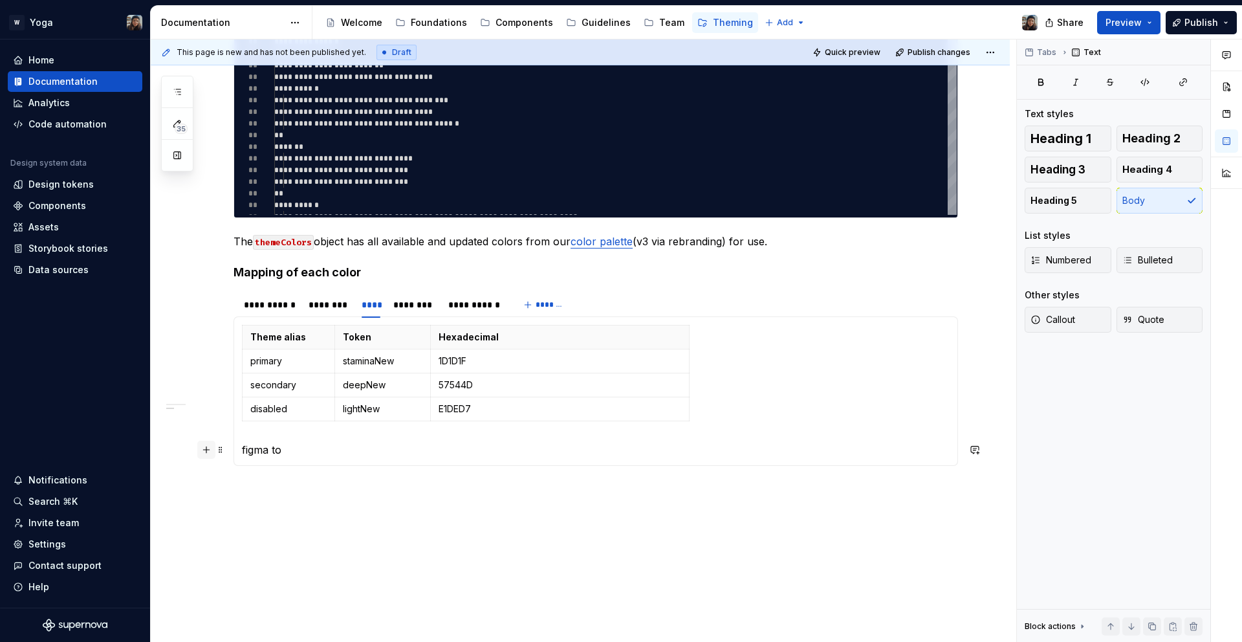
click at [206, 450] on button "button" at bounding box center [206, 450] width 18 height 18
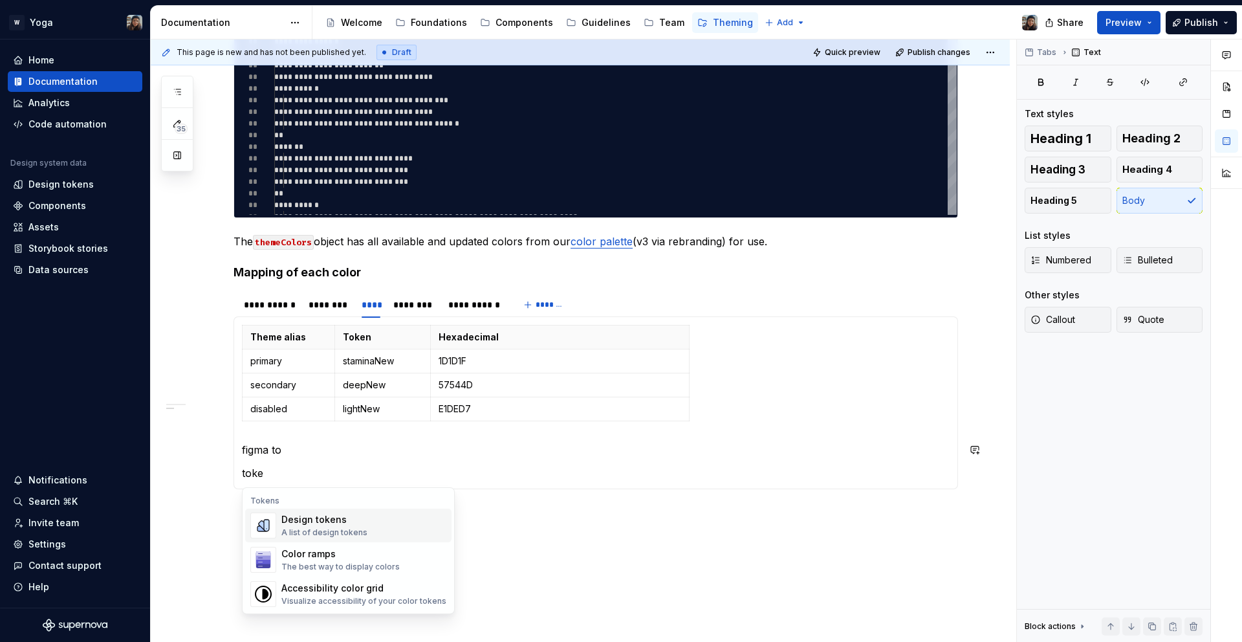
click at [298, 518] on div "Design tokens" at bounding box center [324, 519] width 86 height 13
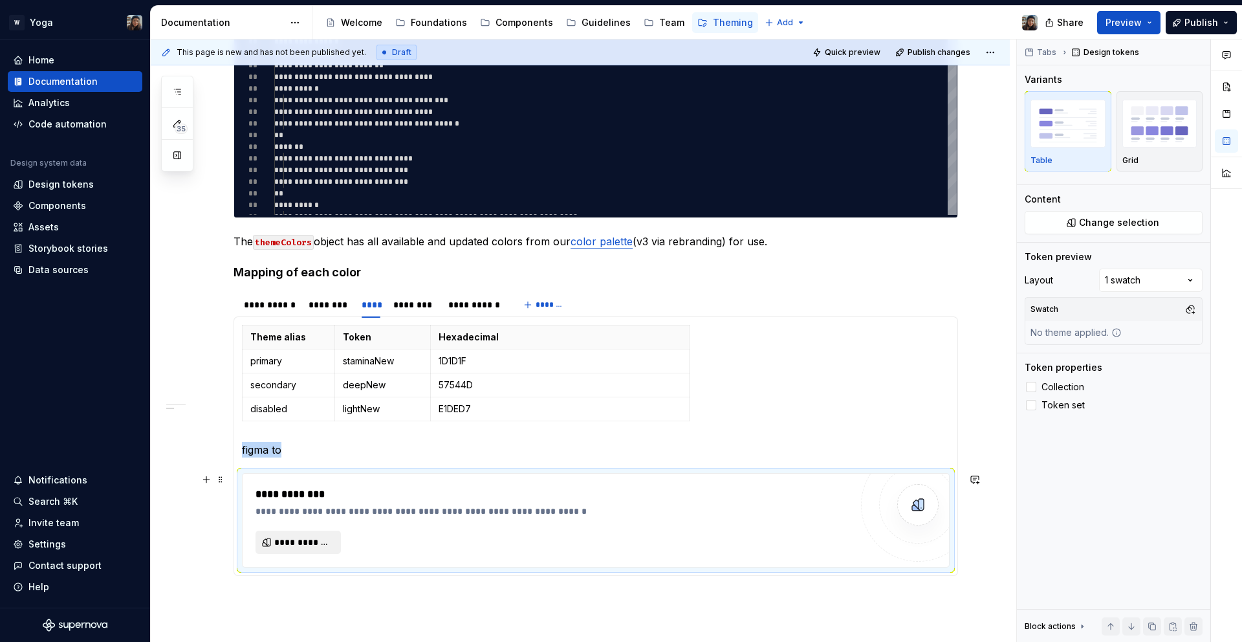
click at [321, 542] on span "**********" at bounding box center [303, 542] width 58 height 13
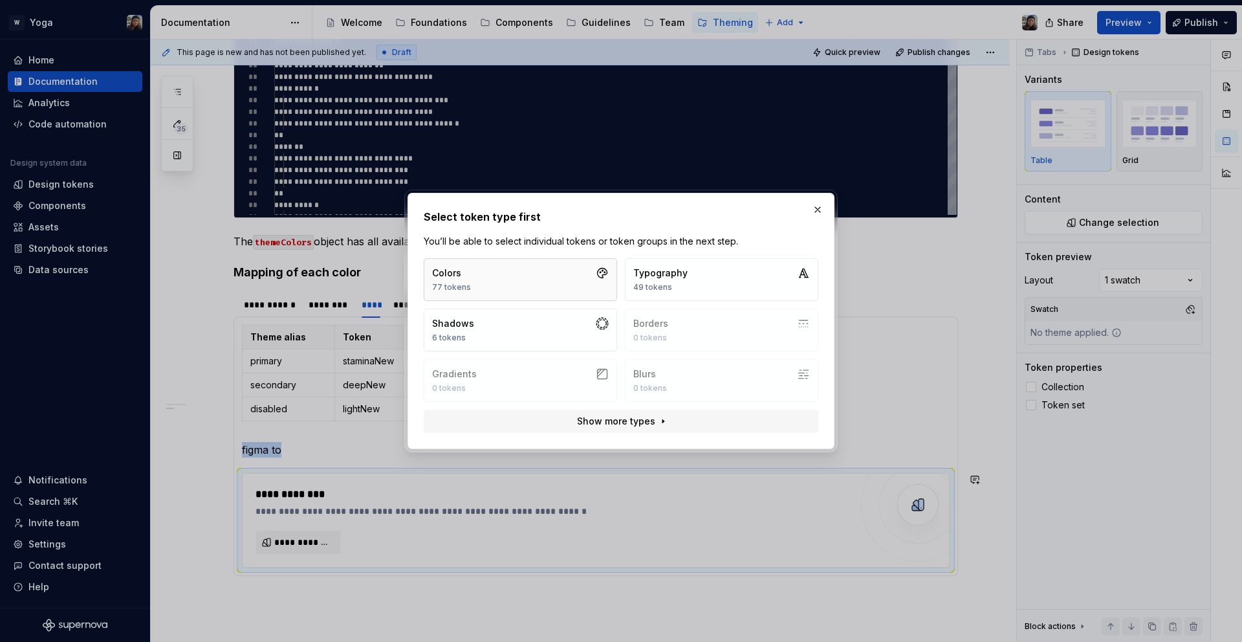
click at [512, 287] on button "Colors 77 tokens" at bounding box center [520, 279] width 193 height 43
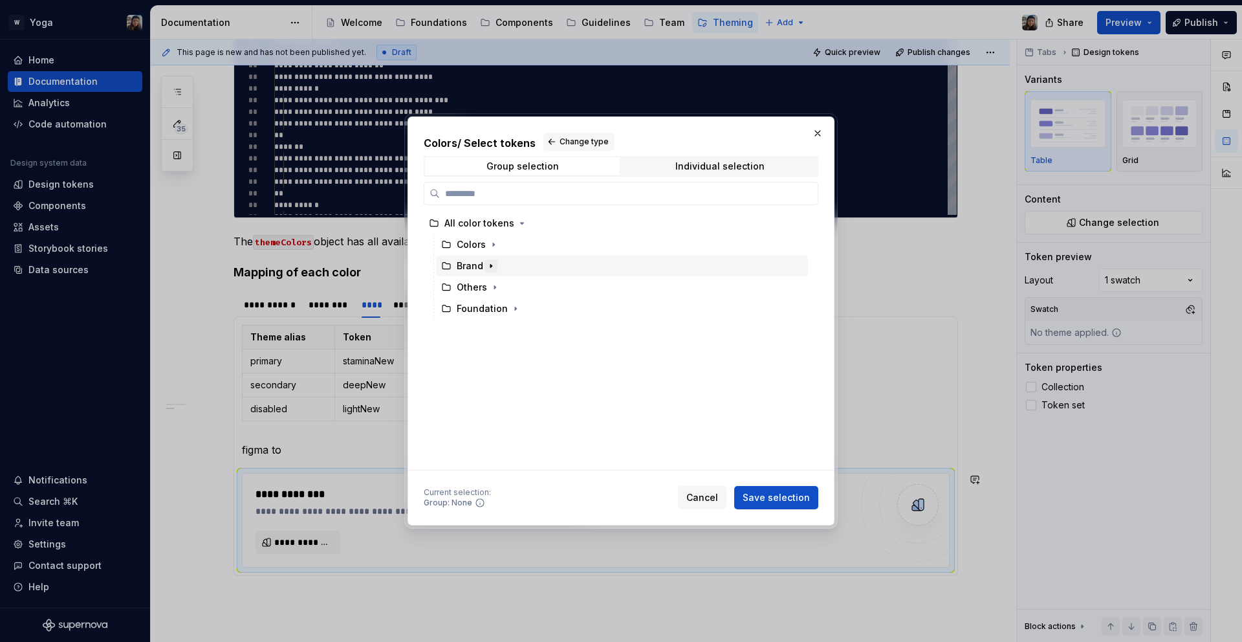
click at [486, 267] on icon "button" at bounding box center [491, 266] width 10 height 10
click at [485, 282] on div "Others" at bounding box center [472, 287] width 30 height 13
click at [494, 283] on icon "button" at bounding box center [495, 287] width 10 height 10
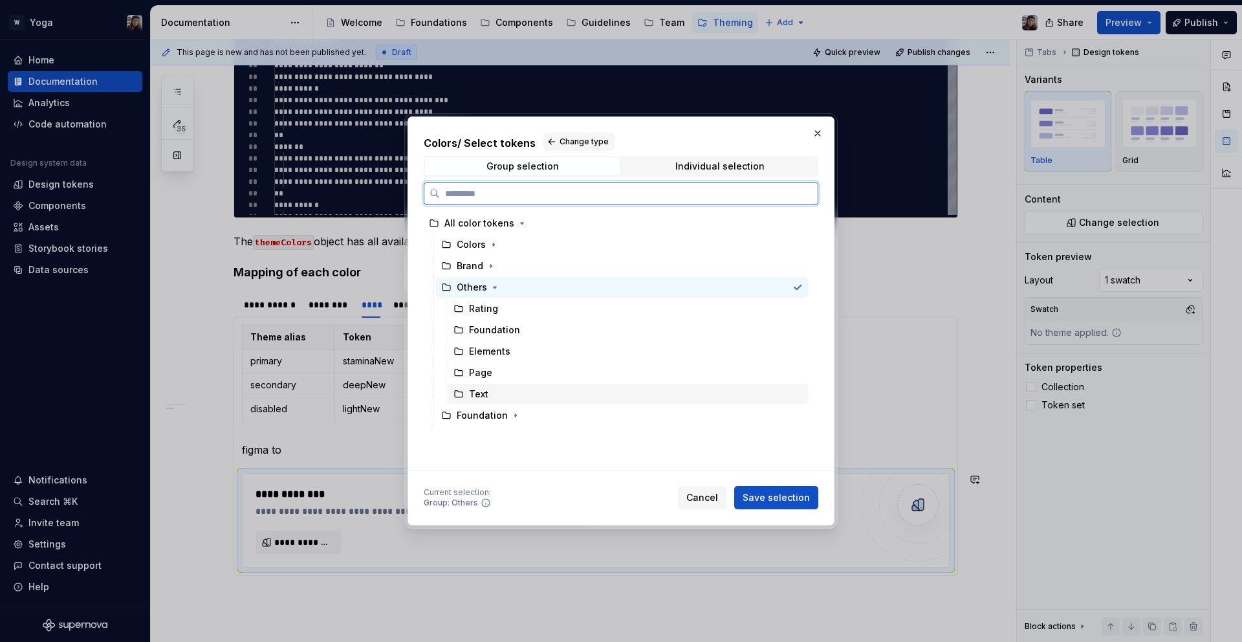
click at [505, 398] on div "Text" at bounding box center [628, 394] width 360 height 21
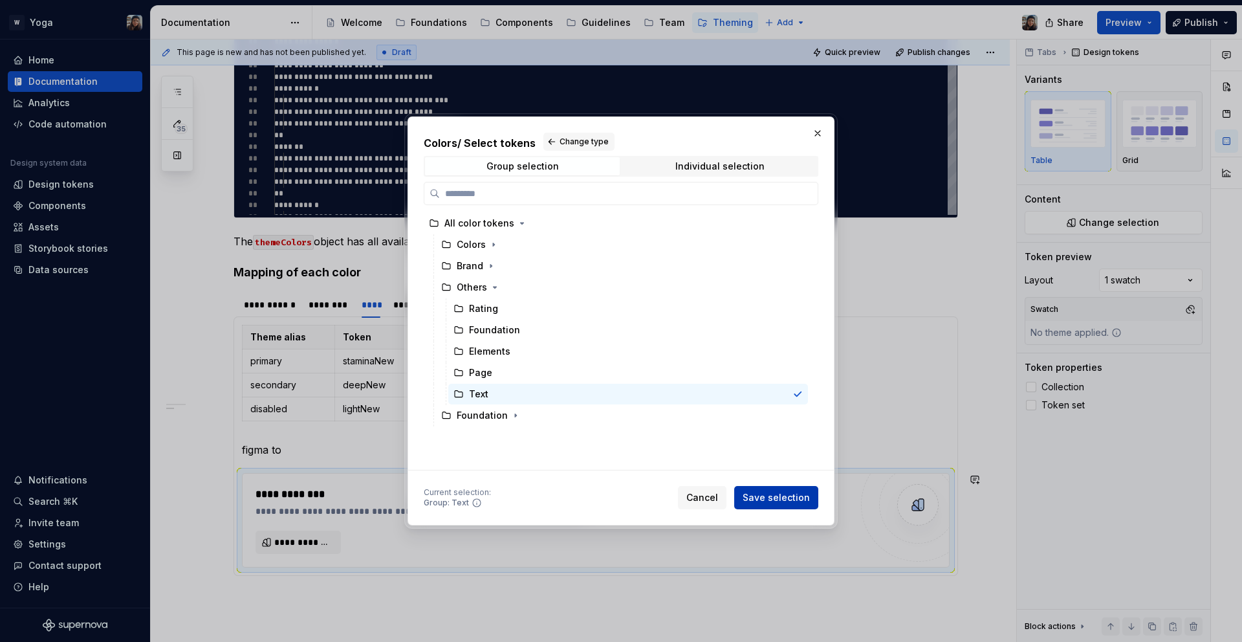
click at [789, 505] on button "Save selection" at bounding box center [776, 497] width 84 height 23
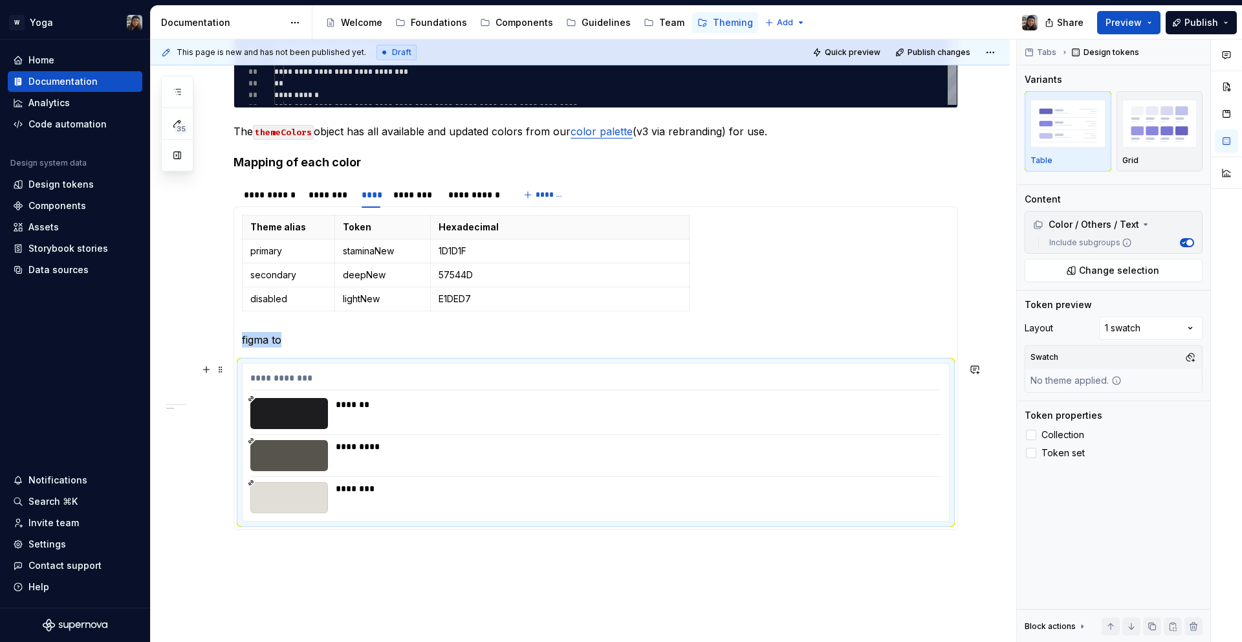
scroll to position [672, 0]
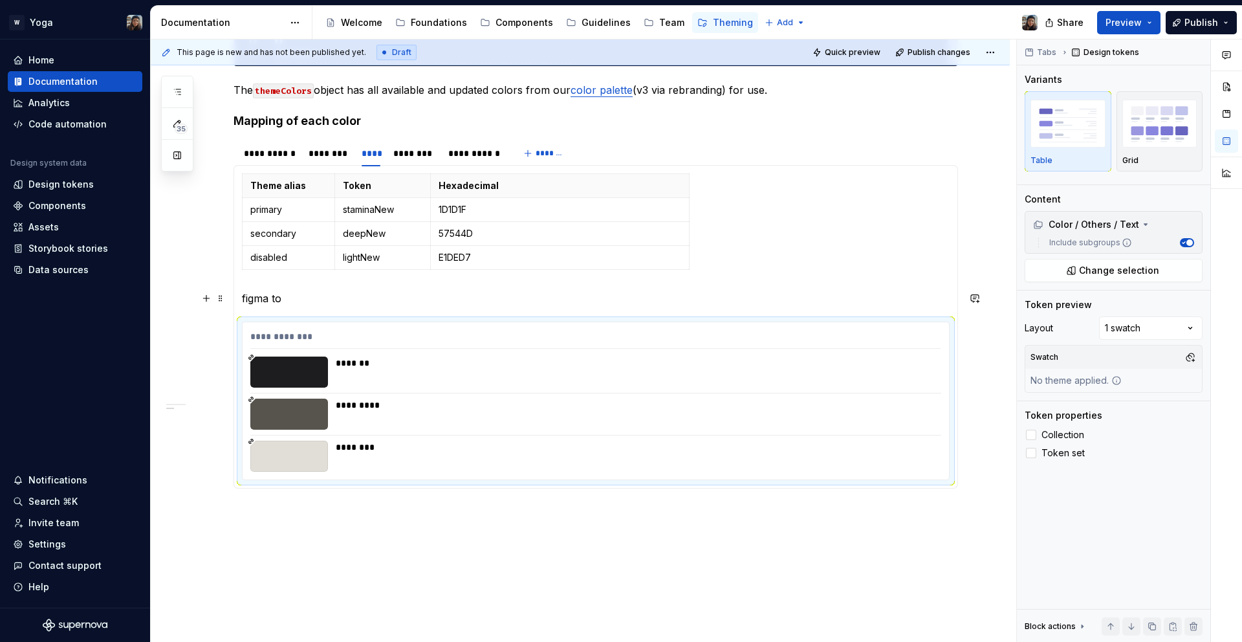
click at [306, 289] on section-item-column "**********" at bounding box center [596, 326] width 708 height 307
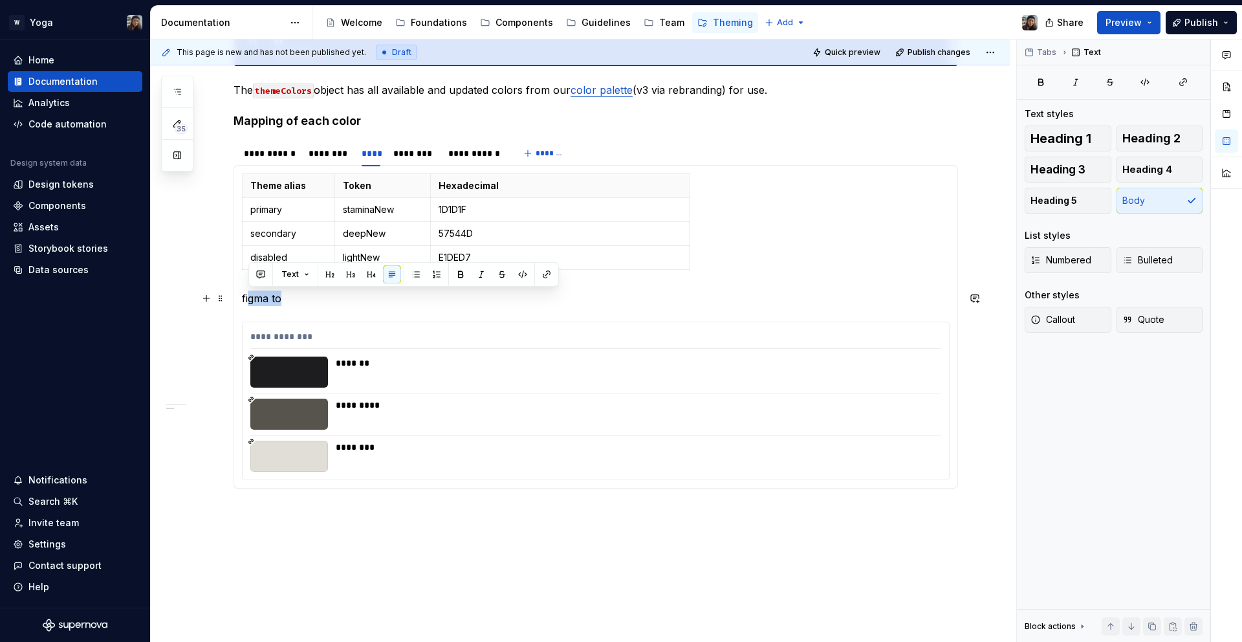
drag, startPoint x: 311, startPoint y: 302, endPoint x: 250, endPoint y: 300, distance: 61.5
click at [250, 300] on p "figma to" at bounding box center [596, 299] width 708 height 16
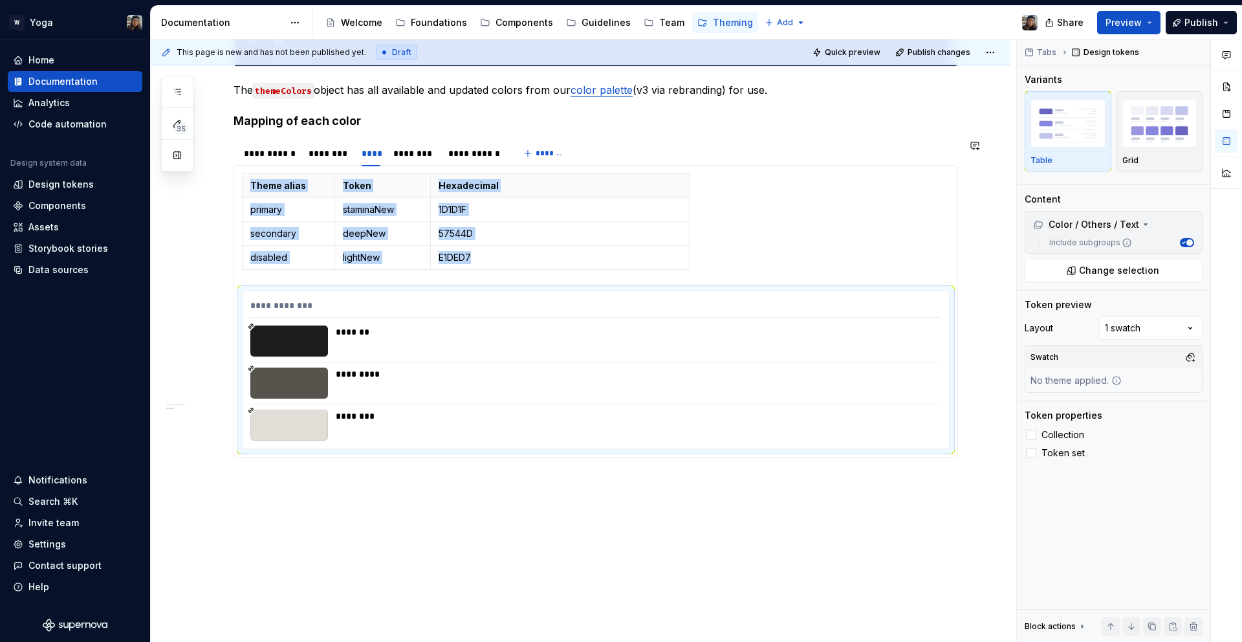
click at [258, 300] on div "**********" at bounding box center [595, 308] width 690 height 19
click at [1152, 158] on div "Grid" at bounding box center [1160, 160] width 75 height 10
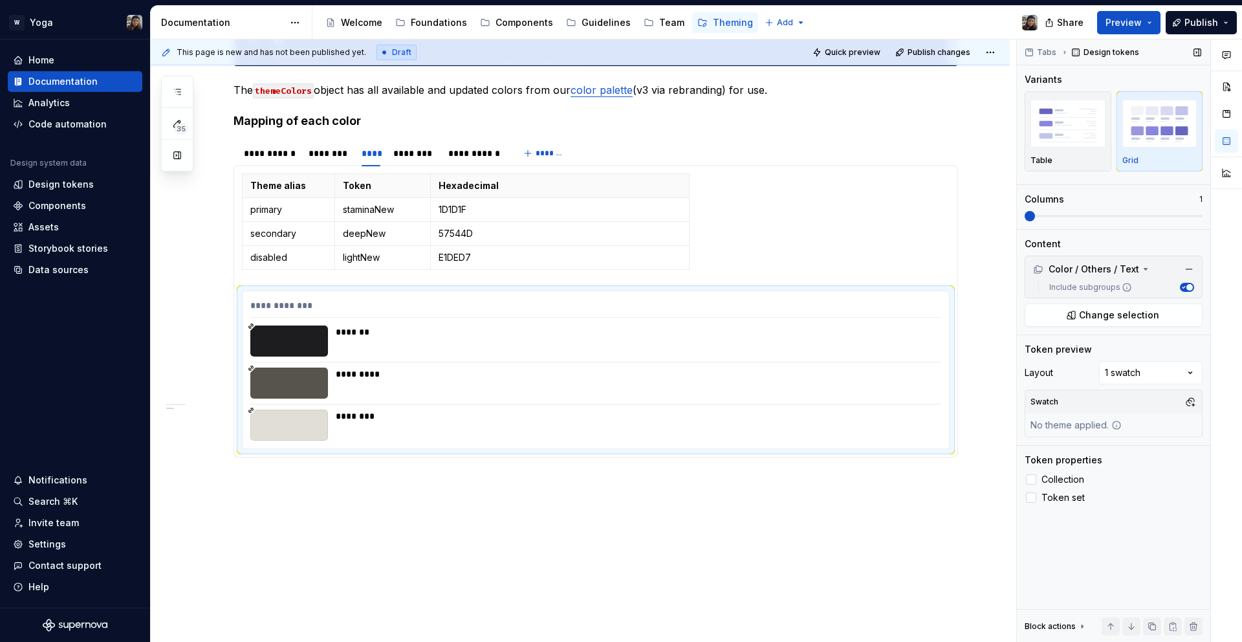
drag, startPoint x: 1145, startPoint y: 224, endPoint x: 1175, endPoint y: 220, distance: 30.0
click at [1180, 219] on div "Variants Table Grid Columns 1" at bounding box center [1114, 151] width 178 height 156
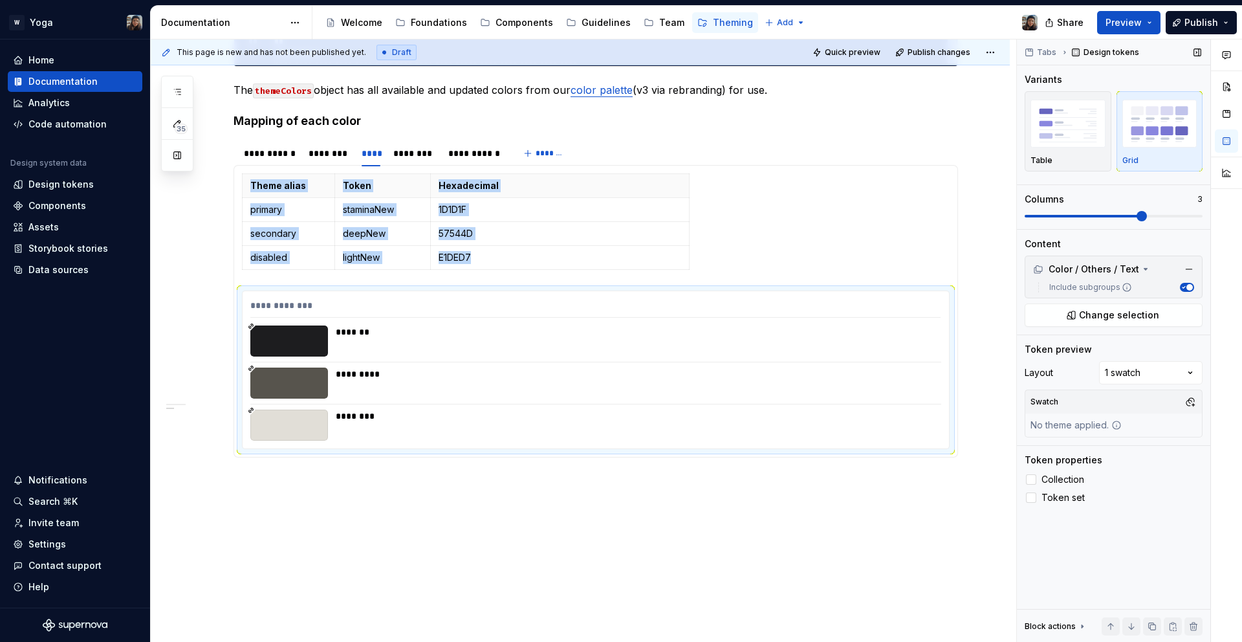
click at [1159, 220] on span at bounding box center [1114, 216] width 178 height 10
click at [1192, 215] on span at bounding box center [1114, 216] width 178 height 3
click at [1143, 216] on span at bounding box center [1084, 216] width 118 height 3
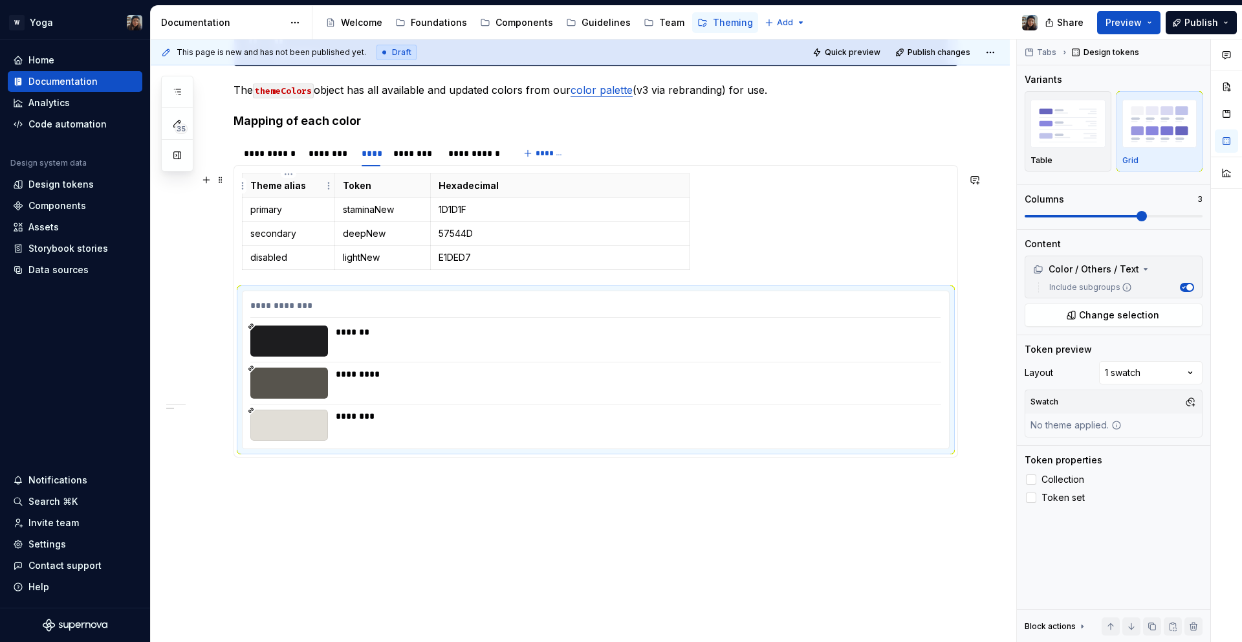
click at [285, 183] on p "Theme alias" at bounding box center [288, 185] width 76 height 13
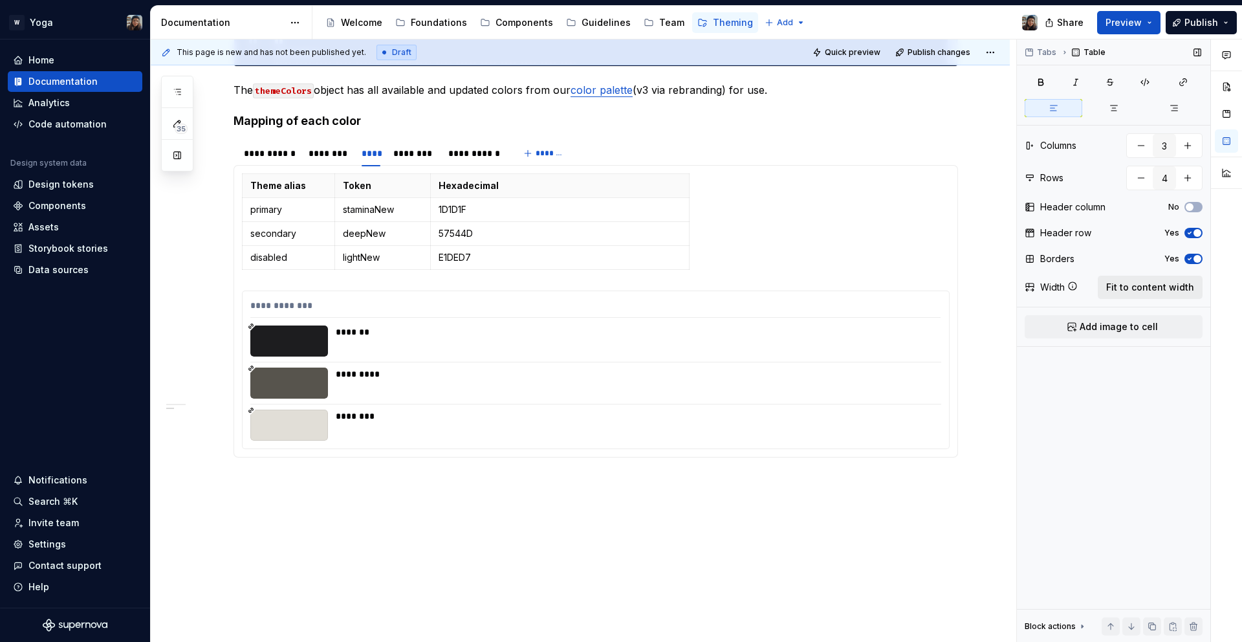
click at [1185, 284] on span "Fit to content width" at bounding box center [1150, 287] width 88 height 13
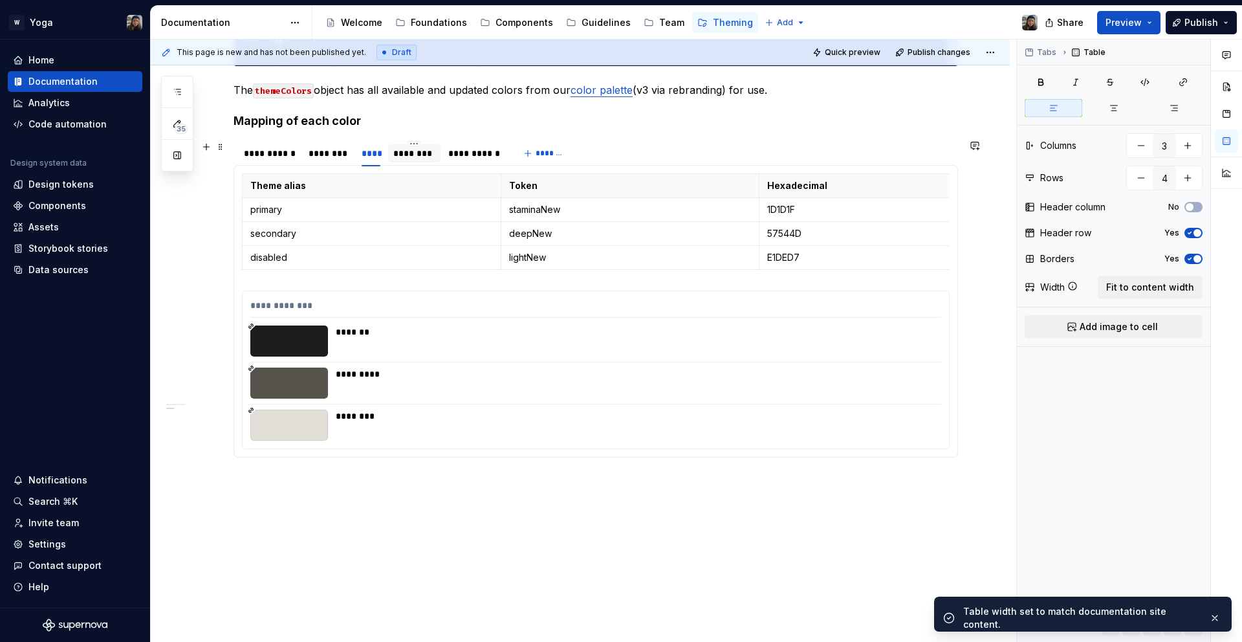
click at [391, 155] on div "********" at bounding box center [414, 153] width 53 height 18
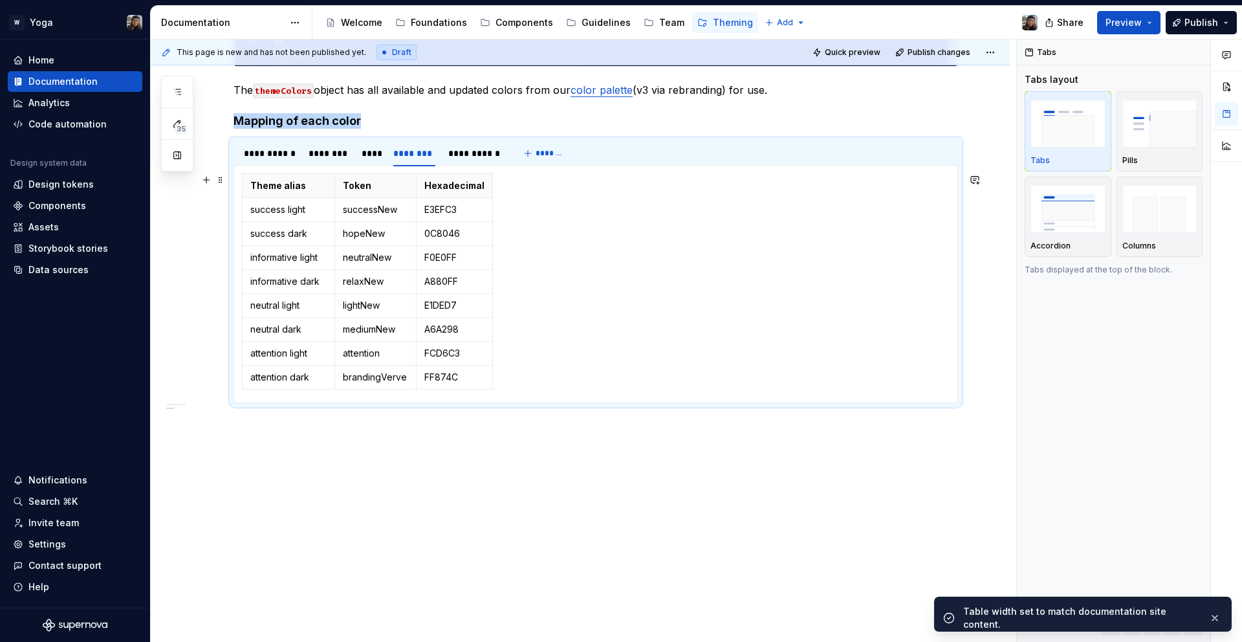
click at [527, 314] on div "Theme alias Token Hexadecimal success light successNew E3EFC3 success dark hope…" at bounding box center [596, 283] width 708 height 221
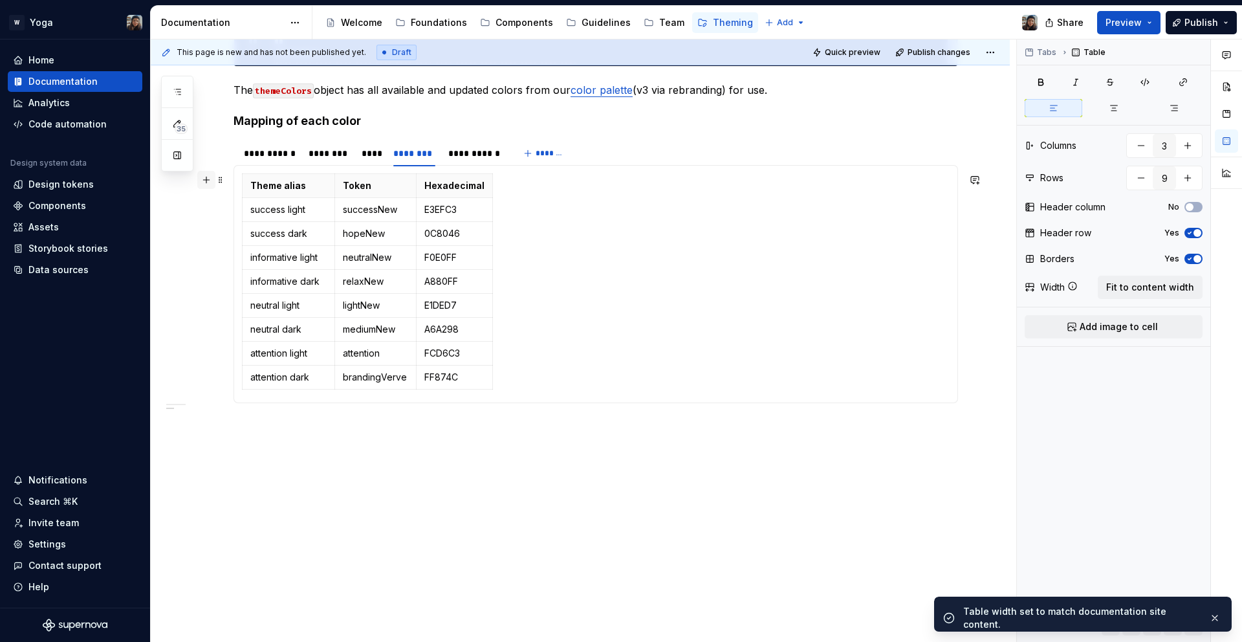
click at [209, 178] on button "button" at bounding box center [206, 180] width 18 height 18
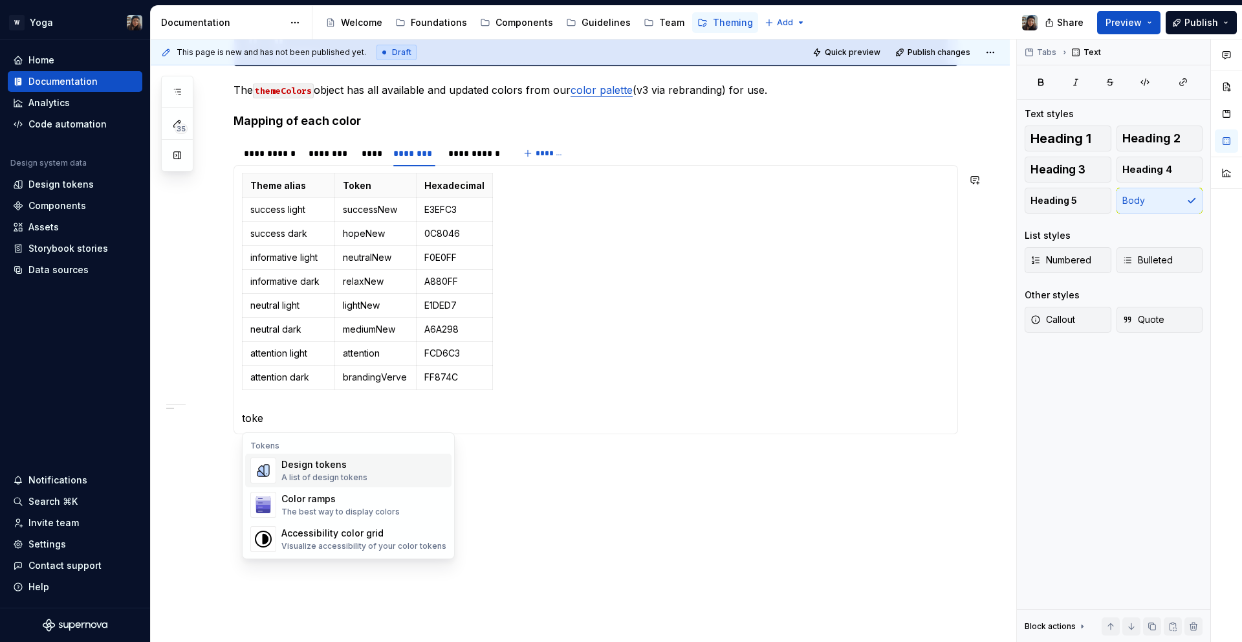
click at [314, 476] on div "A list of design tokens" at bounding box center [324, 477] width 86 height 10
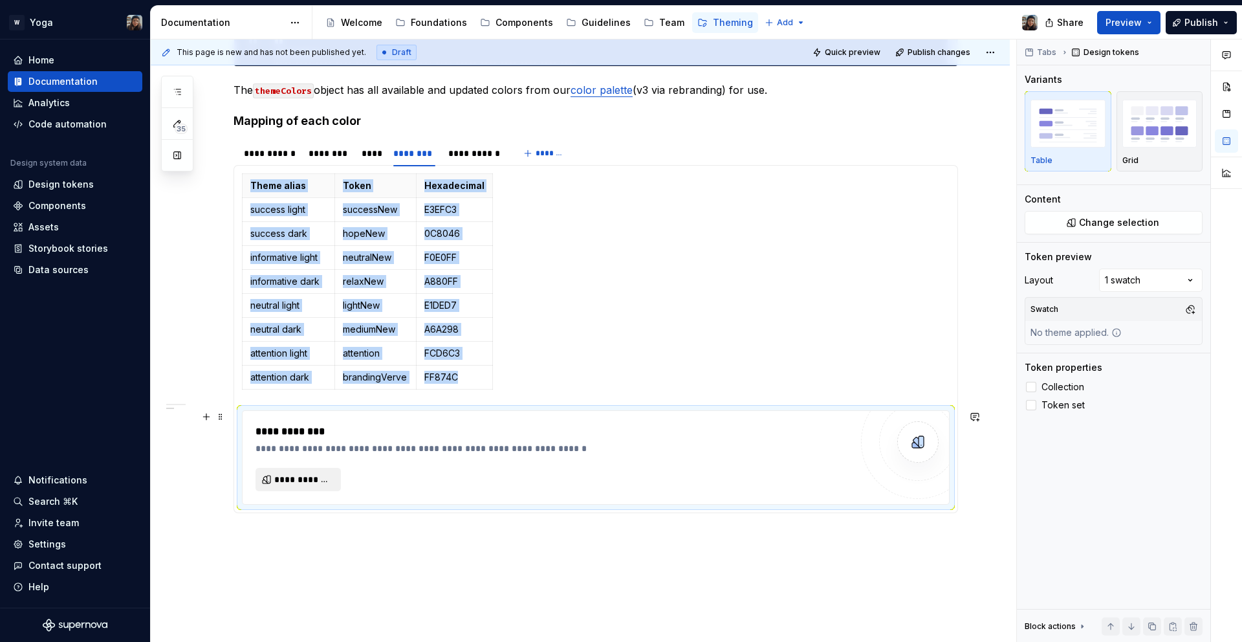
click at [320, 474] on span "**********" at bounding box center [303, 479] width 58 height 13
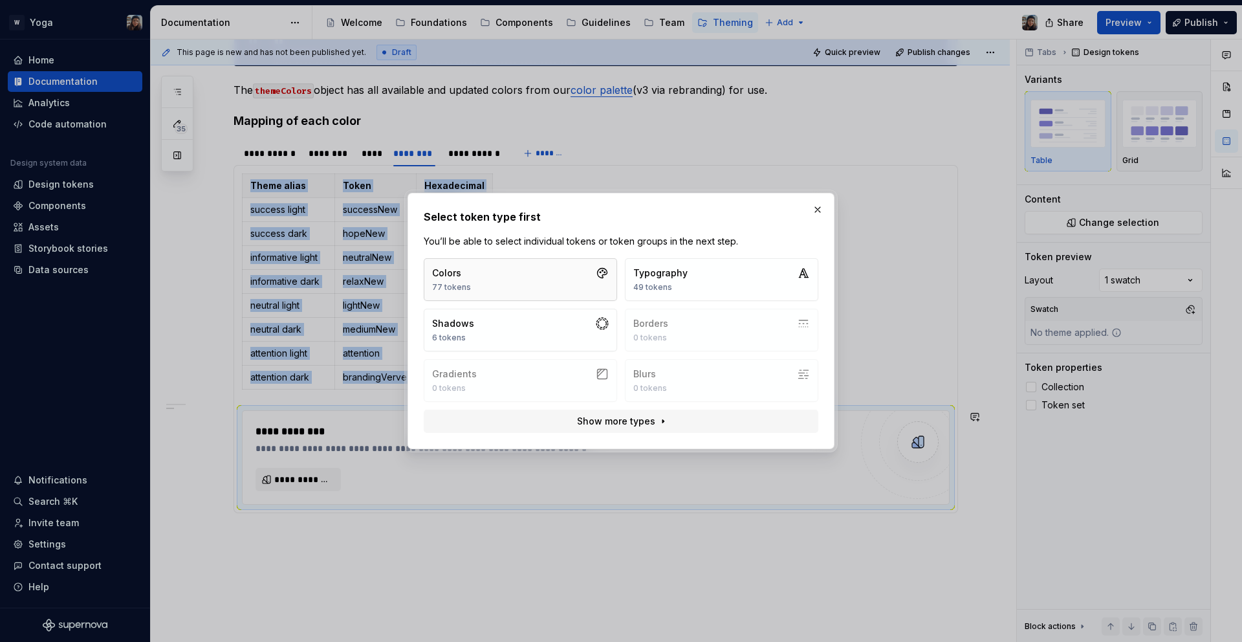
click at [573, 289] on button "Colors 77 tokens" at bounding box center [520, 279] width 193 height 43
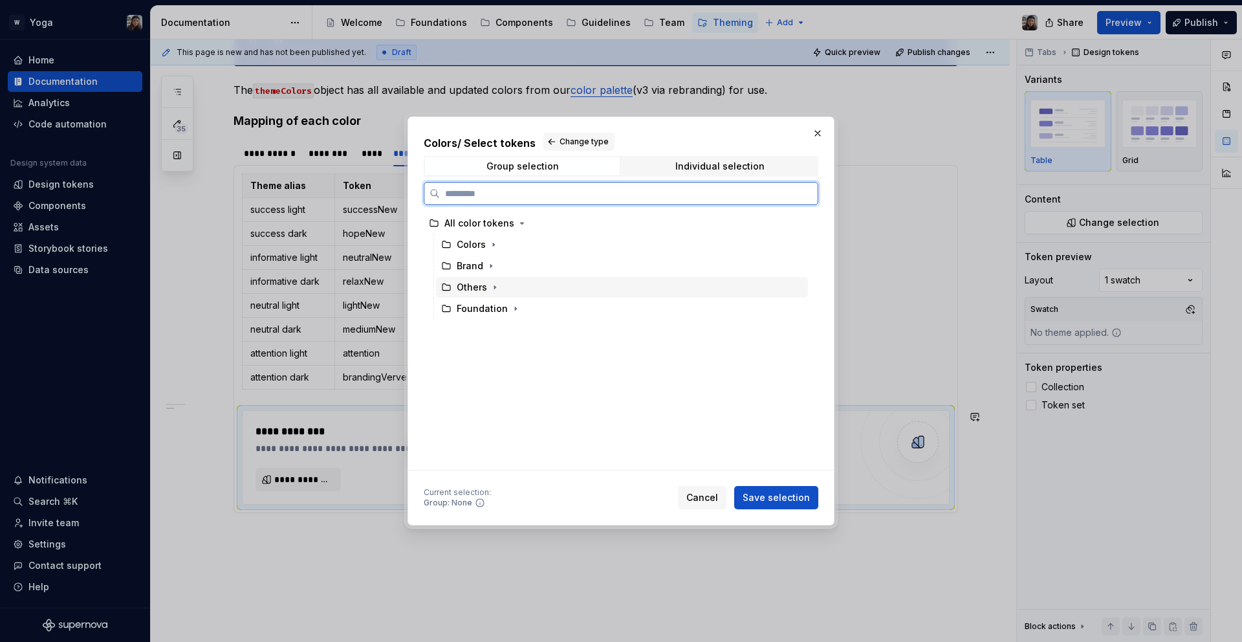
click at [507, 285] on div "Others" at bounding box center [622, 287] width 372 height 21
click at [494, 288] on icon "button" at bounding box center [494, 287] width 1 height 3
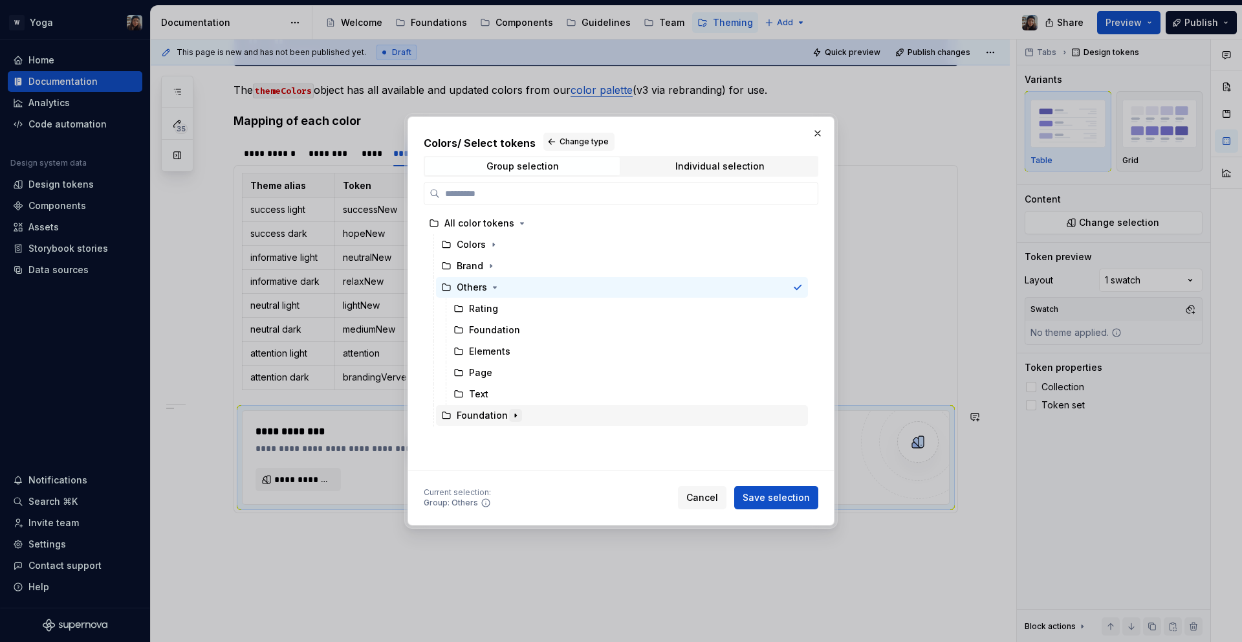
click at [513, 417] on icon "button" at bounding box center [516, 415] width 10 height 10
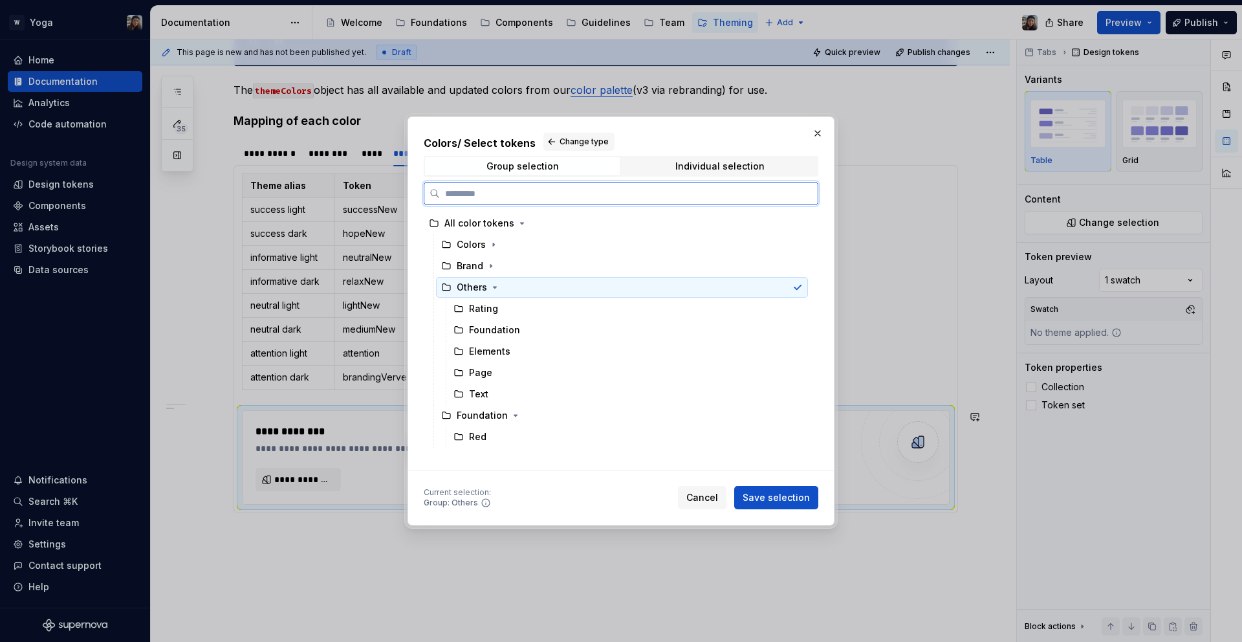
click at [487, 279] on div "Others" at bounding box center [622, 287] width 372 height 21
click at [489, 271] on button "button" at bounding box center [491, 265] width 13 height 13
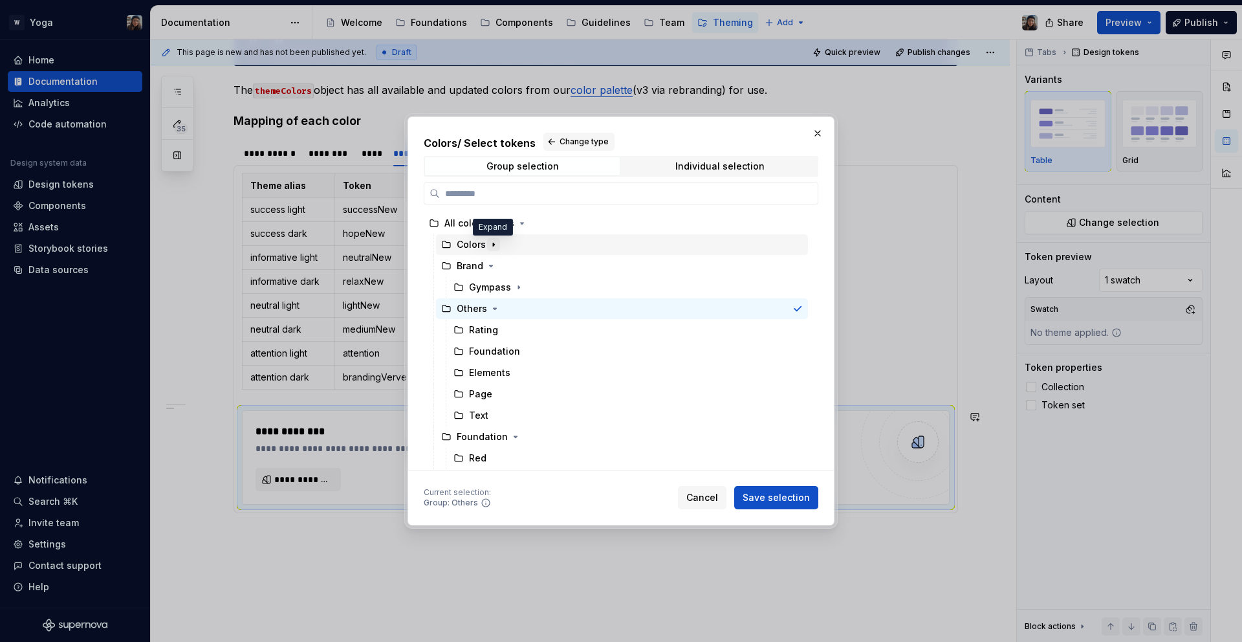
click at [489, 247] on icon "button" at bounding box center [494, 244] width 10 height 10
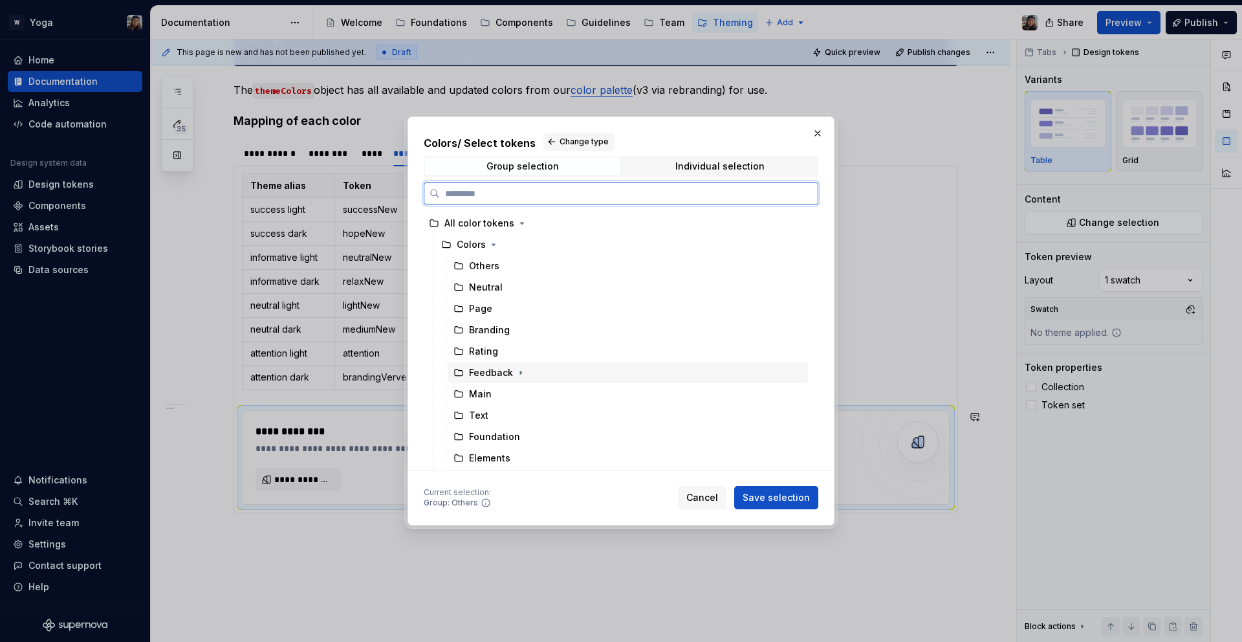
click at [484, 369] on div "Feedback" at bounding box center [491, 372] width 44 height 13
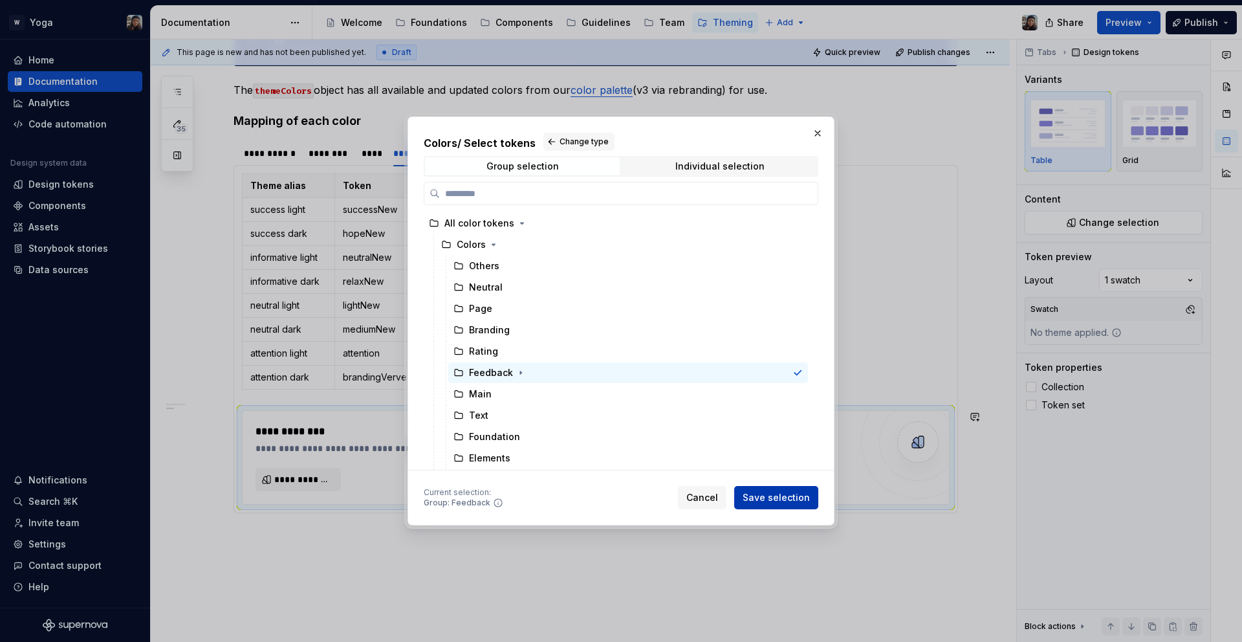
click at [781, 489] on button "Save selection" at bounding box center [776, 497] width 84 height 23
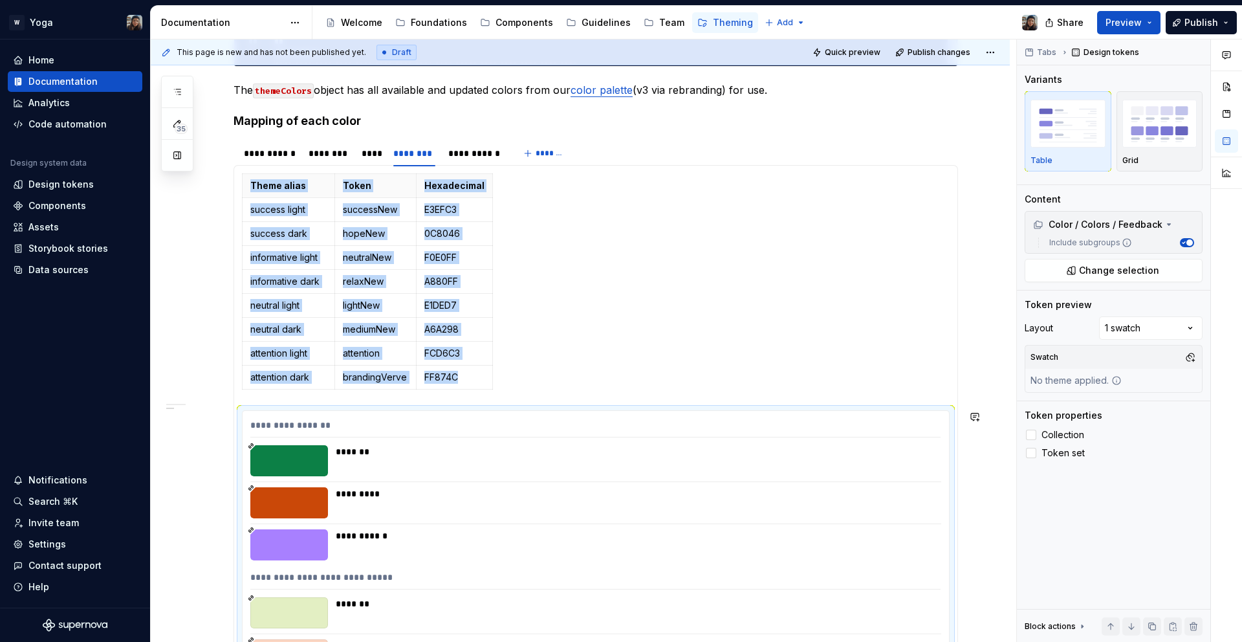
scroll to position [750, 0]
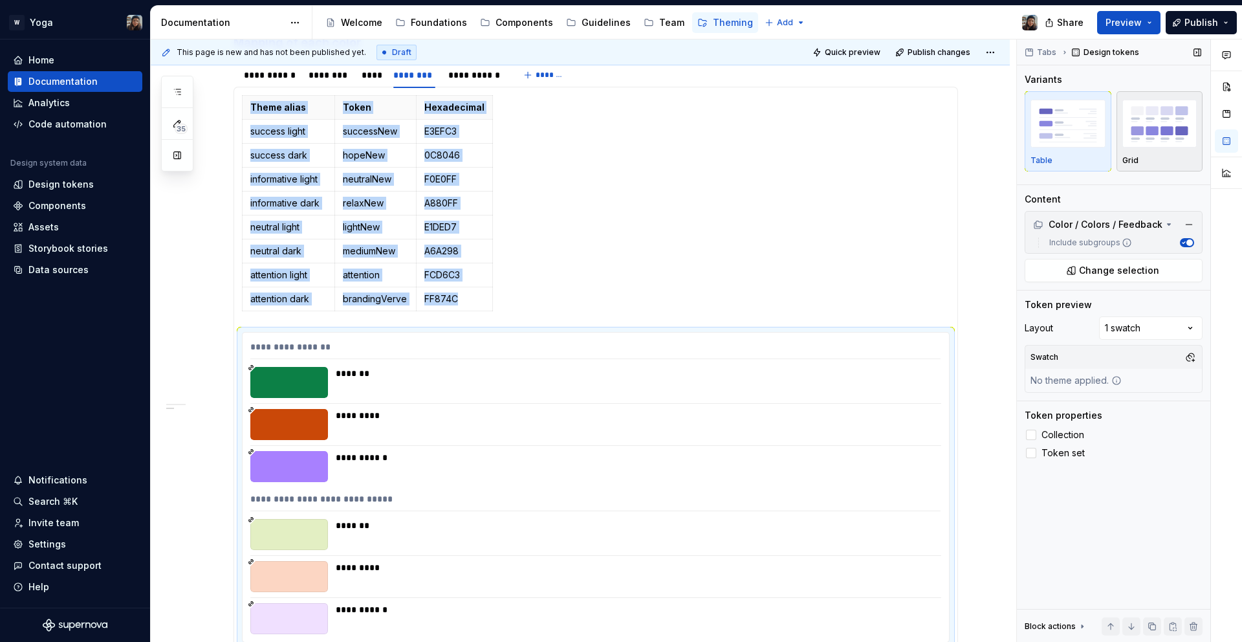
click at [1141, 151] on div "Grid" at bounding box center [1160, 131] width 75 height 69
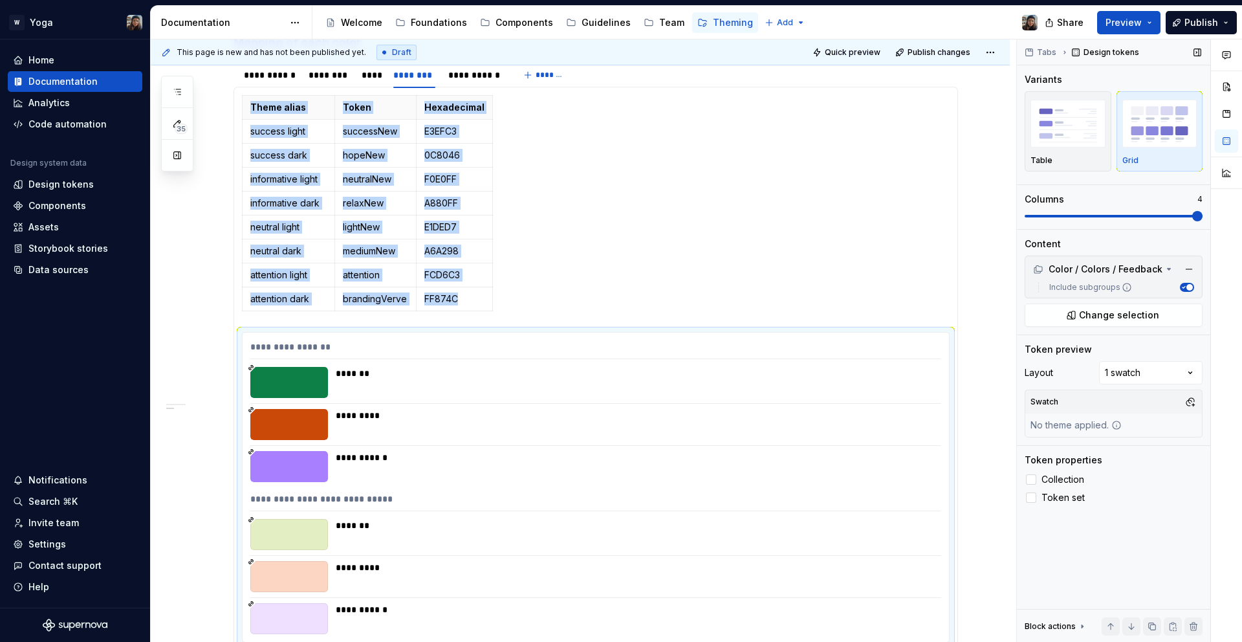
click at [1181, 214] on span at bounding box center [1114, 216] width 178 height 10
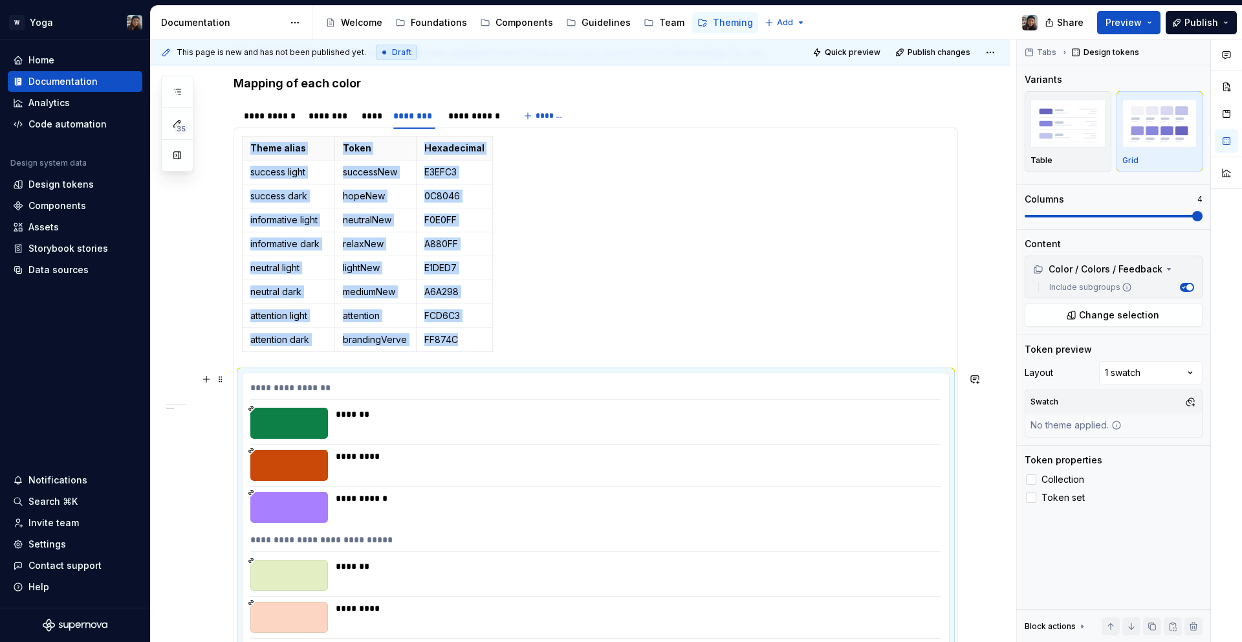
scroll to position [666, 0]
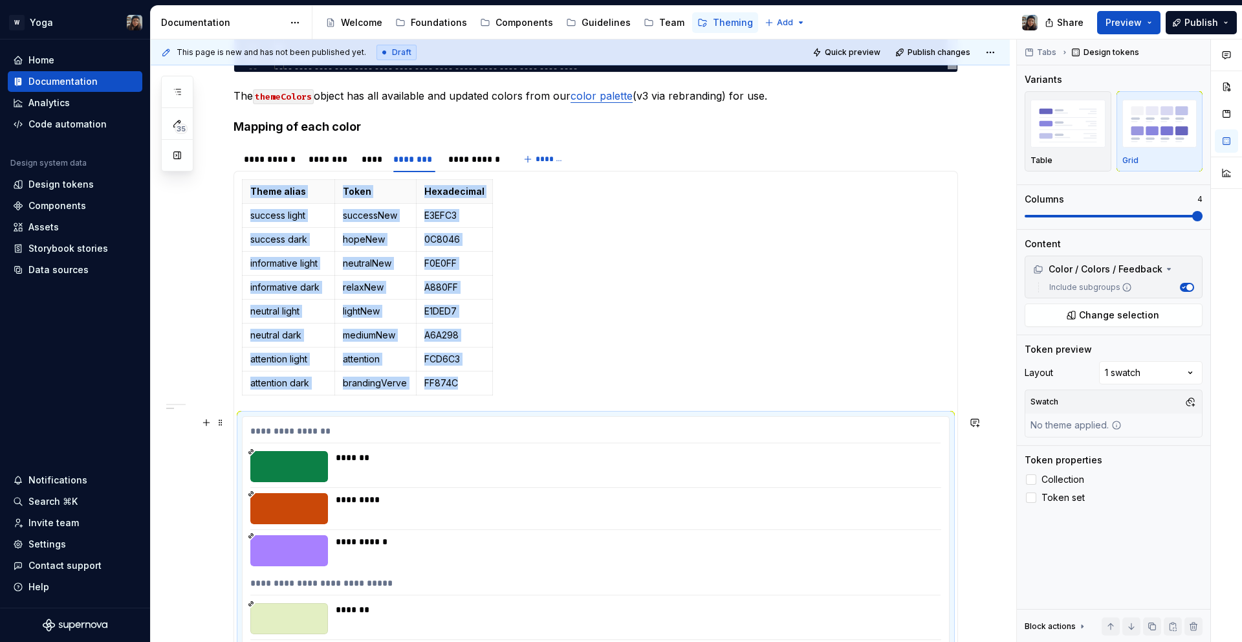
click at [389, 503] on div "*********" at bounding box center [634, 499] width 597 height 13
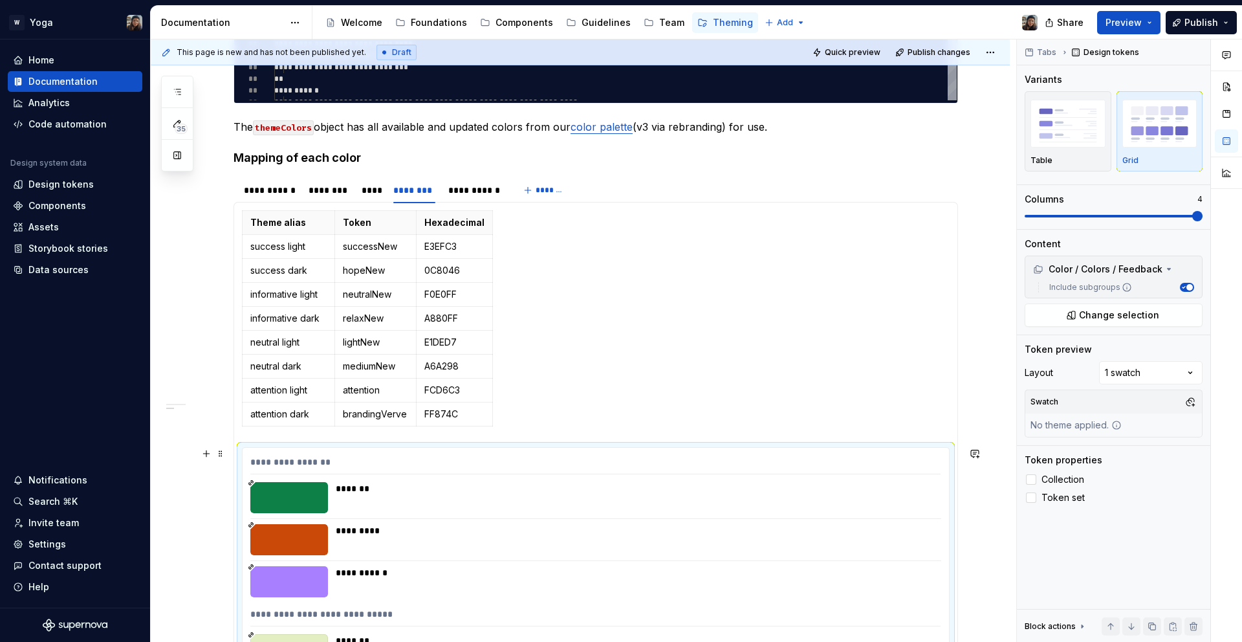
scroll to position [630, 0]
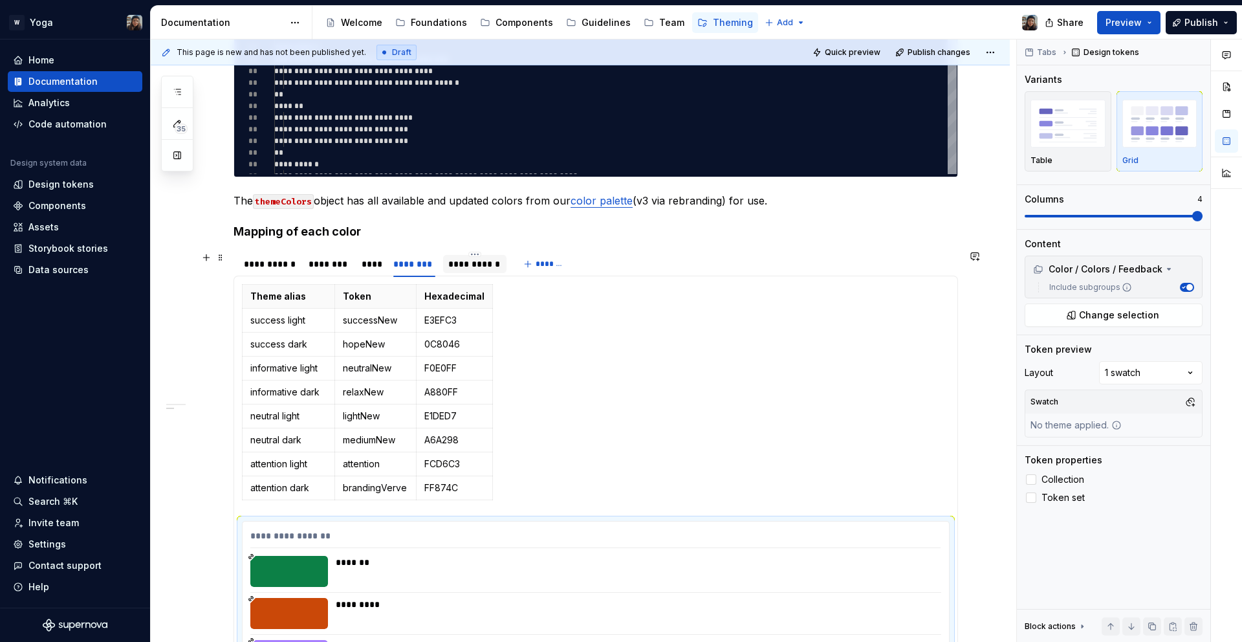
click at [445, 272] on div "**********" at bounding box center [474, 264] width 63 height 18
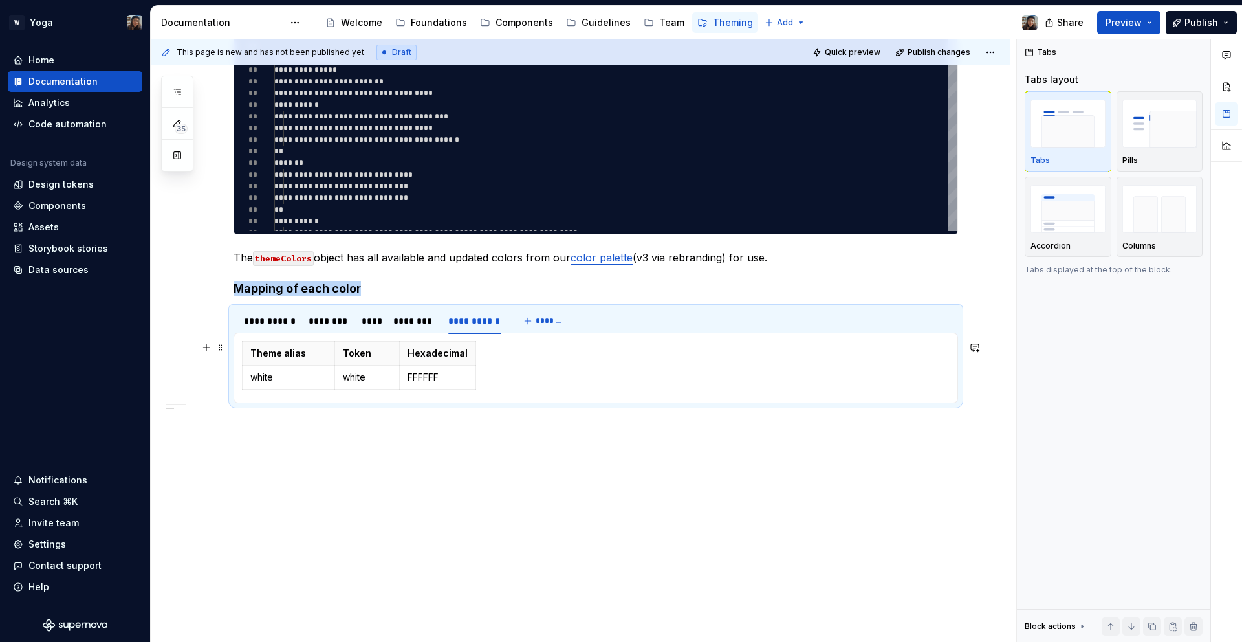
click at [525, 379] on div "Theme alias Token Hexadecimal white white FFFFFF" at bounding box center [596, 368] width 708 height 54
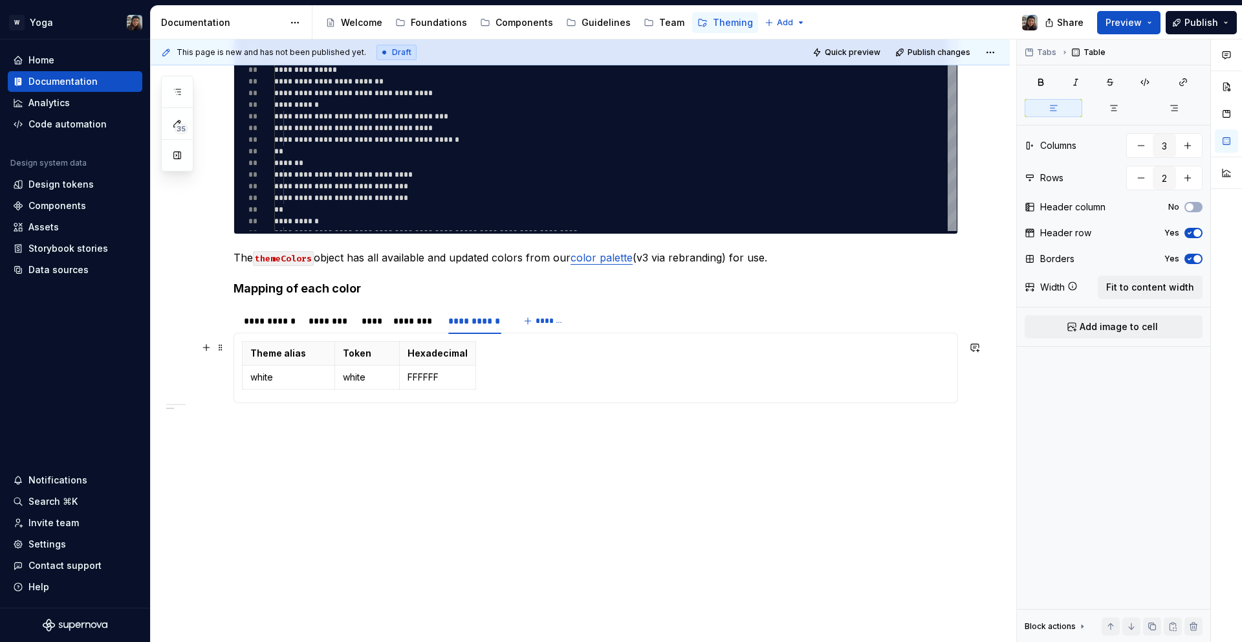
click at [498, 379] on div "Theme alias Token Hexadecimal white white FFFFFF" at bounding box center [596, 368] width 708 height 54
click at [463, 373] on html "W Yoga Home Documentation Analytics Code automation Design system data Design t…" at bounding box center [621, 321] width 1242 height 642
click at [400, 319] on html "W Yoga Home Documentation Analytics Code automation Design system data Design t…" at bounding box center [621, 321] width 1242 height 642
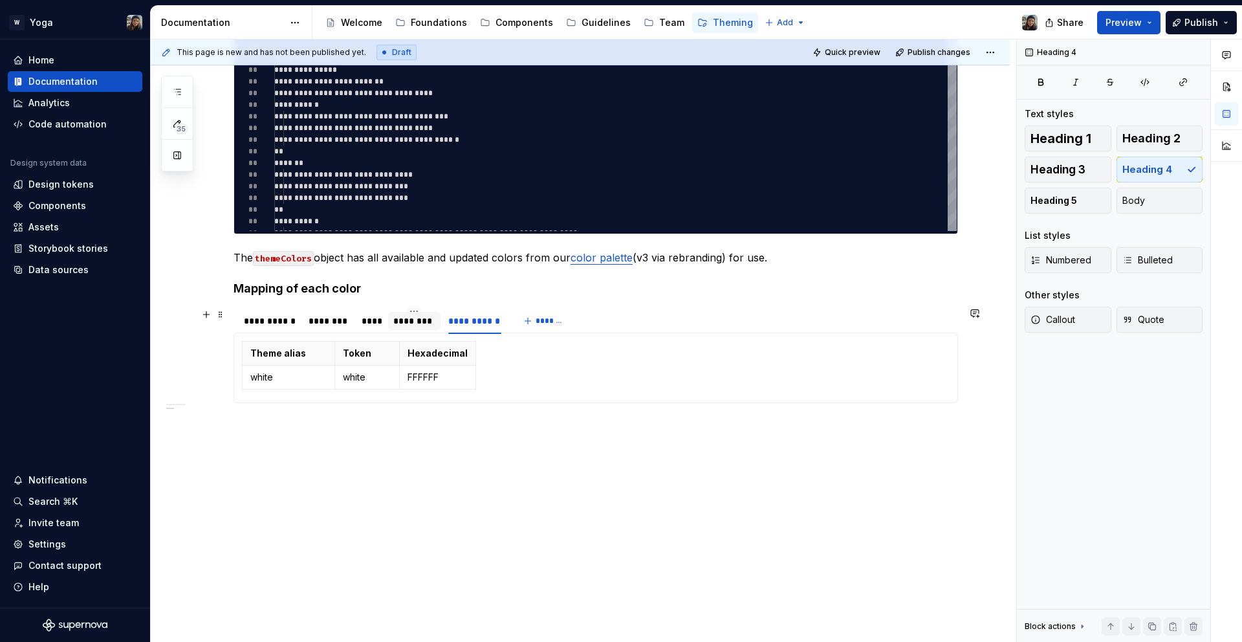
drag, startPoint x: 417, startPoint y: 325, endPoint x: 410, endPoint y: 326, distance: 7.9
click at [418, 325] on div "********" at bounding box center [414, 320] width 43 height 13
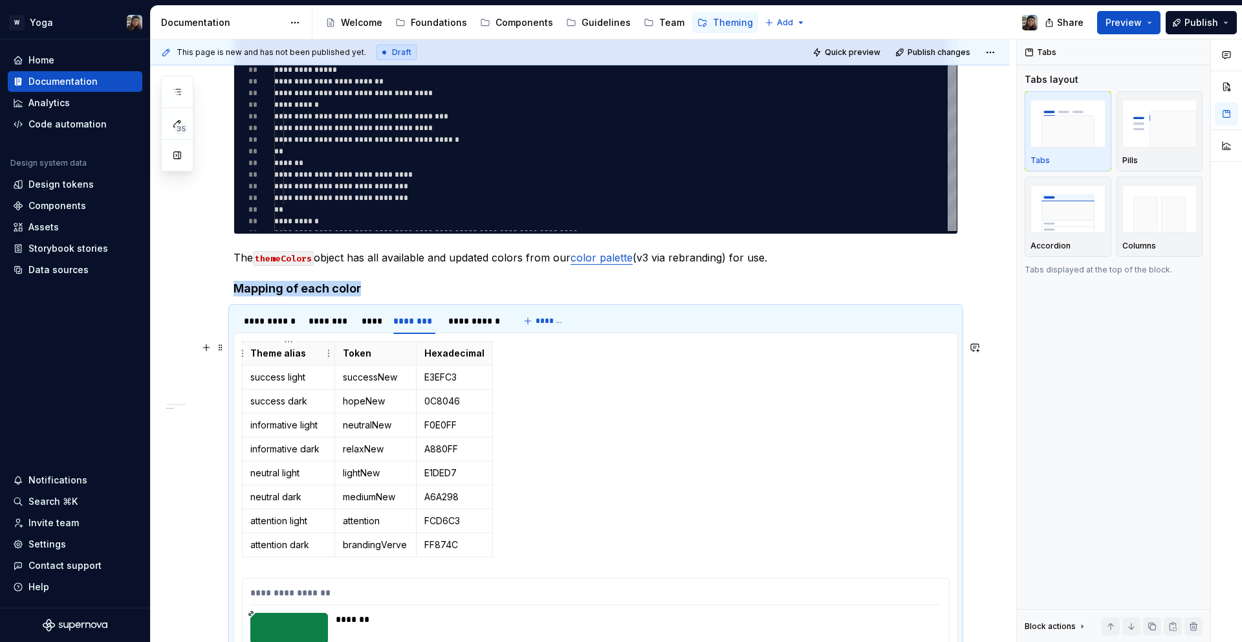
click at [269, 363] on th "Theme alias" at bounding box center [289, 354] width 93 height 24
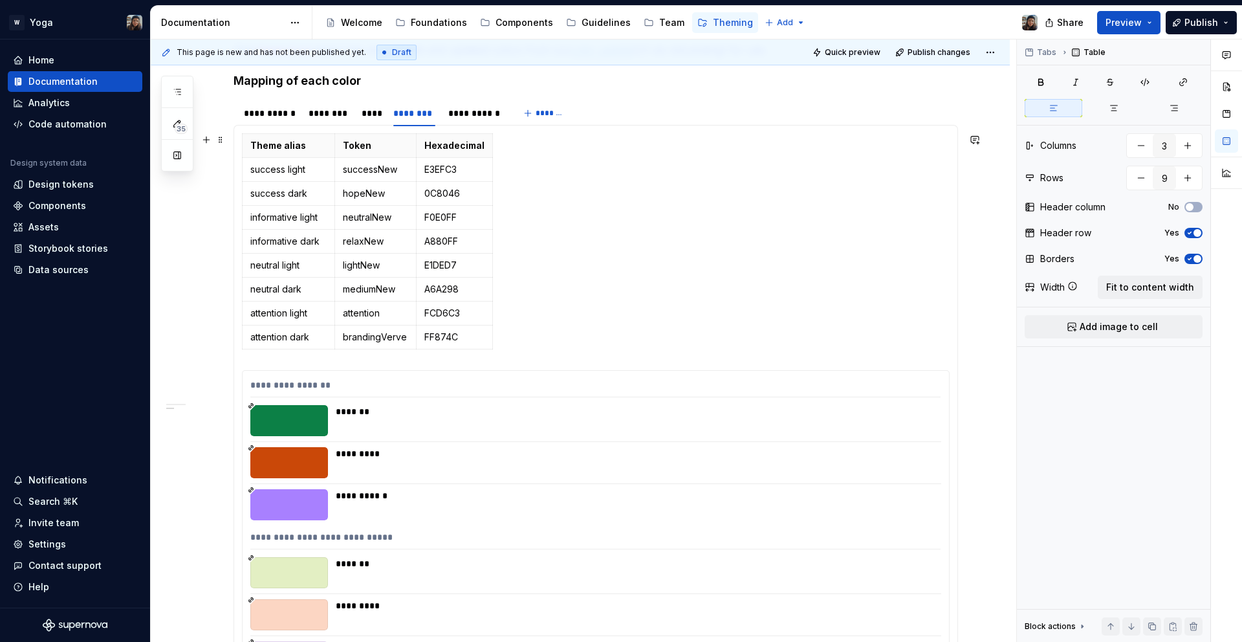
scroll to position [909, 0]
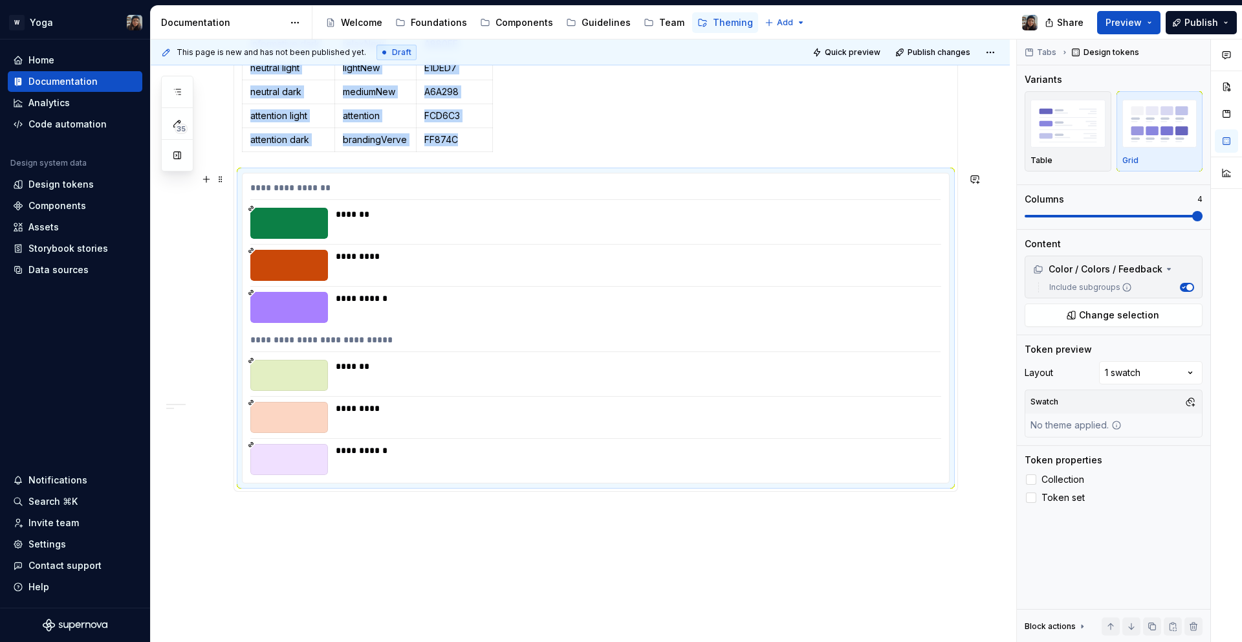
click at [452, 371] on div "*******" at bounding box center [634, 366] width 597 height 13
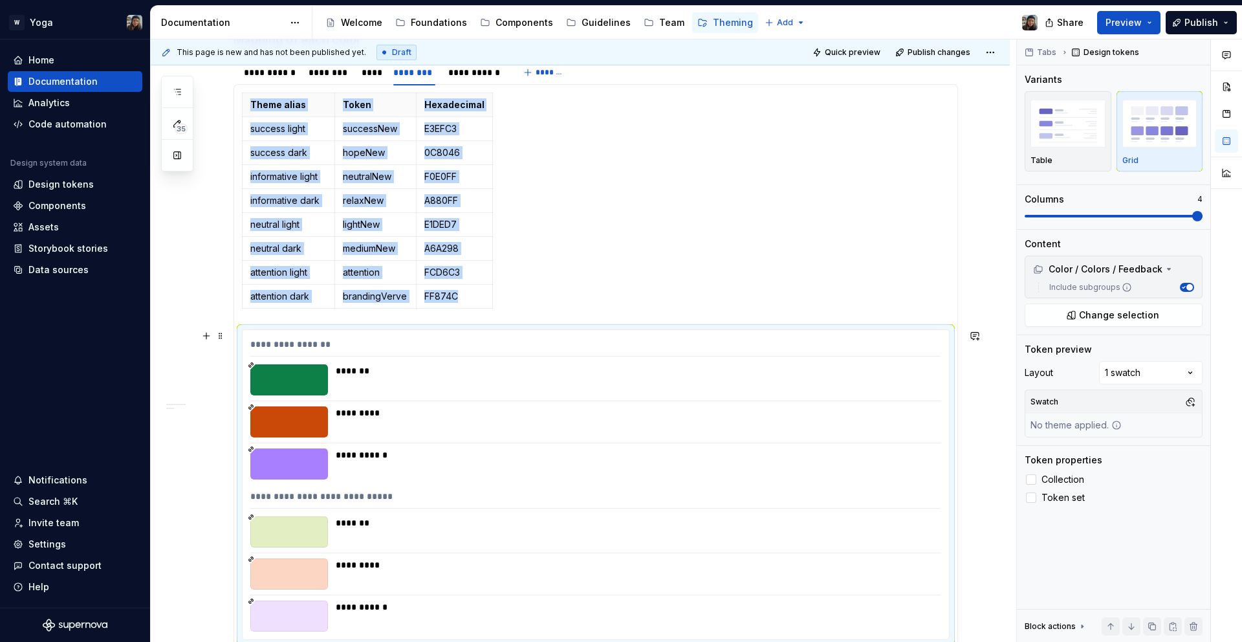
scroll to position [750, 0]
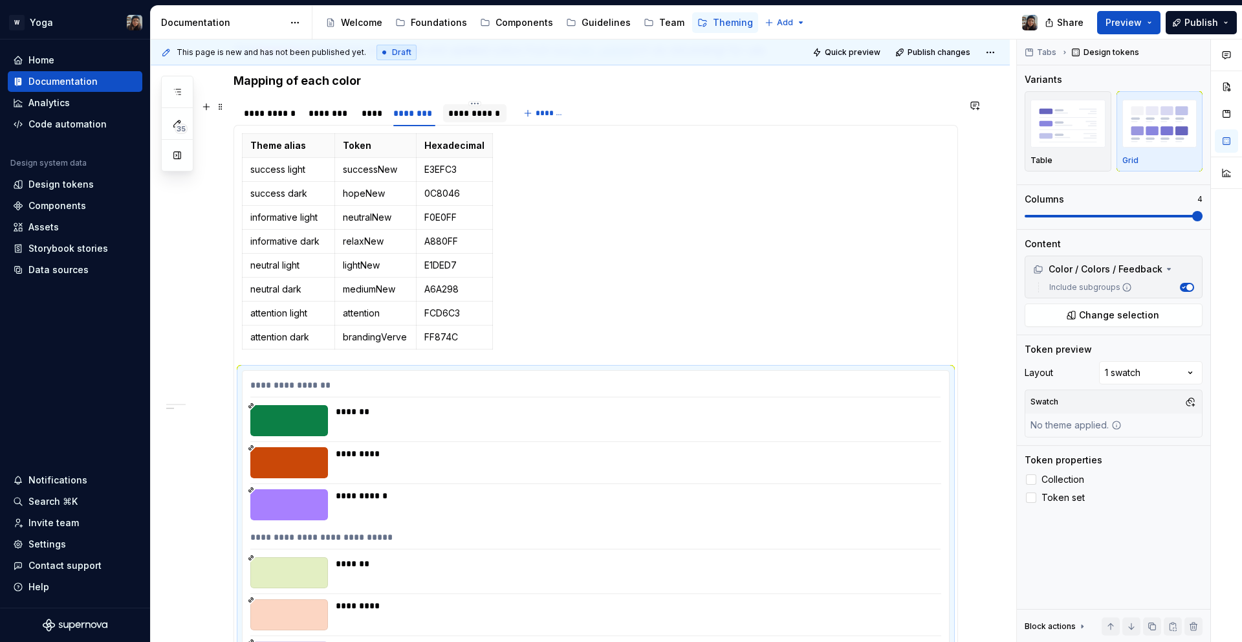
click at [474, 119] on div "**********" at bounding box center [474, 113] width 53 height 13
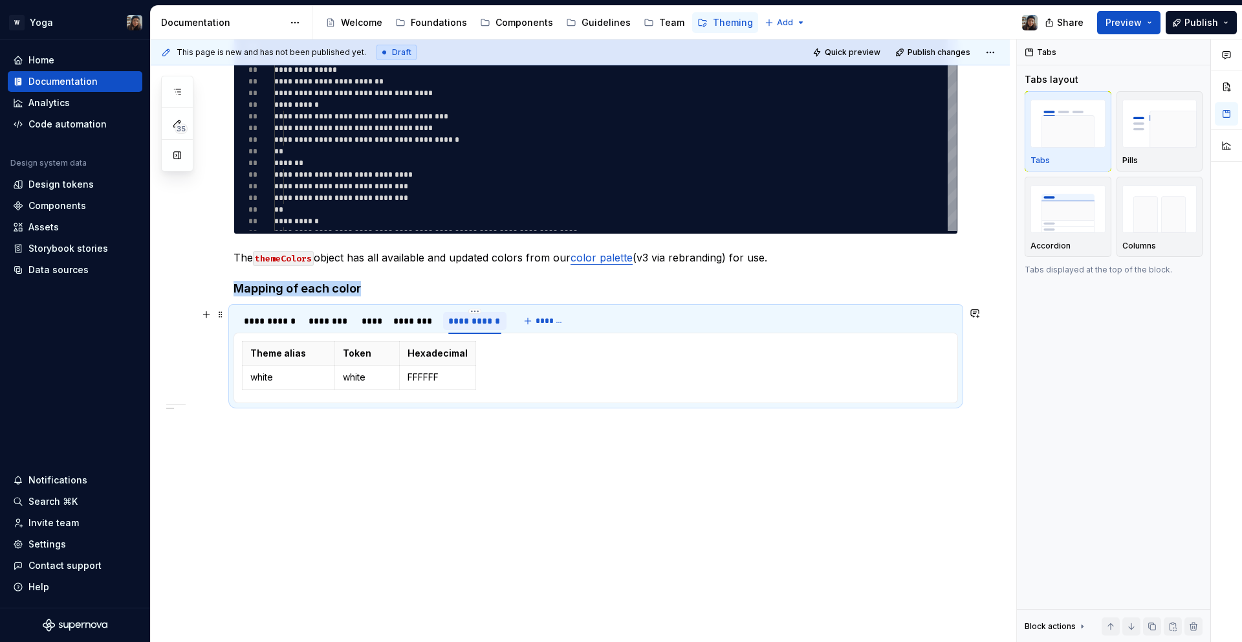
scroll to position [504, 0]
click at [408, 325] on div "********" at bounding box center [414, 320] width 43 height 13
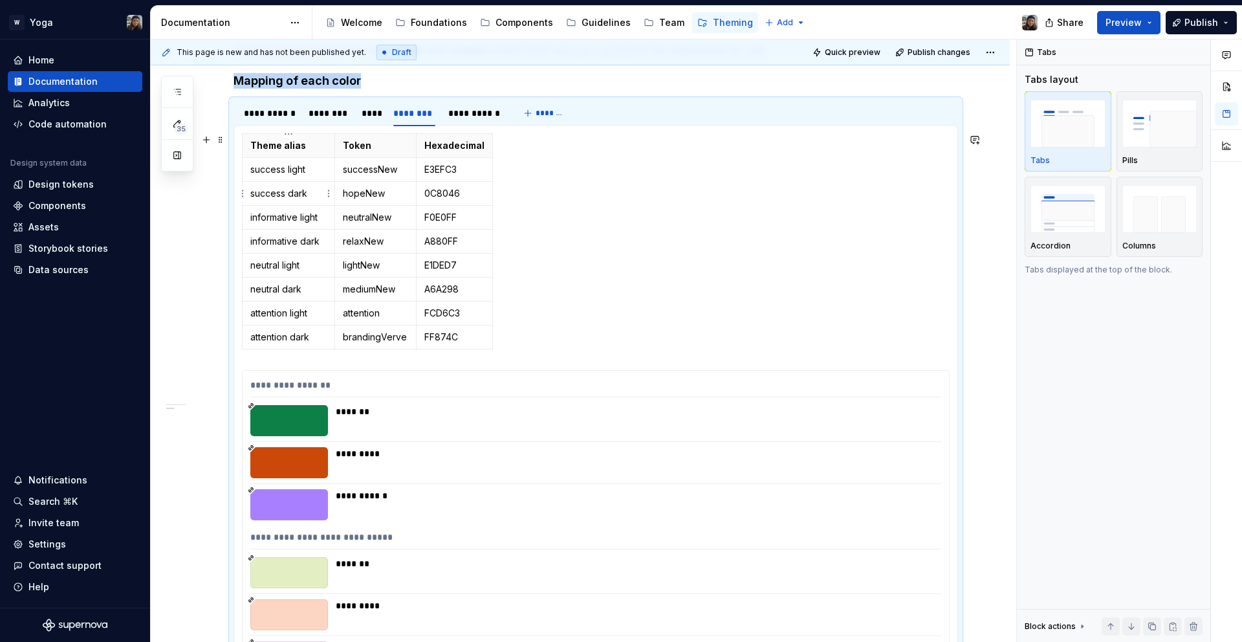
click at [262, 182] on td "success dark" at bounding box center [289, 194] width 93 height 24
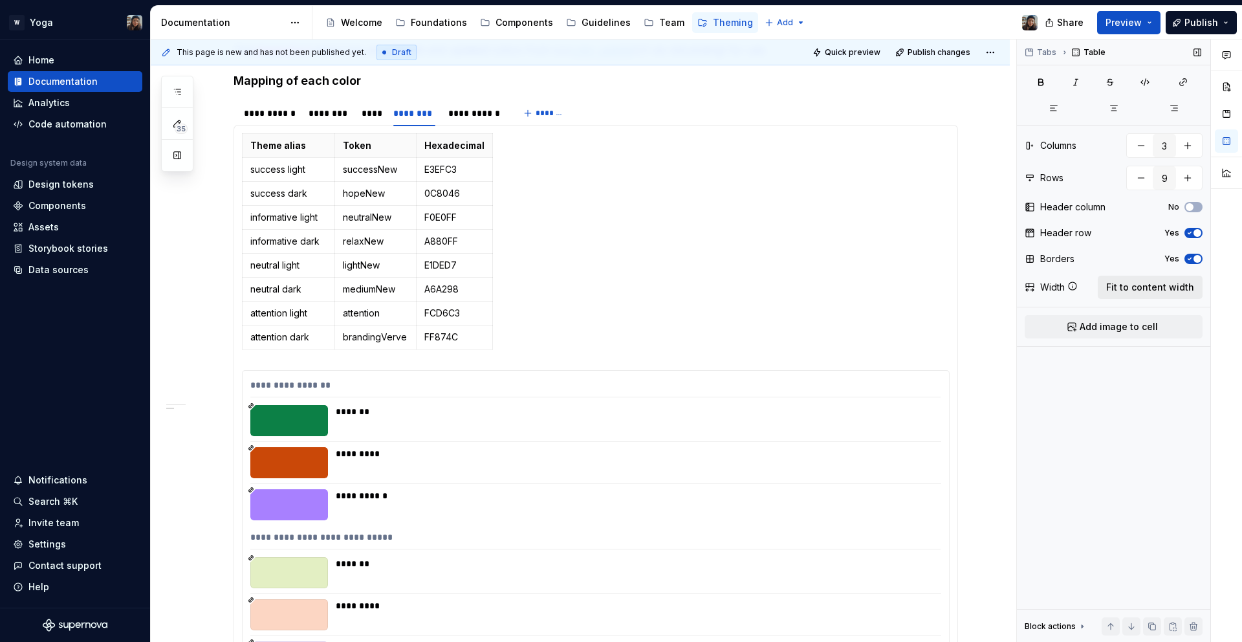
click at [1150, 279] on button "Fit to content width" at bounding box center [1150, 287] width 105 height 23
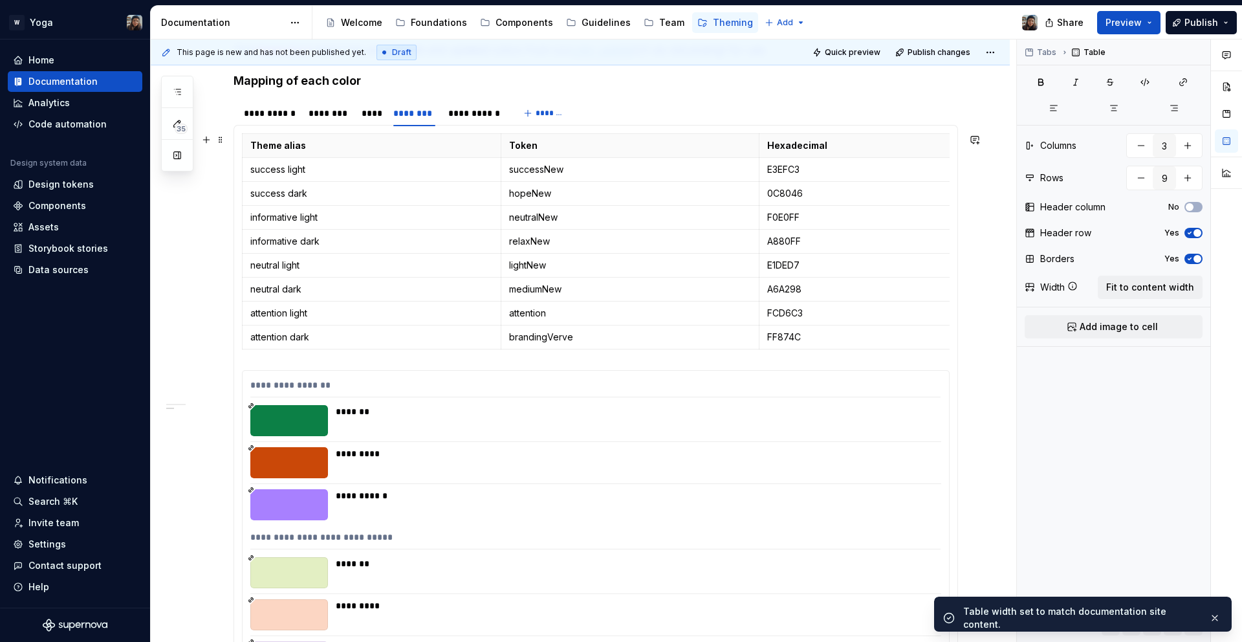
scroll to position [666, 0]
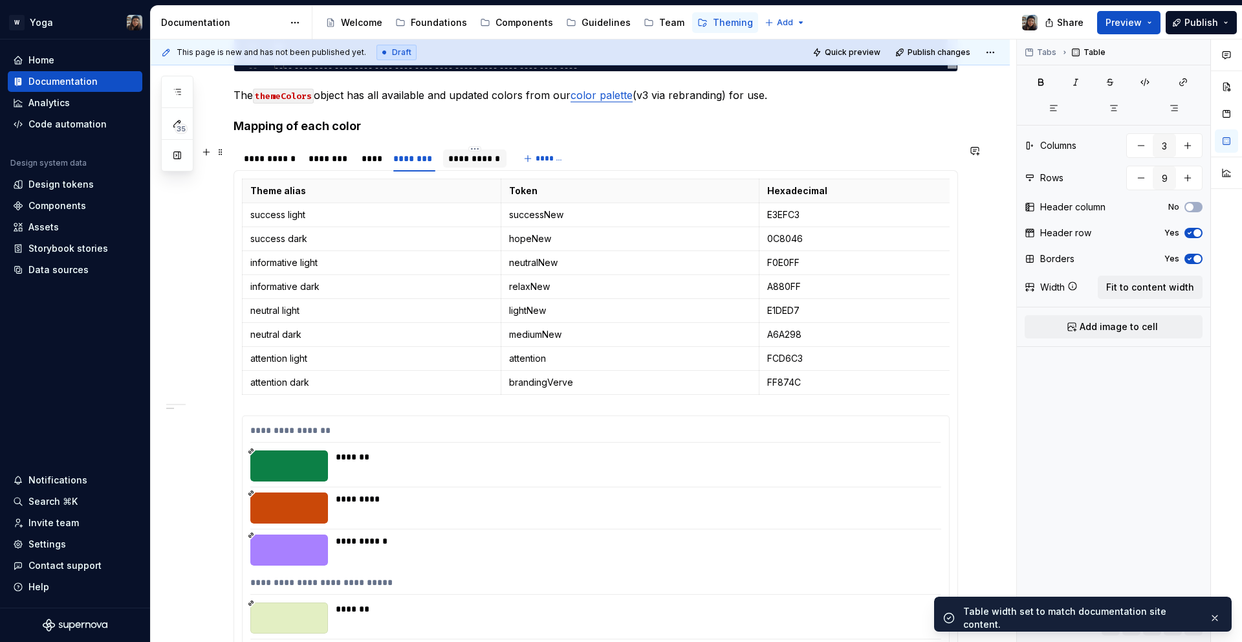
click at [483, 166] on div "**********" at bounding box center [474, 158] width 63 height 18
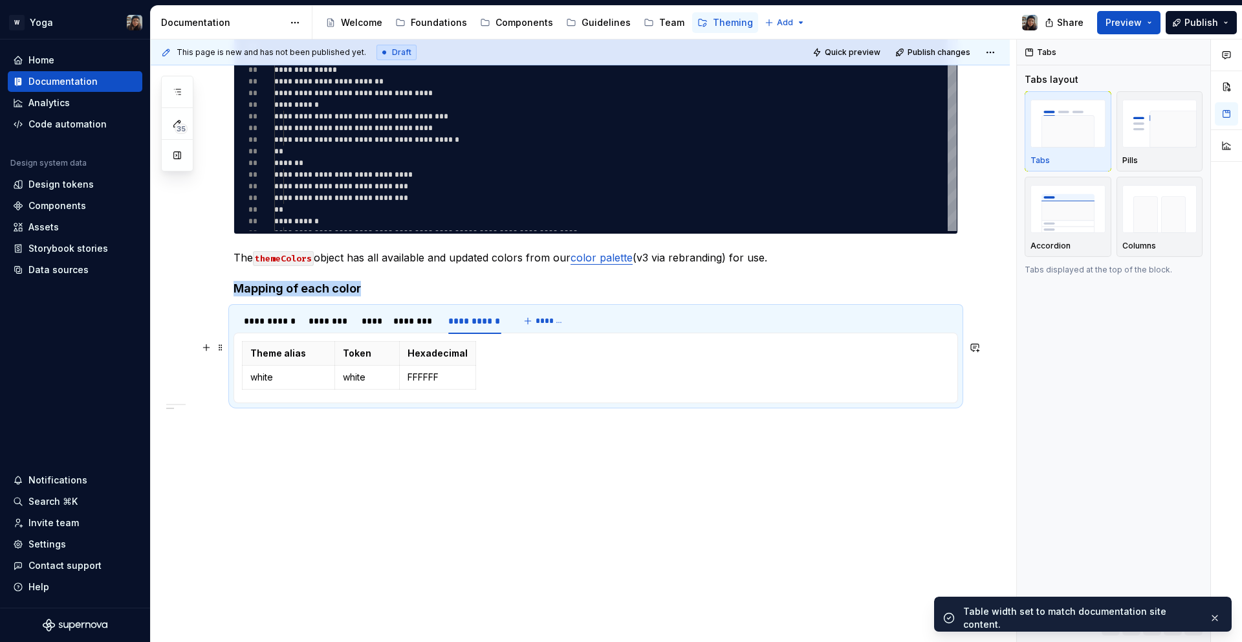
click at [545, 388] on div "Theme alias Token Hexadecimal white white FFFFFF" at bounding box center [596, 368] width 708 height 54
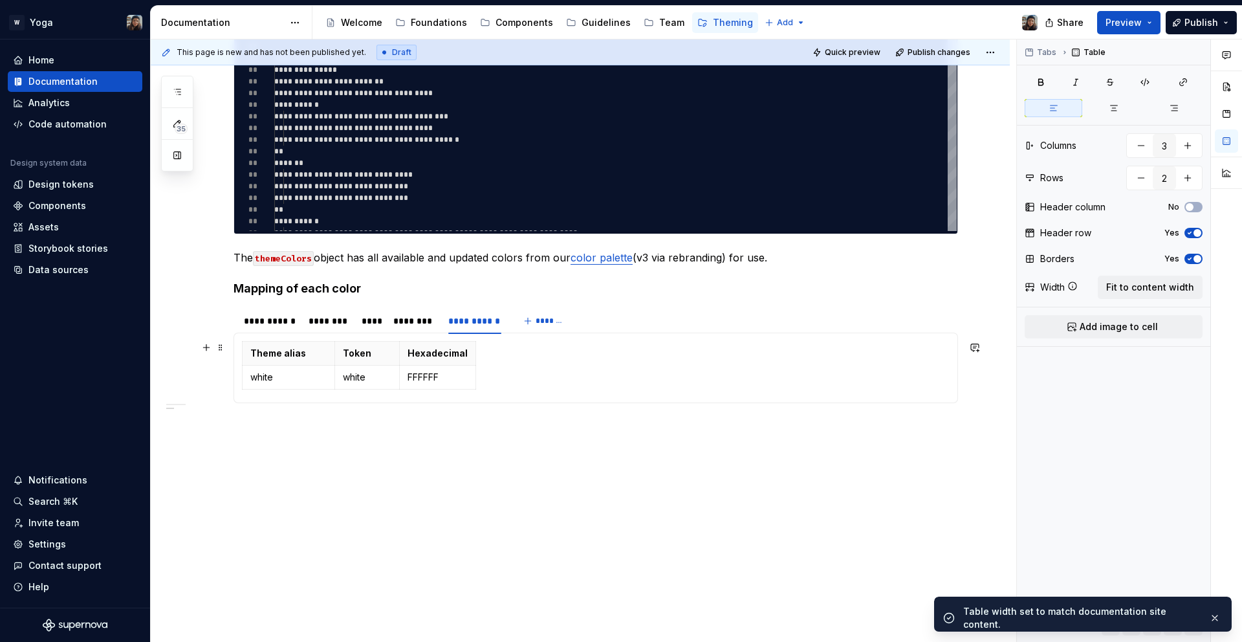
click at [533, 378] on div "Theme alias Token Hexadecimal white white FFFFFF" at bounding box center [596, 368] width 708 height 54
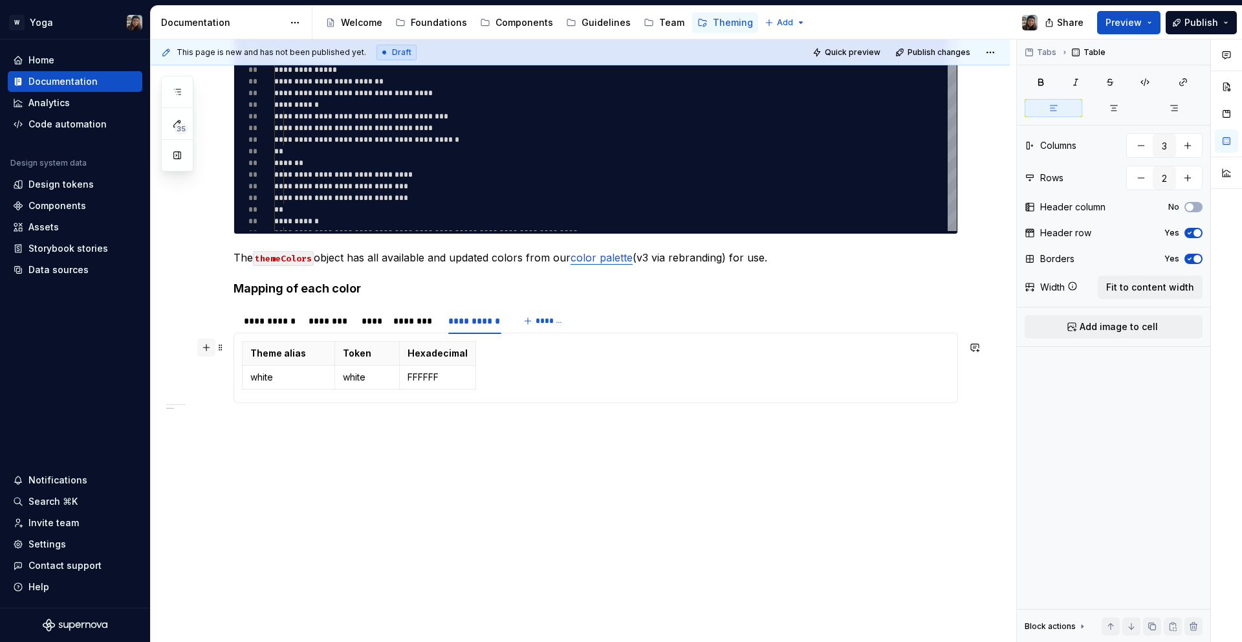
click at [210, 344] on button "button" at bounding box center [206, 347] width 18 height 18
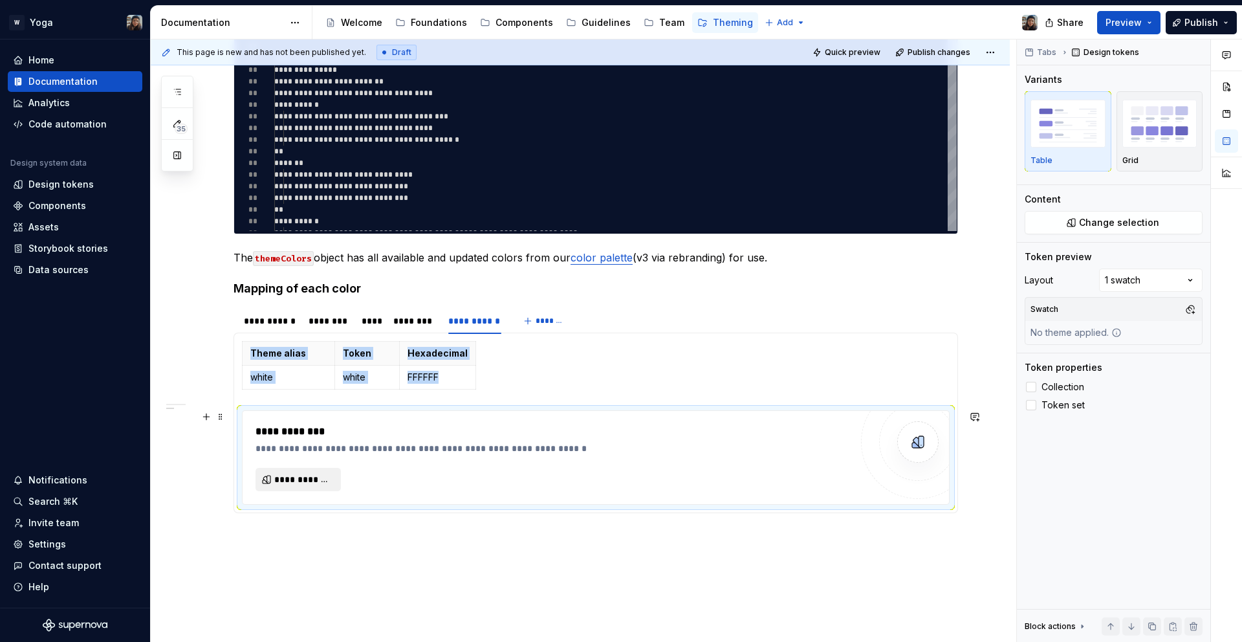
click at [324, 480] on span "**********" at bounding box center [303, 479] width 58 height 13
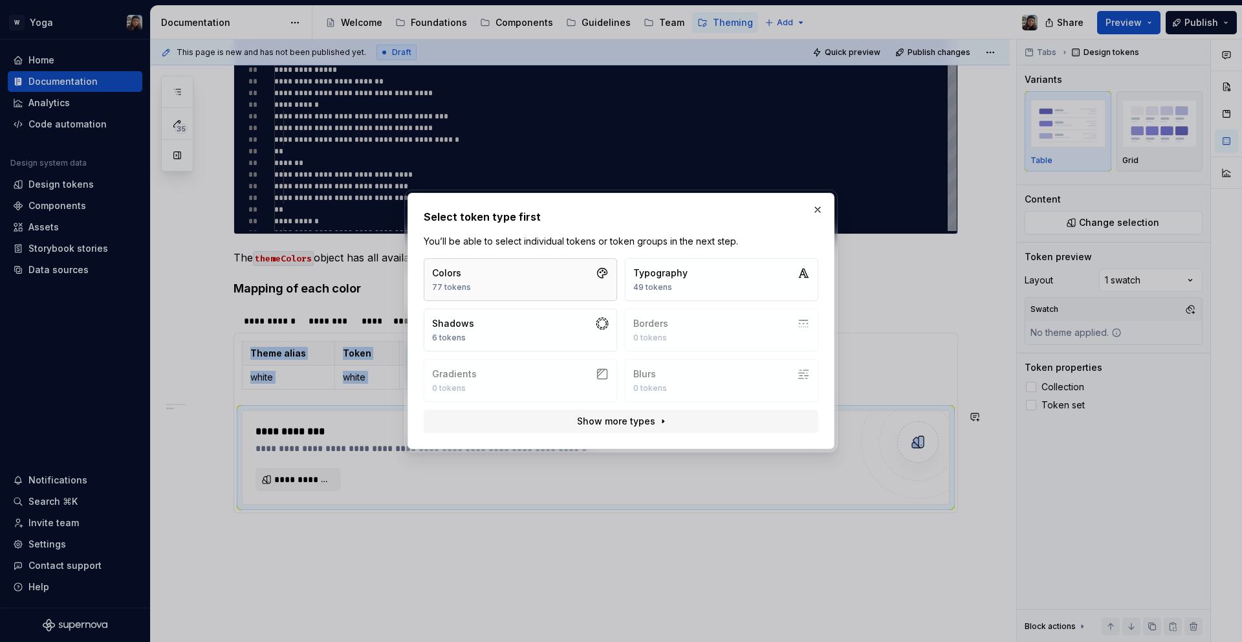
click at [544, 267] on button "Colors 77 tokens" at bounding box center [520, 279] width 193 height 43
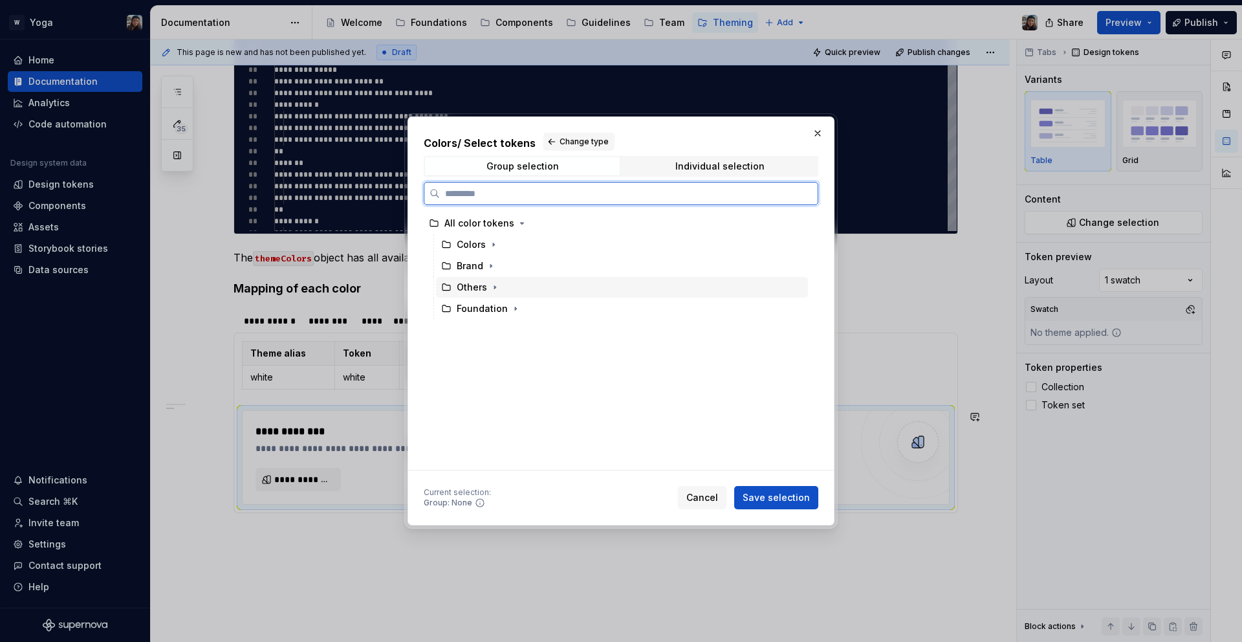
click at [513, 281] on div "Others" at bounding box center [622, 287] width 372 height 21
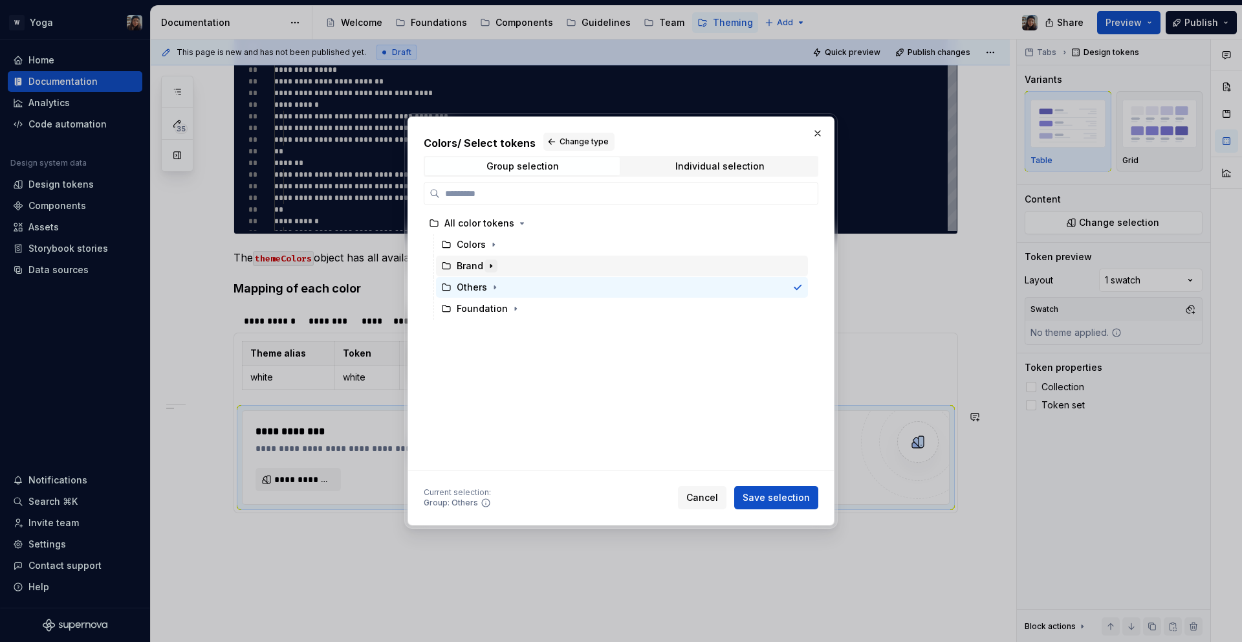
click at [490, 267] on icon "button" at bounding box center [490, 266] width 1 height 3
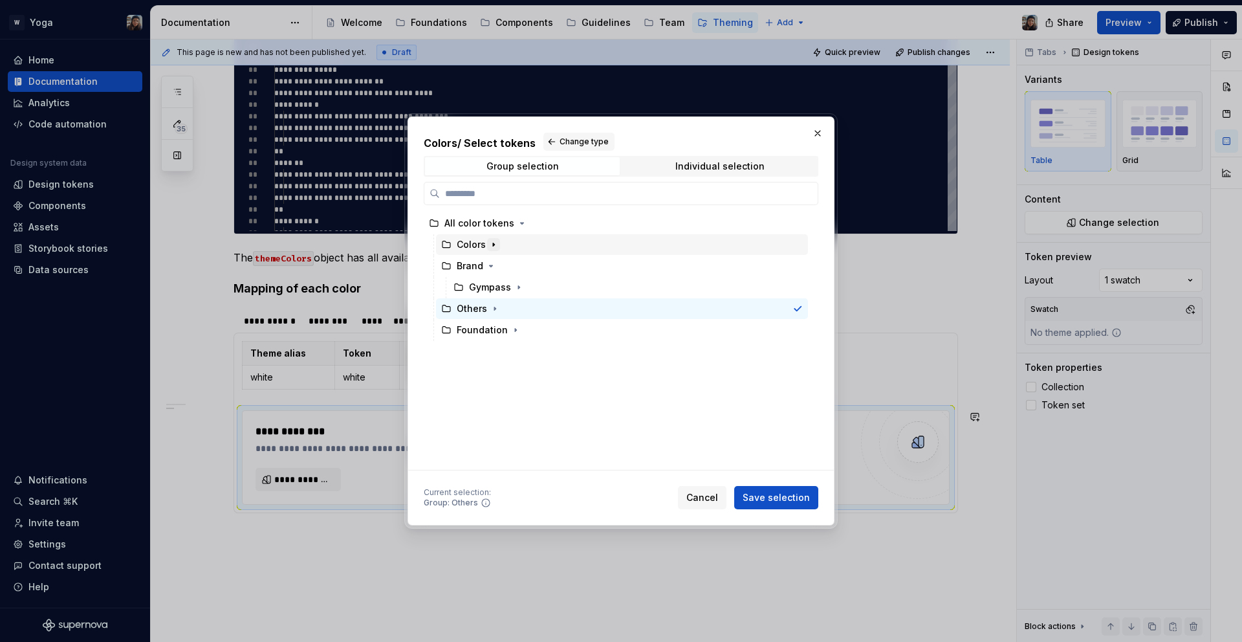
click at [493, 247] on icon "button" at bounding box center [494, 244] width 10 height 10
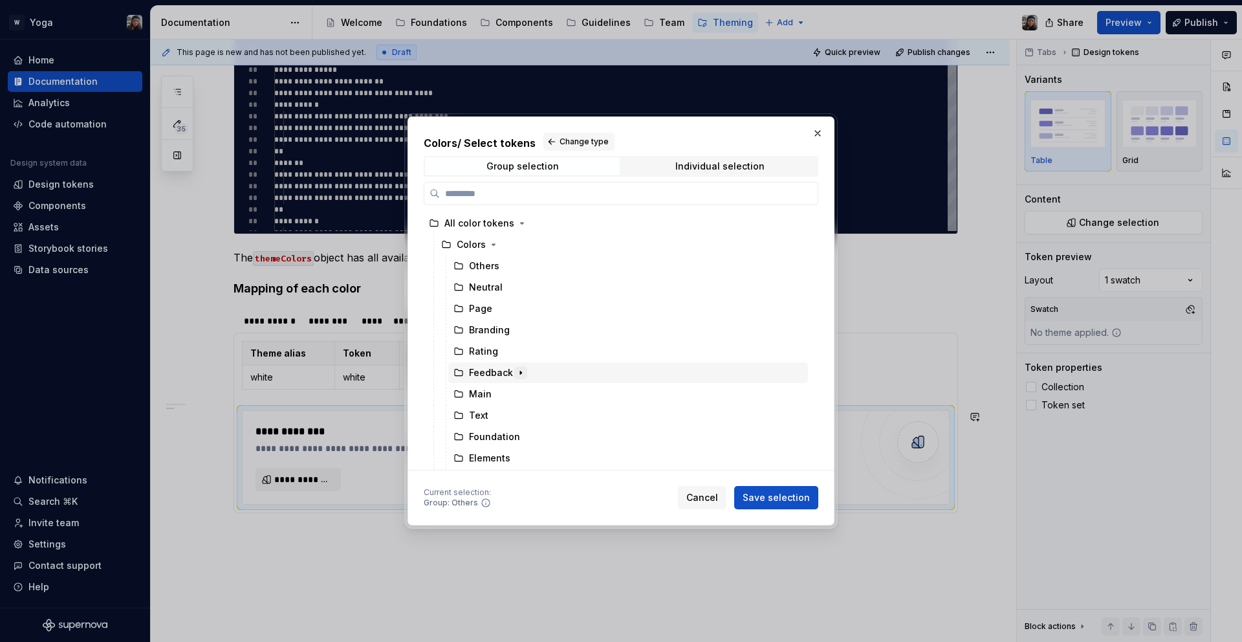
scroll to position [45, 0]
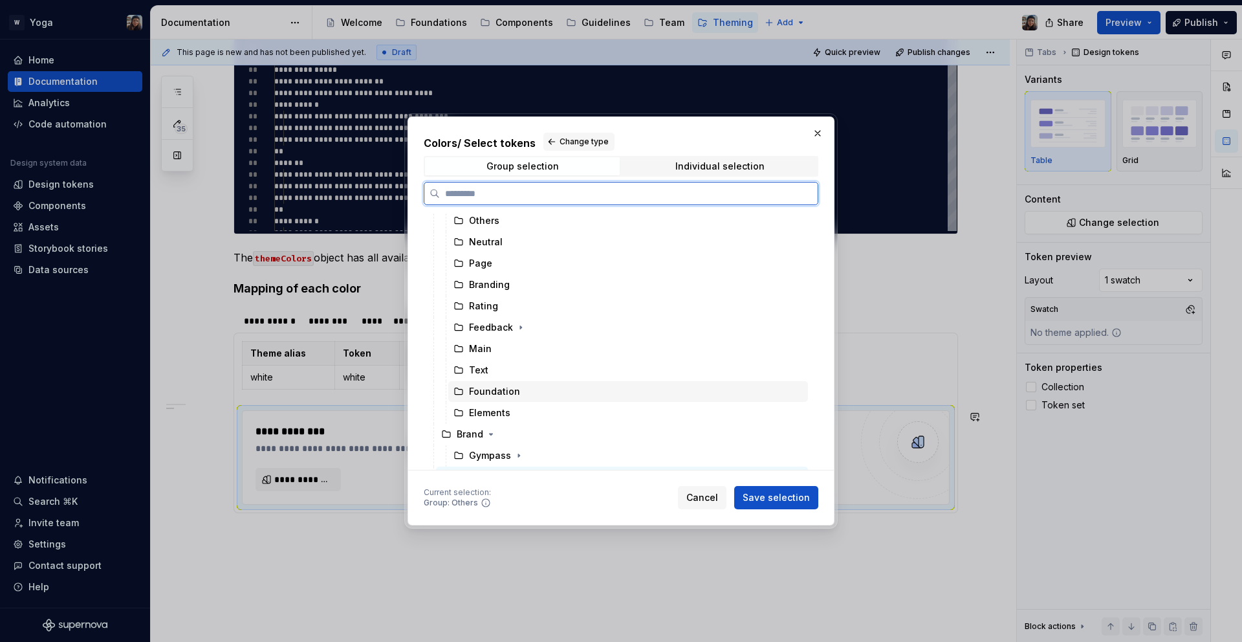
click at [489, 388] on div "Foundation" at bounding box center [494, 391] width 51 height 13
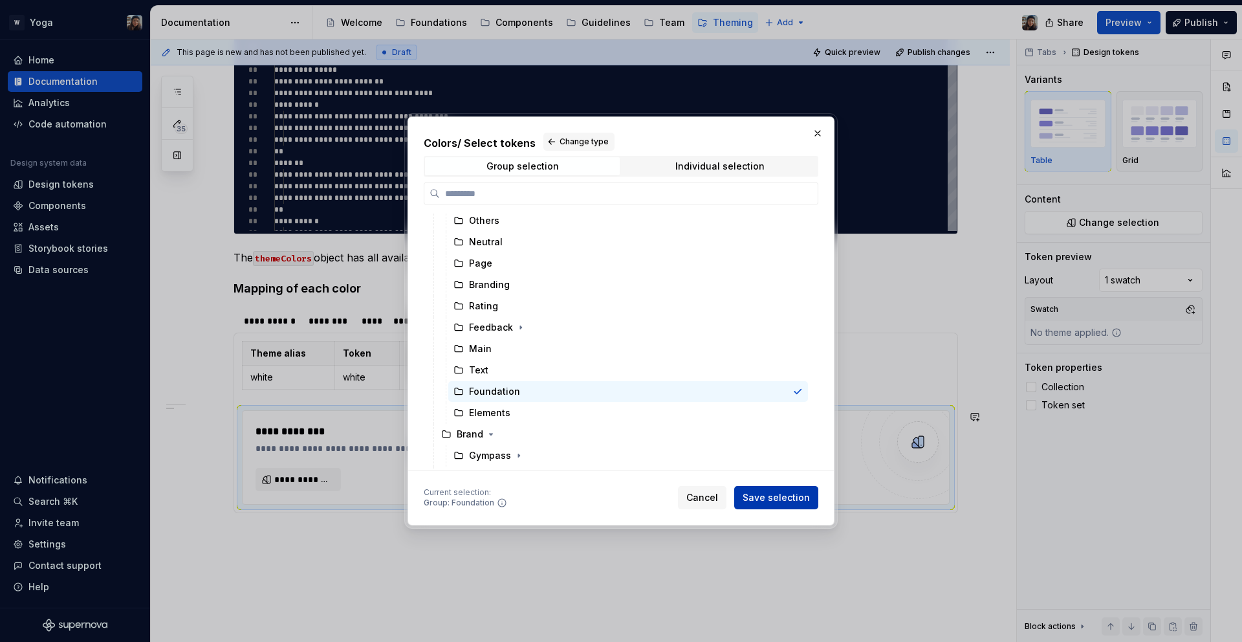
click at [779, 504] on button "Save selection" at bounding box center [776, 497] width 84 height 23
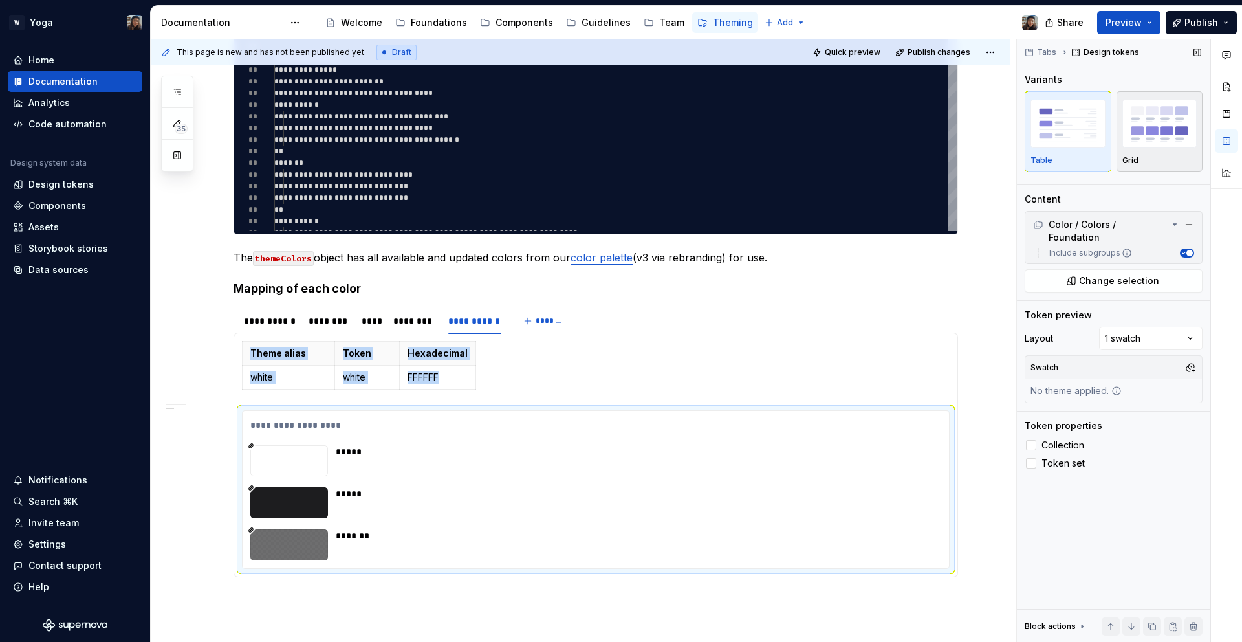
click at [1160, 136] on img "button" at bounding box center [1160, 123] width 75 height 47
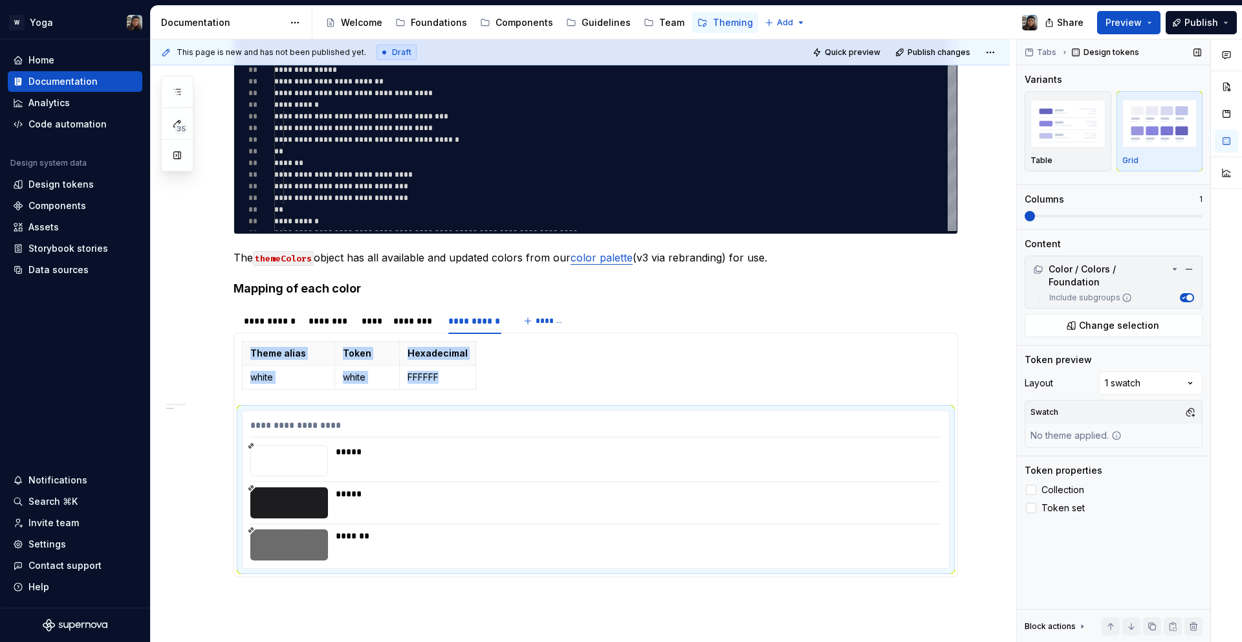
click at [1159, 219] on span at bounding box center [1114, 216] width 178 height 10
click at [1180, 215] on span at bounding box center [1114, 216] width 178 height 10
click at [234, 351] on section "**********" at bounding box center [596, 442] width 725 height 270
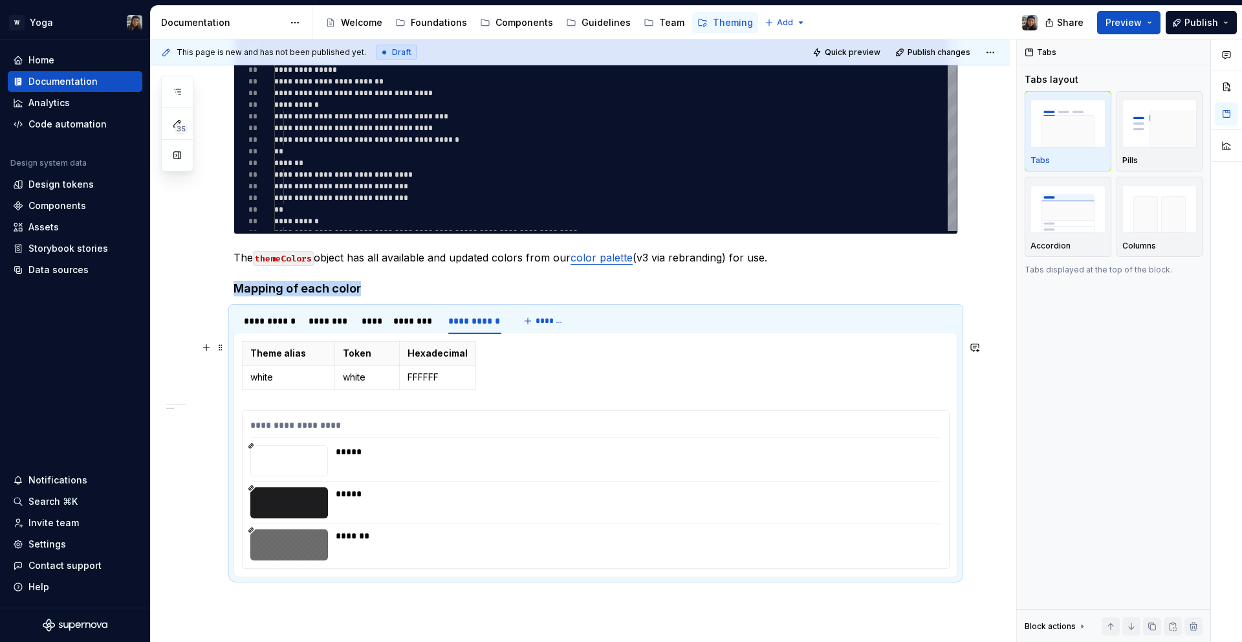
click at [249, 349] on th "Theme alias" at bounding box center [289, 354] width 93 height 24
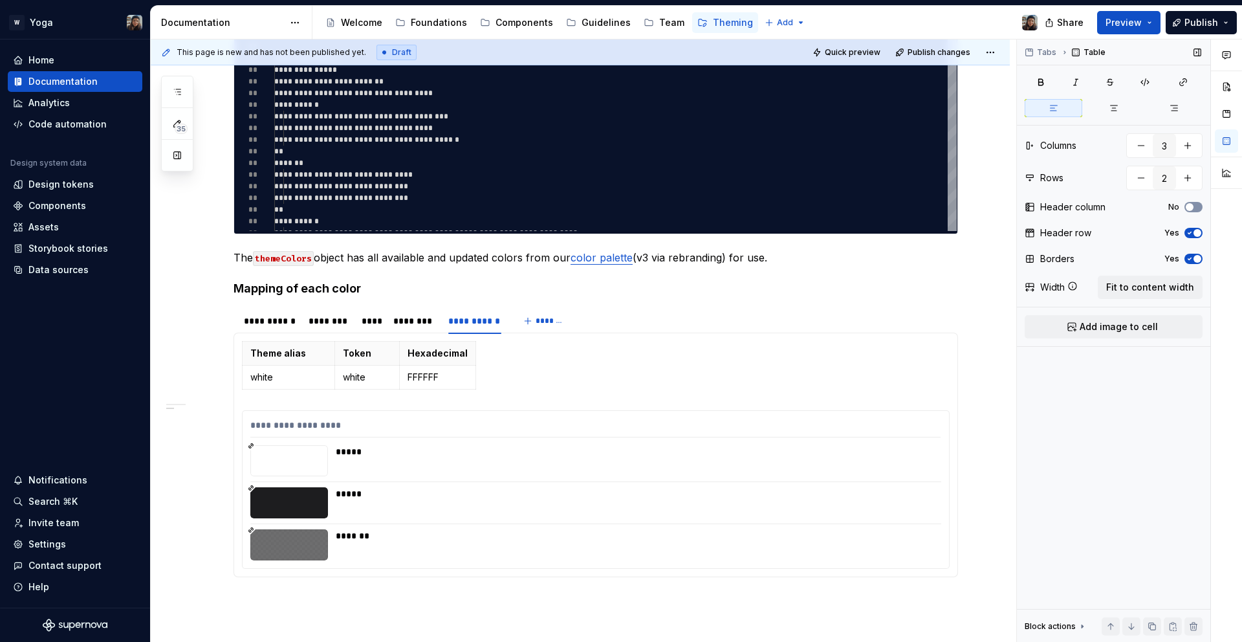
click at [1199, 206] on button "No" at bounding box center [1194, 207] width 18 height 10
click at [1120, 318] on button "Add image to cell" at bounding box center [1114, 326] width 178 height 23
click at [1168, 278] on button "Fit to content width" at bounding box center [1150, 287] width 105 height 23
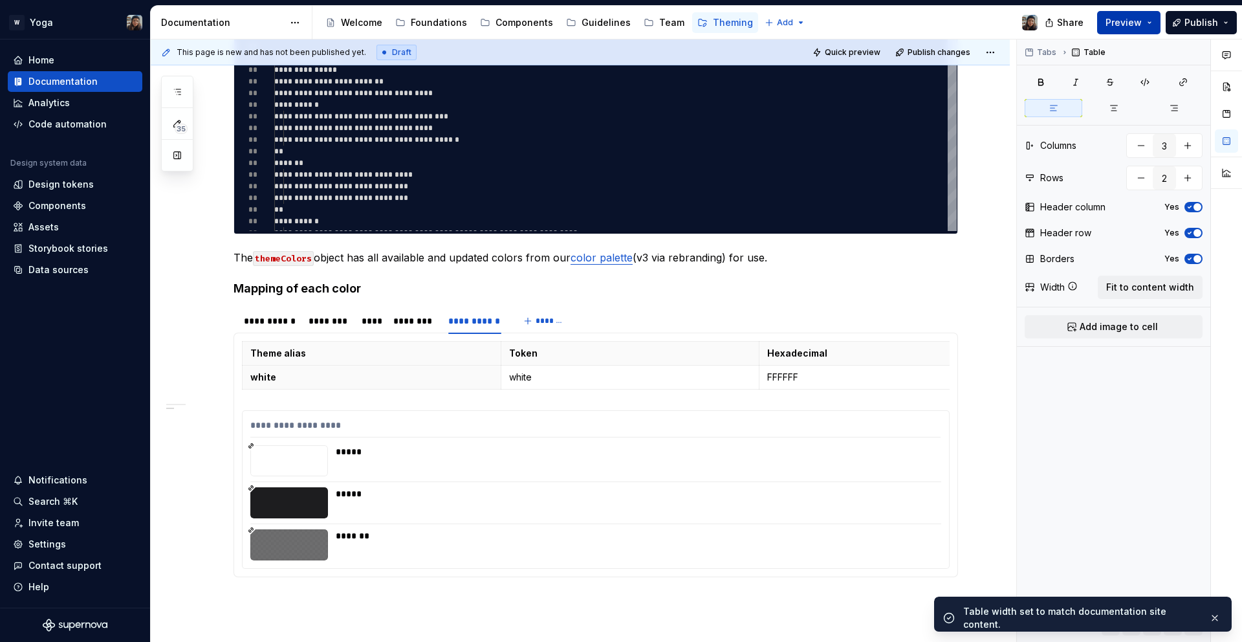
click at [1137, 24] on span "Preview" at bounding box center [1124, 22] width 36 height 13
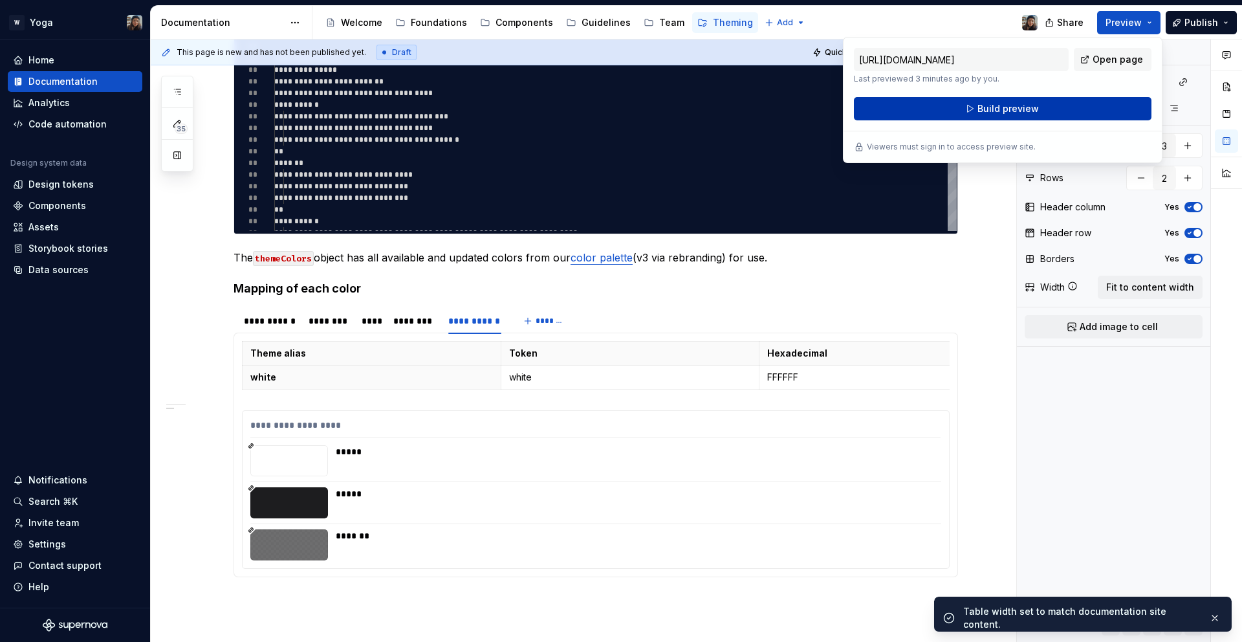
click at [1042, 110] on button "Build preview" at bounding box center [1003, 108] width 298 height 23
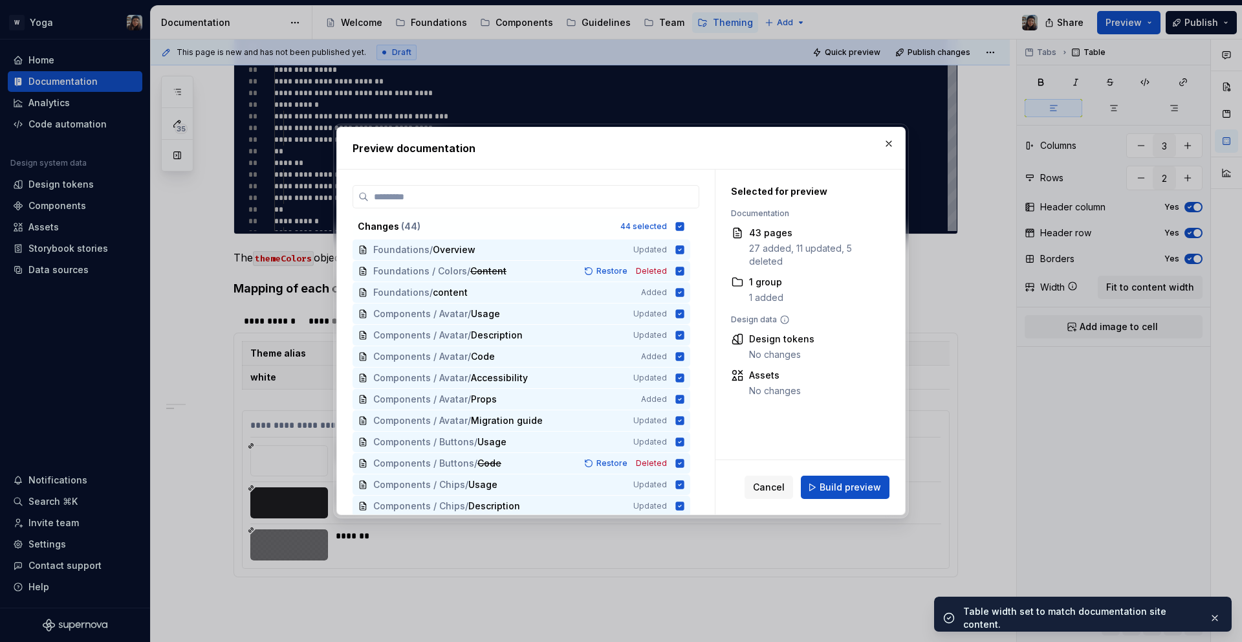
click at [833, 499] on div "Cancel Build preview" at bounding box center [811, 487] width 190 height 54
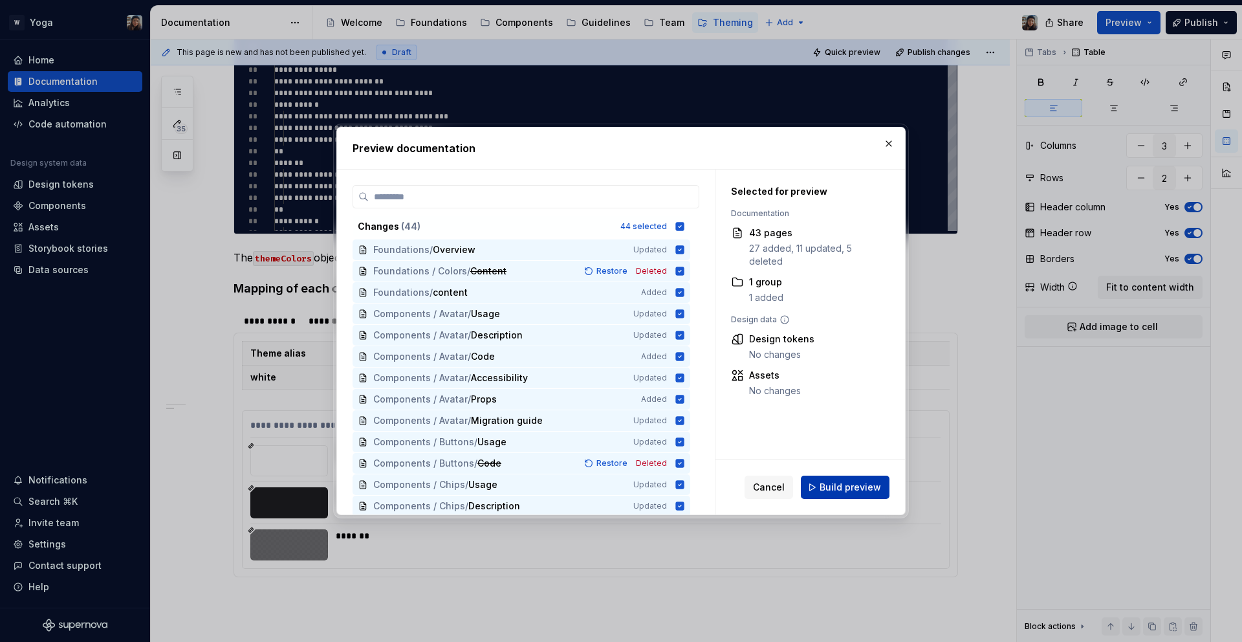
click at [835, 492] on span "Build preview" at bounding box center [850, 487] width 61 height 13
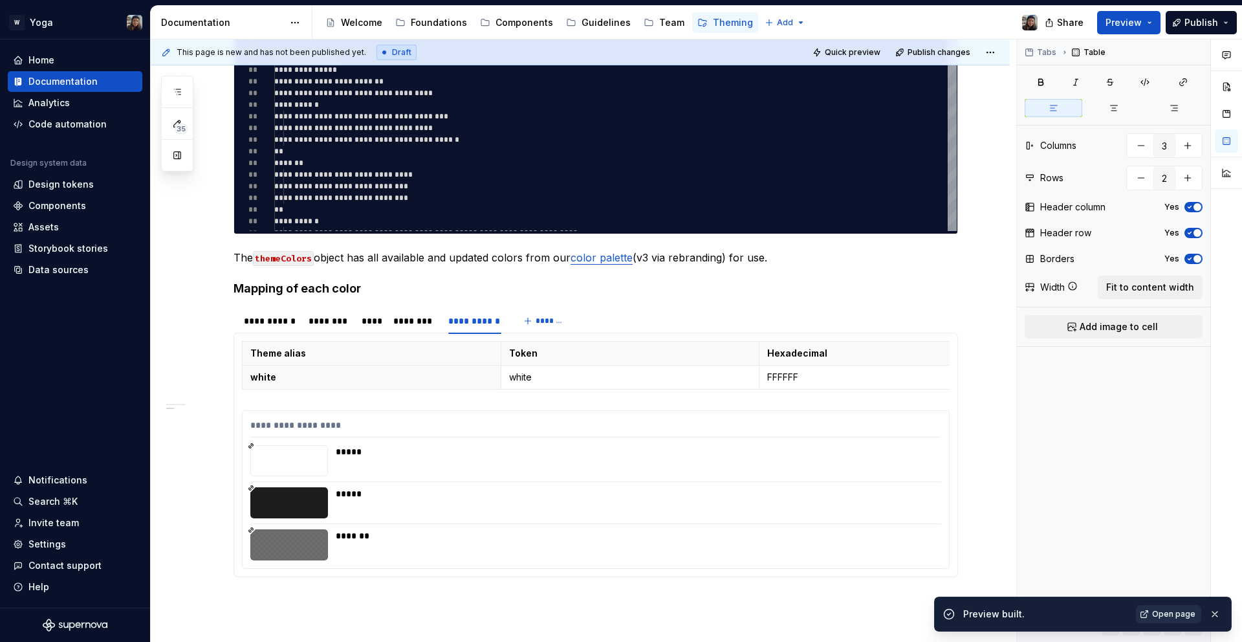
click at [1181, 610] on span "Open page" at bounding box center [1173, 614] width 43 height 10
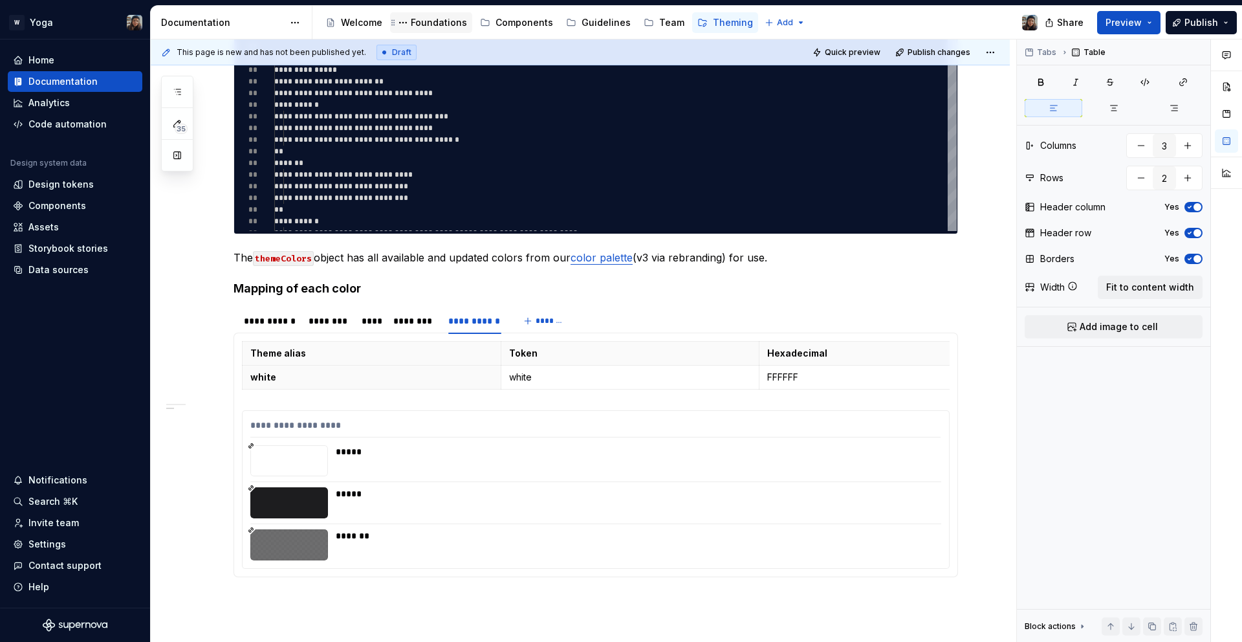
click at [428, 14] on div "Foundations" at bounding box center [431, 22] width 82 height 21
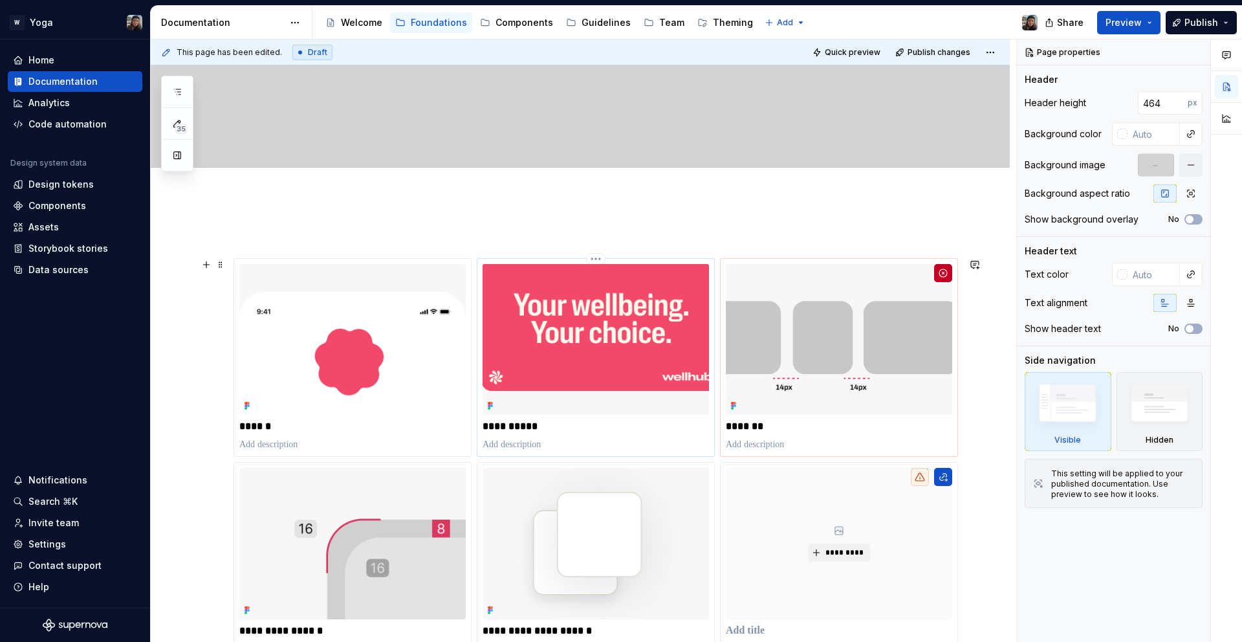
scroll to position [237, 0]
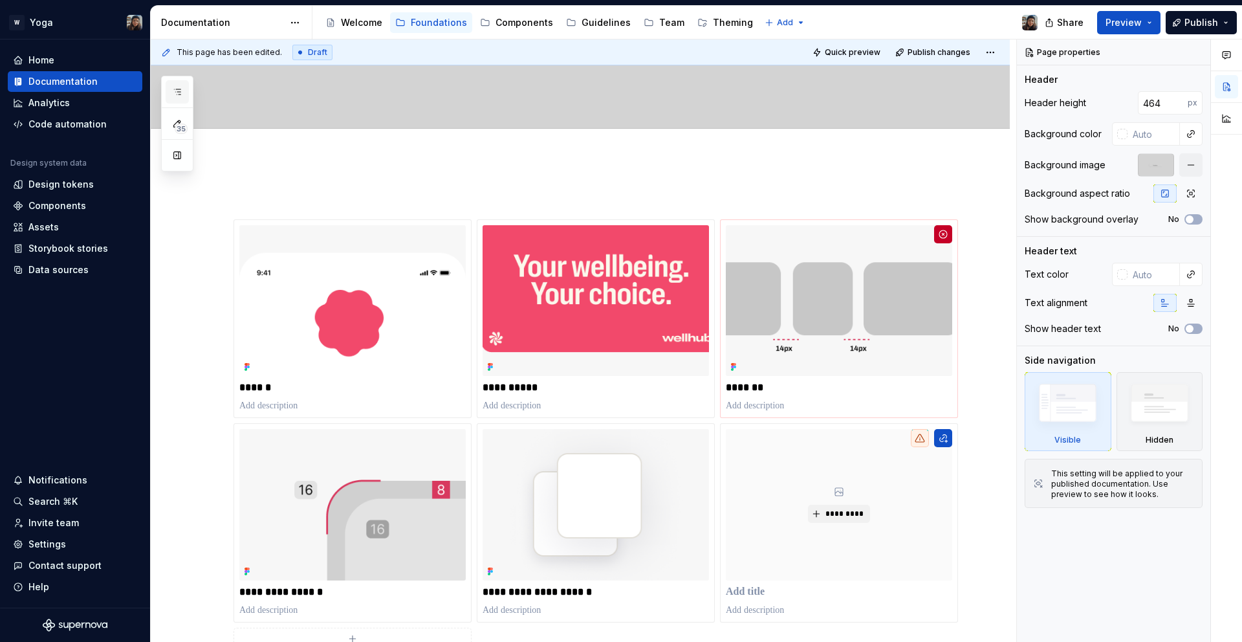
click at [181, 89] on icon "button" at bounding box center [177, 91] width 6 height 5
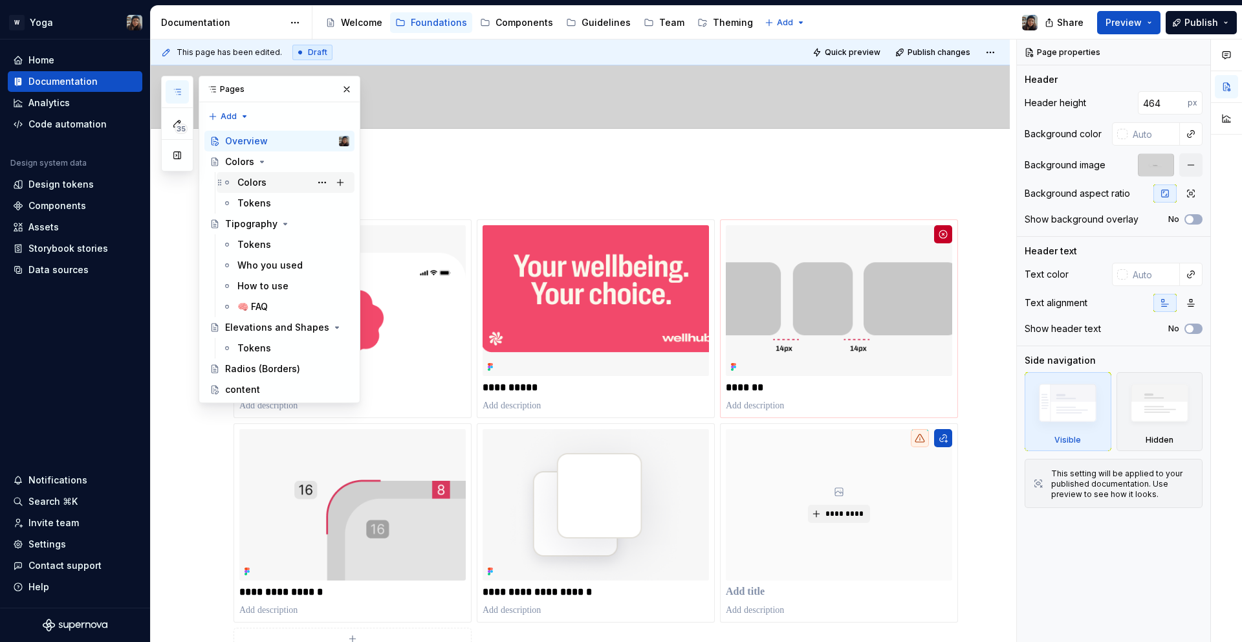
click at [247, 177] on div "Colors" at bounding box center [251, 182] width 29 height 13
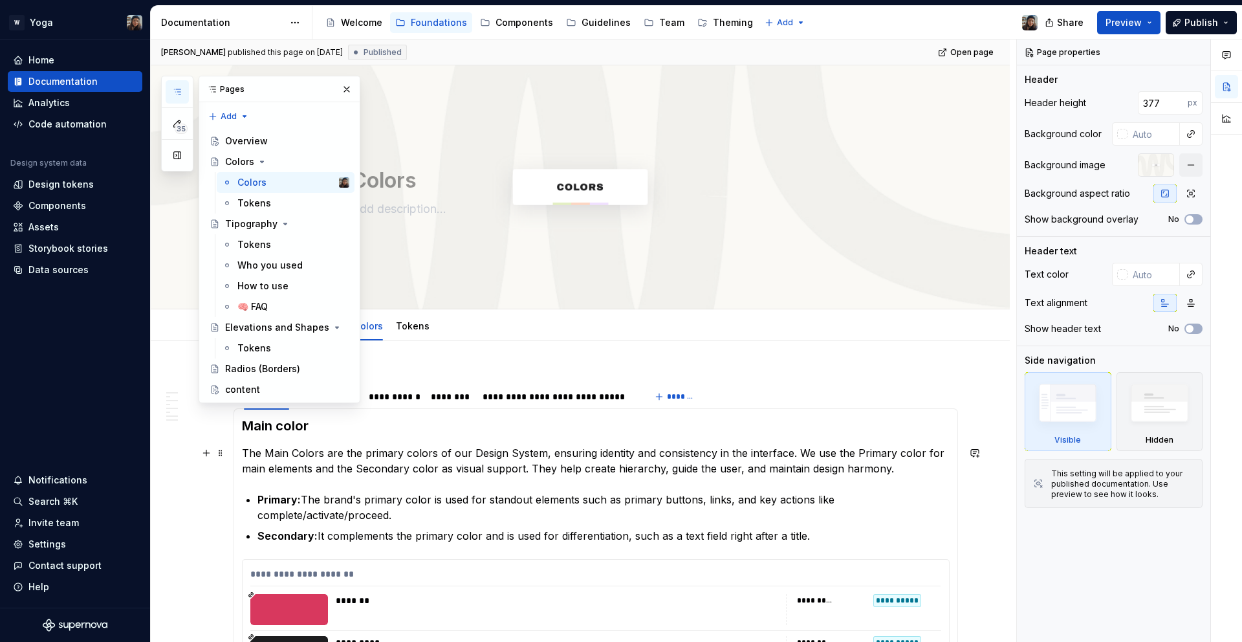
scroll to position [36, 0]
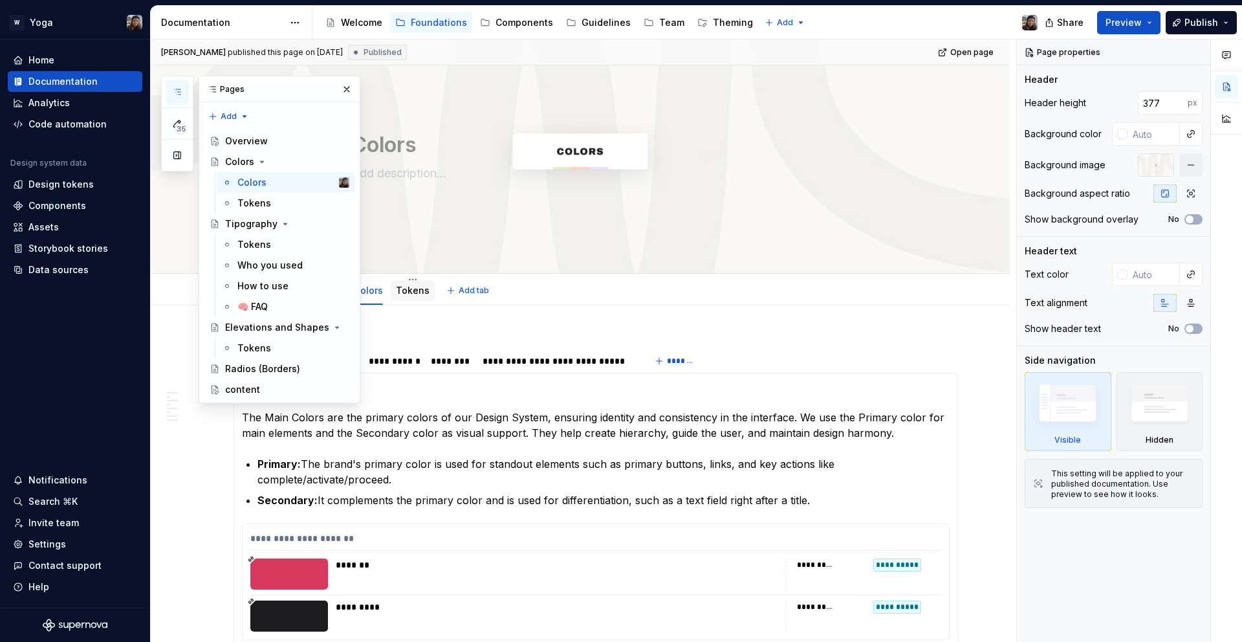
click at [417, 300] on div "Tokens" at bounding box center [413, 290] width 44 height 21
click at [342, 90] on button "button" at bounding box center [347, 89] width 18 height 18
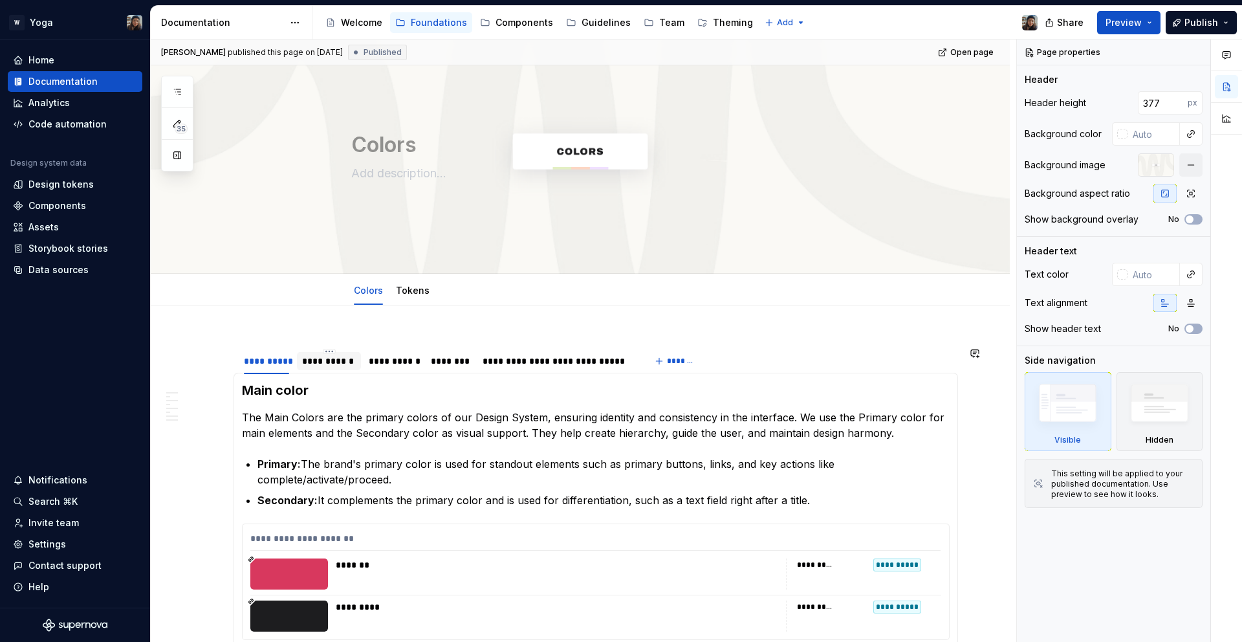
click at [341, 348] on div "**********" at bounding box center [328, 360] width 63 height 25
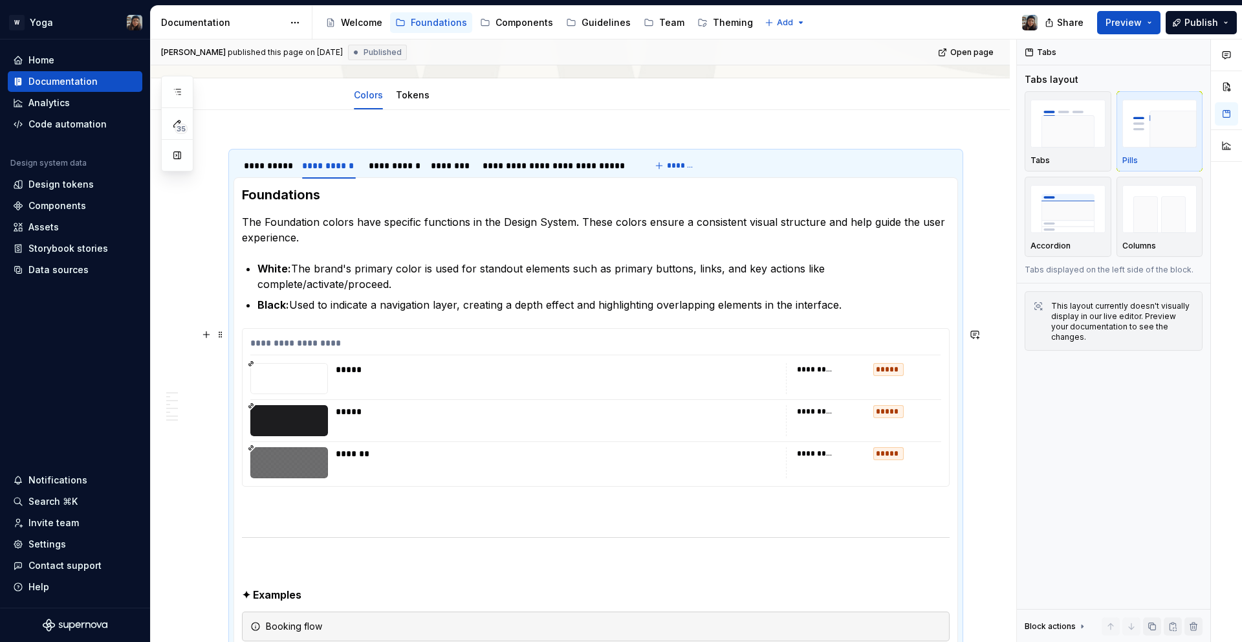
scroll to position [430, 0]
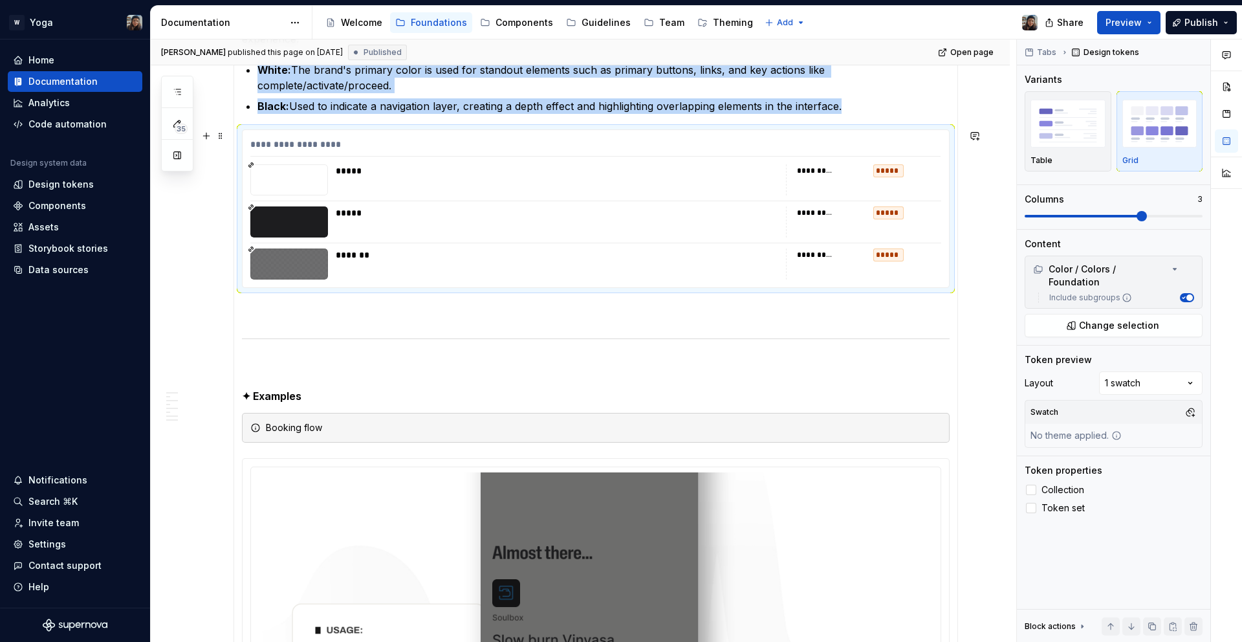
click at [460, 261] on div "*******" at bounding box center [557, 263] width 443 height 31
click at [505, 30] on div "Components" at bounding box center [516, 23] width 73 height 16
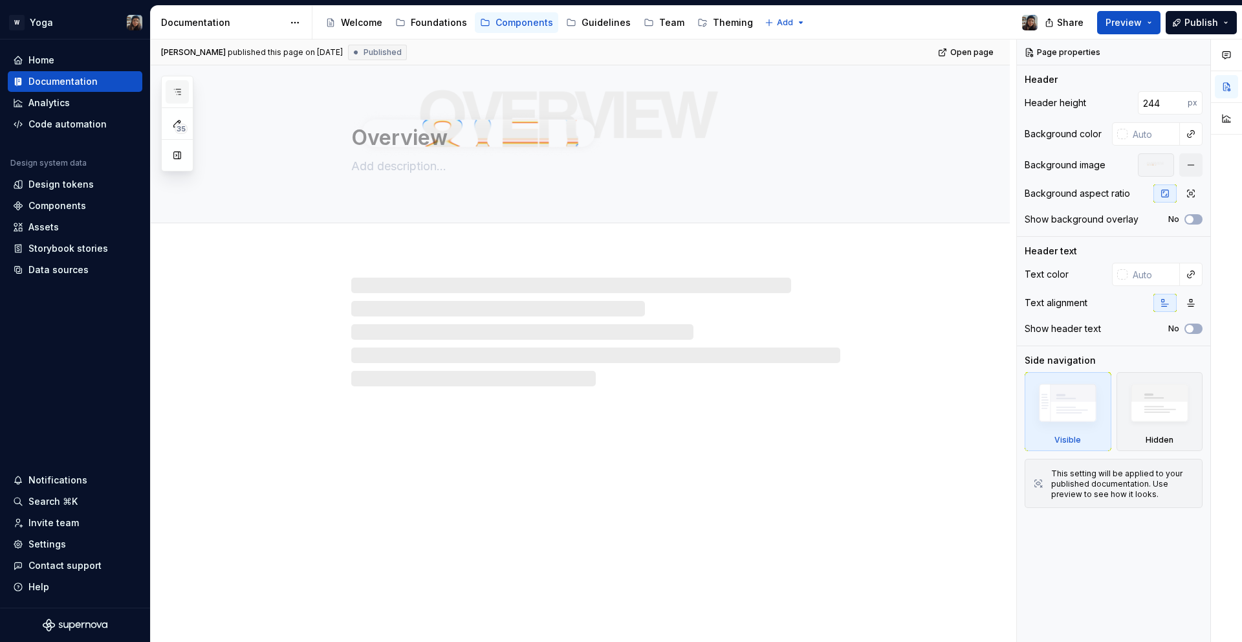
click at [182, 87] on button "button" at bounding box center [177, 91] width 23 height 23
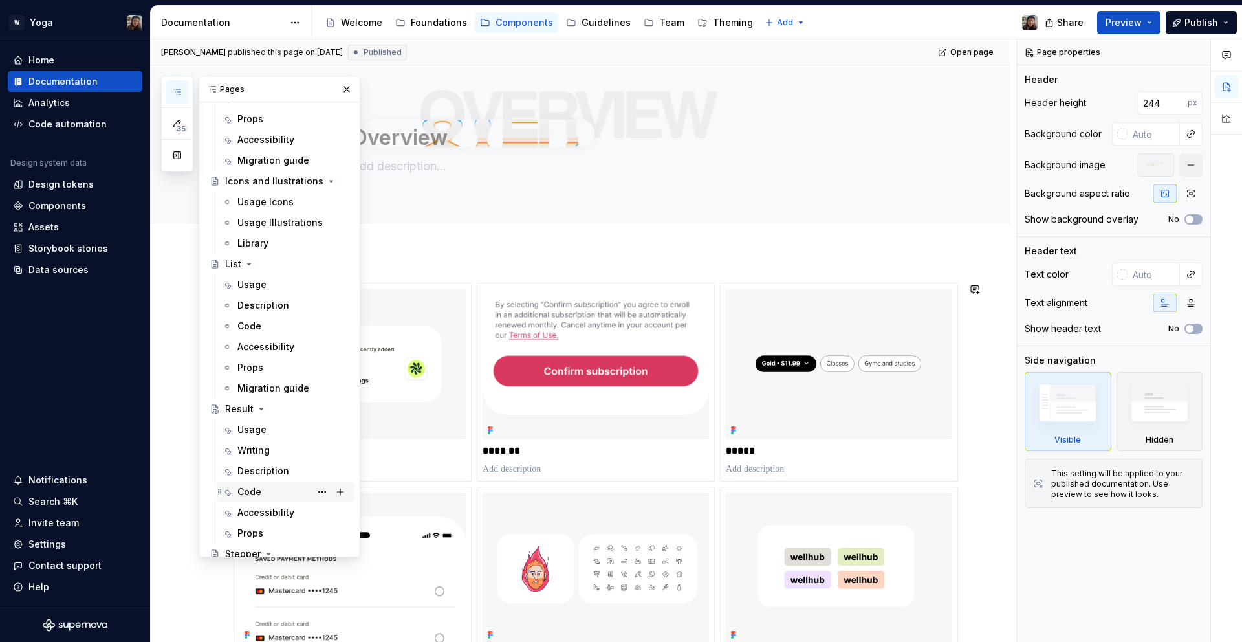
scroll to position [738, 0]
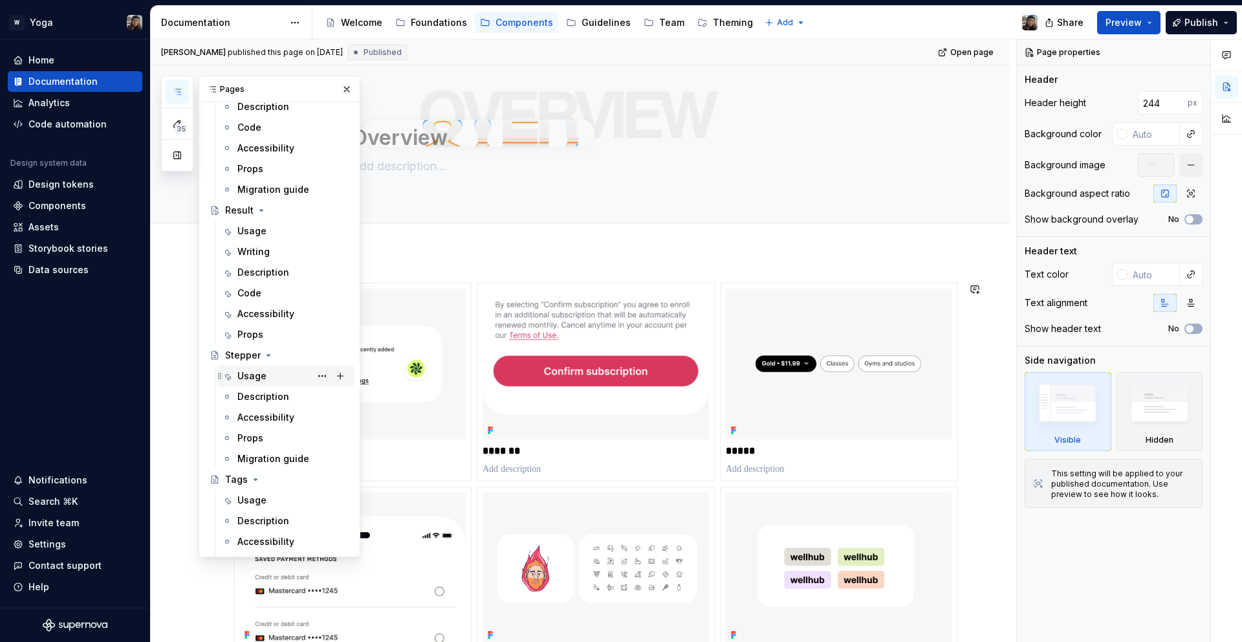
click at [282, 366] on div "Usage" at bounding box center [286, 376] width 138 height 21
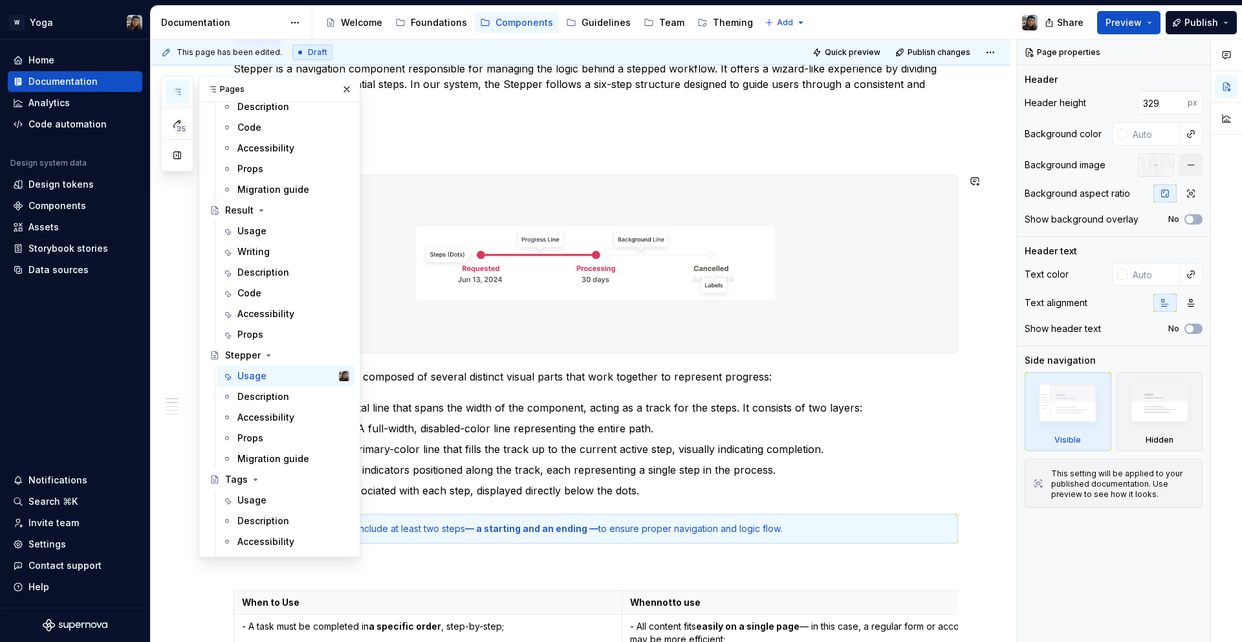
scroll to position [377, 0]
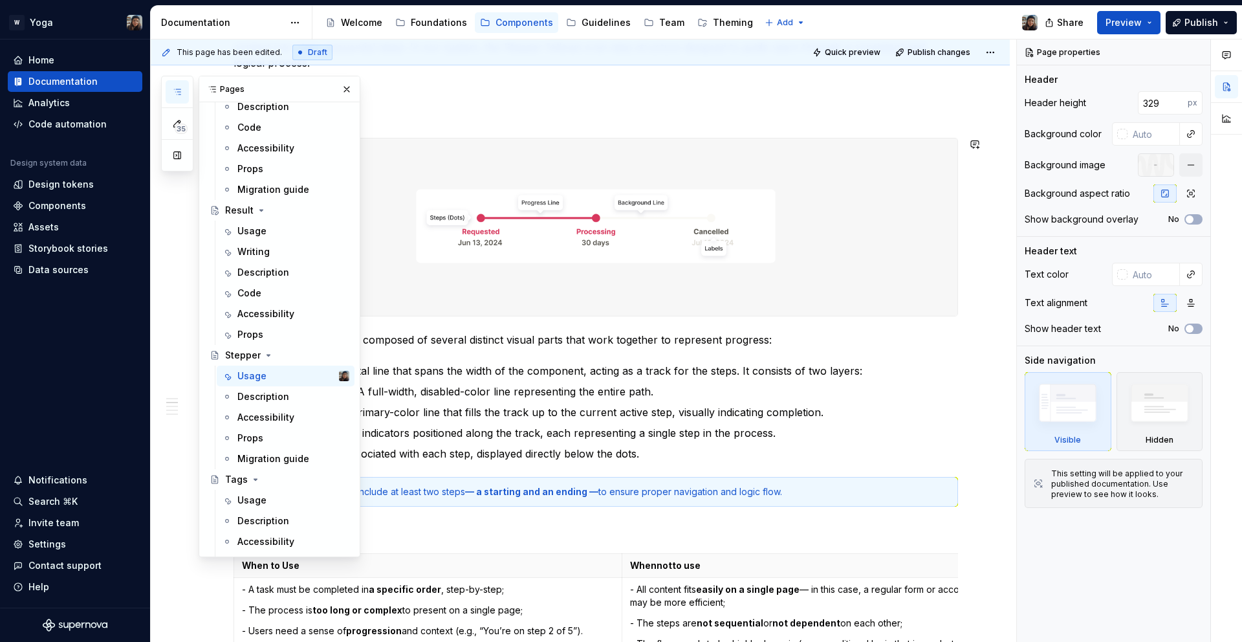
click at [573, 292] on img at bounding box center [595, 226] width 723 height 177
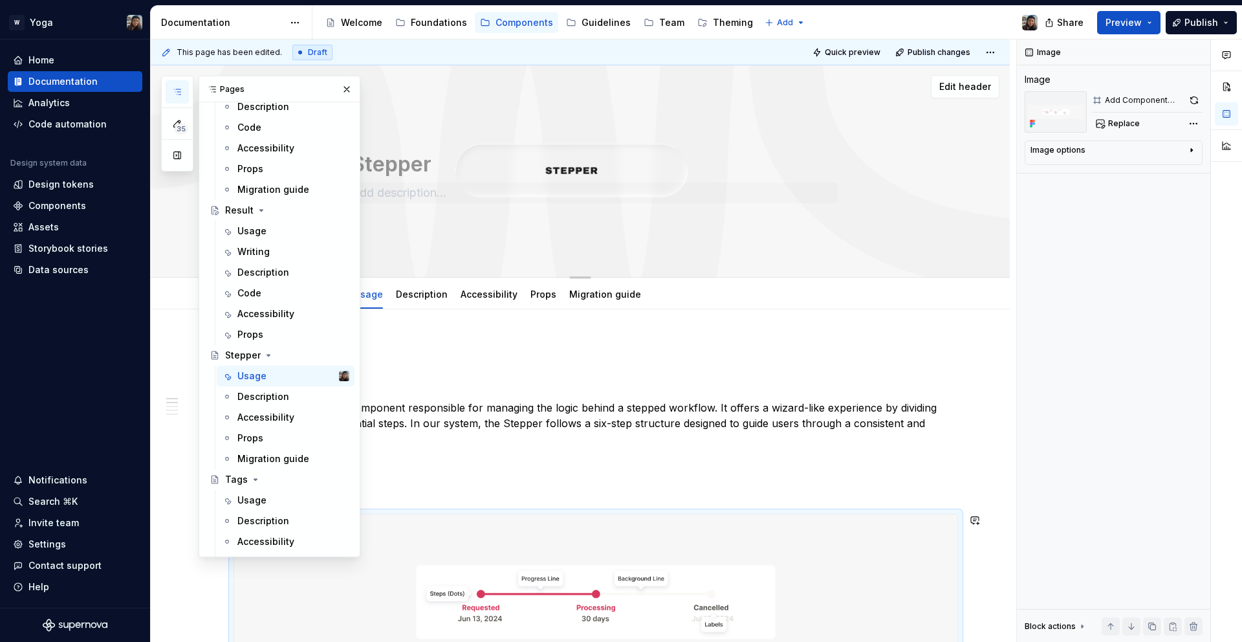
scroll to position [0, 0]
click at [421, 290] on link "Description" at bounding box center [422, 294] width 52 height 11
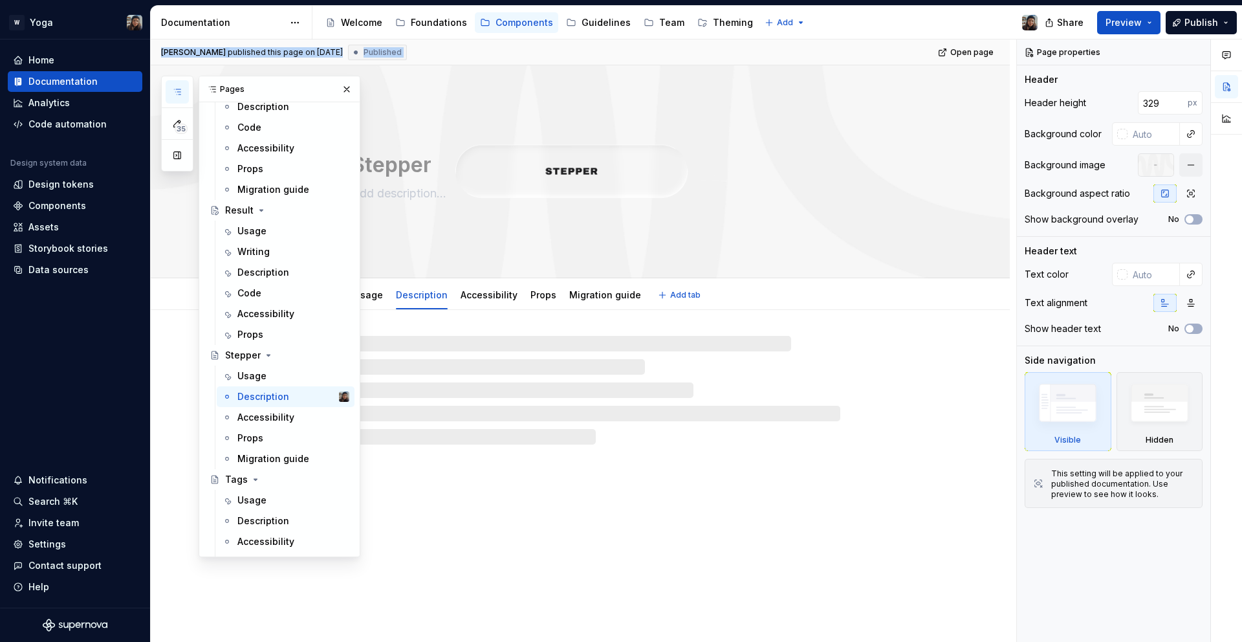
drag, startPoint x: 465, startPoint y: 87, endPoint x: 567, endPoint y: 93, distance: 101.8
click at [626, 91] on div "35 Pages Add Accessibility guide for tree Page tree. Navigate the tree with the…" at bounding box center [697, 340] width 1092 height 603
drag, startPoint x: 296, startPoint y: 83, endPoint x: 426, endPoint y: 85, distance: 129.4
click at [925, 84] on div "35 Pages Add Accessibility guide for tree Page tree. Navigate the tree with the…" at bounding box center [697, 340] width 1092 height 603
drag, startPoint x: 287, startPoint y: 95, endPoint x: 307, endPoint y: 98, distance: 20.3
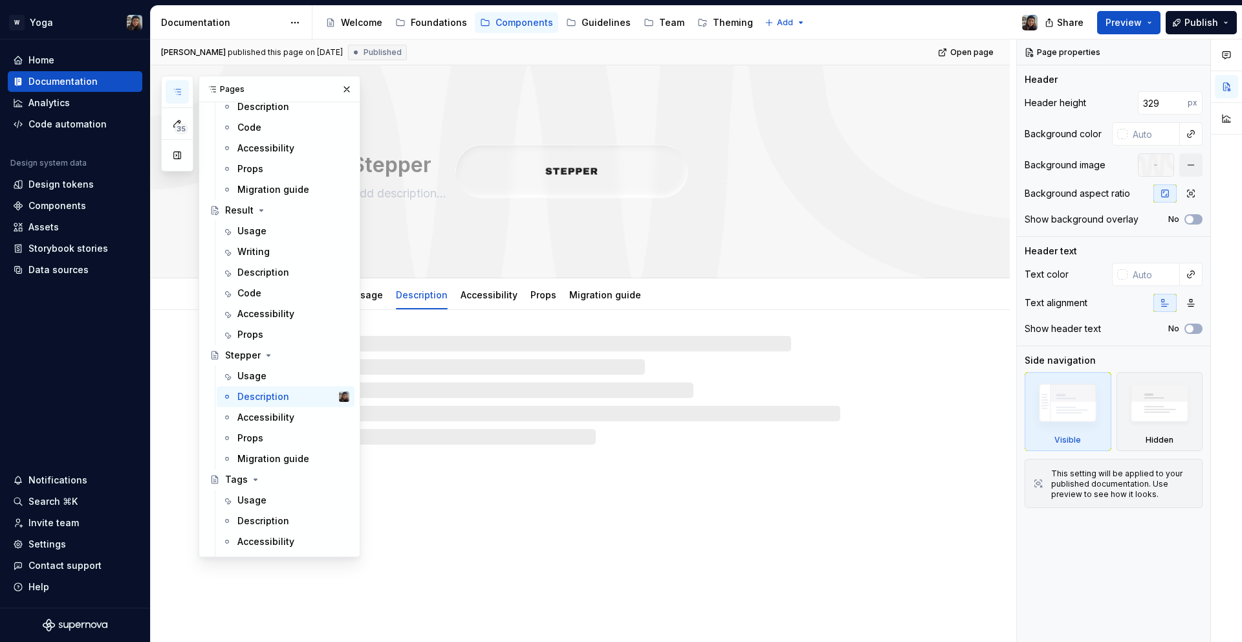
click at [304, 98] on div "Pages" at bounding box center [279, 89] width 160 height 26
click at [338, 92] on button "button" at bounding box center [347, 89] width 18 height 18
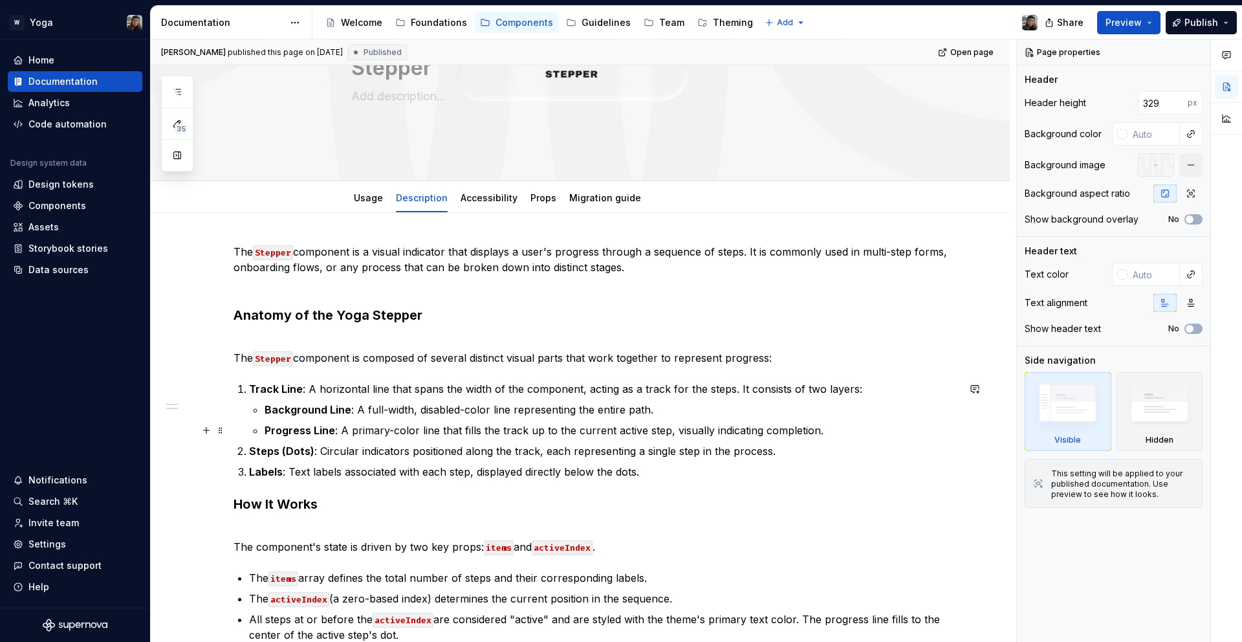
scroll to position [188, 0]
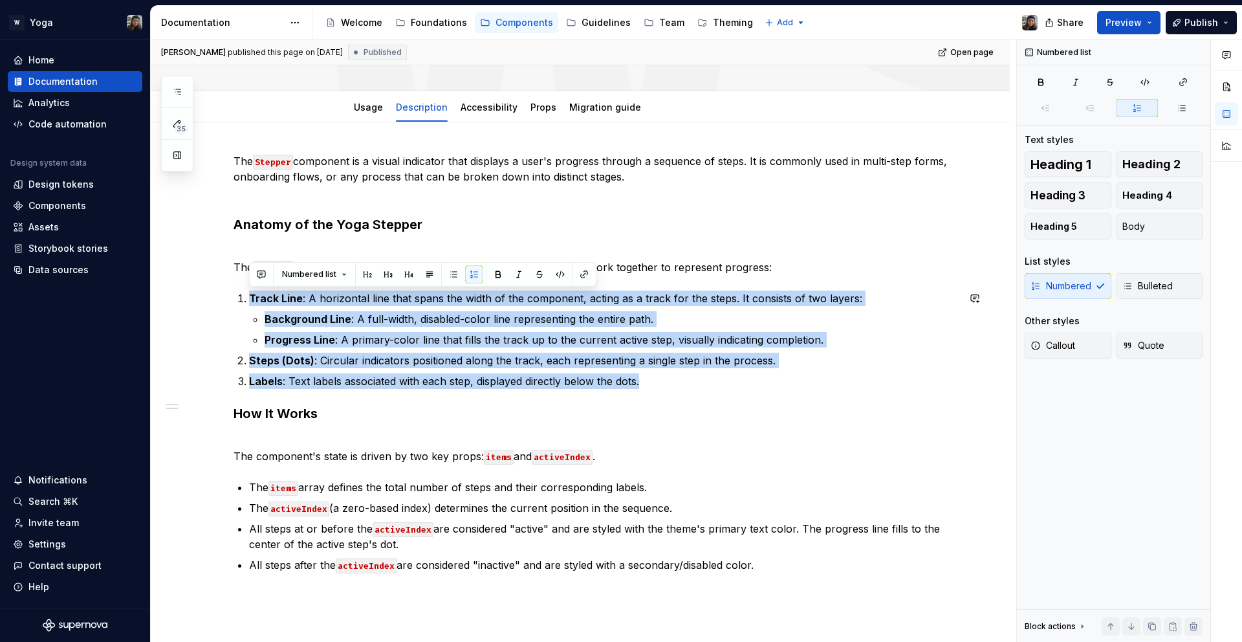
drag, startPoint x: 565, startPoint y: 375, endPoint x: 237, endPoint y: 289, distance: 339.1
click at [237, 289] on div "The Stepper component is a visual indicator that displays a user's progress thr…" at bounding box center [596, 362] width 725 height 419
copy ol "Track Line : A horizontal line that spans the width of the component, acting as…"
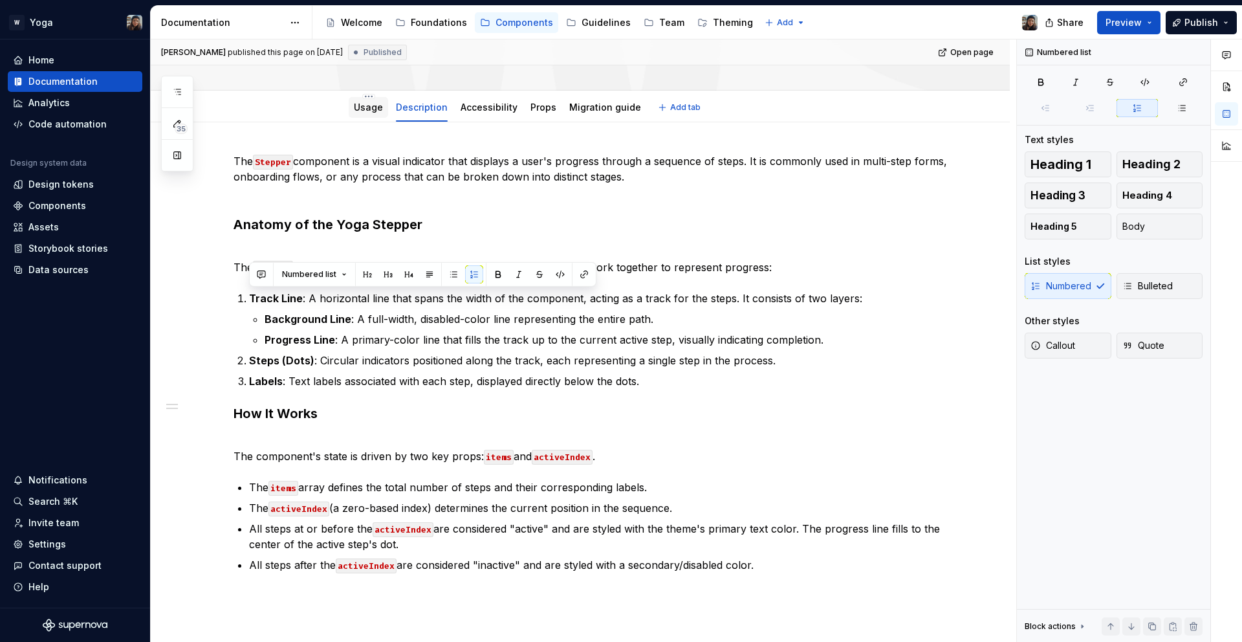
click at [352, 108] on div "Usage" at bounding box center [368, 107] width 39 height 21
click at [356, 113] on div "Usage" at bounding box center [368, 107] width 29 height 13
click at [362, 111] on link "Usage" at bounding box center [368, 107] width 29 height 11
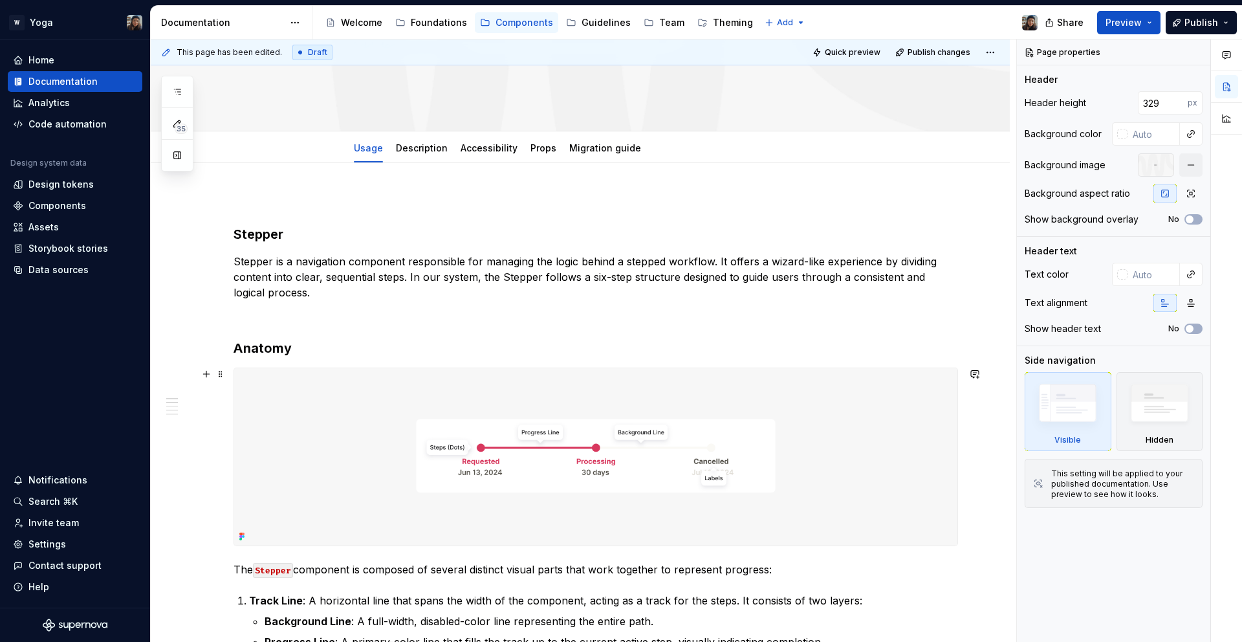
scroll to position [360, 0]
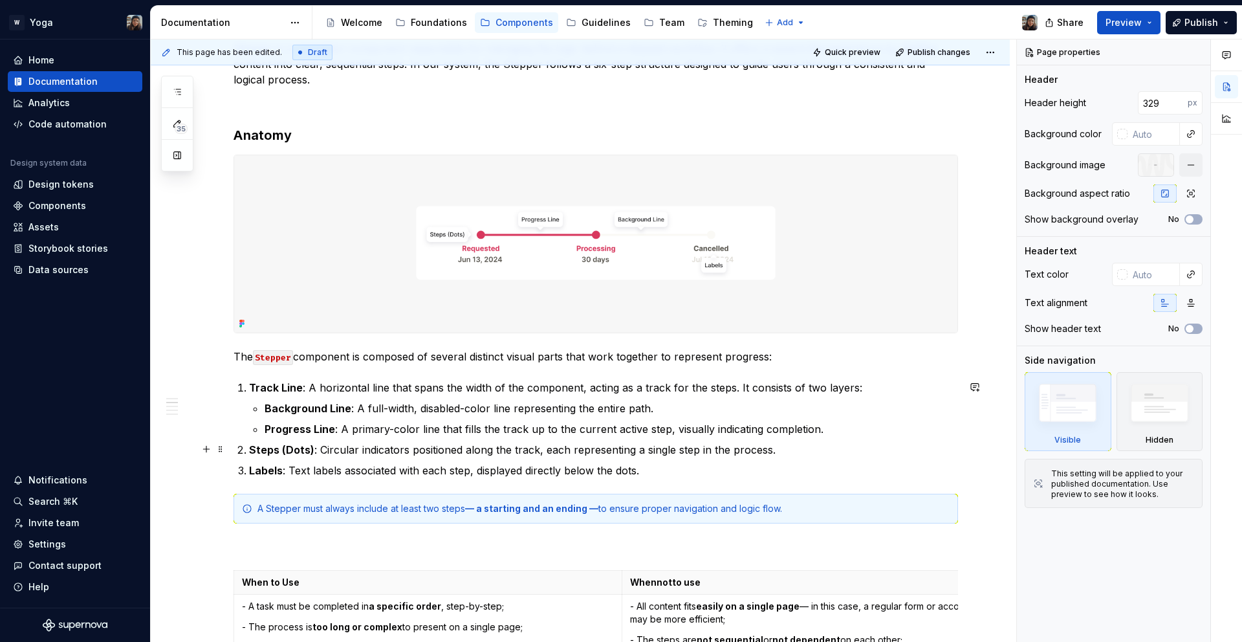
click at [663, 442] on p "Steps (Dots) : Circular indicators positioned along the track, each representin…" at bounding box center [603, 450] width 709 height 16
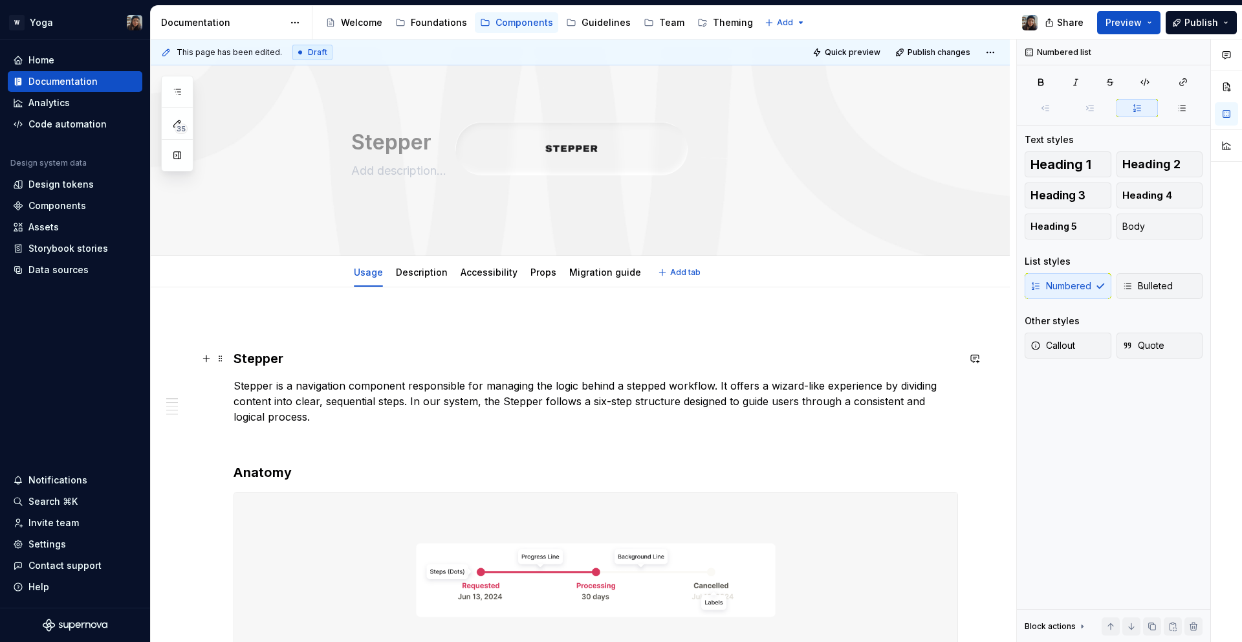
scroll to position [0, 0]
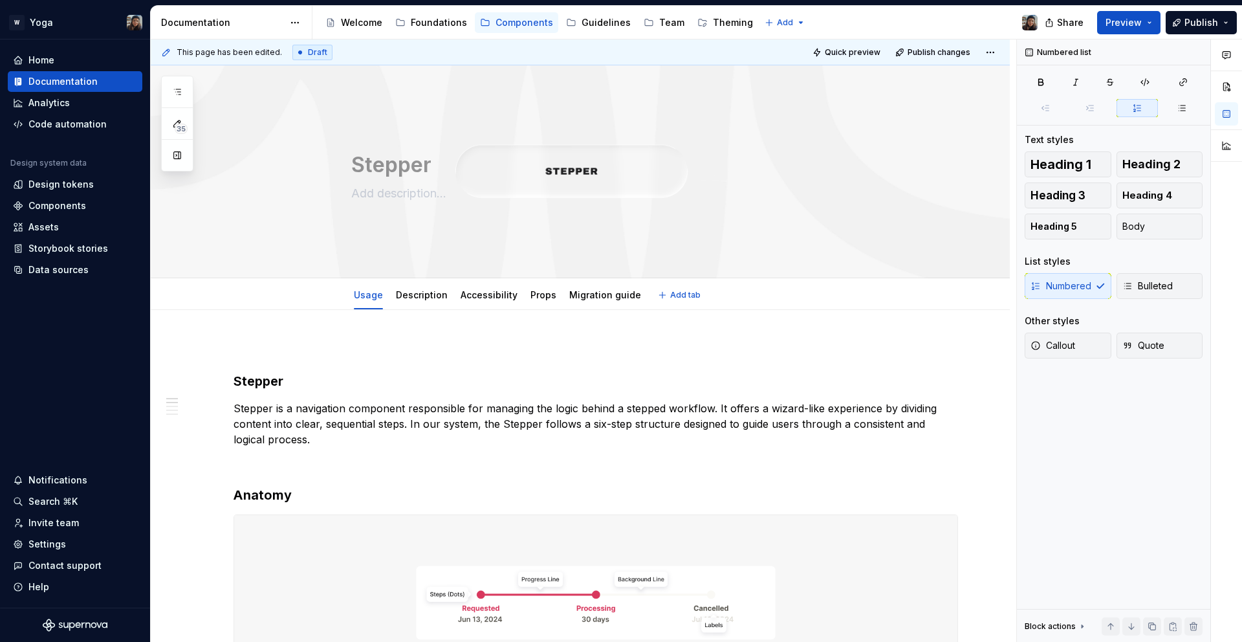
click at [164, 88] on div "35" at bounding box center [177, 124] width 32 height 96
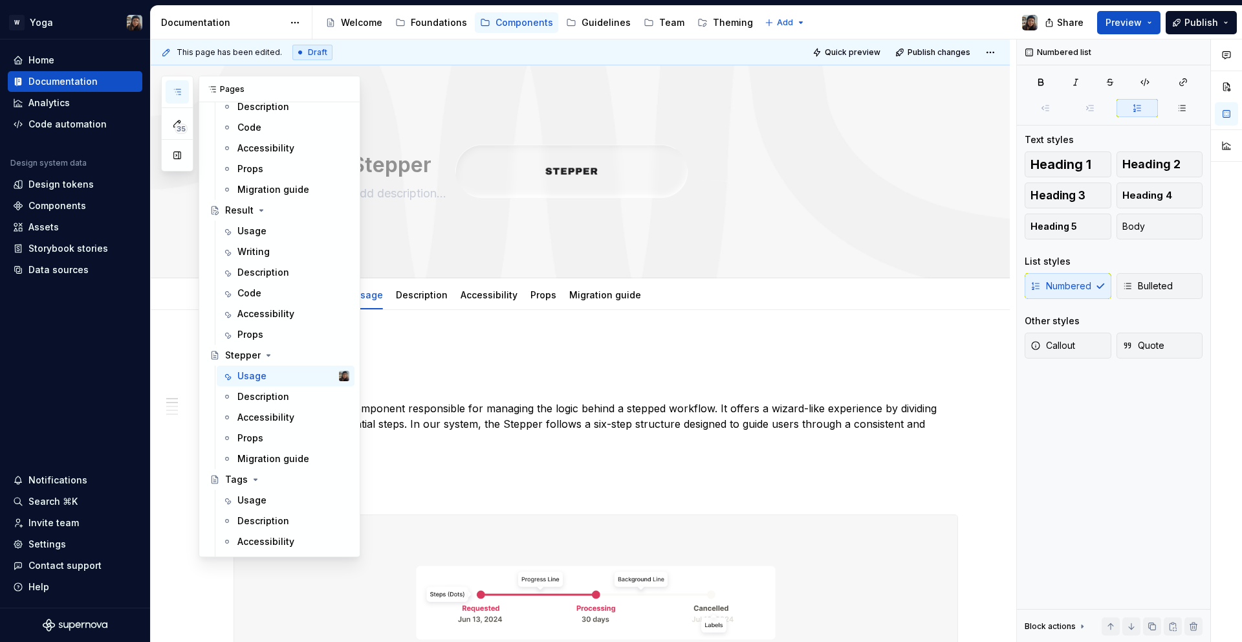
click at [173, 85] on button "button" at bounding box center [177, 91] width 23 height 23
click at [170, 85] on button "button" at bounding box center [177, 91] width 23 height 23
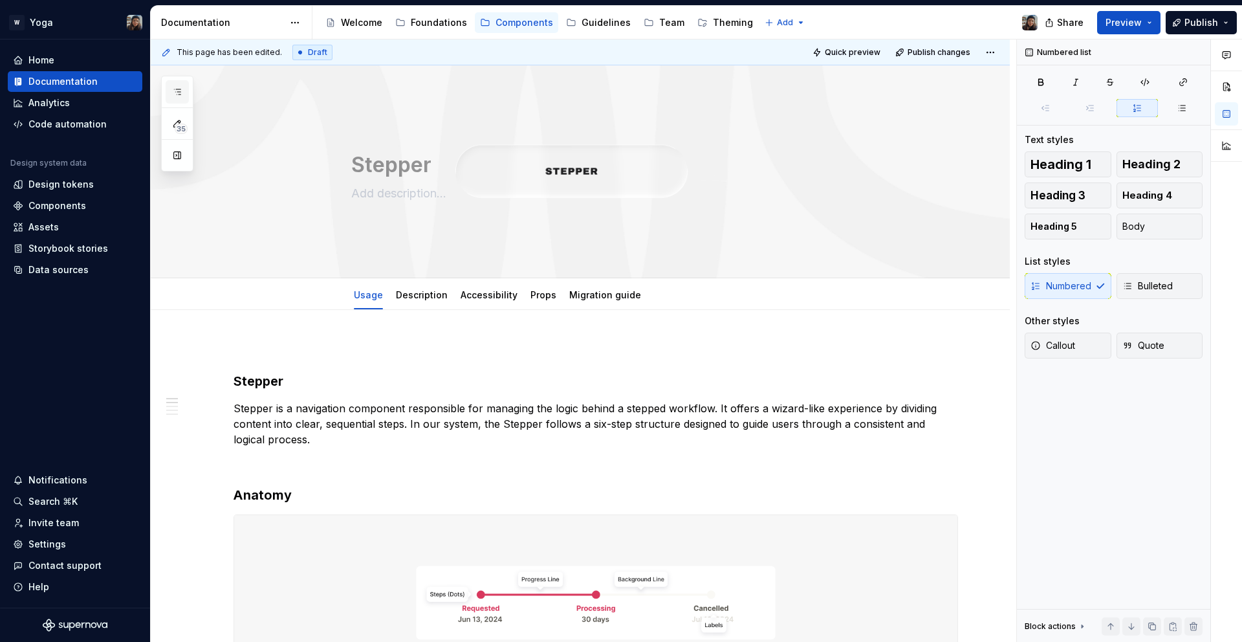
click at [174, 96] on icon "button" at bounding box center [177, 92] width 10 height 10
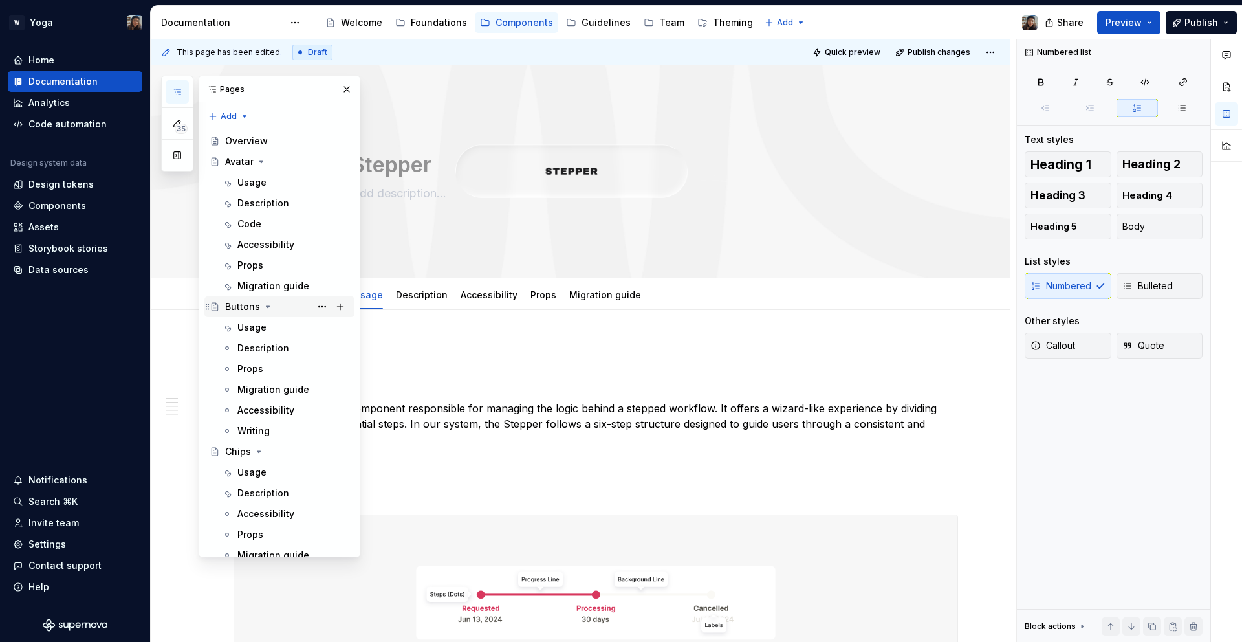
click at [247, 302] on div "Buttons" at bounding box center [242, 306] width 35 height 13
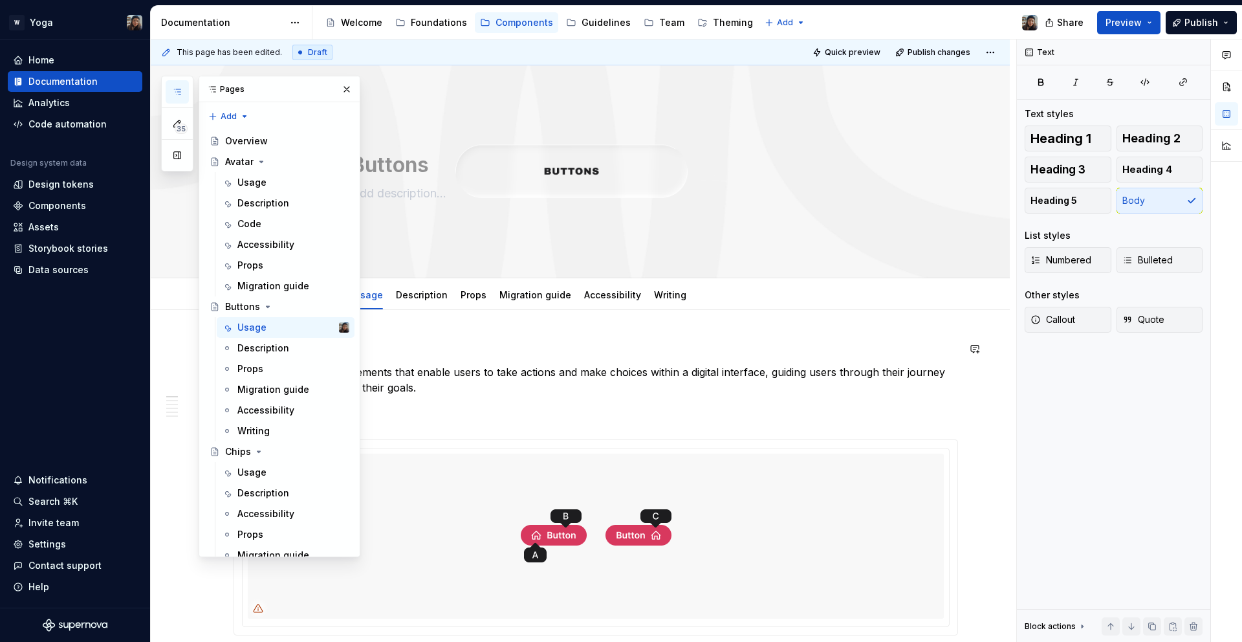
click at [342, 80] on div "Pages" at bounding box center [279, 89] width 160 height 26
click at [342, 84] on button "button" at bounding box center [347, 89] width 18 height 18
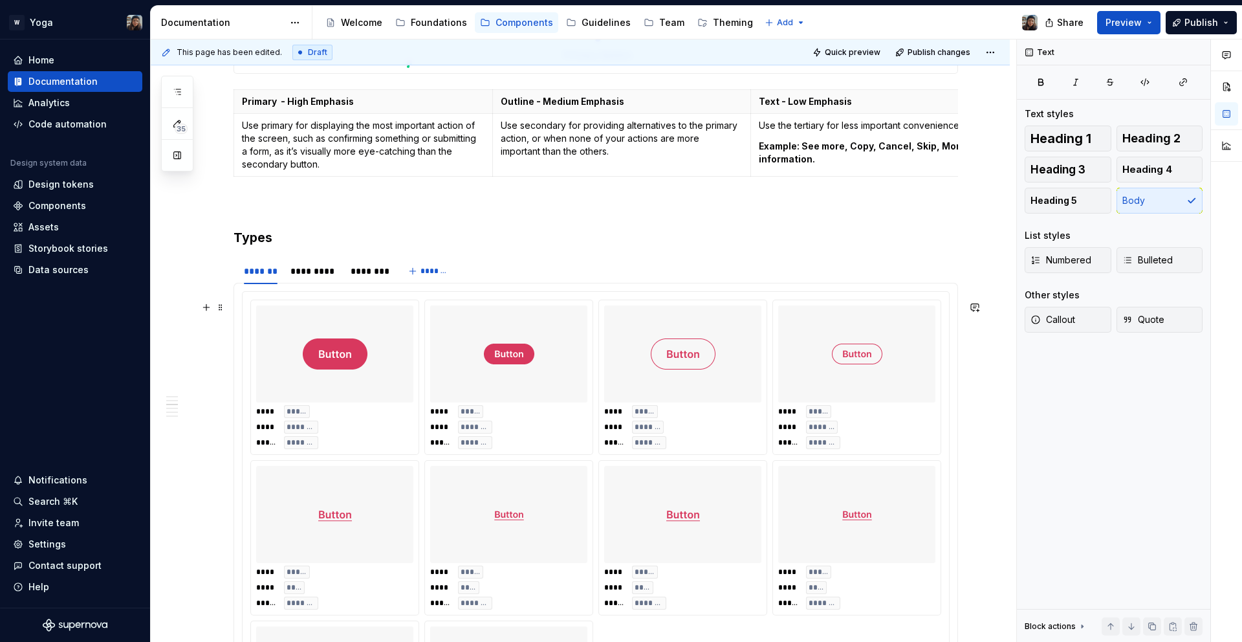
scroll to position [1078, 0]
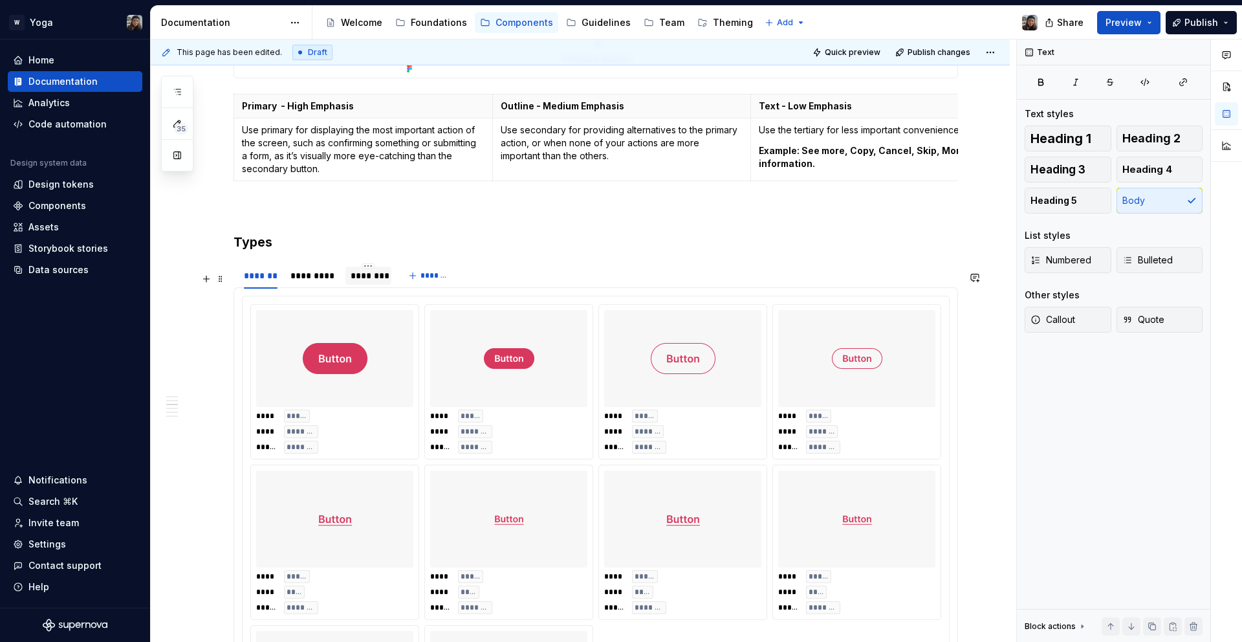
click at [365, 285] on div "********" at bounding box center [369, 276] width 46 height 18
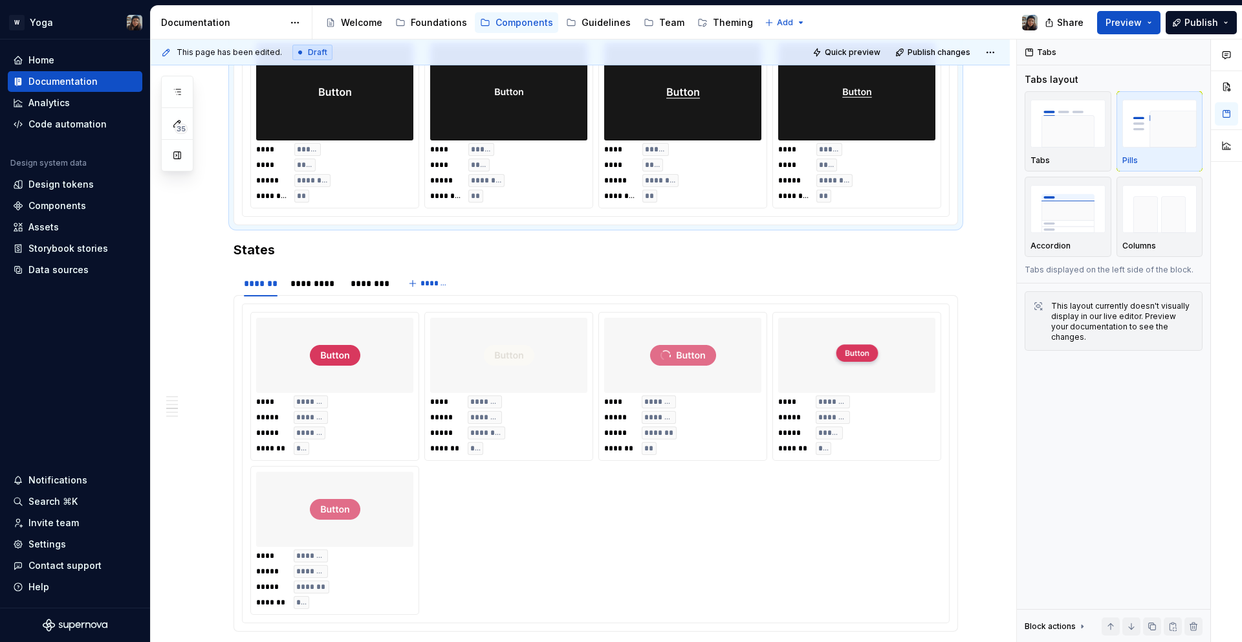
scroll to position [1521, 0]
click at [1130, 24] on span "Preview" at bounding box center [1124, 22] width 36 height 13
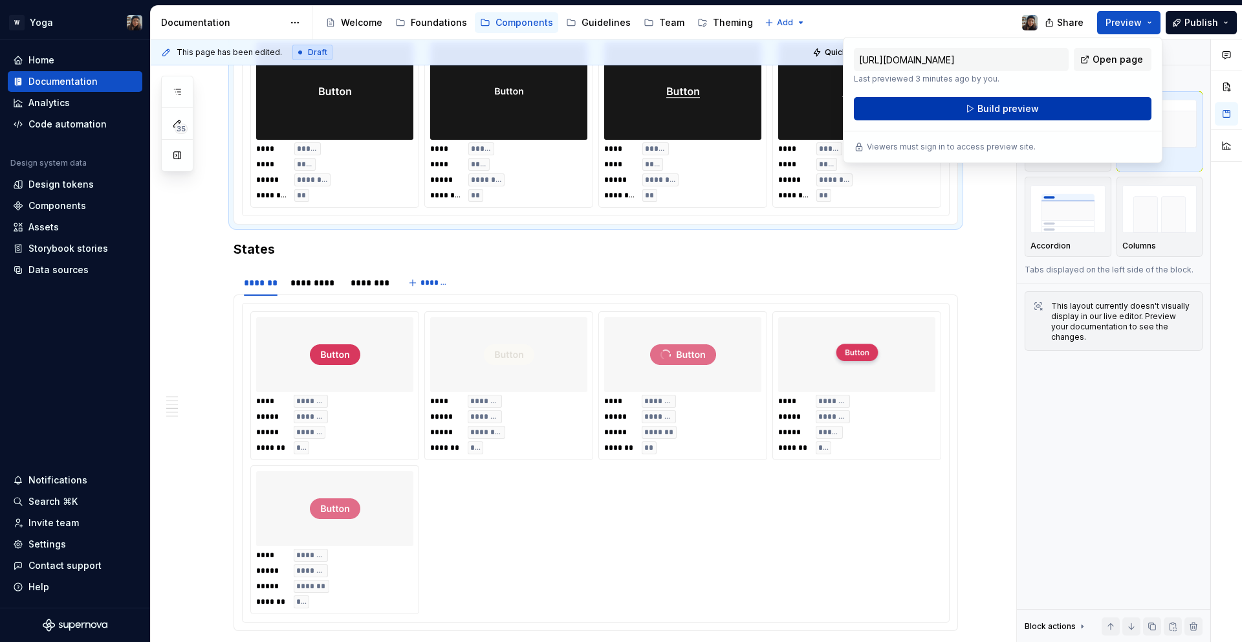
click at [1057, 111] on button "Build preview" at bounding box center [1003, 108] width 298 height 23
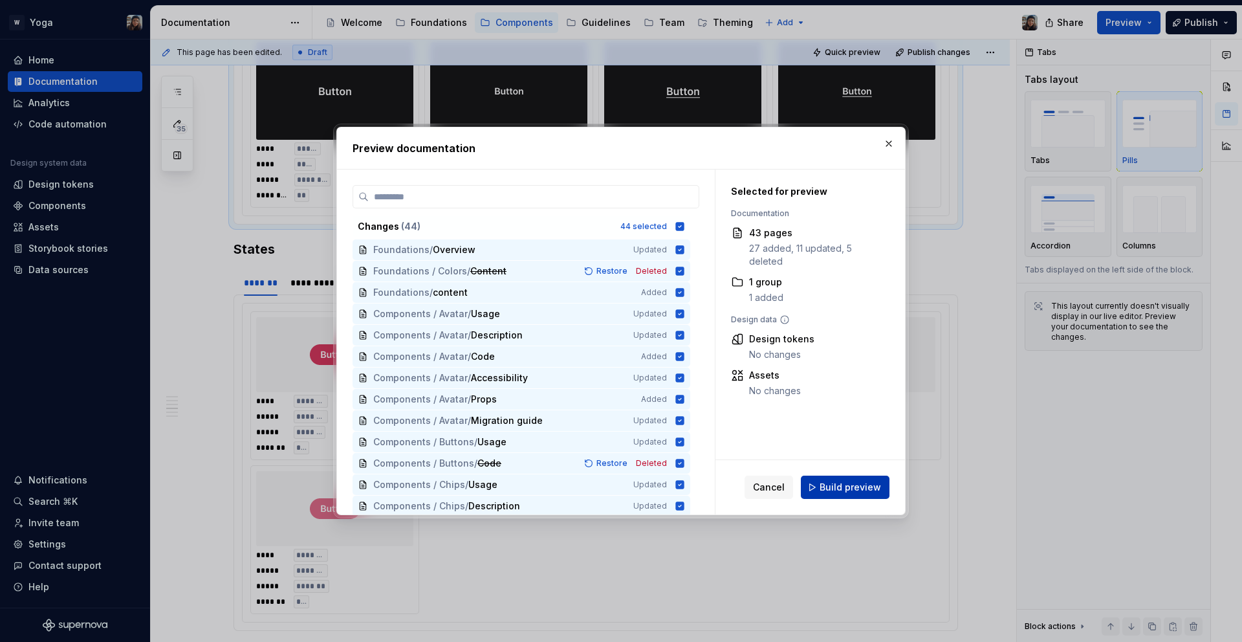
click at [851, 480] on button "Build preview" at bounding box center [845, 487] width 89 height 23
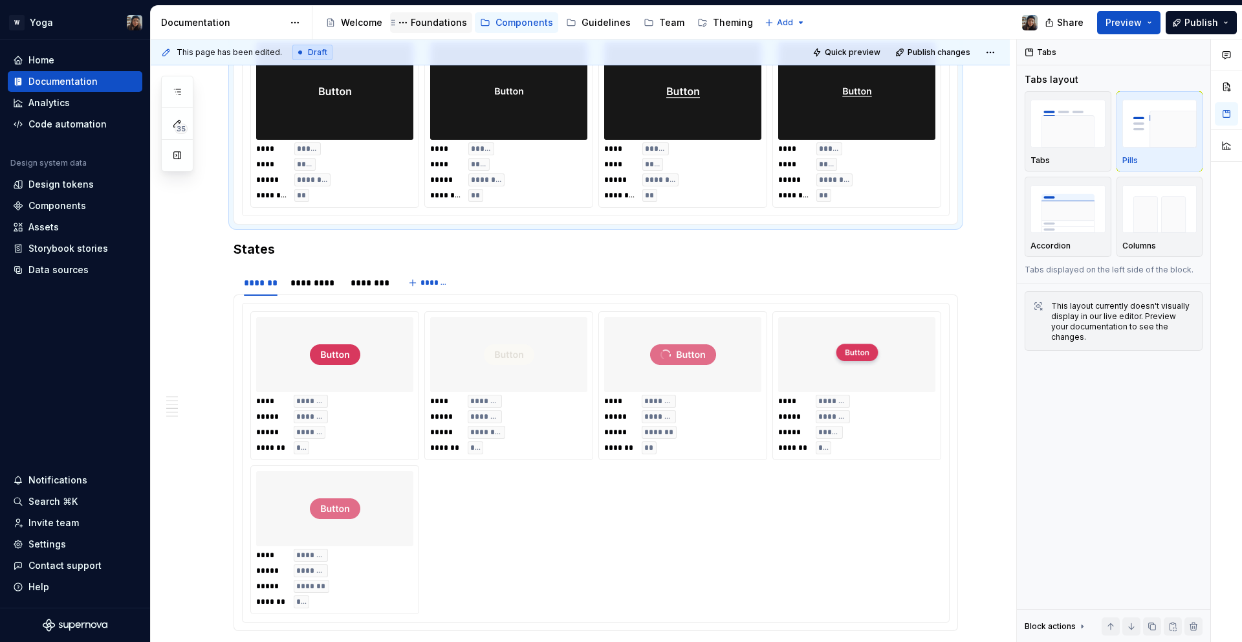
click at [426, 21] on div "Foundations" at bounding box center [439, 22] width 56 height 13
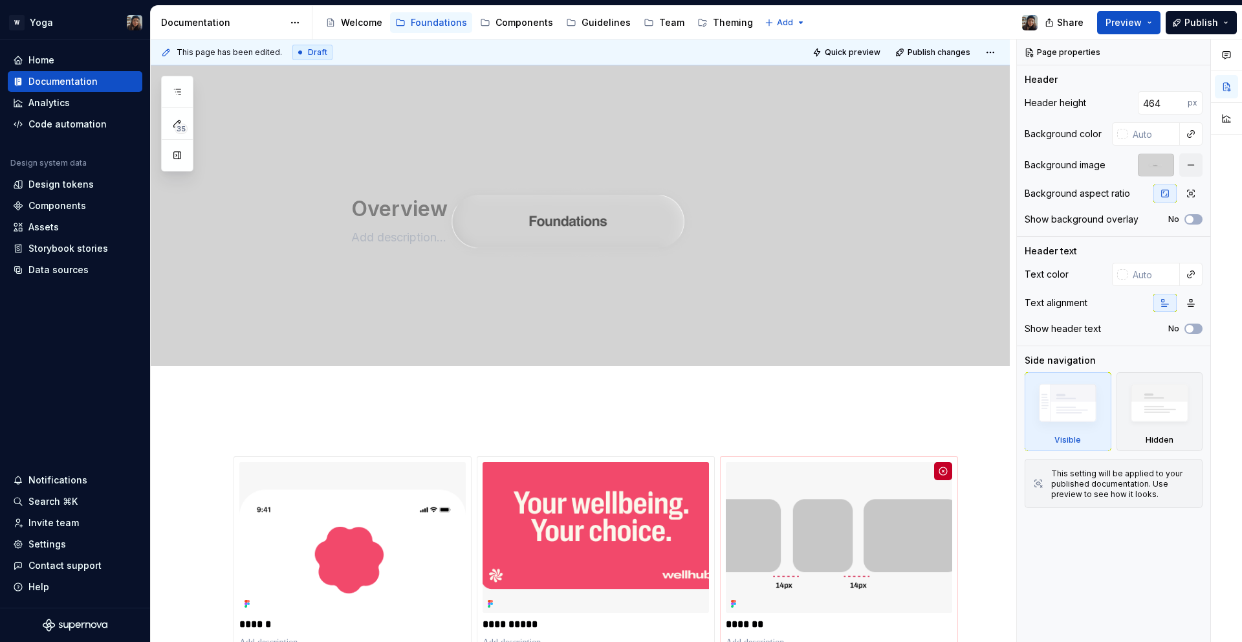
scroll to position [209, 0]
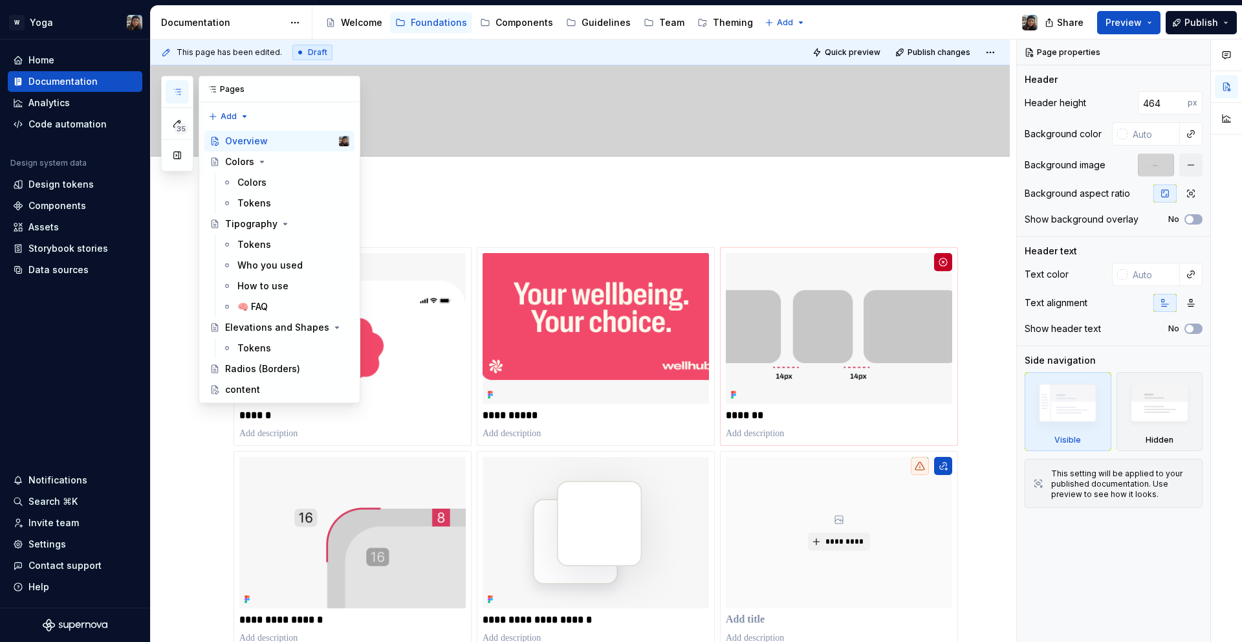
click at [185, 87] on button "button" at bounding box center [177, 91] width 23 height 23
click at [256, 223] on div "Tipography" at bounding box center [251, 223] width 52 height 13
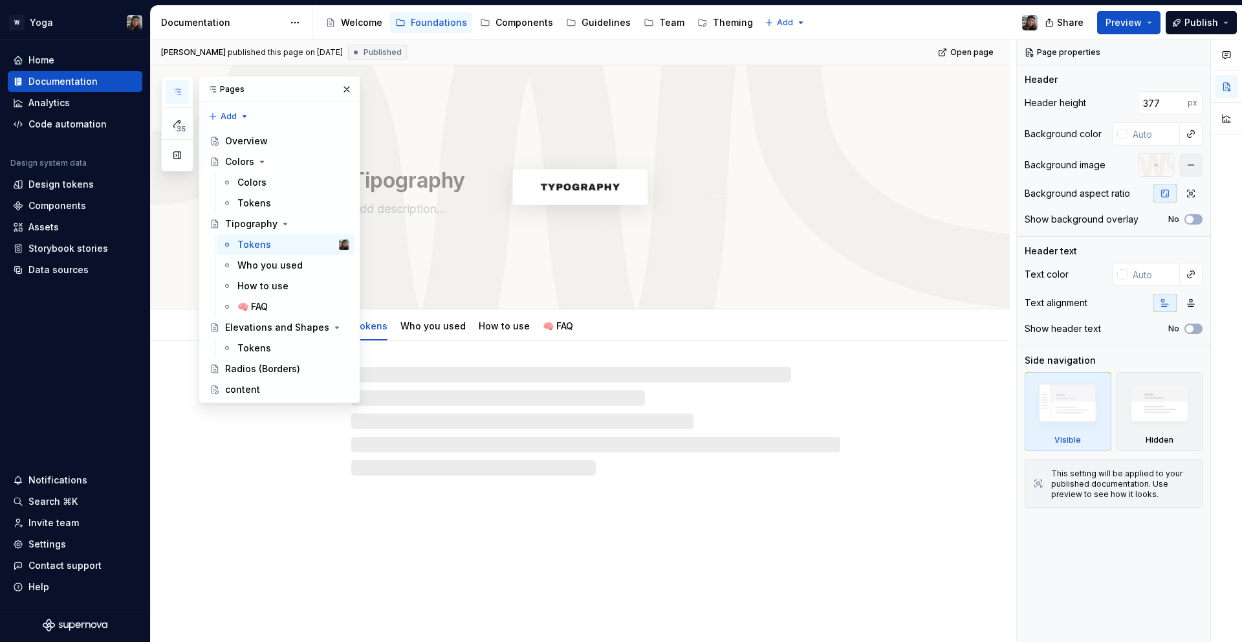
click at [610, 409] on div at bounding box center [595, 421] width 489 height 109
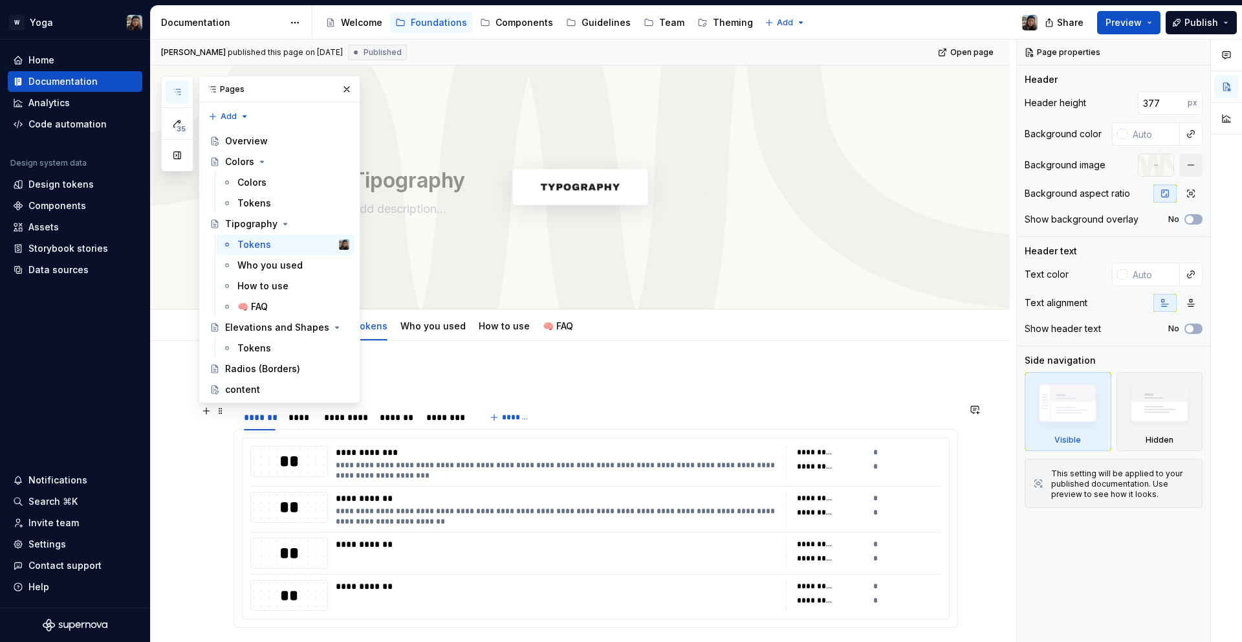
scroll to position [199, 0]
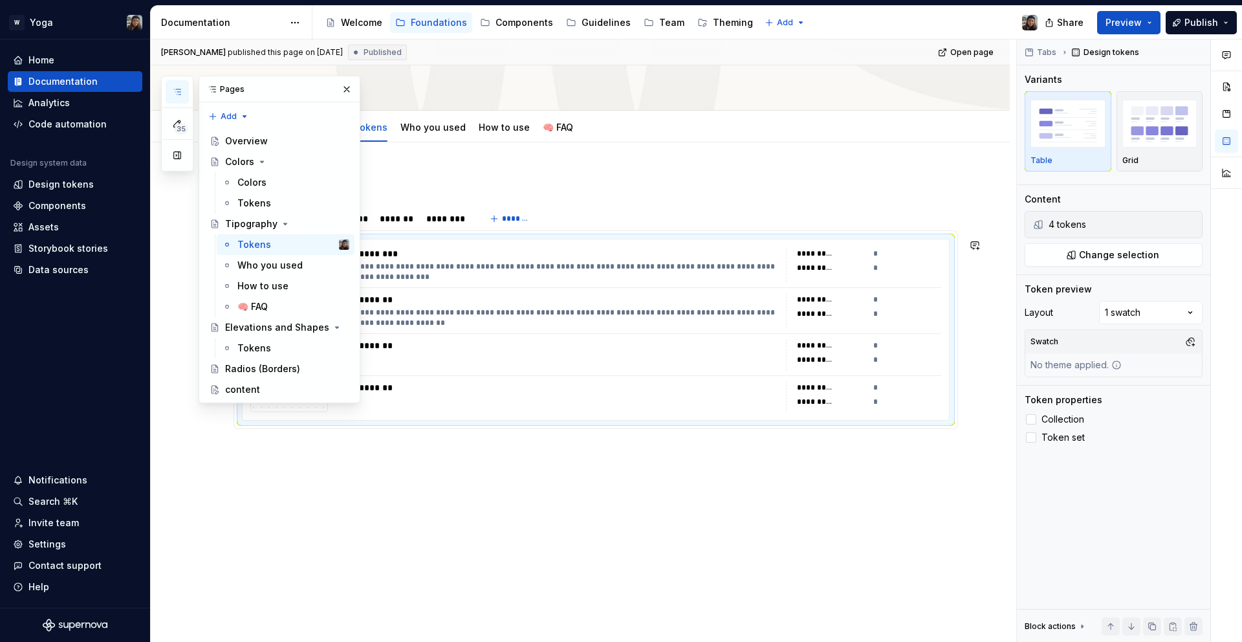
click at [606, 404] on div "**********" at bounding box center [557, 396] width 443 height 31
click at [497, 16] on div "Components" at bounding box center [525, 22] width 58 height 13
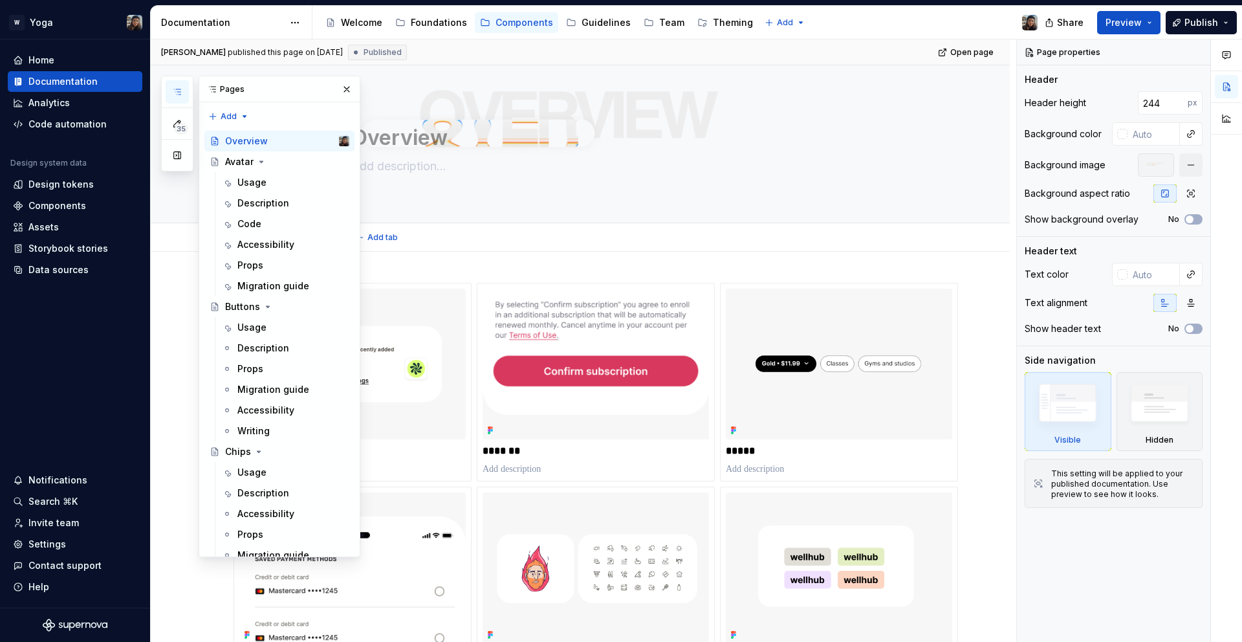
click at [438, 228] on div "Add tab" at bounding box center [595, 237] width 489 height 18
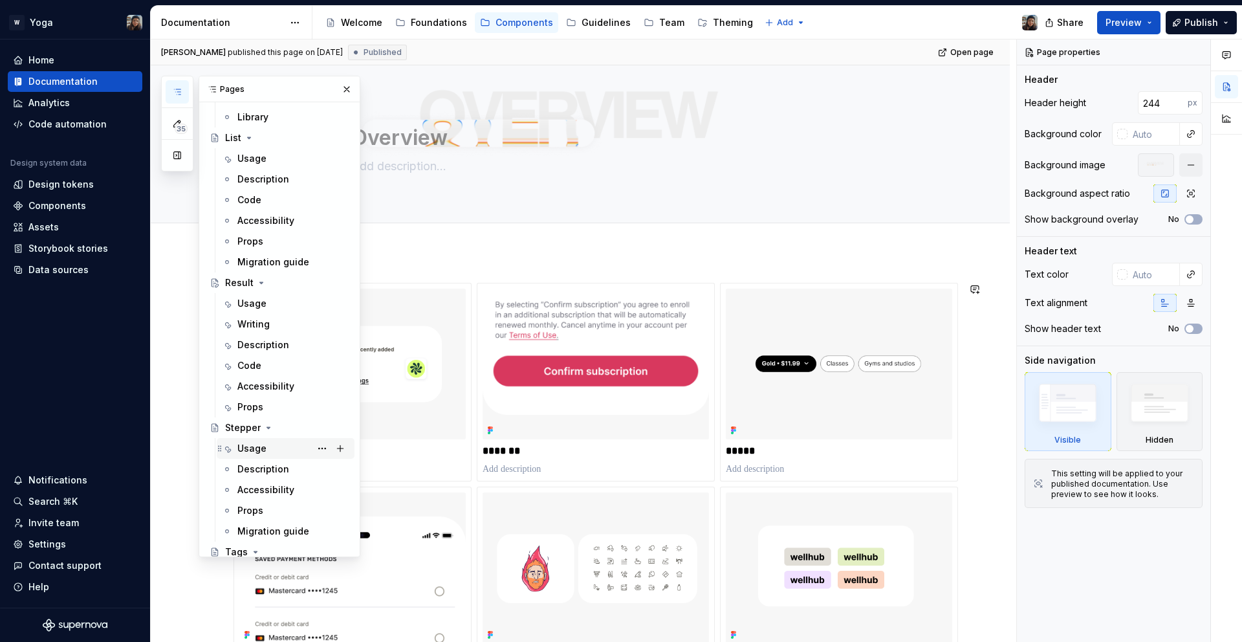
scroll to position [690, 0]
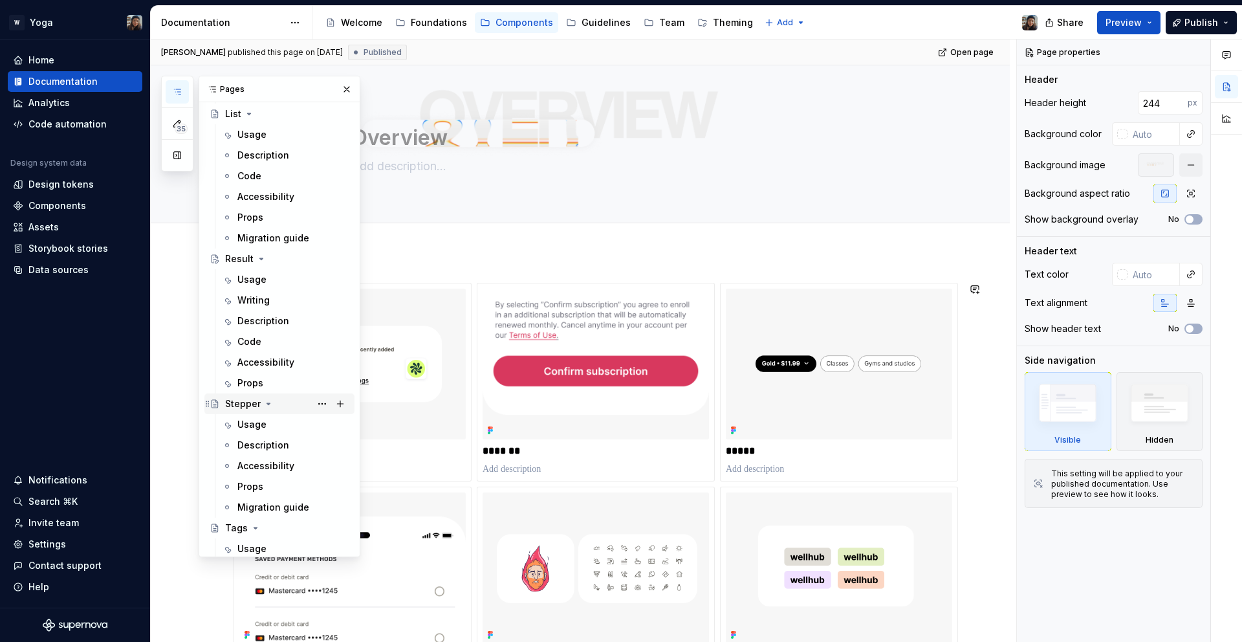
click at [281, 411] on div "Stepper" at bounding box center [287, 404] width 124 height 18
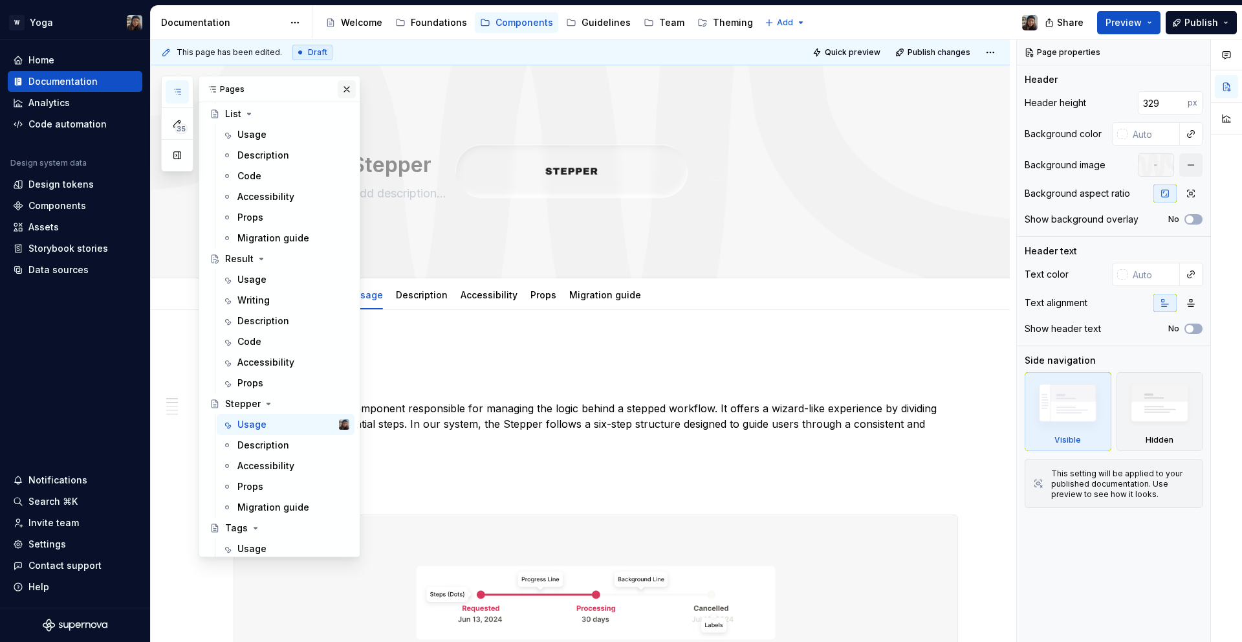
click at [346, 87] on button "button" at bounding box center [347, 89] width 18 height 18
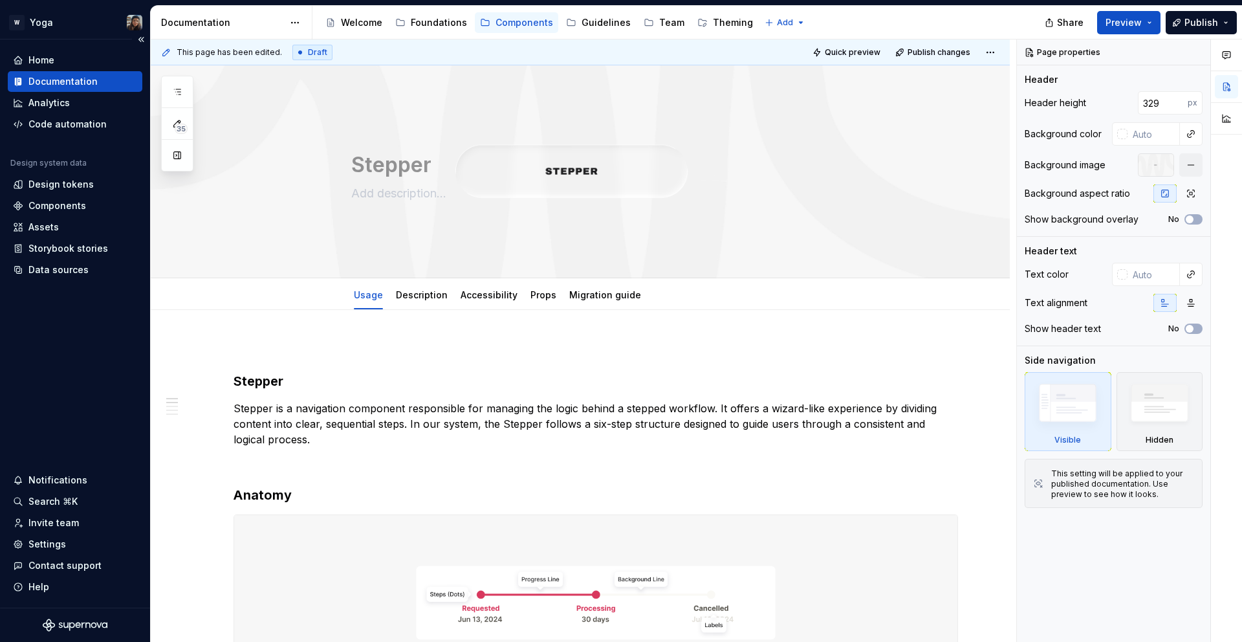
type textarea "*"
